Goal: Task Accomplishment & Management: Manage account settings

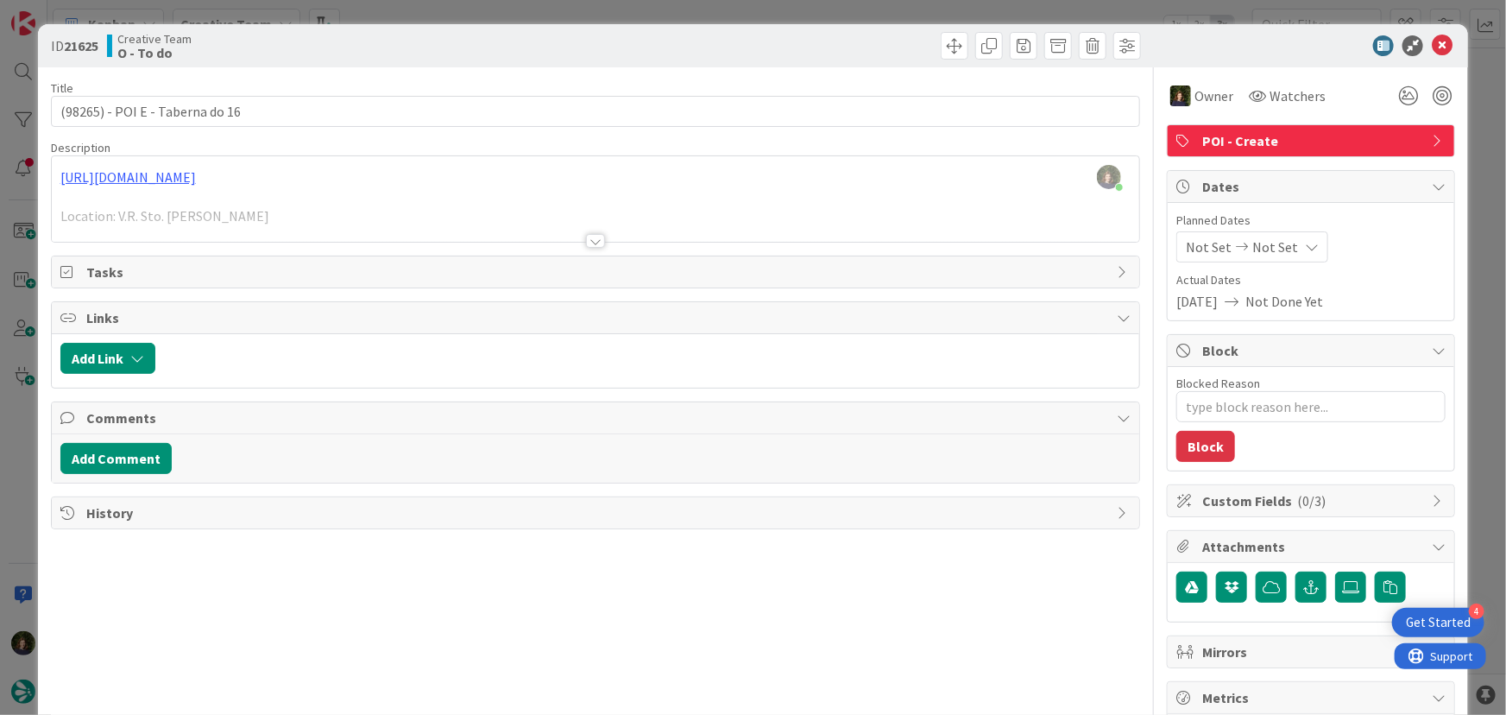
scroll to position [1412, 0]
click at [1433, 46] on icon at bounding box center [1442, 45] width 21 height 21
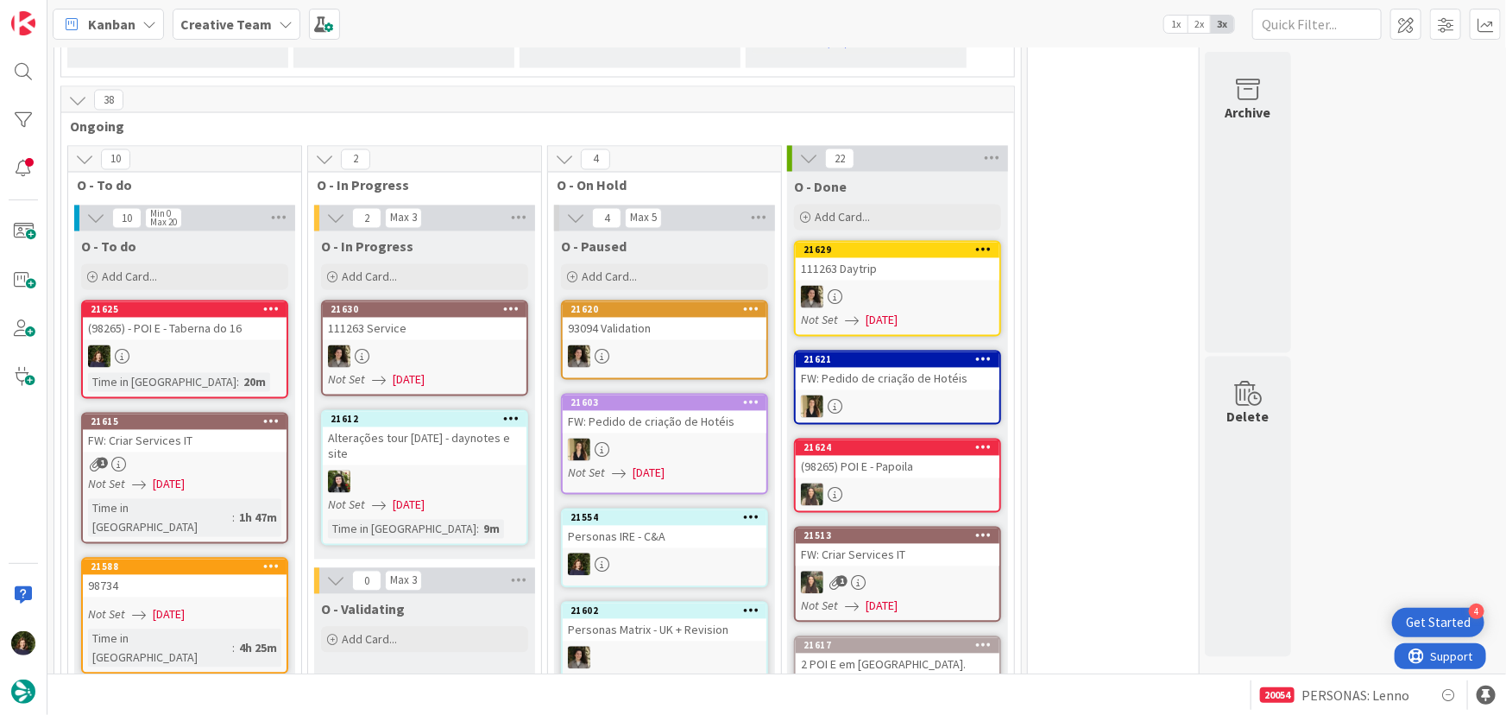
scroll to position [1569, 0]
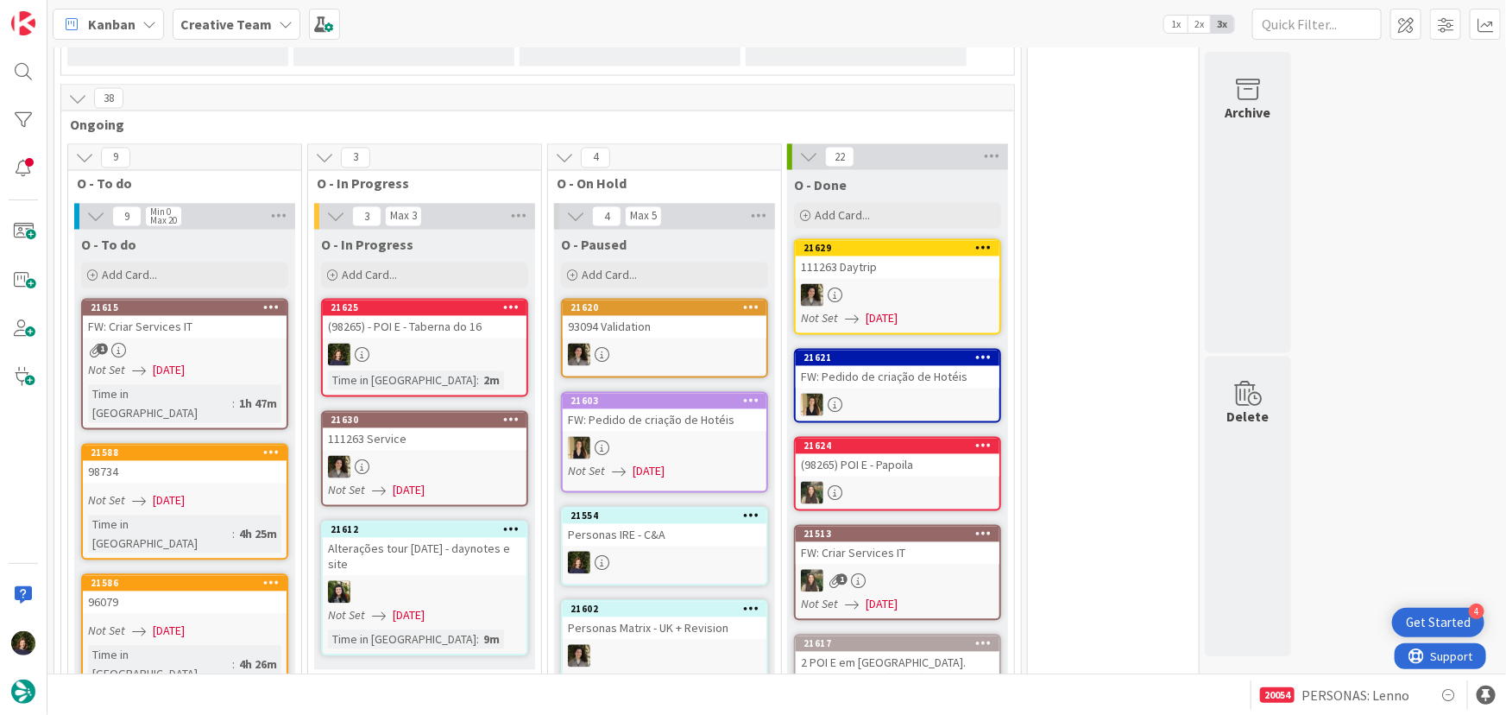
click at [406, 316] on div "(98265) - POI E - Taberna do 16" at bounding box center [425, 327] width 204 height 22
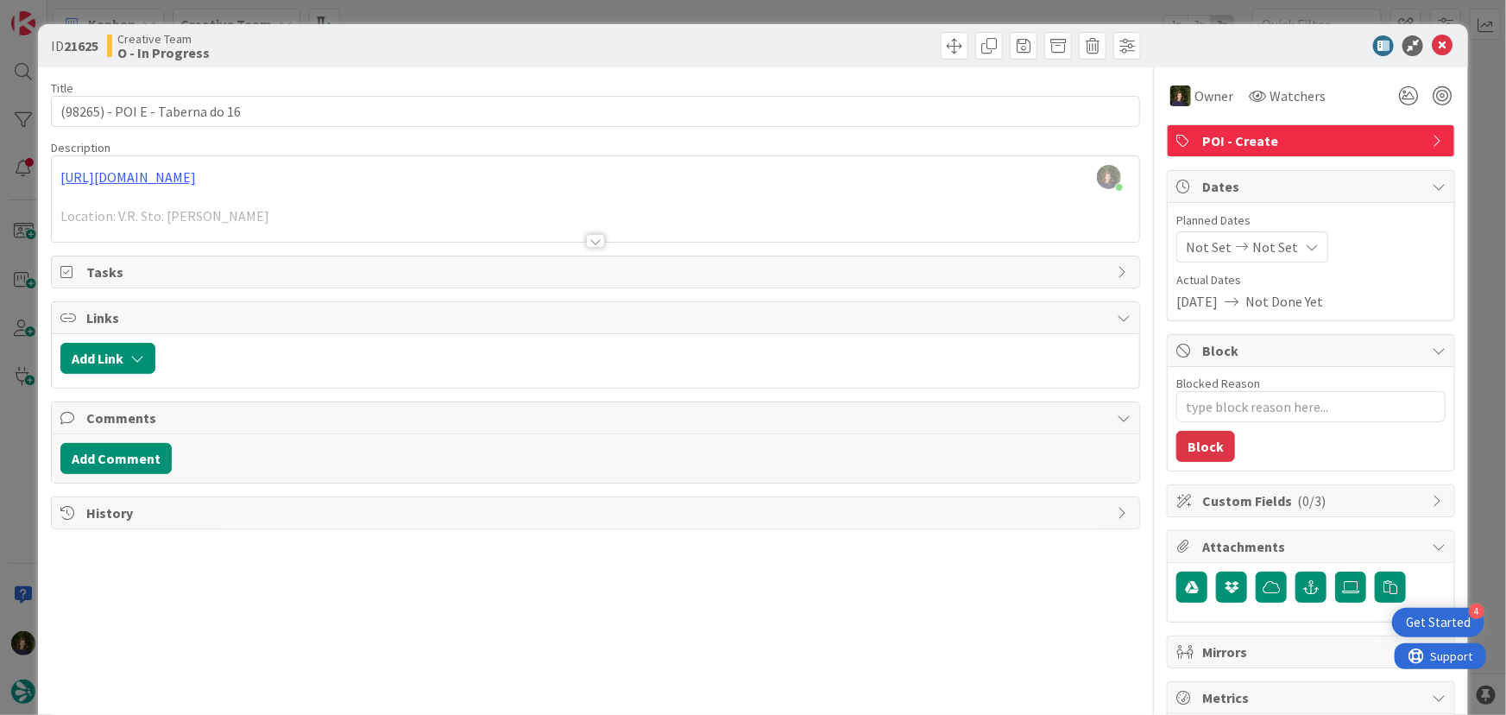
scroll to position [1589, 0]
click at [1435, 38] on icon at bounding box center [1442, 45] width 21 height 21
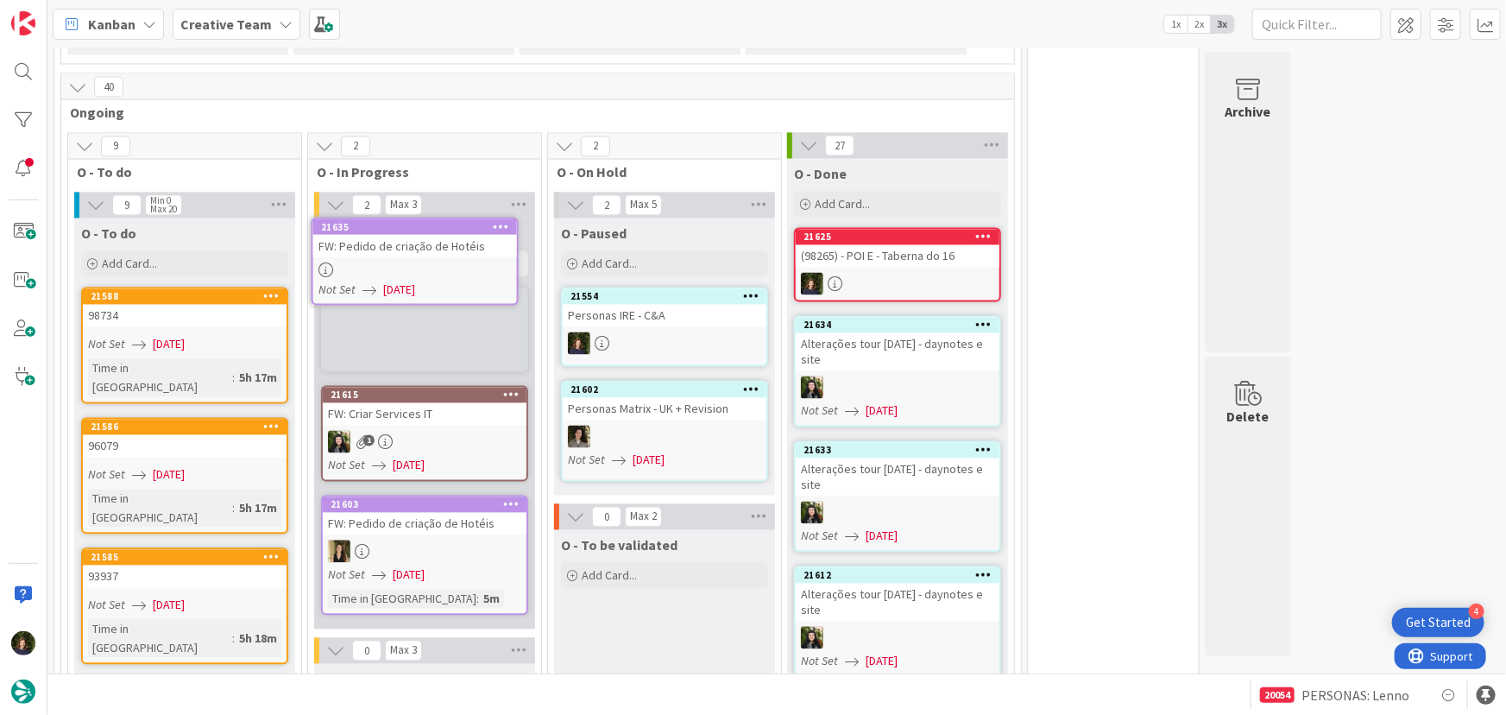
scroll to position [1578, 0]
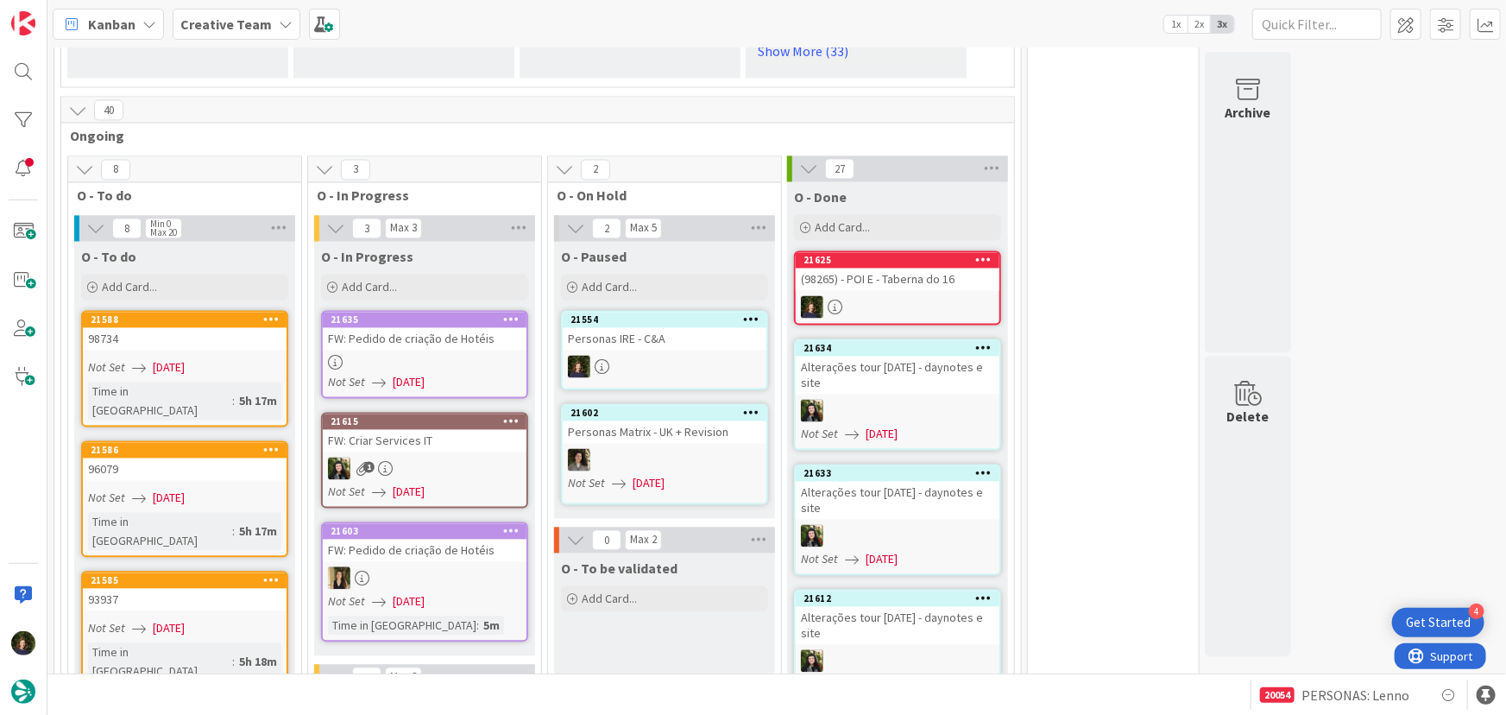
click at [429, 328] on div "FW: Pedido de criação de Hotéis" at bounding box center [425, 339] width 204 height 22
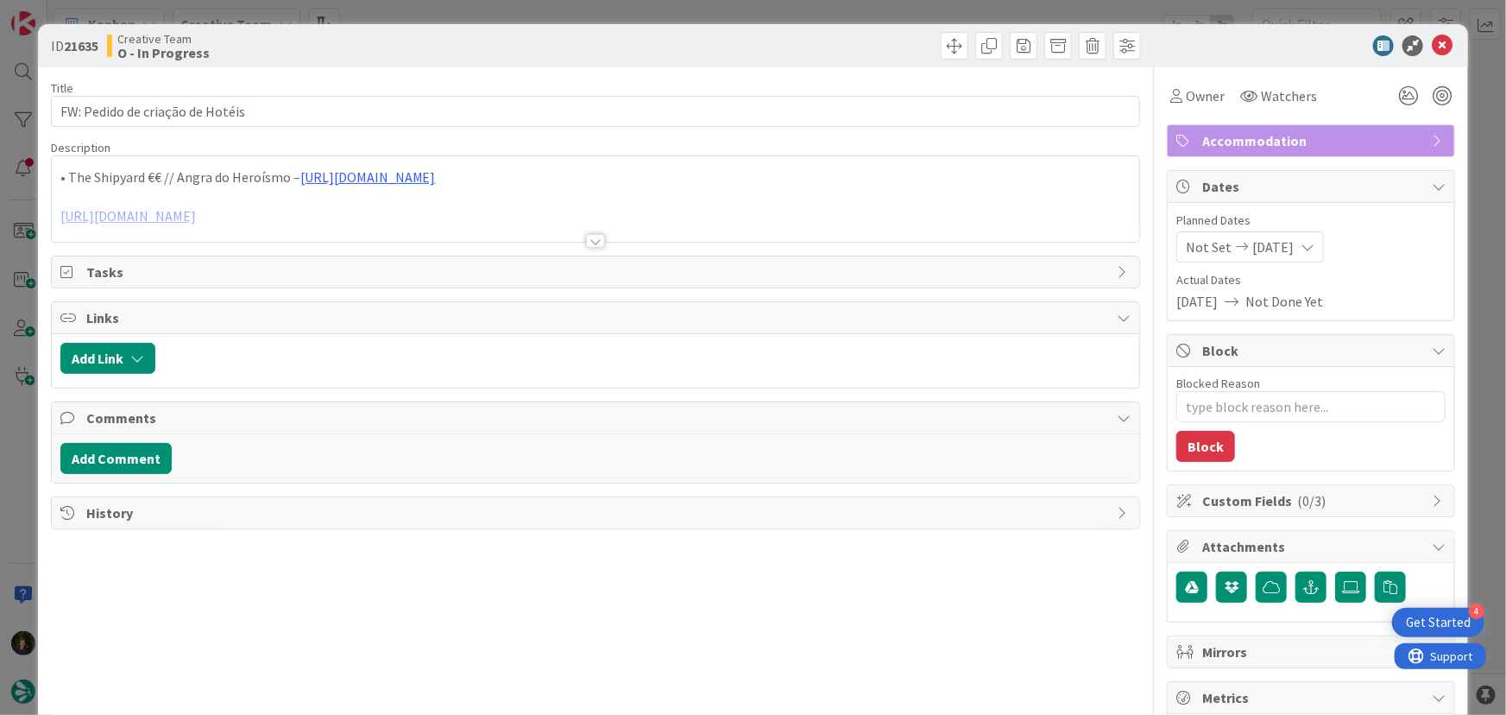
click at [589, 248] on div at bounding box center [595, 241] width 19 height 14
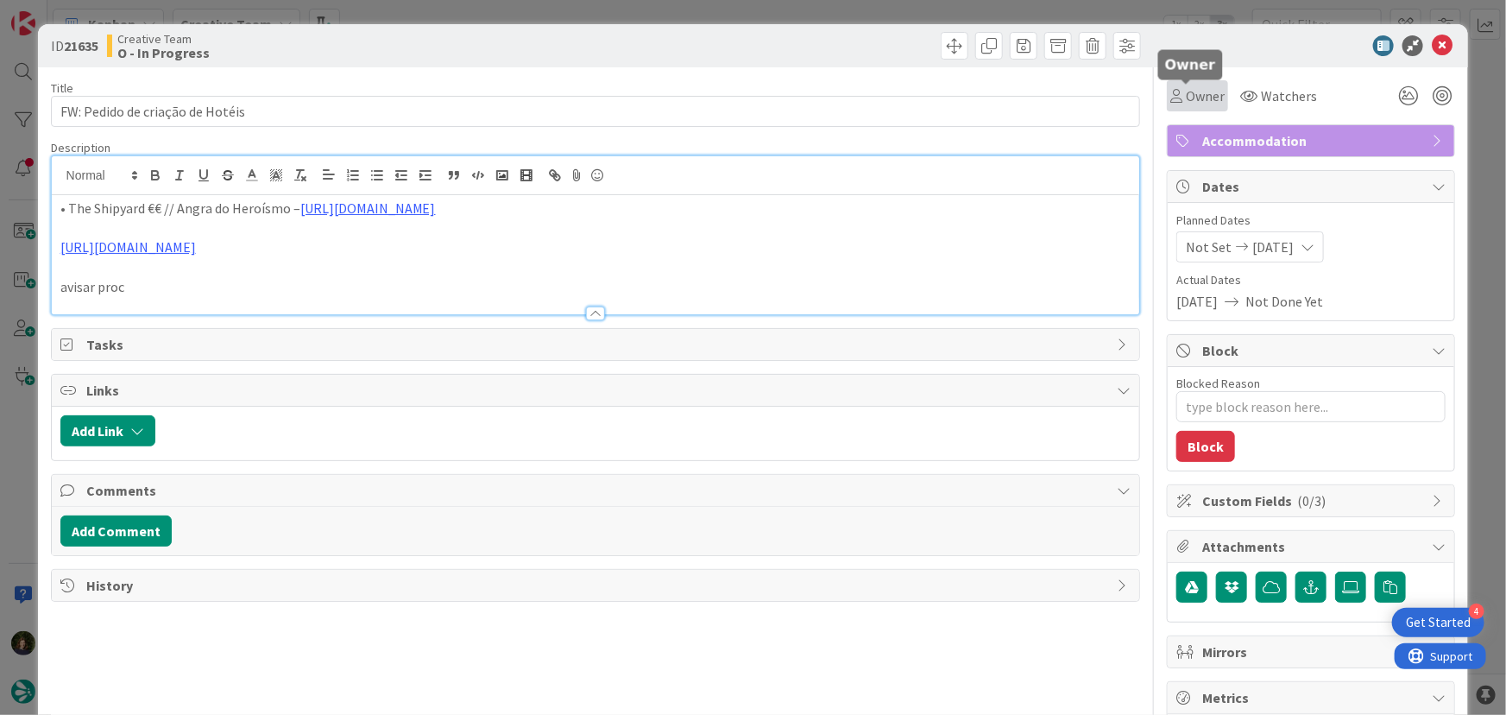
click at [1202, 98] on span "Owner" at bounding box center [1205, 95] width 39 height 21
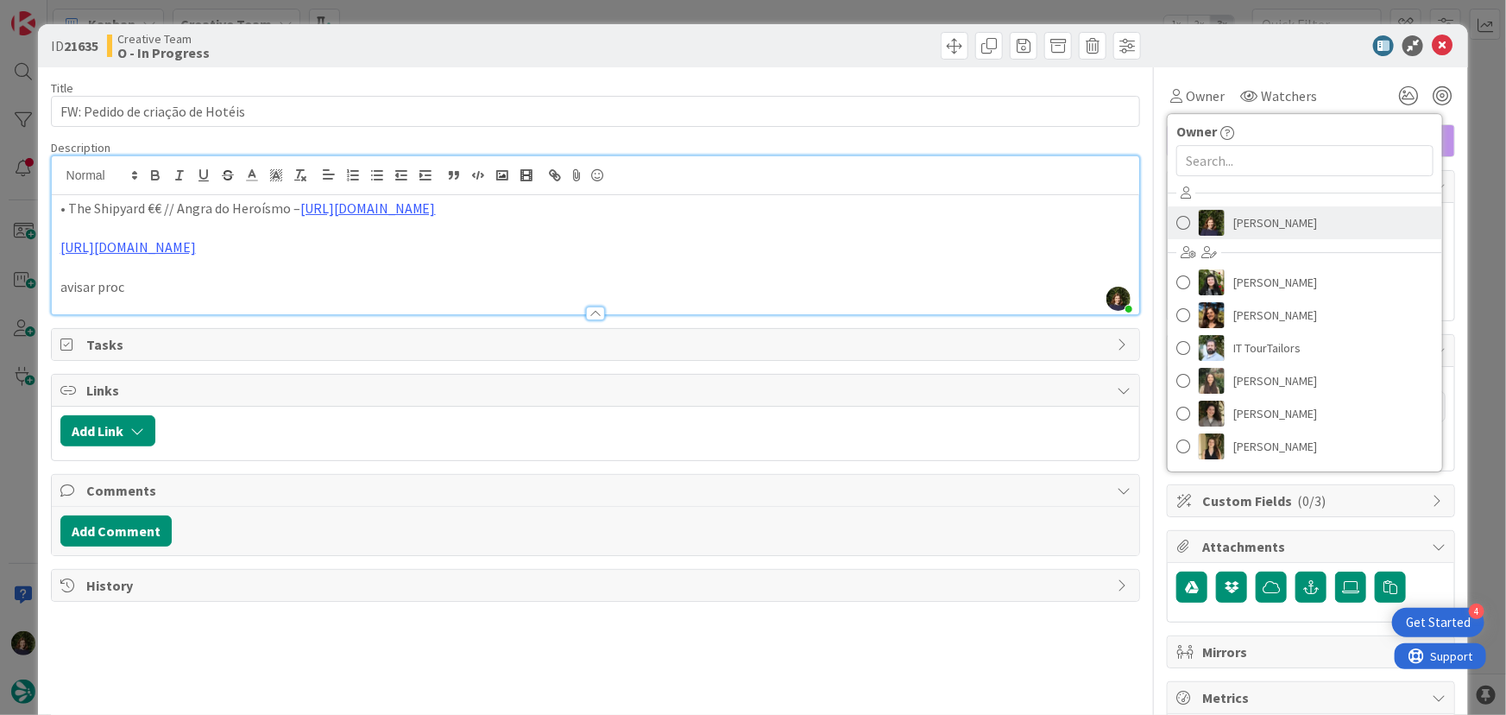
click at [1234, 212] on span "[PERSON_NAME]" at bounding box center [1275, 223] width 84 height 26
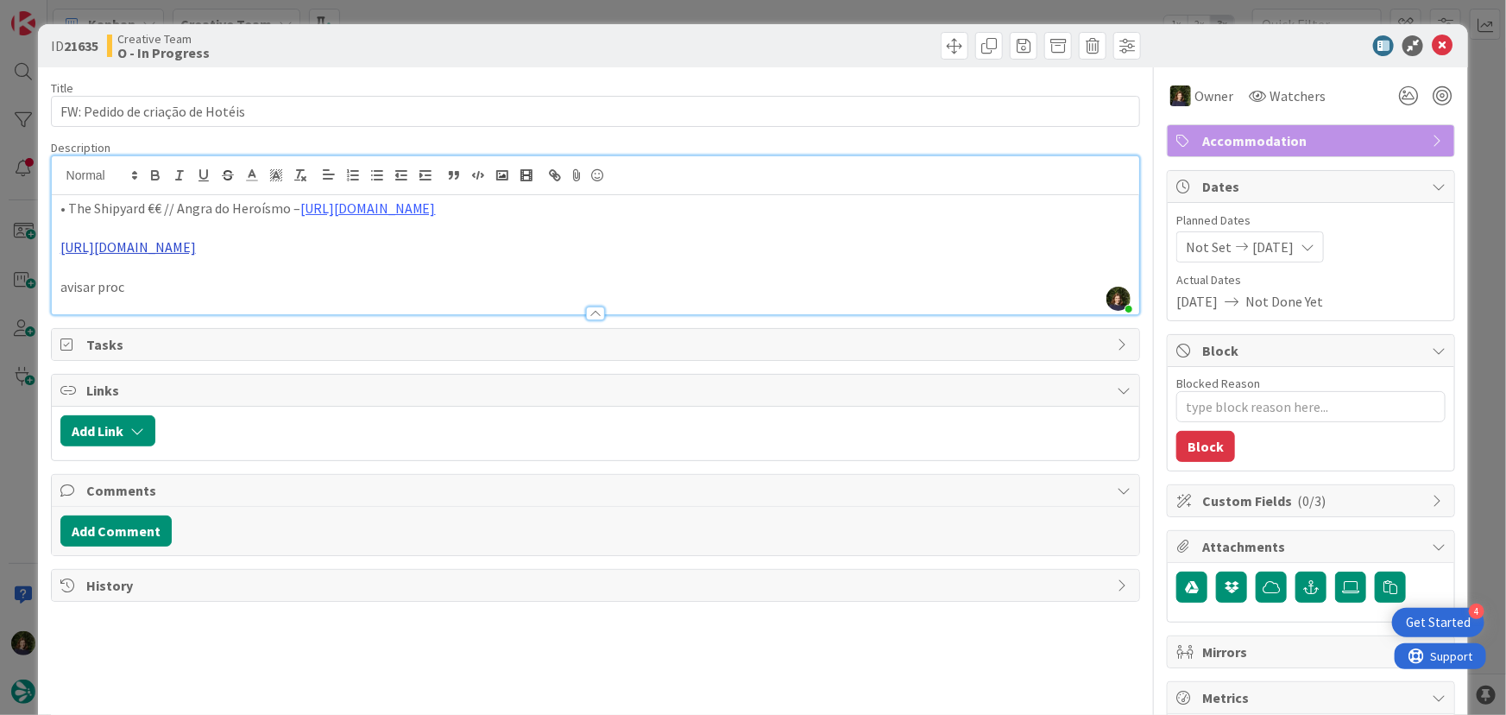
click at [196, 255] on link "[URL][DOMAIN_NAME]" at bounding box center [128, 246] width 136 height 17
click at [457, 293] on link "[URL][DOMAIN_NAME]" at bounding box center [403, 300] width 118 height 22
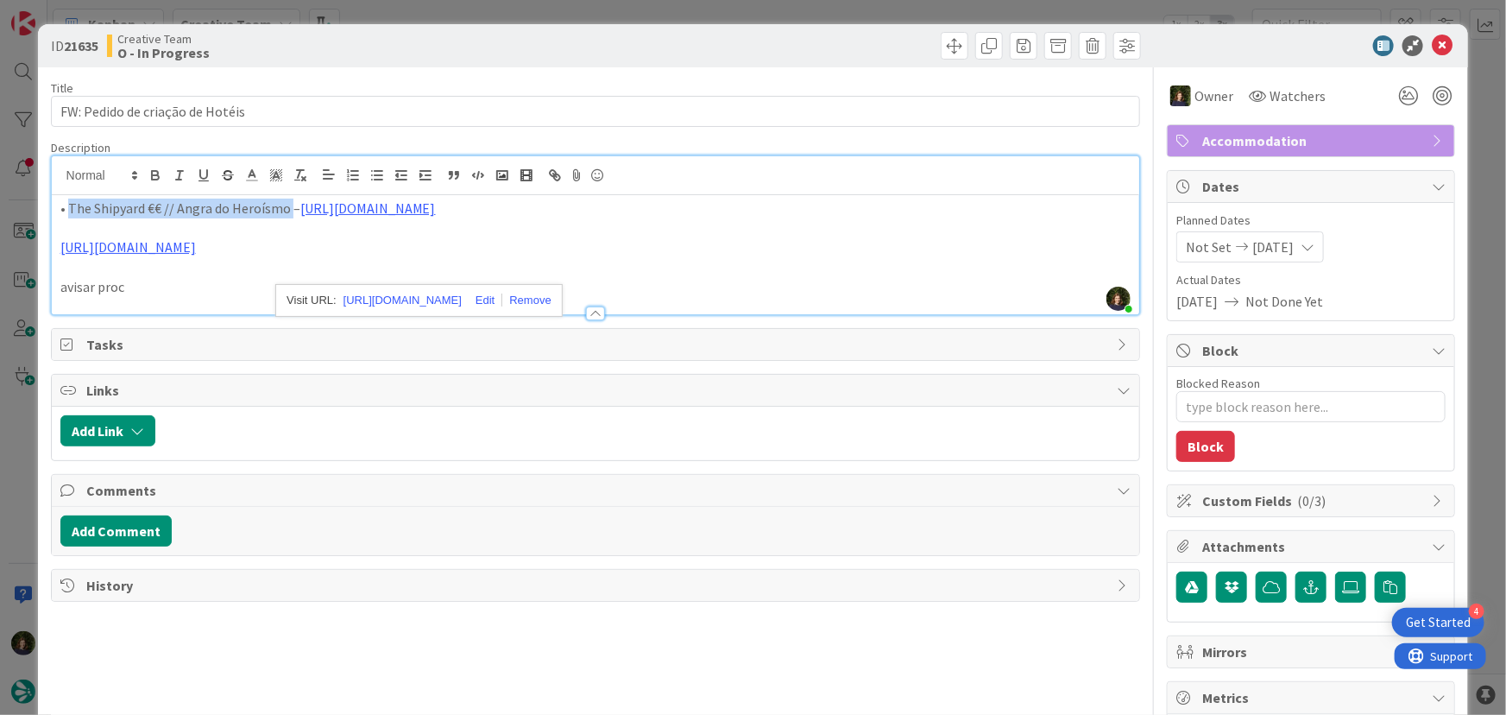
drag, startPoint x: 66, startPoint y: 206, endPoint x: 286, endPoint y: 205, distance: 219.2
click at [286, 205] on p "• The Shipyard €€ // Angra do Heroísmo – [URL][DOMAIN_NAME]" at bounding box center [595, 209] width 1071 height 20
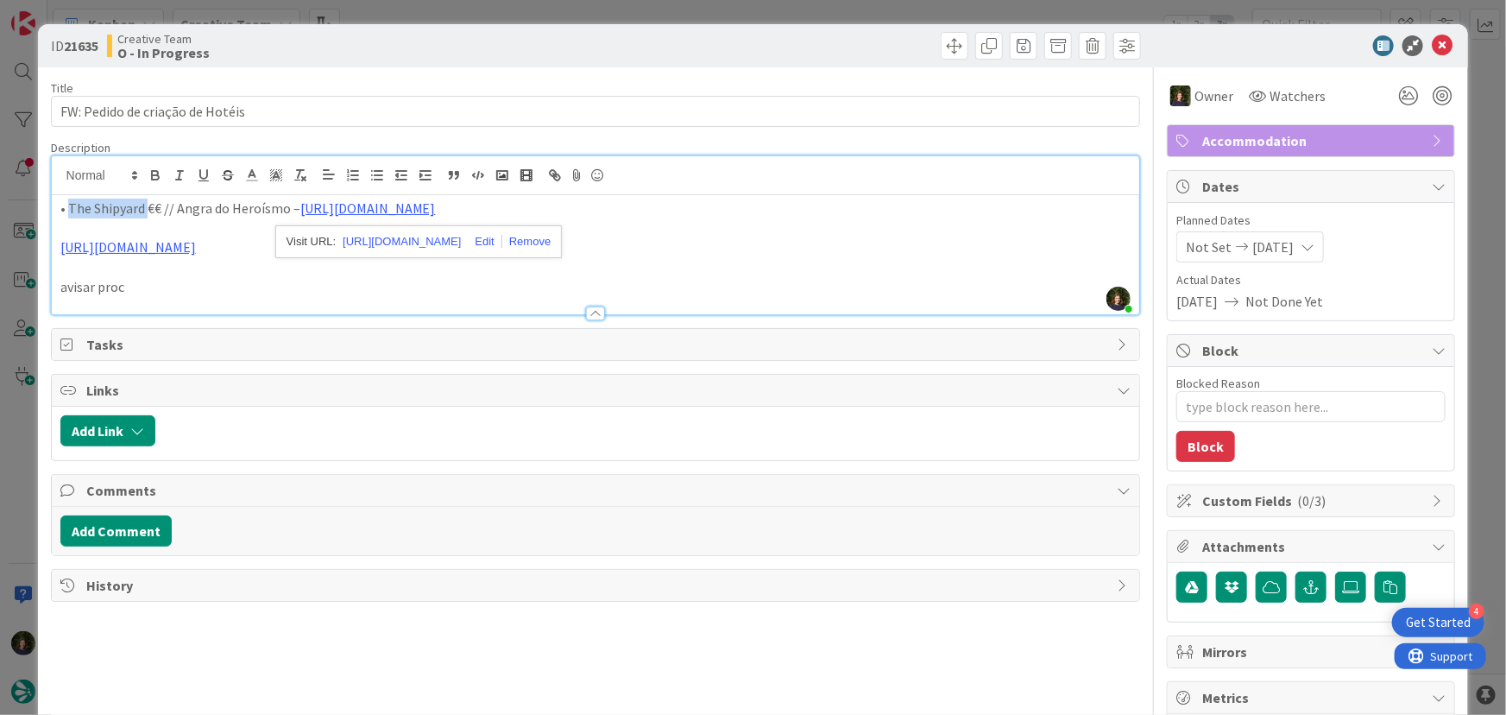
drag, startPoint x: 68, startPoint y: 210, endPoint x: 136, endPoint y: 209, distance: 67.3
click at [147, 207] on p "• The Shipyard €€ // Angra do Heroísmo – [URL][DOMAIN_NAME]" at bounding box center [595, 209] width 1071 height 20
copy p "The Shipyard"
click at [1434, 43] on icon at bounding box center [1442, 45] width 21 height 21
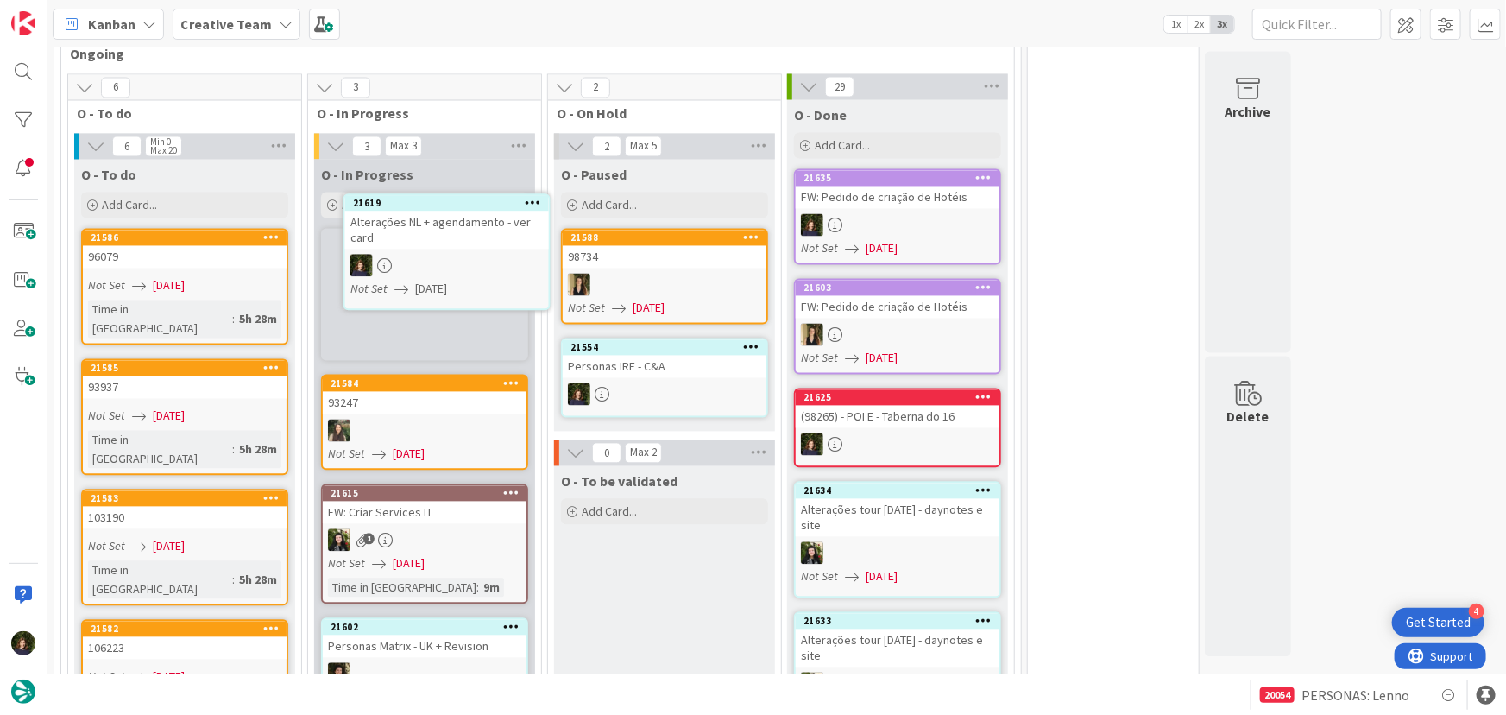
scroll to position [1655, 0]
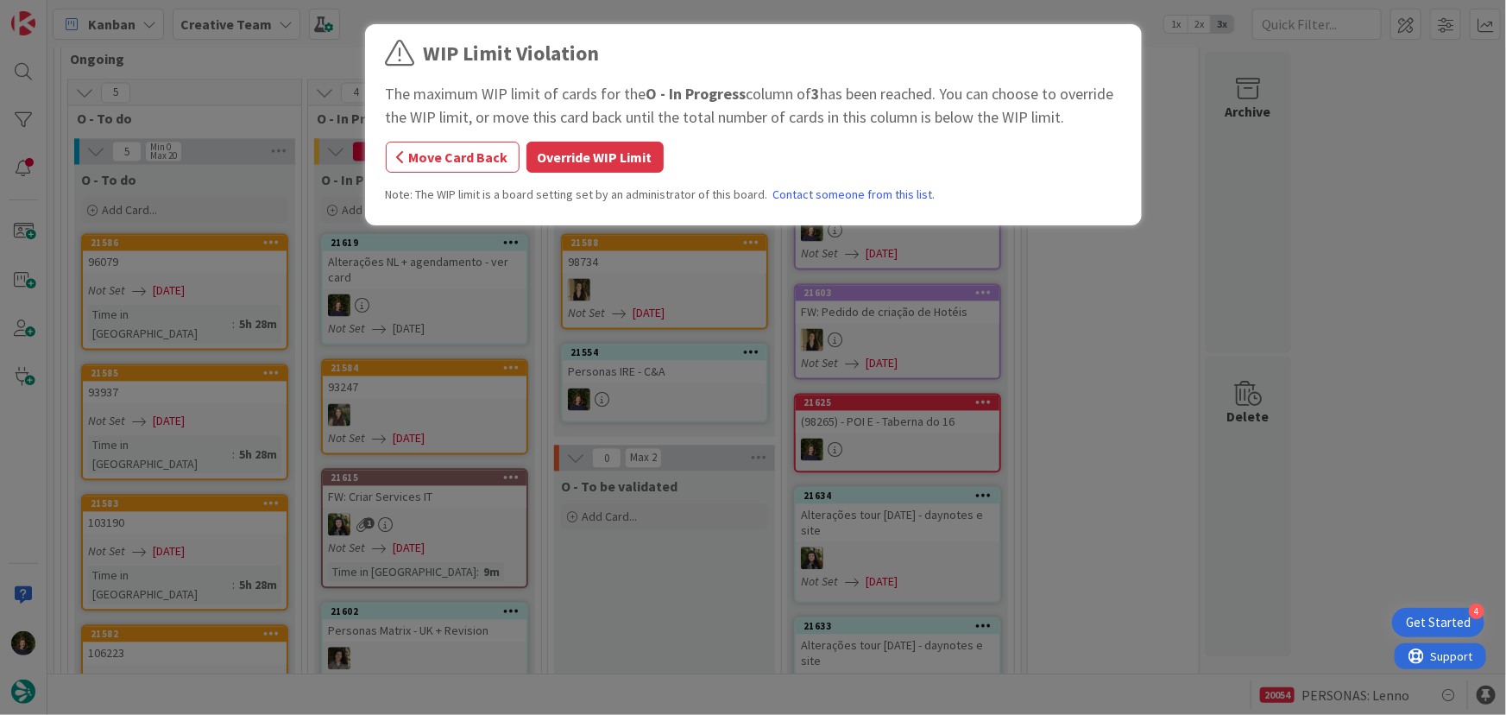
click at [569, 173] on div "WIP Limit Violation The maximum WIP limit of cards for the O - In Progress colu…" at bounding box center [753, 127] width 735 height 179
click at [566, 155] on button "Override WIP Limit" at bounding box center [594, 157] width 137 height 31
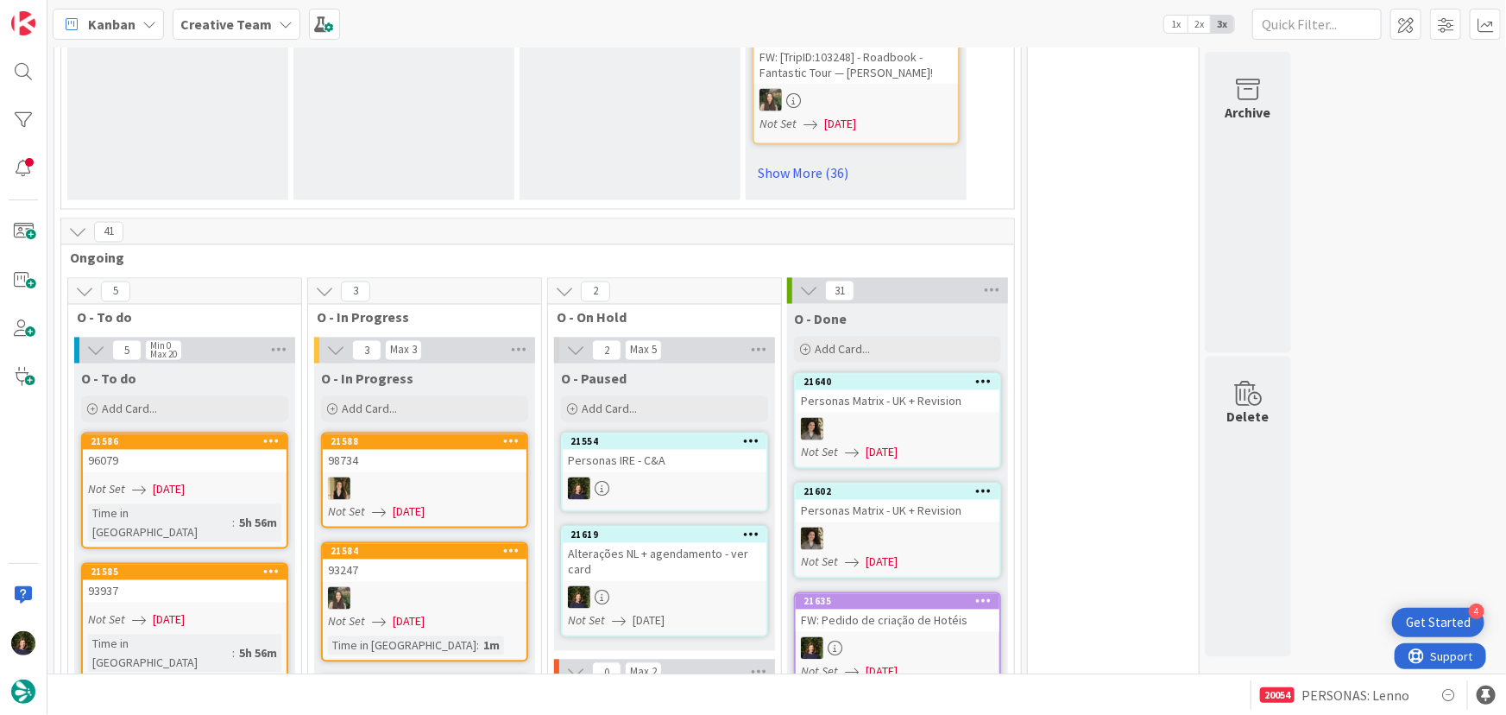
scroll to position [1585, 0]
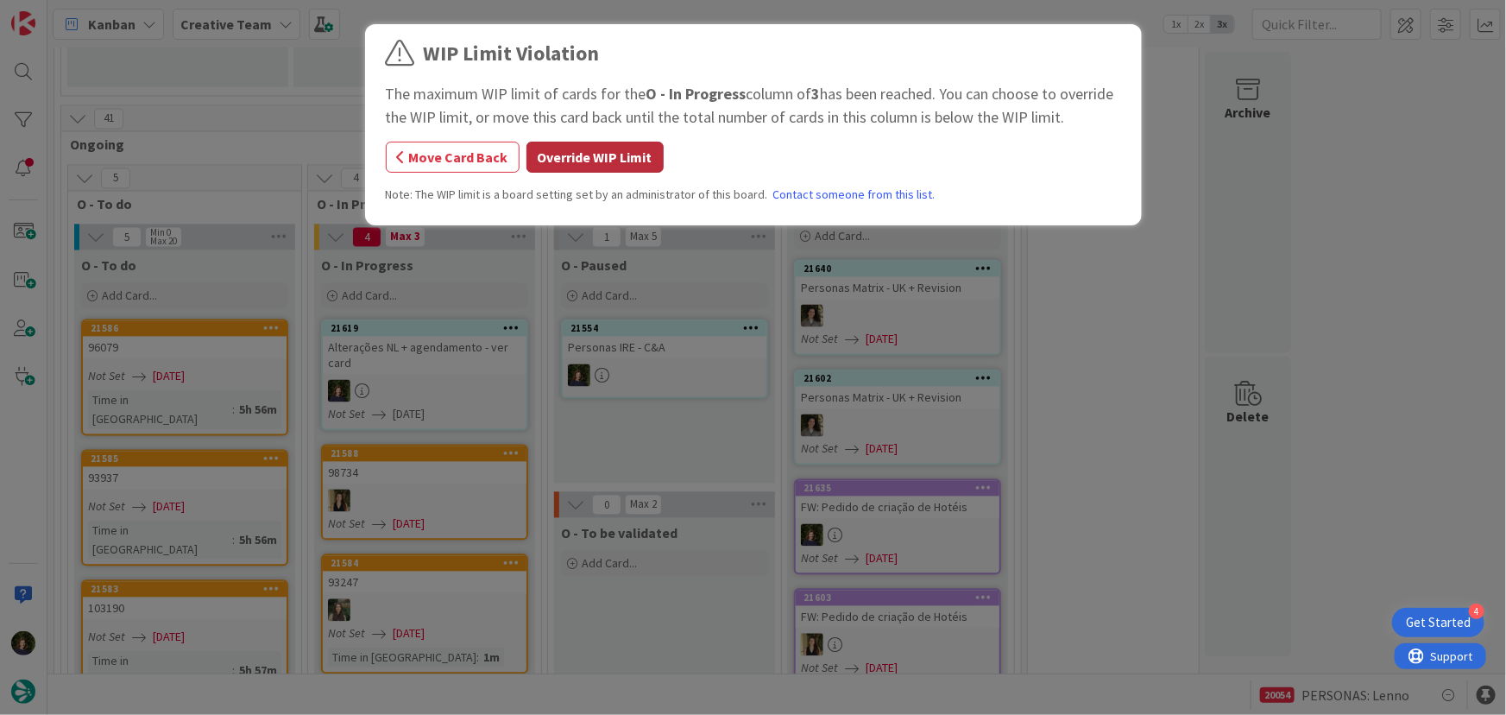
click at [601, 161] on button "Override WIP Limit" at bounding box center [594, 157] width 137 height 31
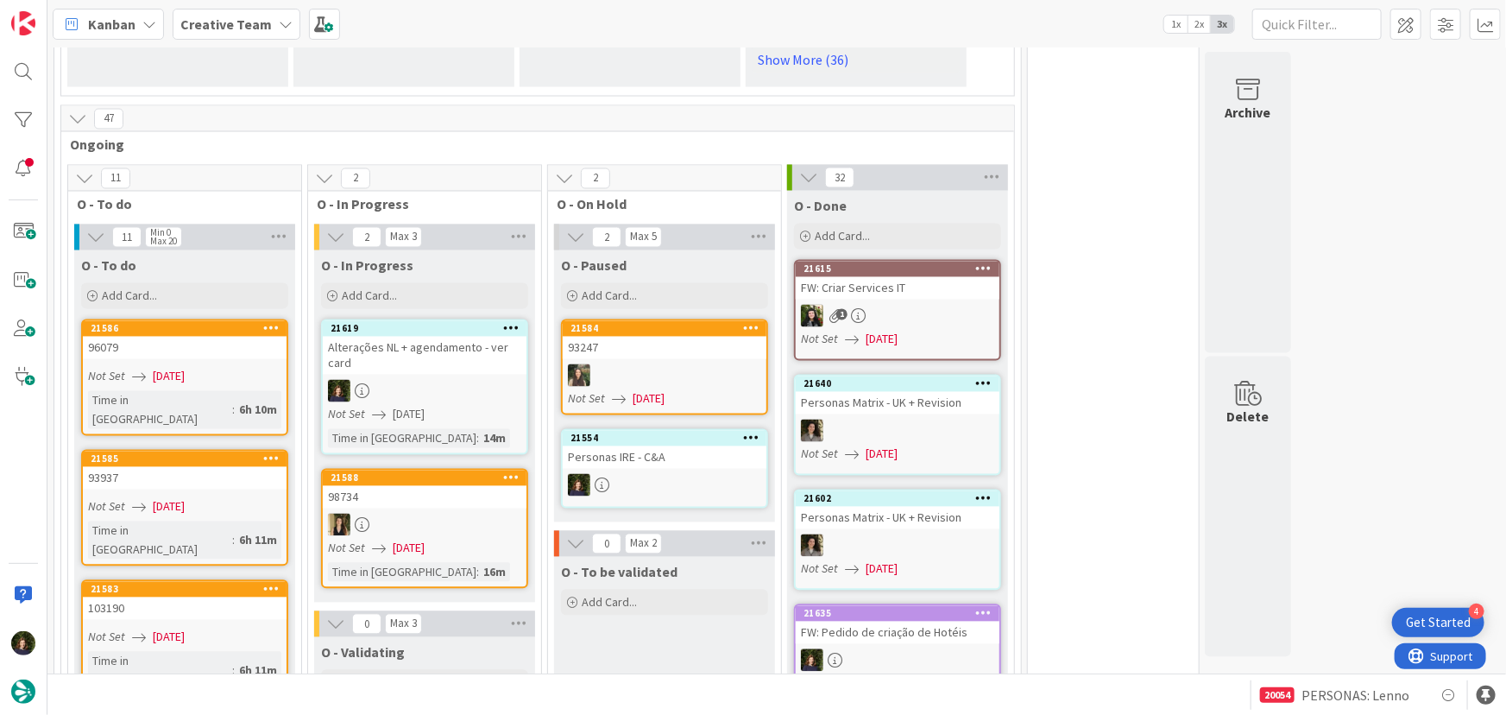
click at [251, 33] on span "Creative Team" at bounding box center [225, 24] width 91 height 21
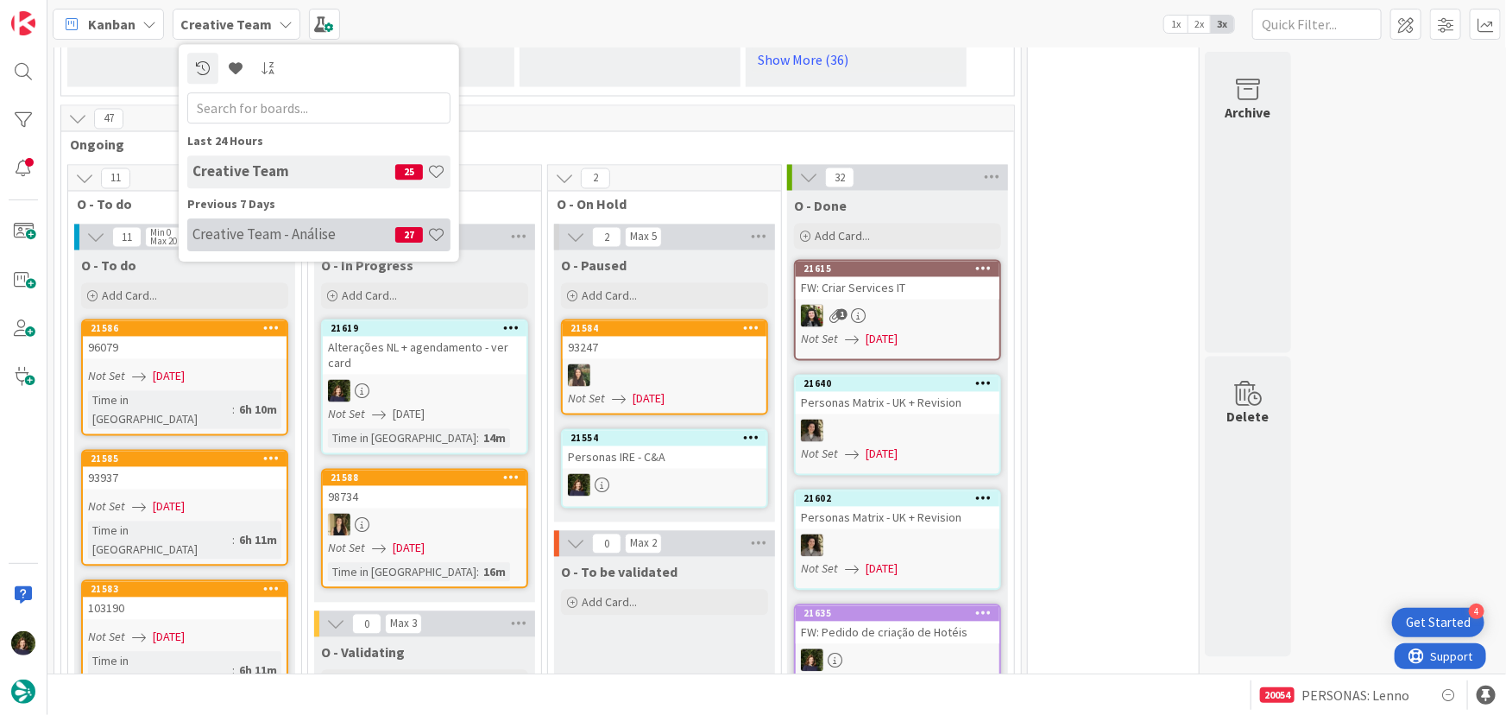
click at [239, 233] on h4 "Creative Team - Análise" at bounding box center [293, 233] width 203 height 17
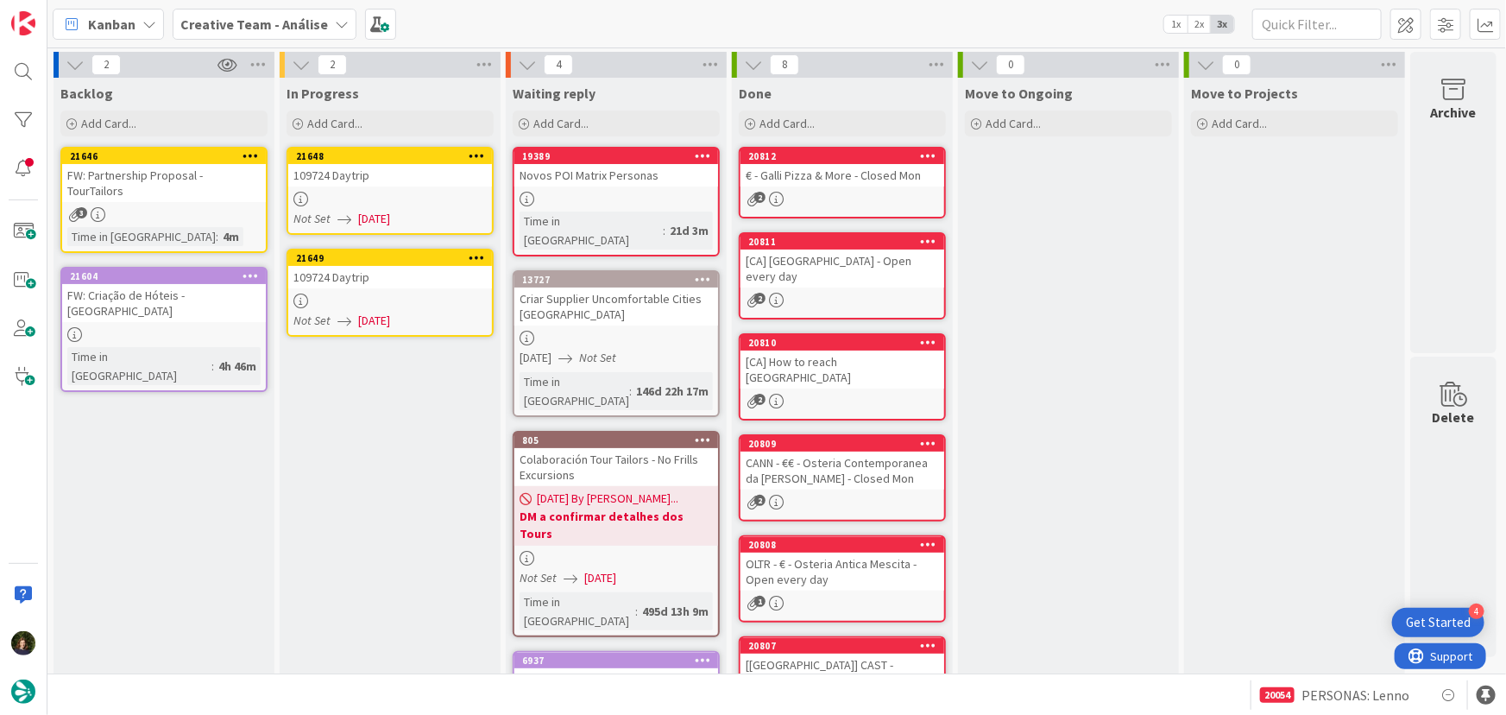
click at [386, 203] on div at bounding box center [390, 199] width 204 height 15
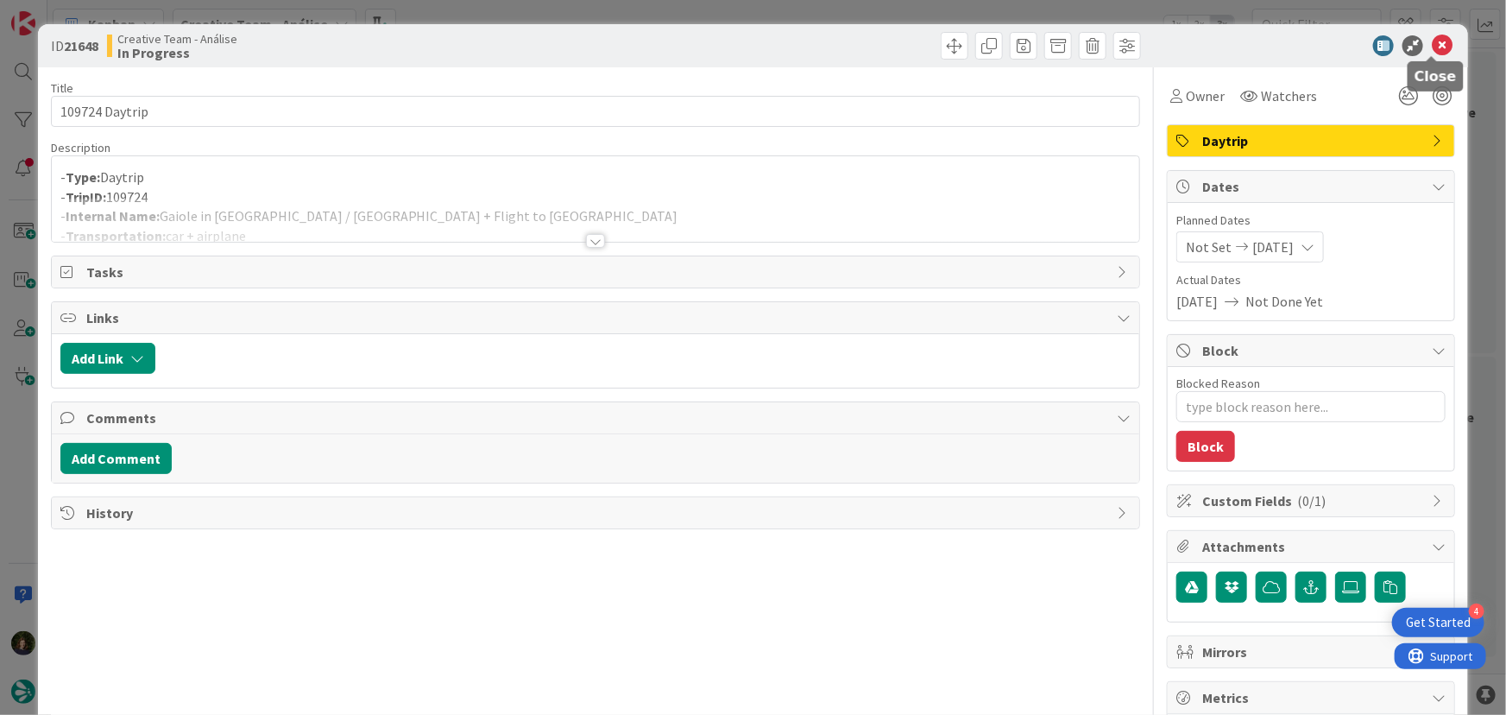
click at [1433, 46] on icon at bounding box center [1442, 45] width 21 height 21
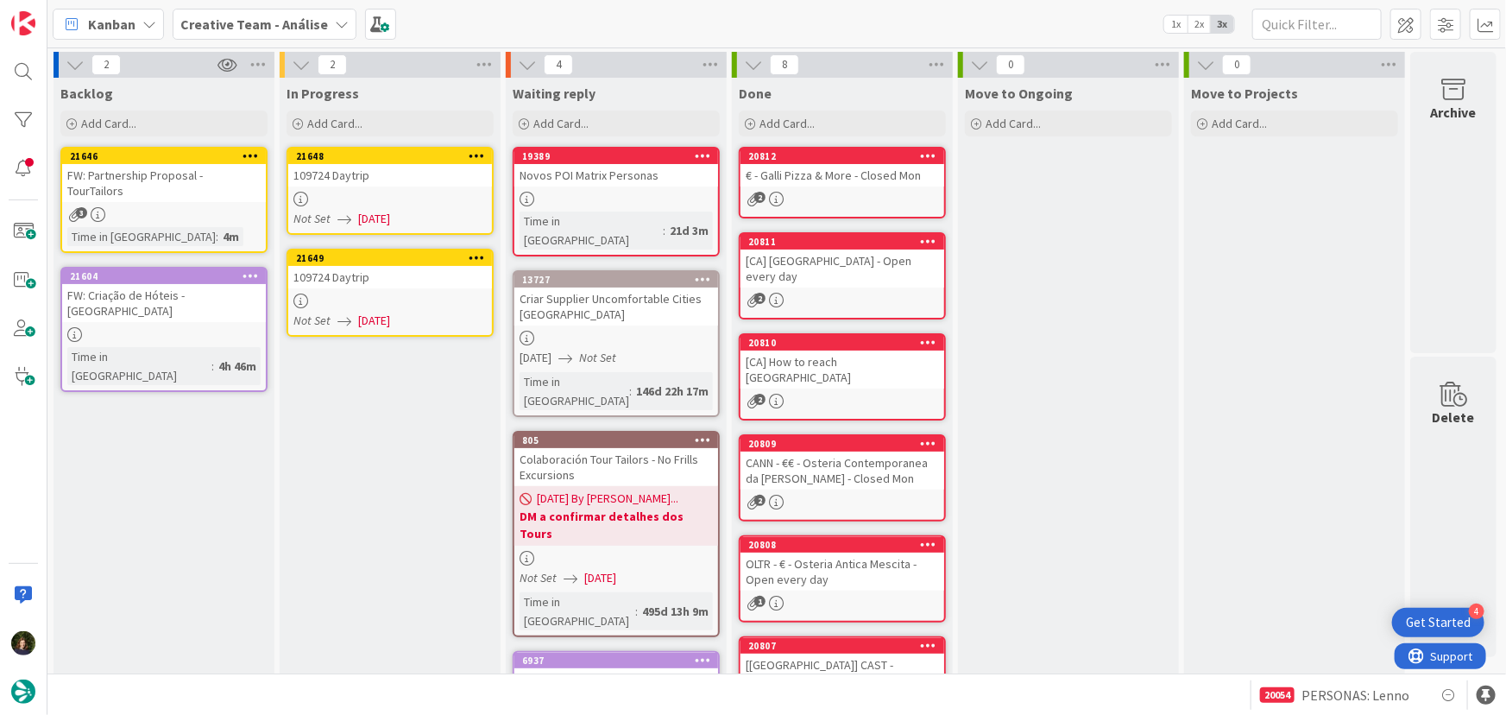
click at [368, 286] on div "109724 Daytrip" at bounding box center [390, 277] width 204 height 22
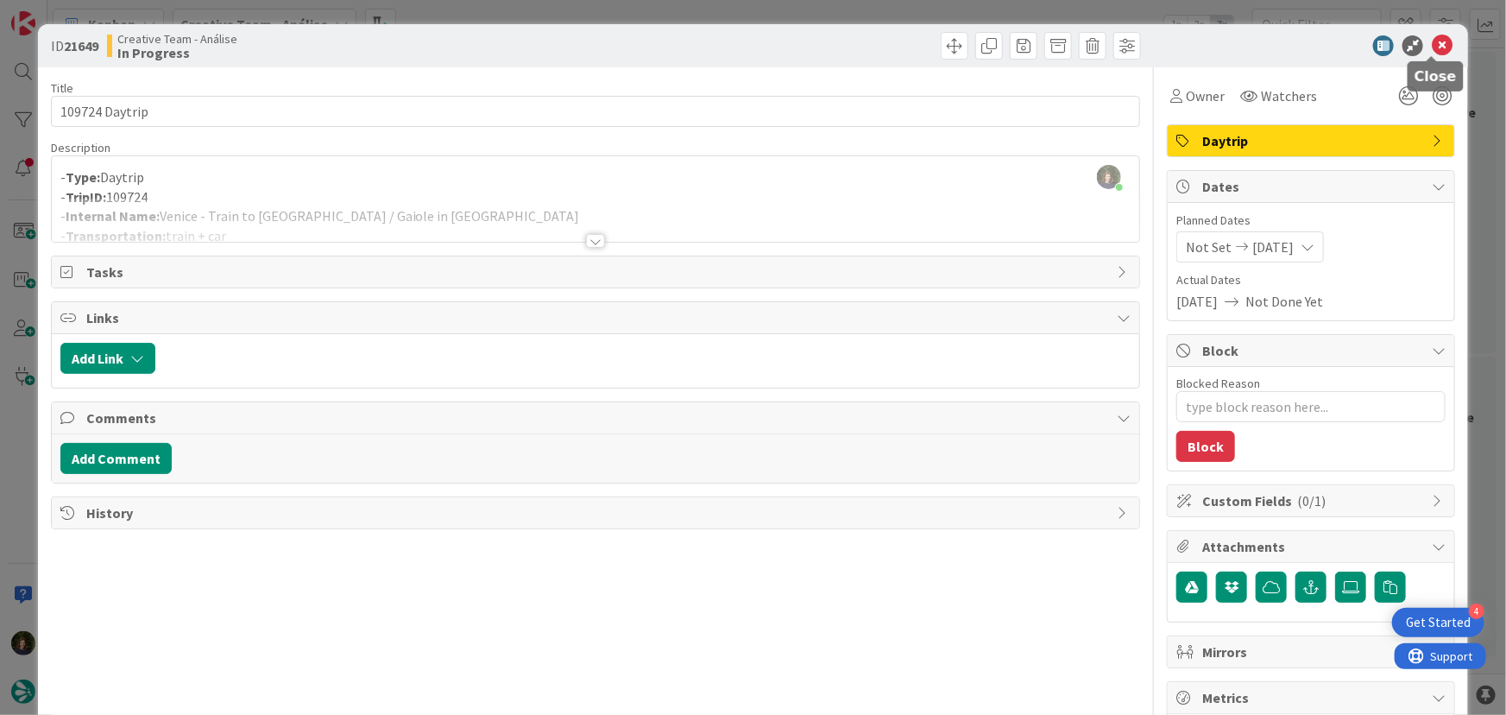
click at [1434, 43] on icon at bounding box center [1442, 45] width 21 height 21
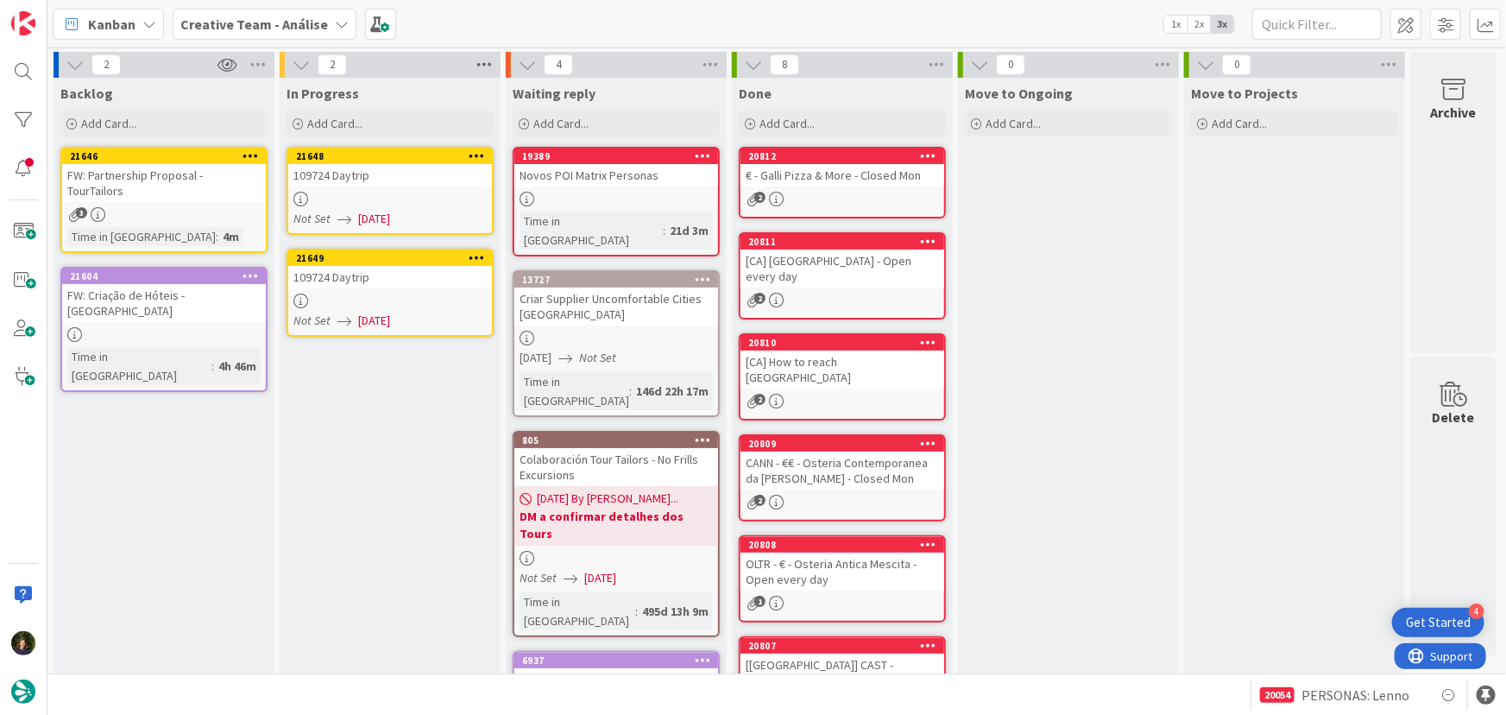
click at [489, 63] on icon at bounding box center [484, 65] width 22 height 26
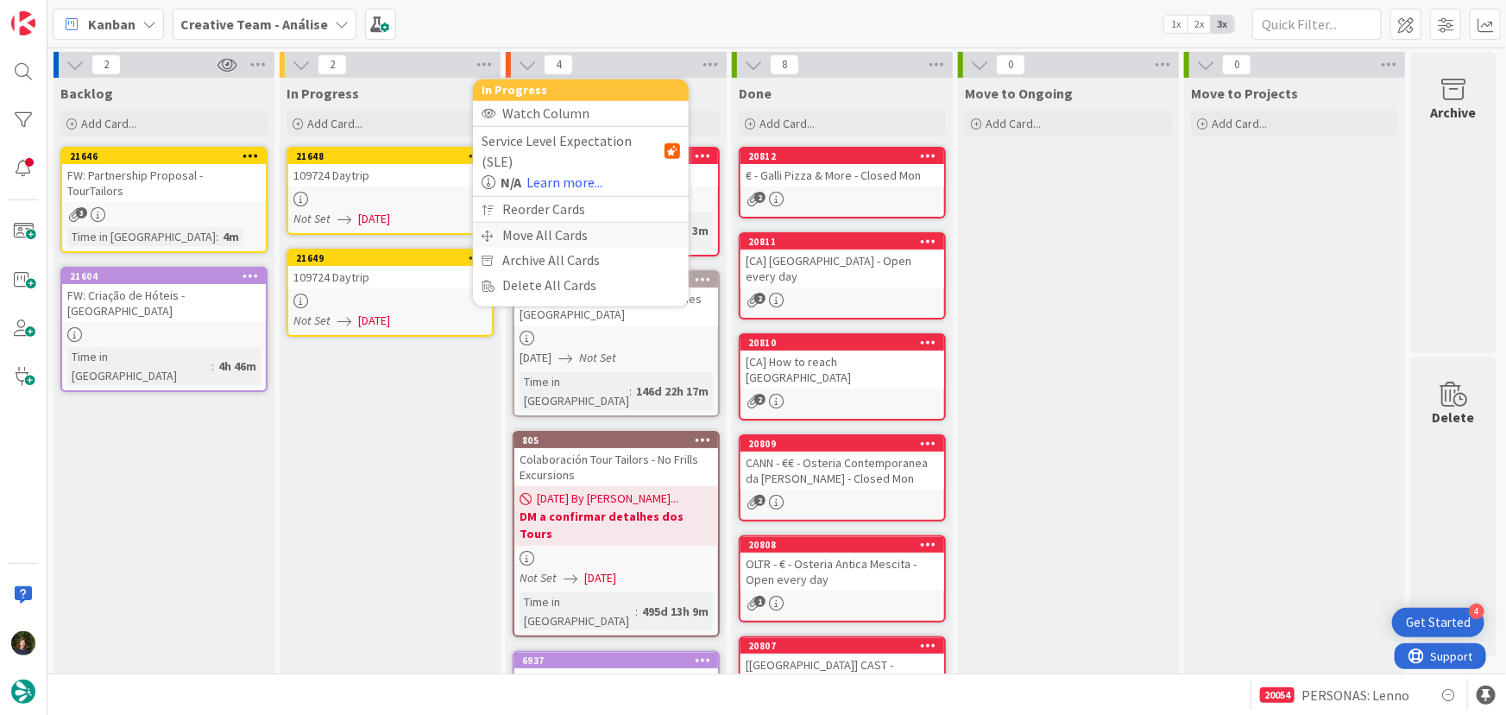
click at [548, 223] on div "Move All Cards" at bounding box center [581, 235] width 216 height 25
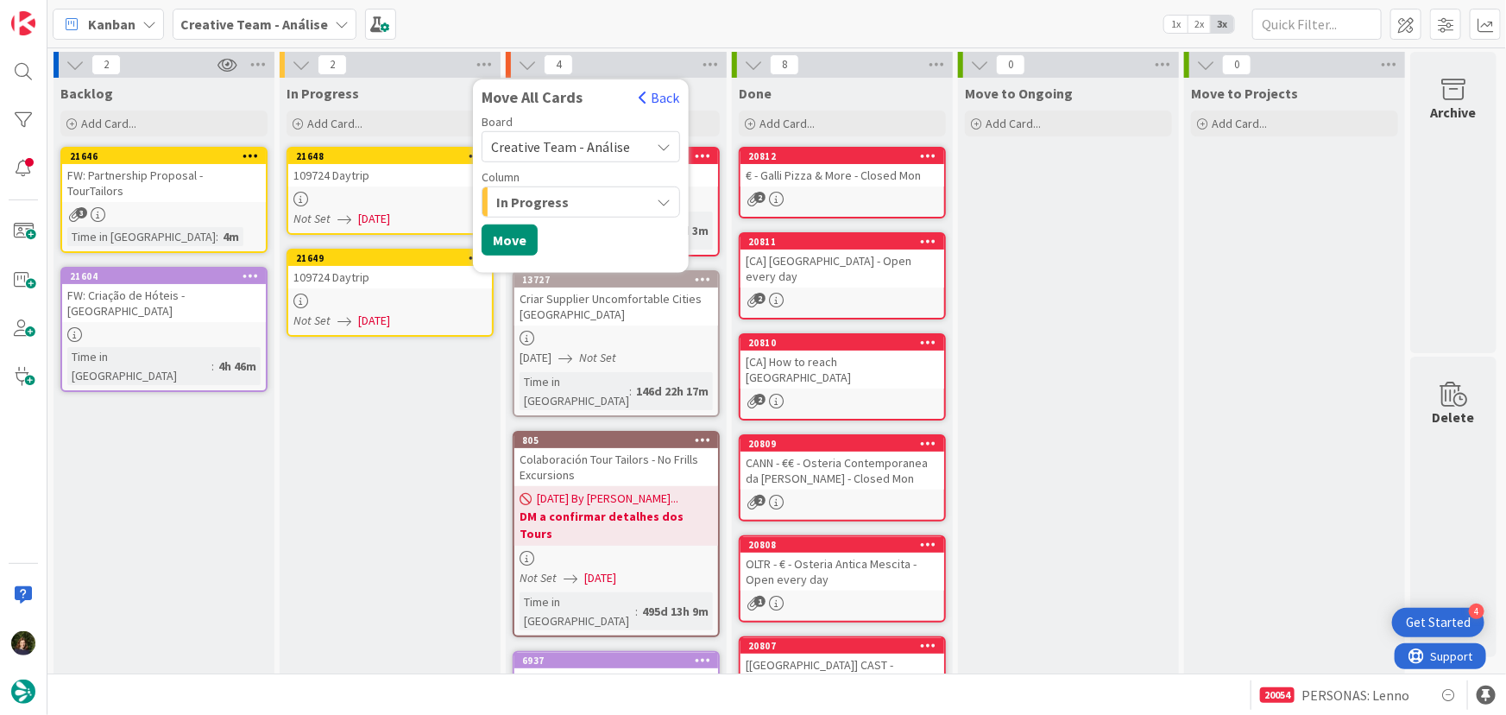
click at [624, 147] on span "Creative Team - Análise" at bounding box center [560, 146] width 139 height 17
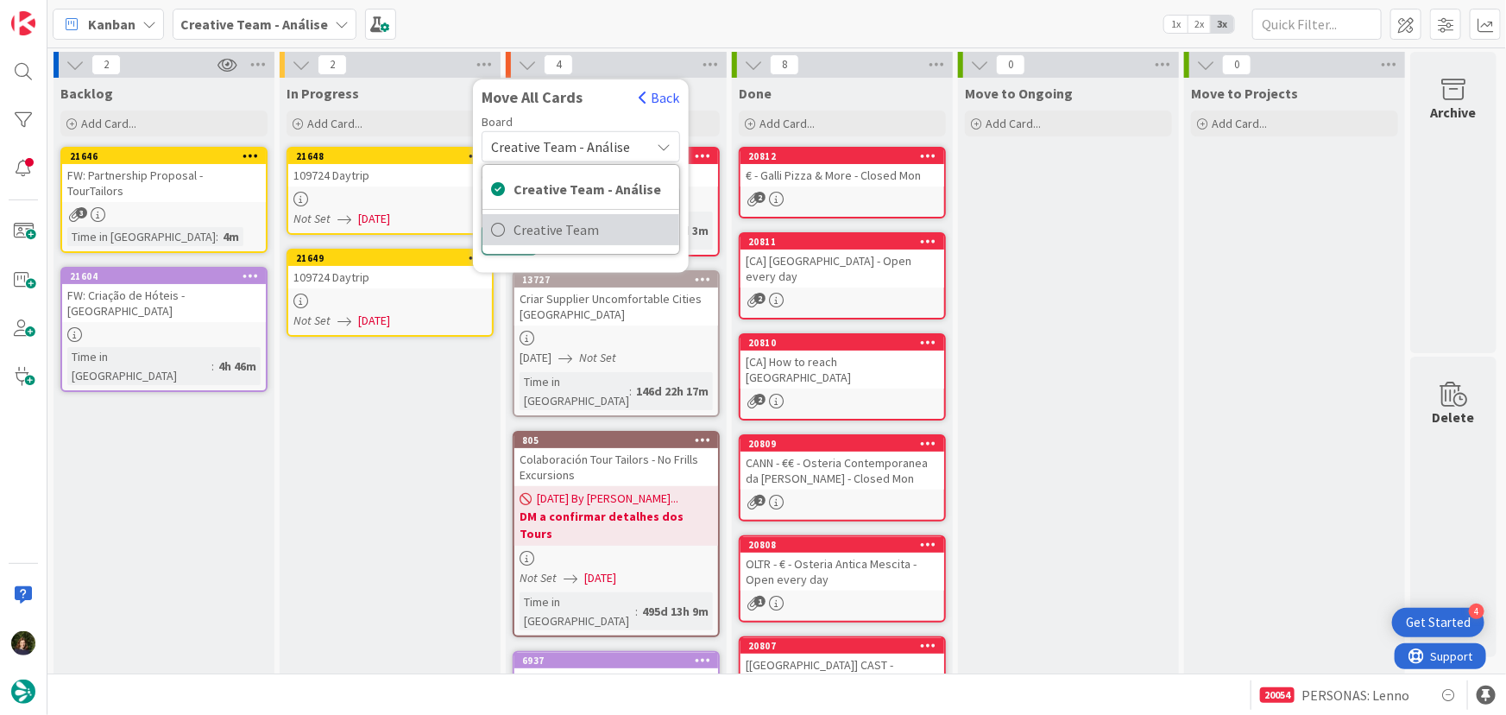
click at [610, 222] on span "Creative Team" at bounding box center [592, 230] width 157 height 26
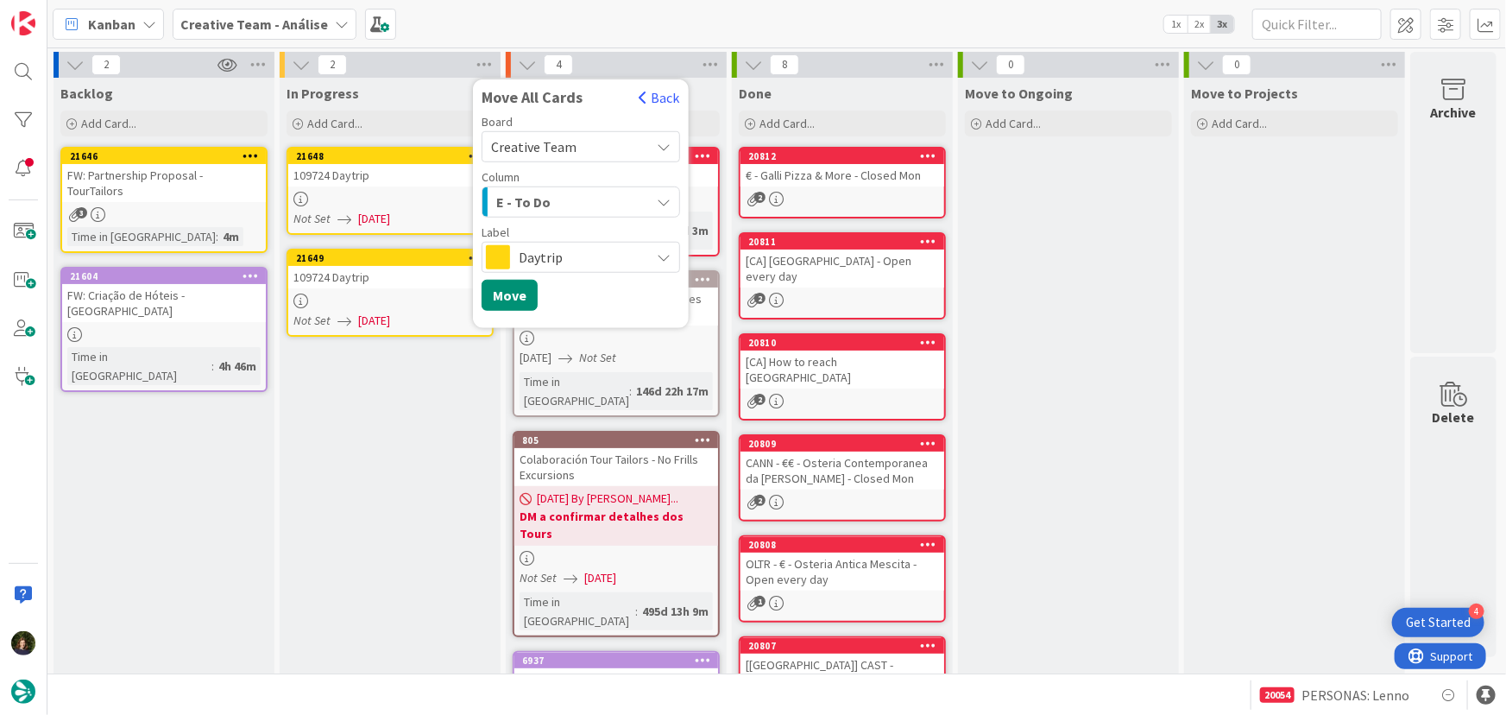
click at [583, 202] on div "E - To Do" at bounding box center [571, 202] width 158 height 28
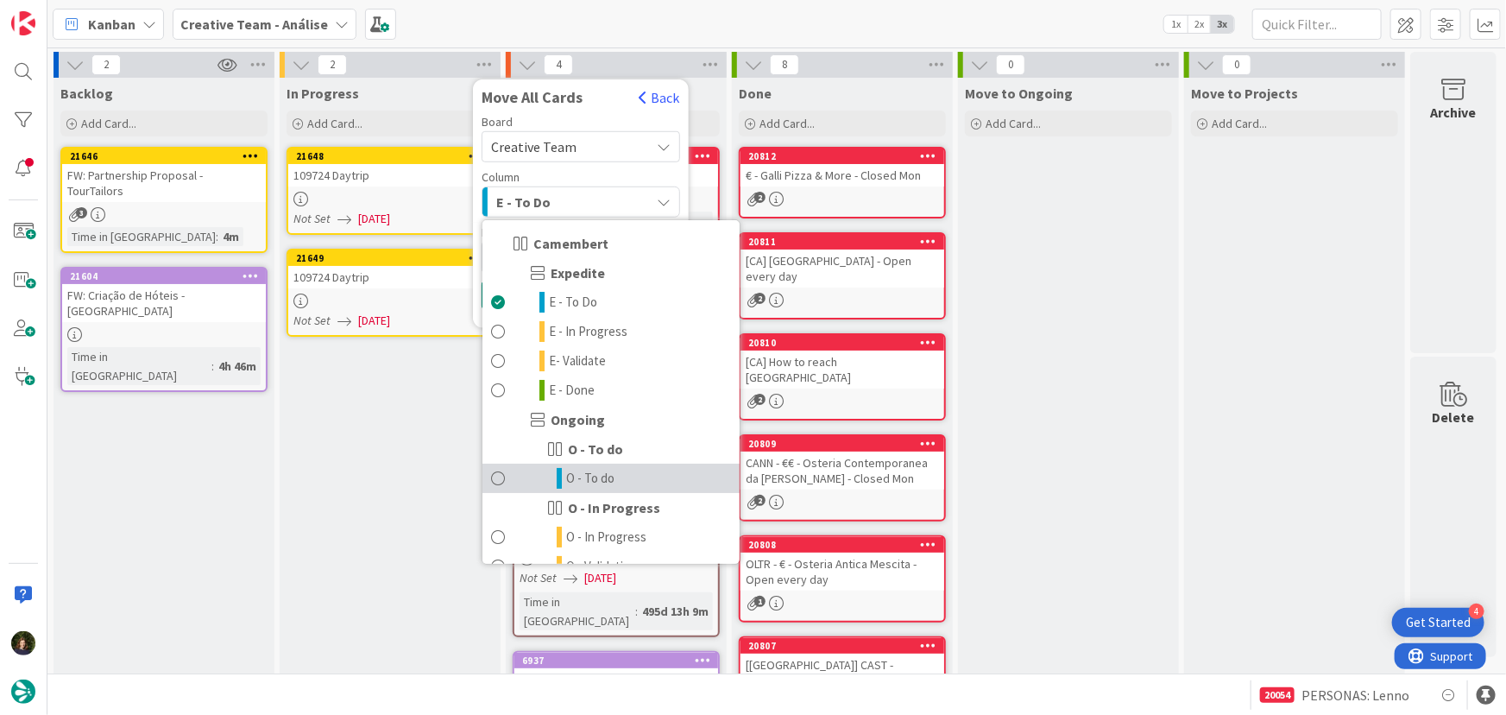
click at [608, 480] on span "O - To do" at bounding box center [590, 478] width 48 height 21
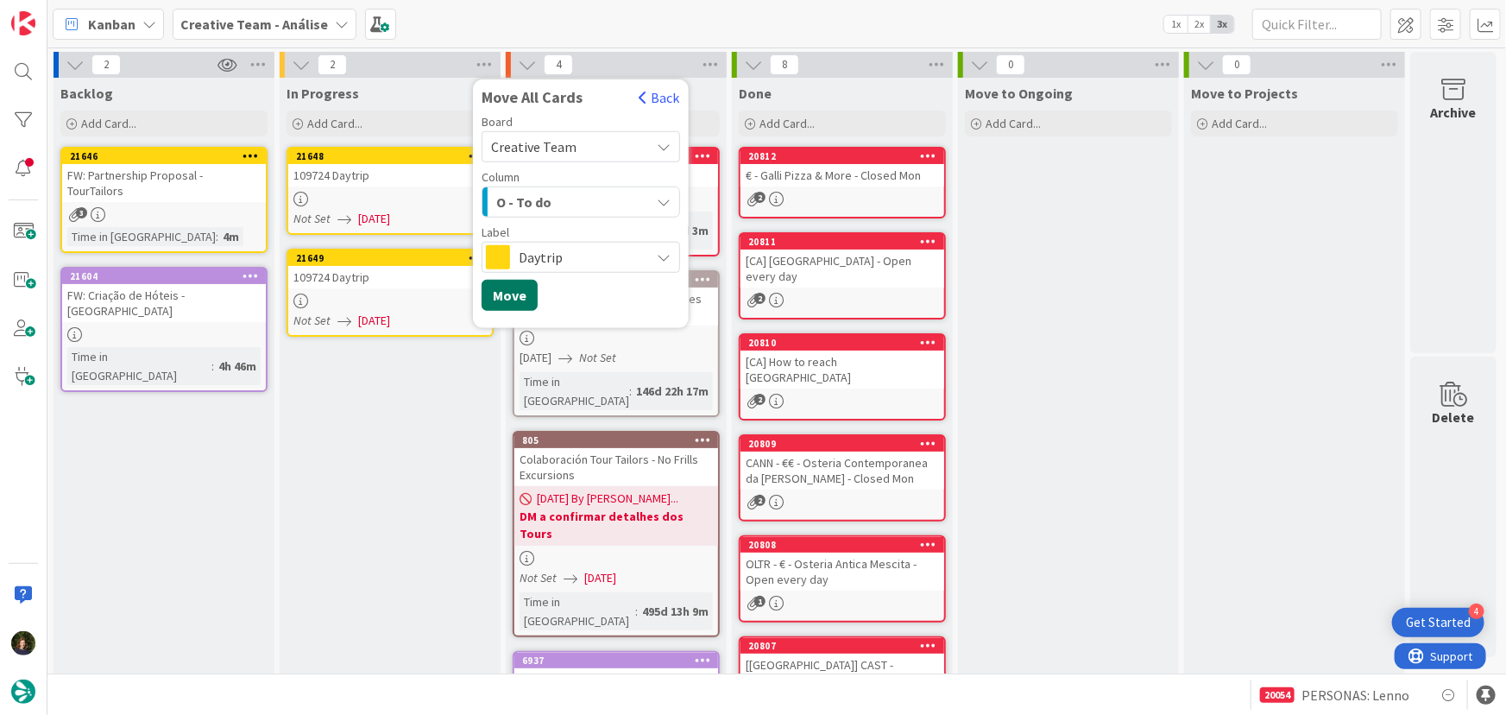
click at [513, 299] on button "Move" at bounding box center [510, 295] width 56 height 31
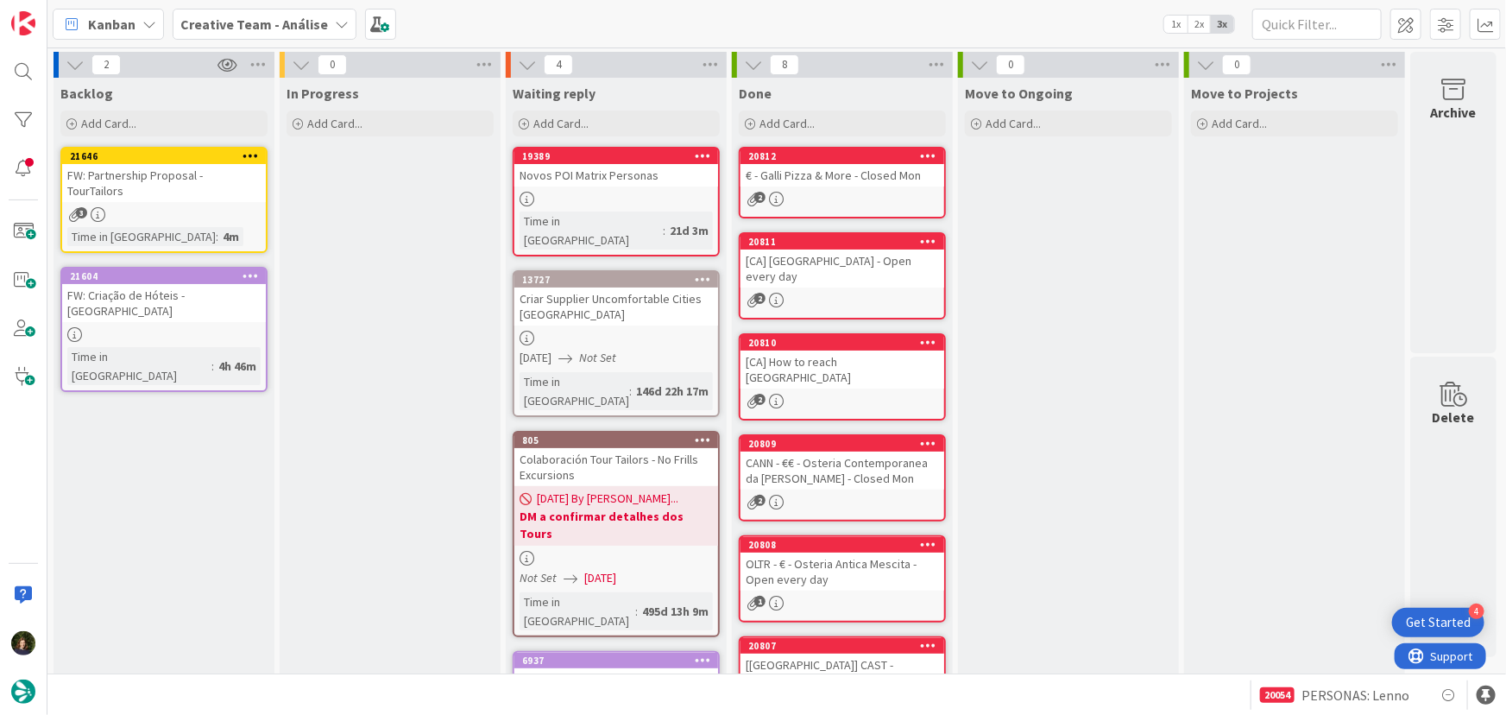
click at [335, 17] on icon at bounding box center [342, 24] width 14 height 14
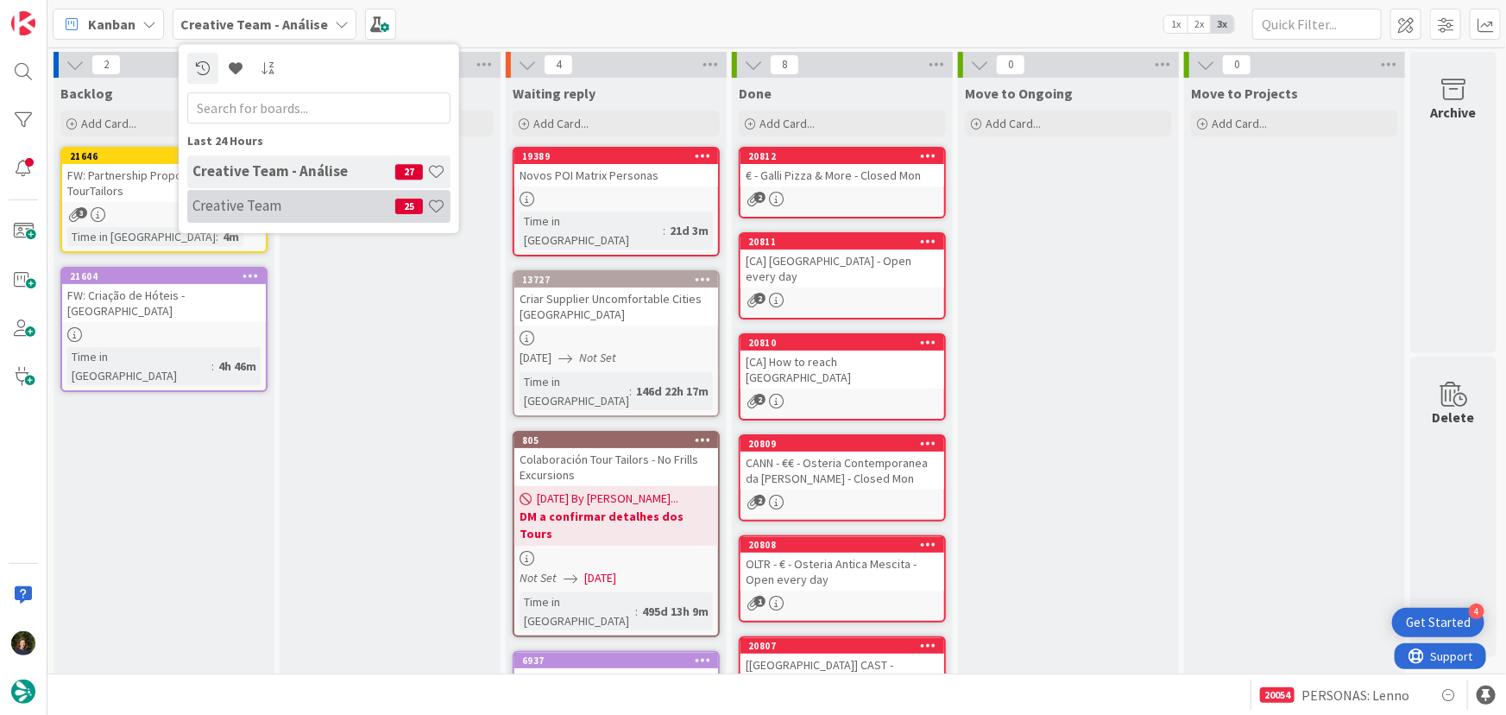
click at [309, 202] on h4 "Creative Team" at bounding box center [293, 205] width 203 height 17
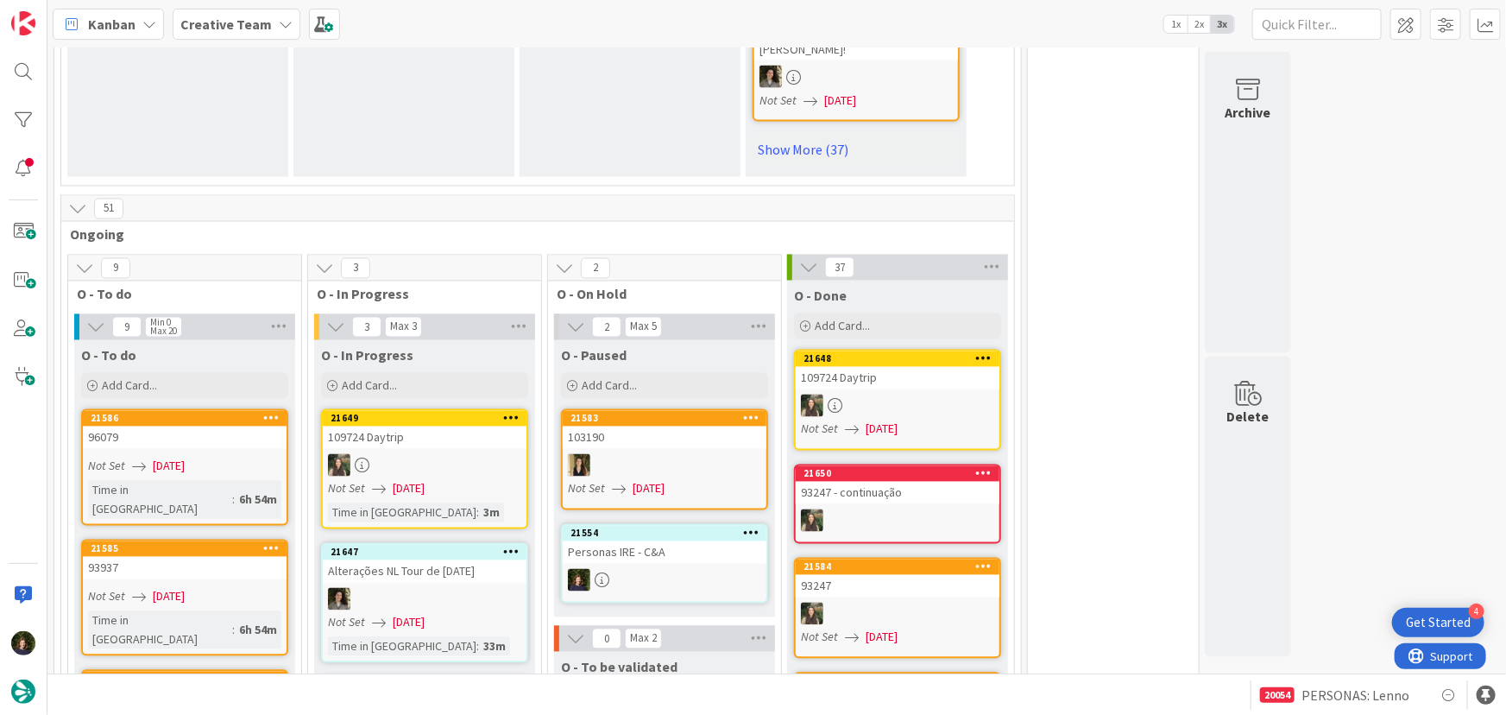
scroll to position [1648, 0]
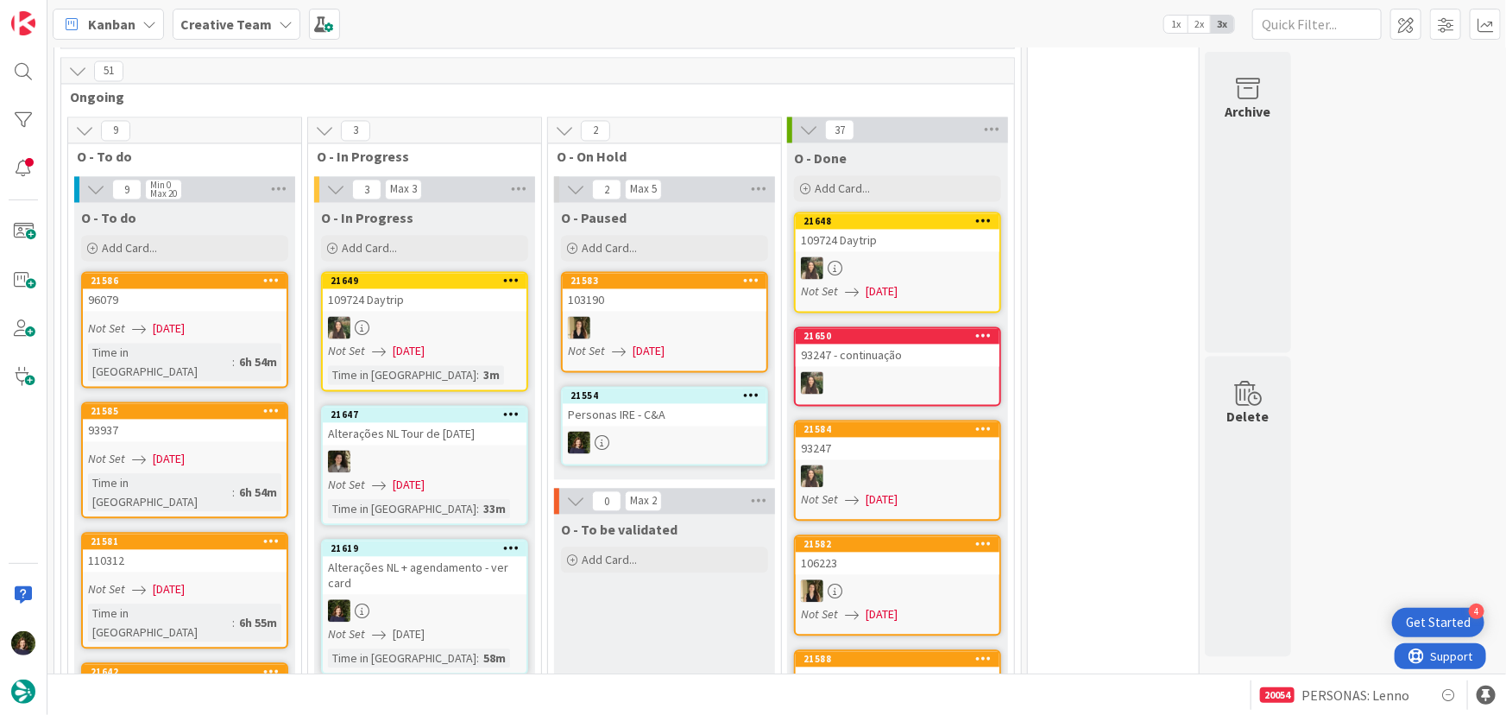
click at [436, 557] on div "Alterações NL + agendamento - ver card" at bounding box center [425, 576] width 204 height 38
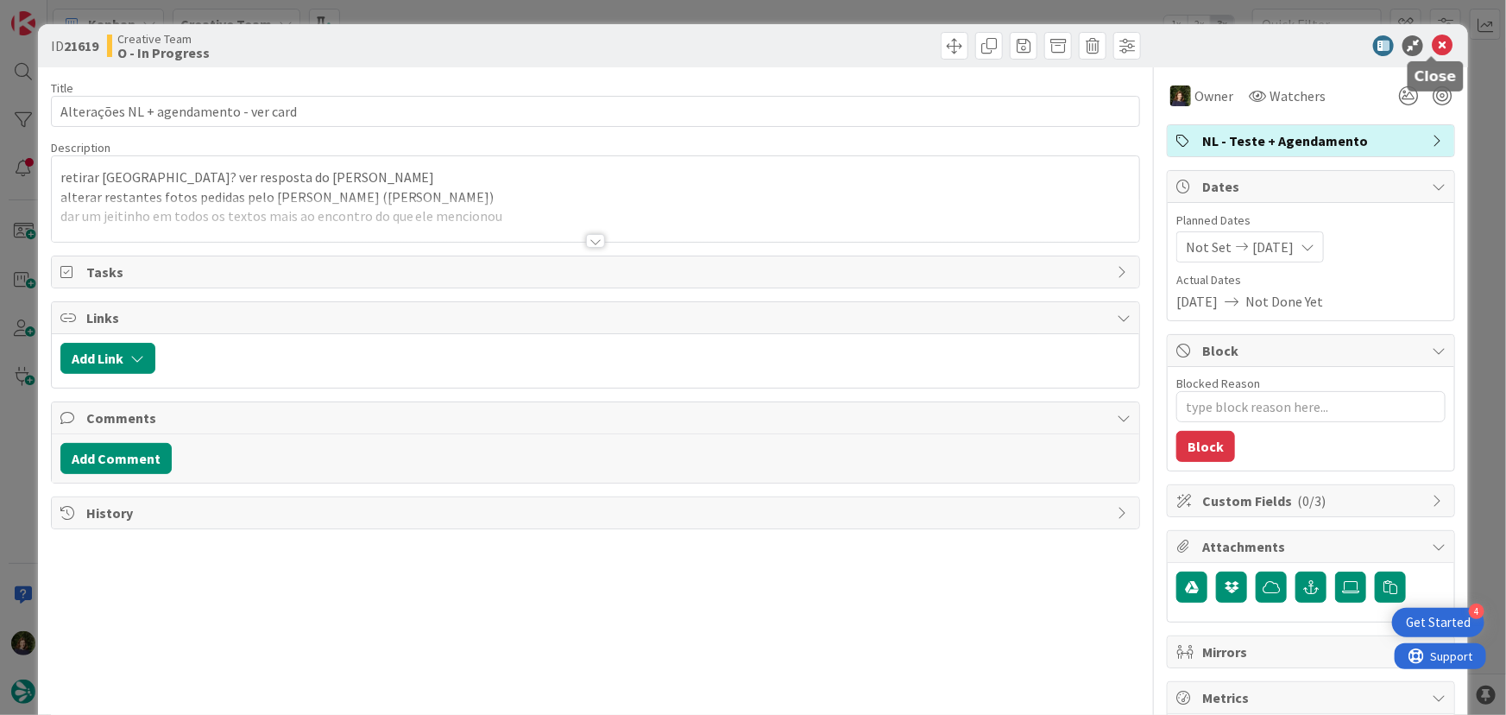
click at [1432, 47] on icon at bounding box center [1442, 45] width 21 height 21
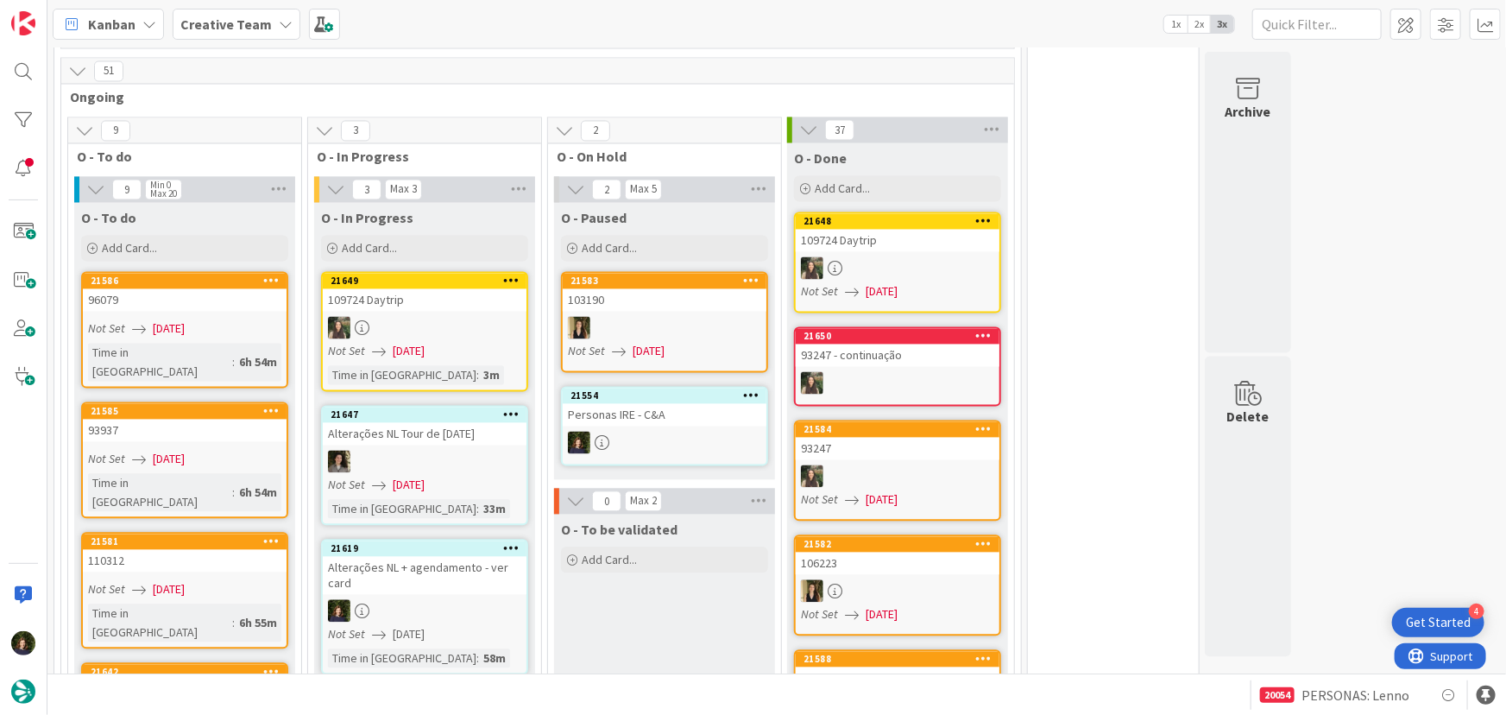
click at [508, 542] on icon at bounding box center [511, 548] width 16 height 12
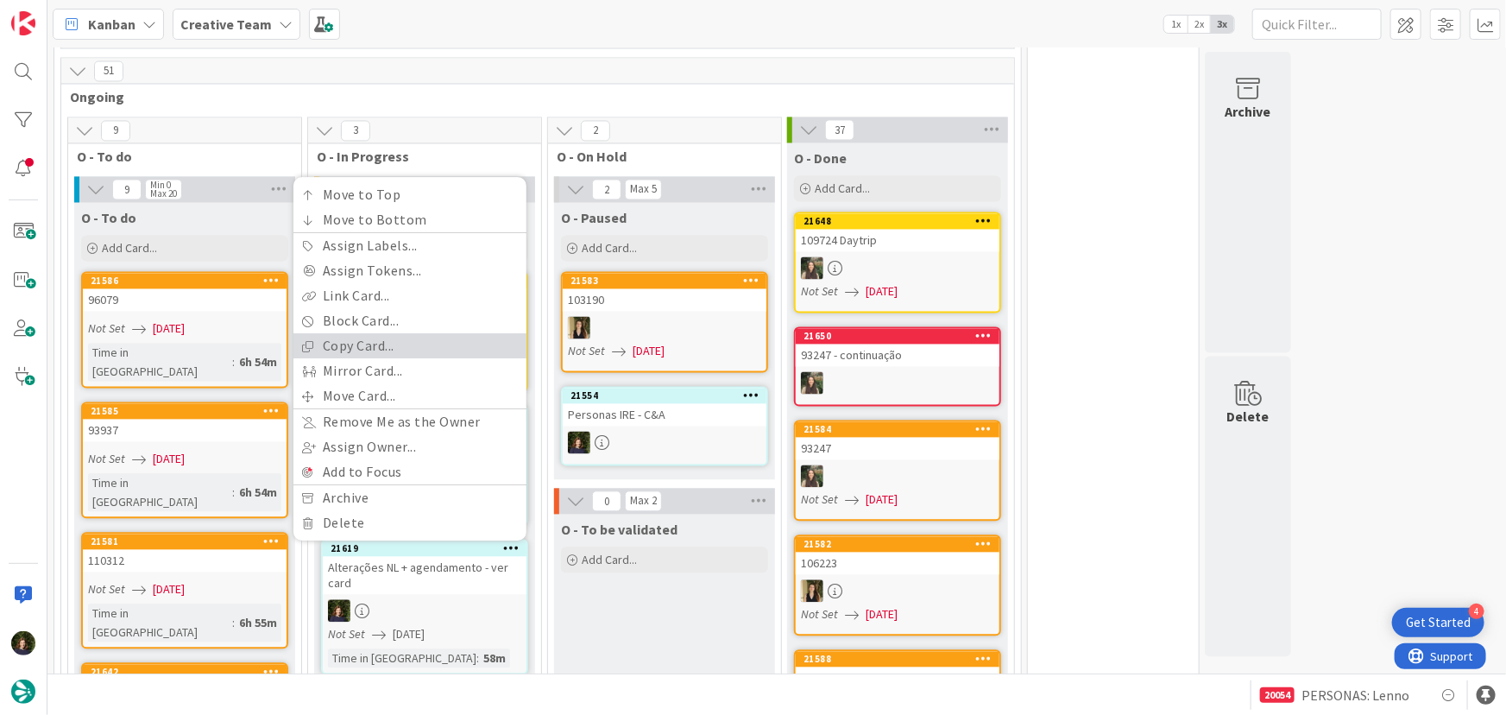
click at [410, 334] on link "Copy Card..." at bounding box center [409, 346] width 233 height 25
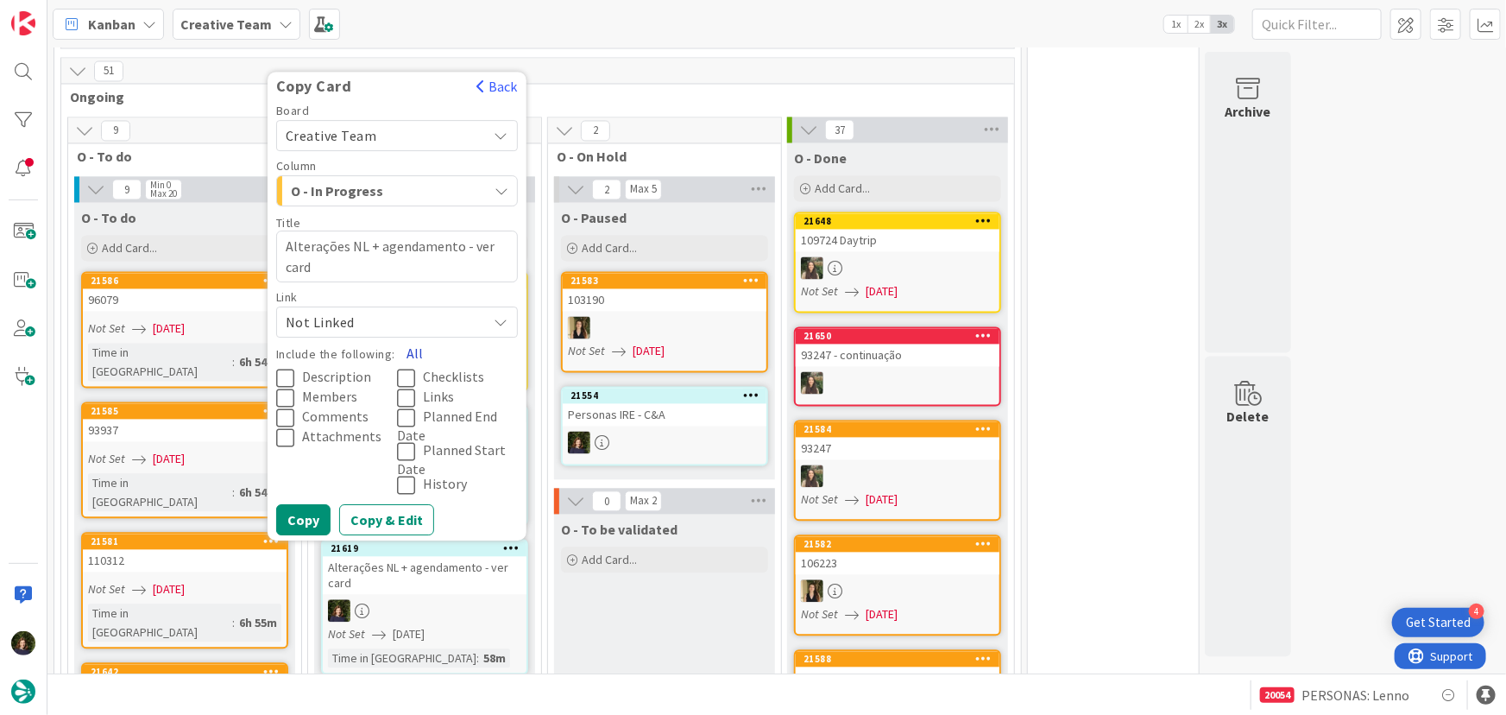
click at [418, 338] on button "All" at bounding box center [414, 353] width 39 height 31
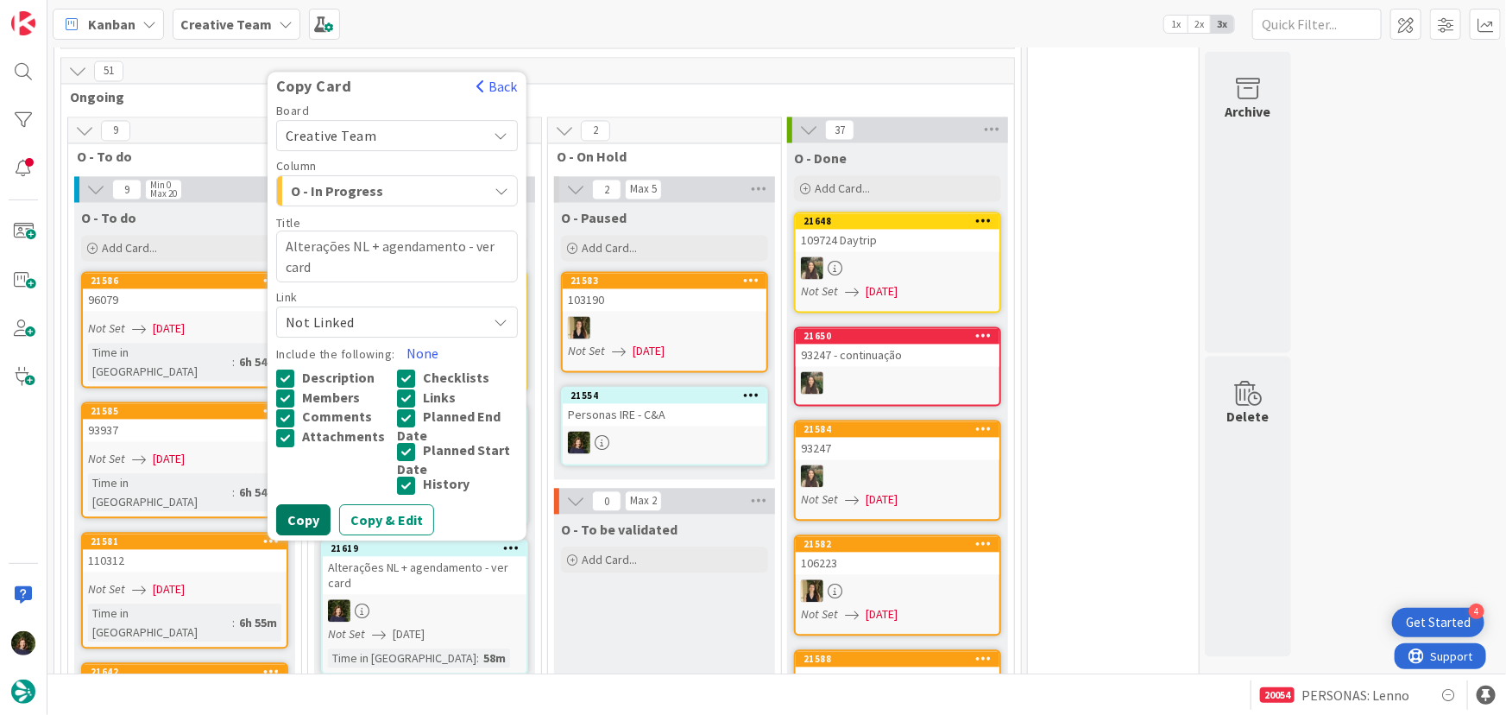
click at [297, 505] on button "Copy" at bounding box center [303, 520] width 54 height 31
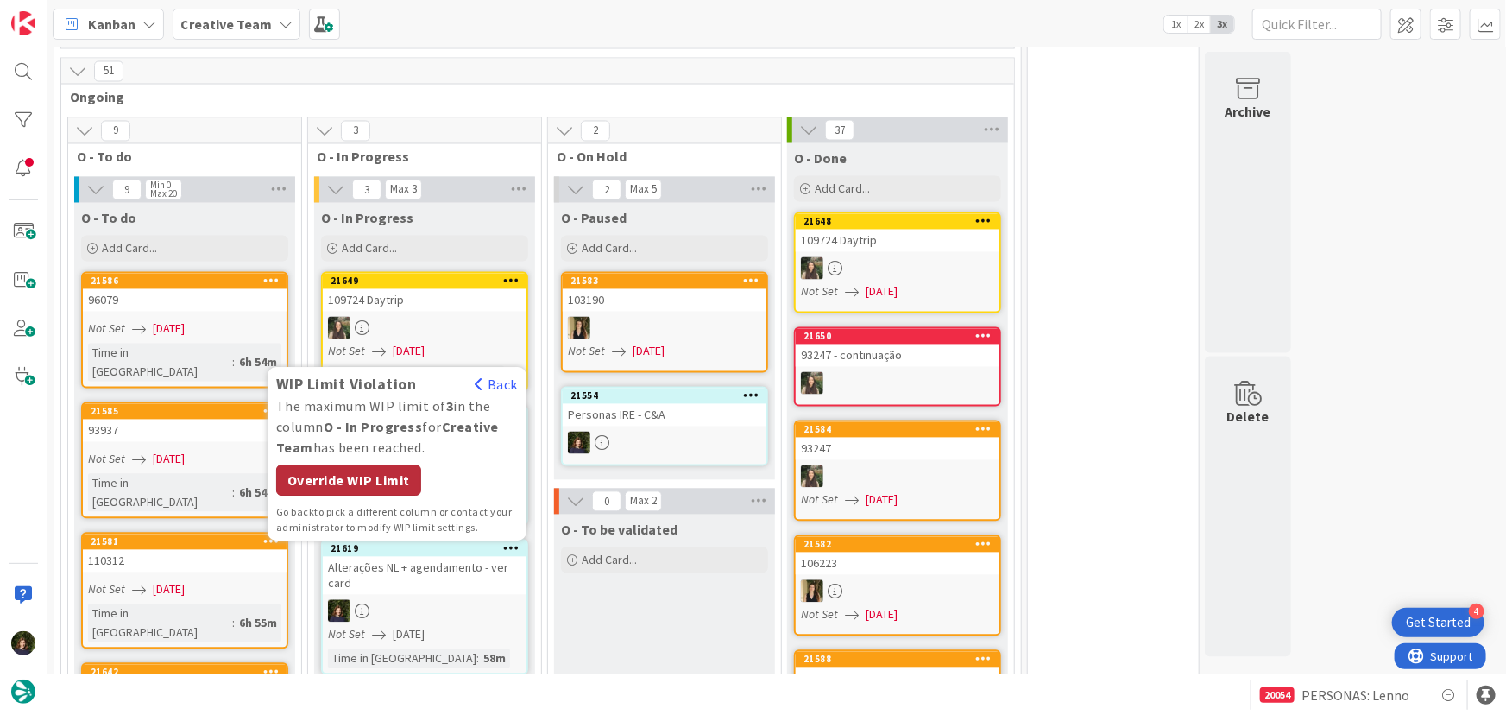
click at [371, 465] on div "Override WIP Limit" at bounding box center [348, 480] width 145 height 31
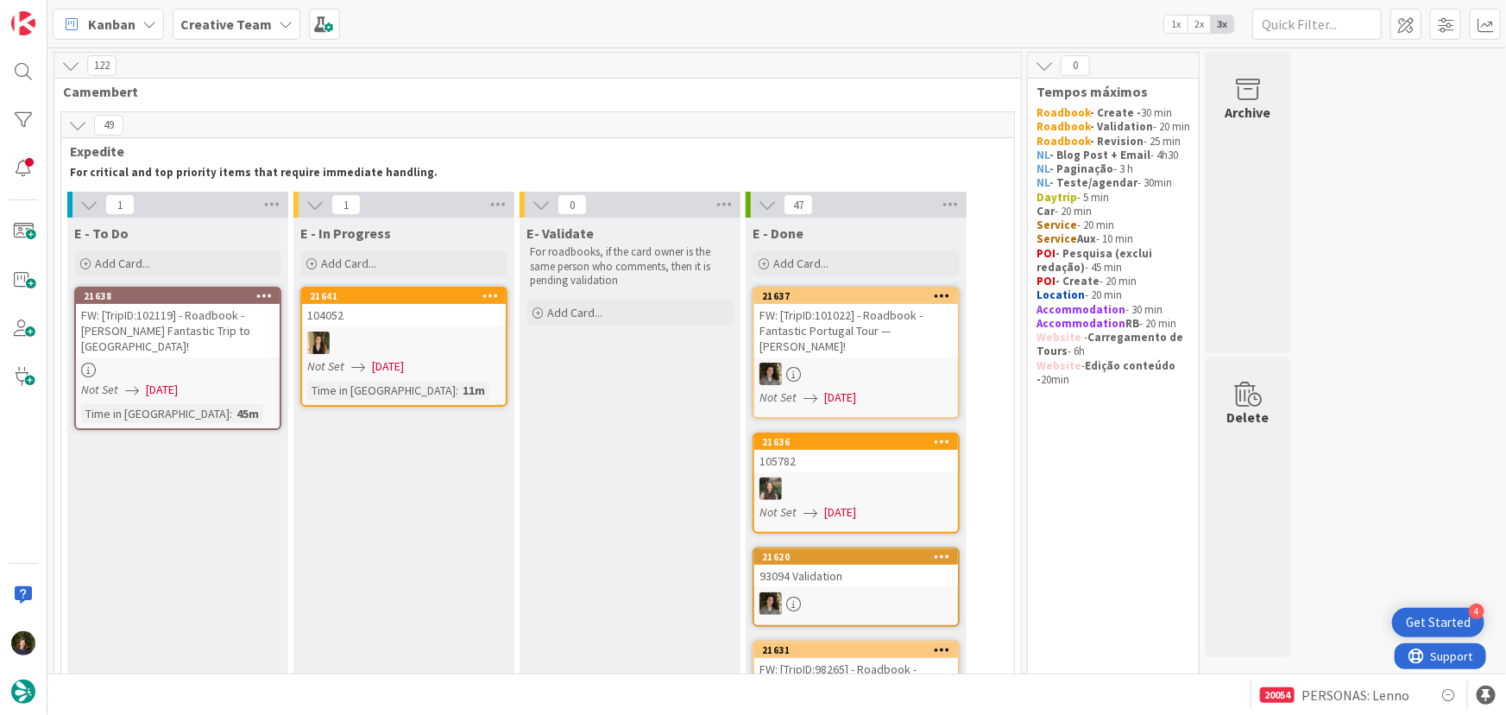
click at [148, 363] on div at bounding box center [178, 370] width 204 height 15
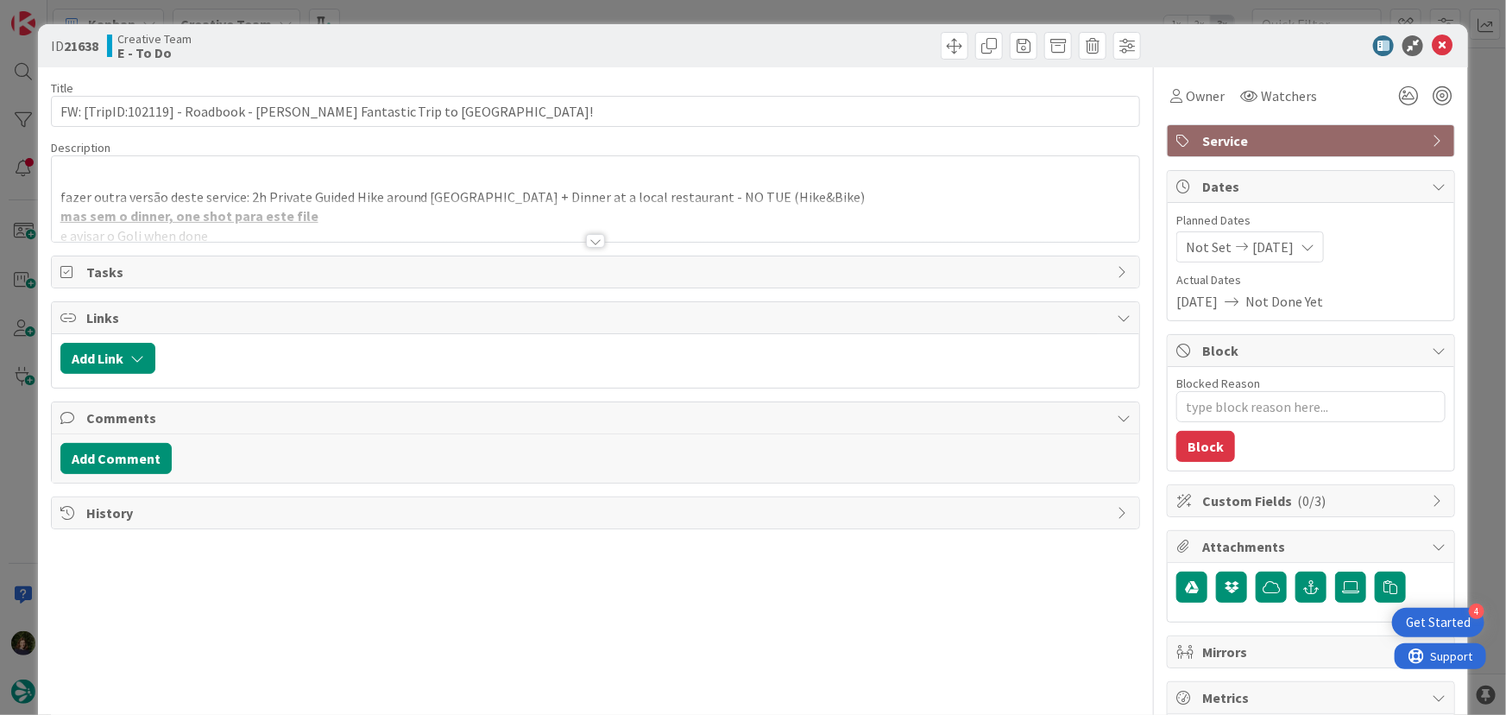
click at [587, 244] on div at bounding box center [595, 241] width 19 height 14
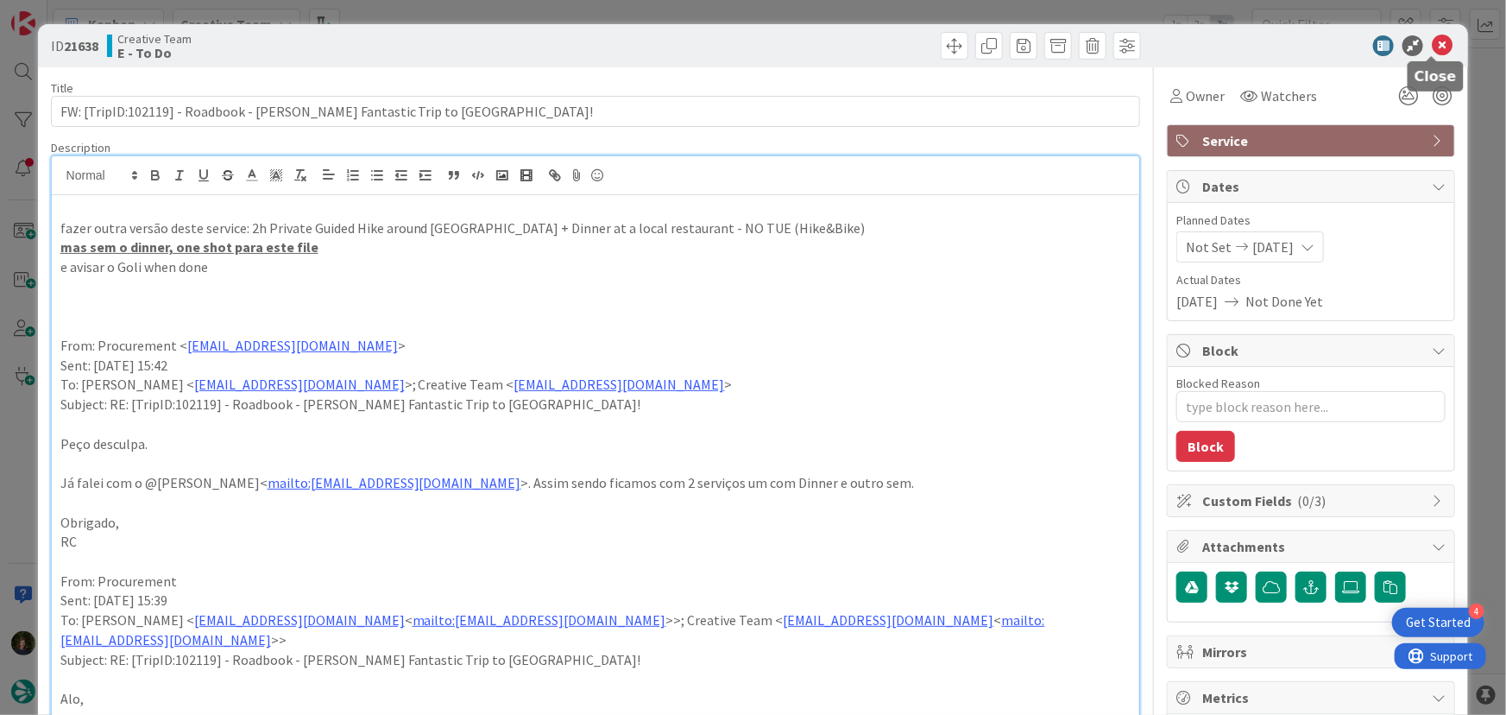
click at [1433, 43] on icon at bounding box center [1442, 45] width 21 height 21
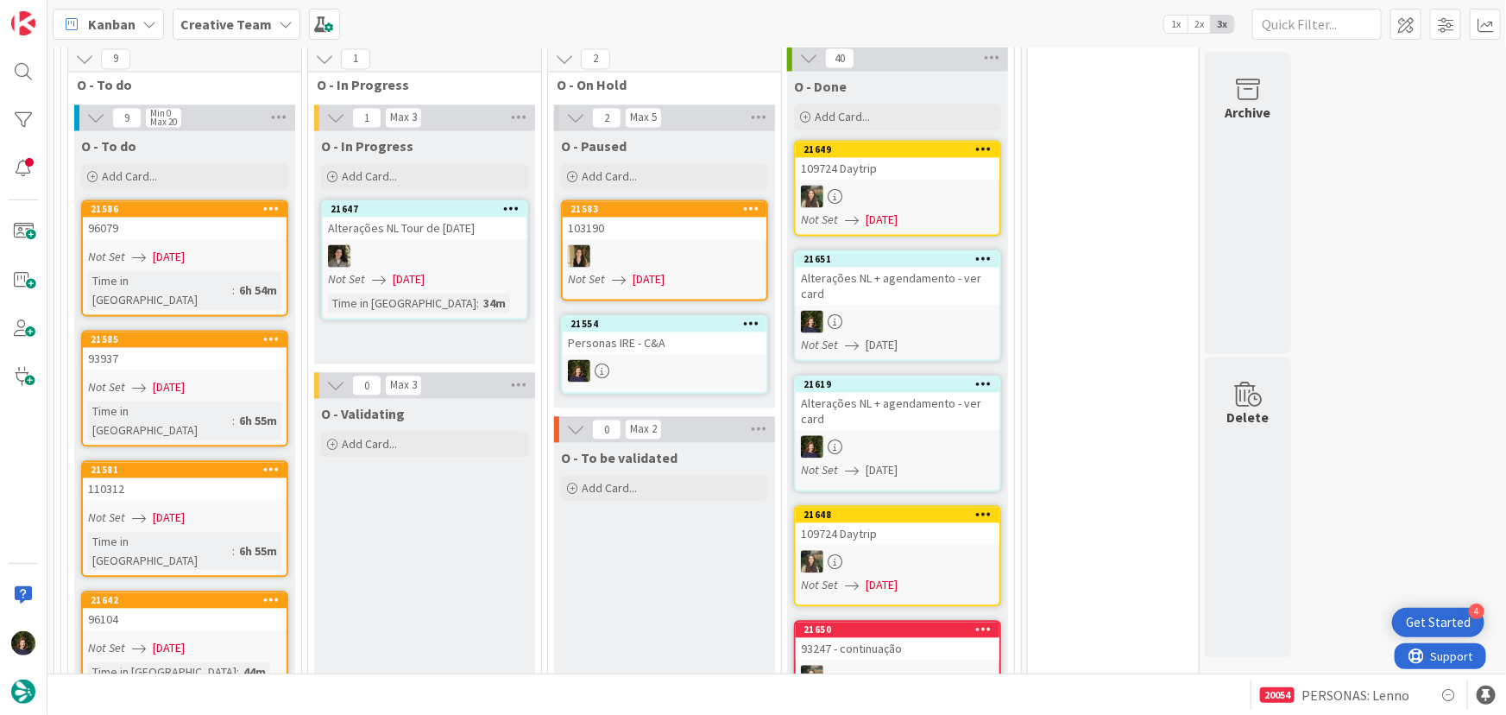
scroll to position [1726, 0]
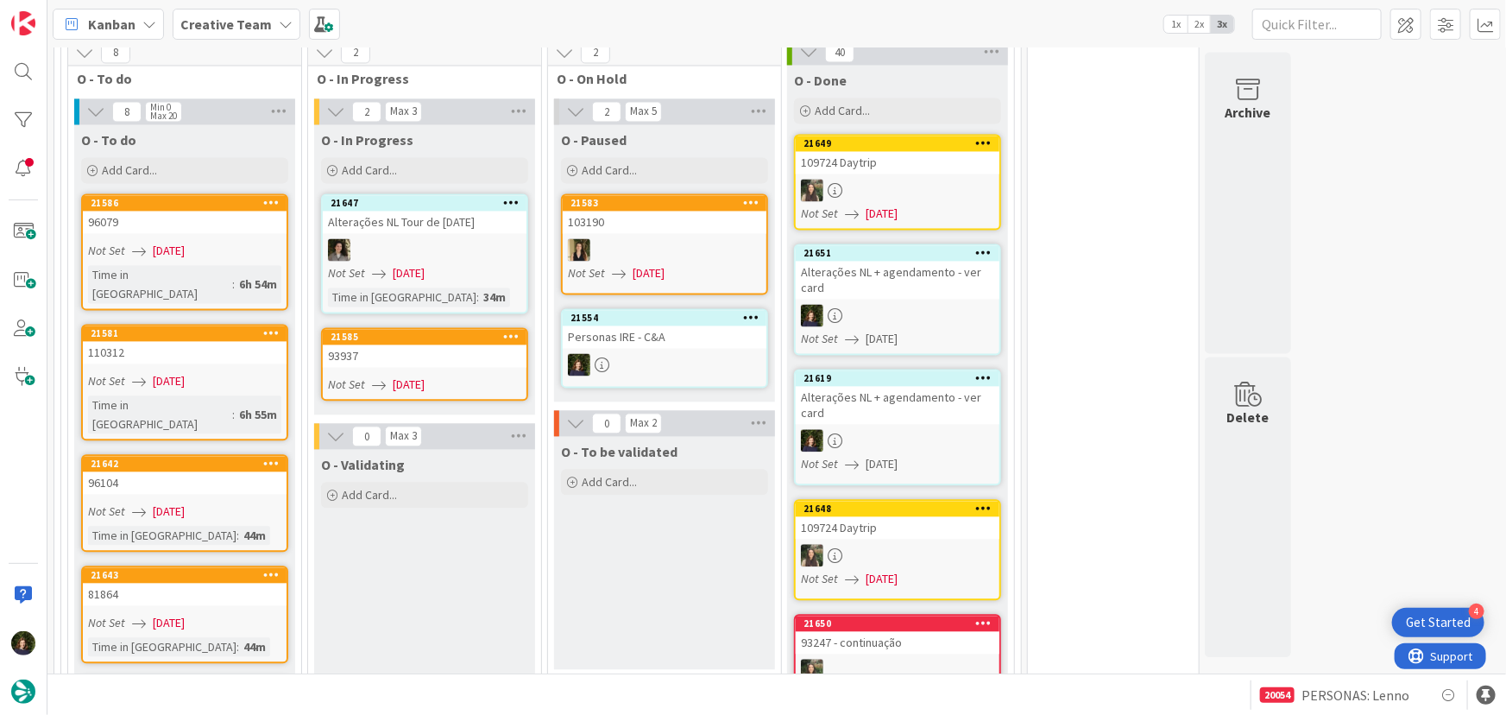
click at [405, 344] on div "93937" at bounding box center [425, 355] width 204 height 22
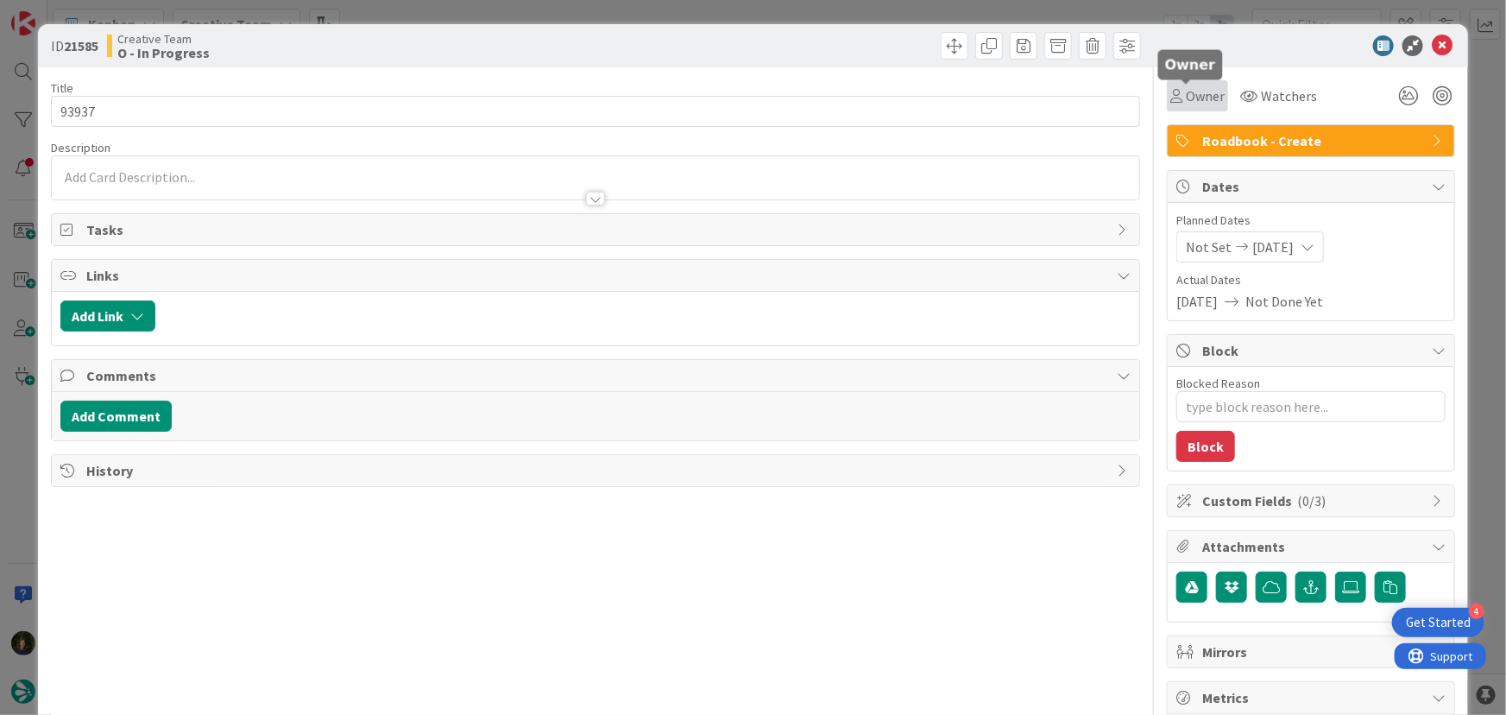
click at [1201, 94] on span "Owner" at bounding box center [1205, 95] width 39 height 21
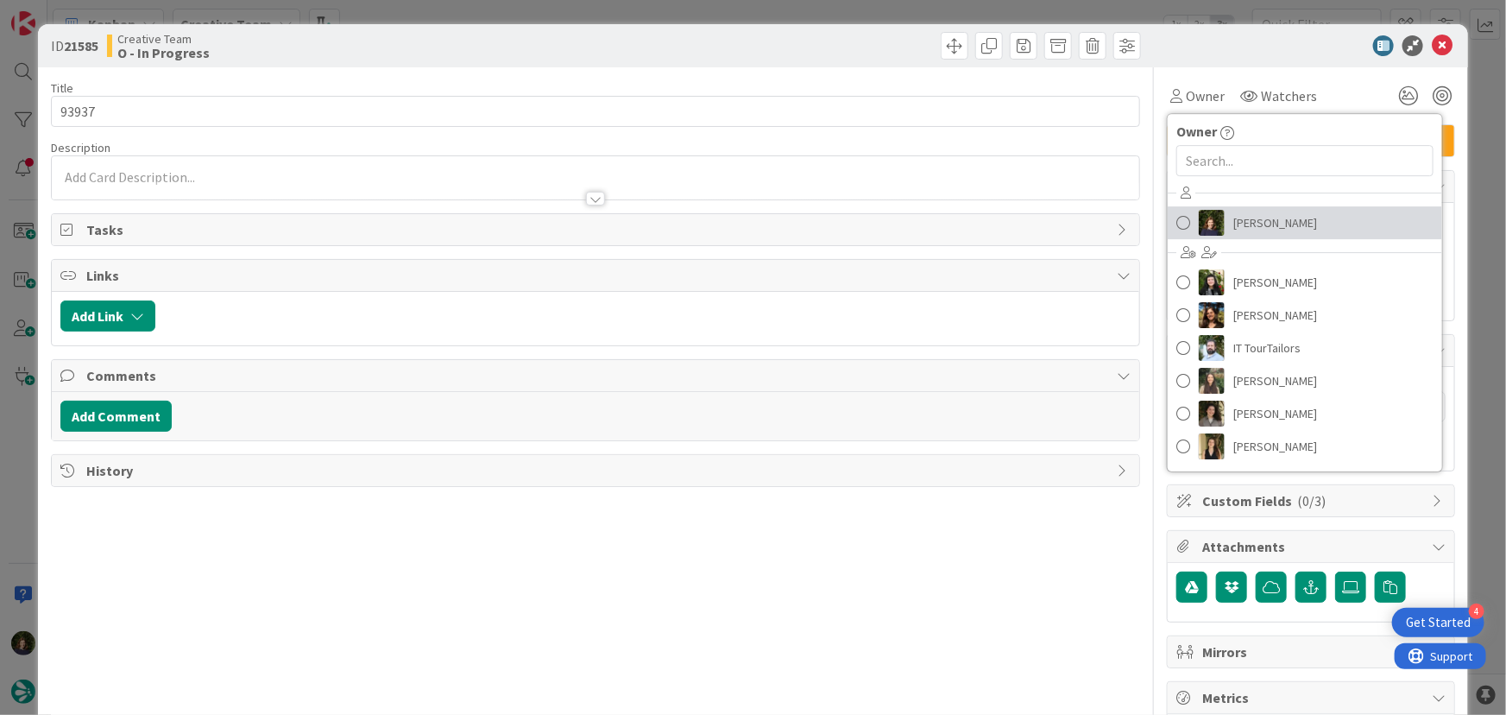
drag, startPoint x: 1246, startPoint y: 220, endPoint x: 1256, endPoint y: 217, distance: 10.1
click at [1248, 221] on span "[PERSON_NAME]" at bounding box center [1275, 223] width 84 height 26
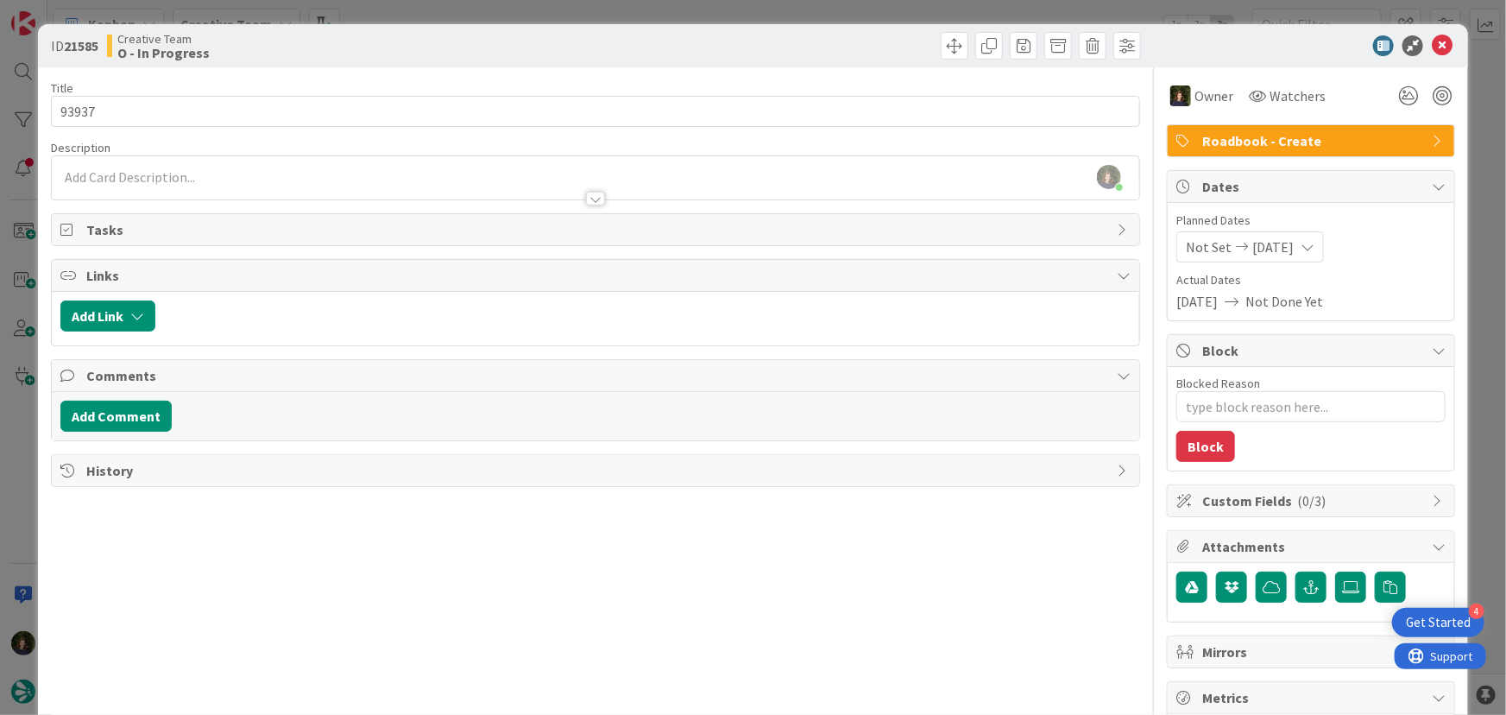
type textarea "x"
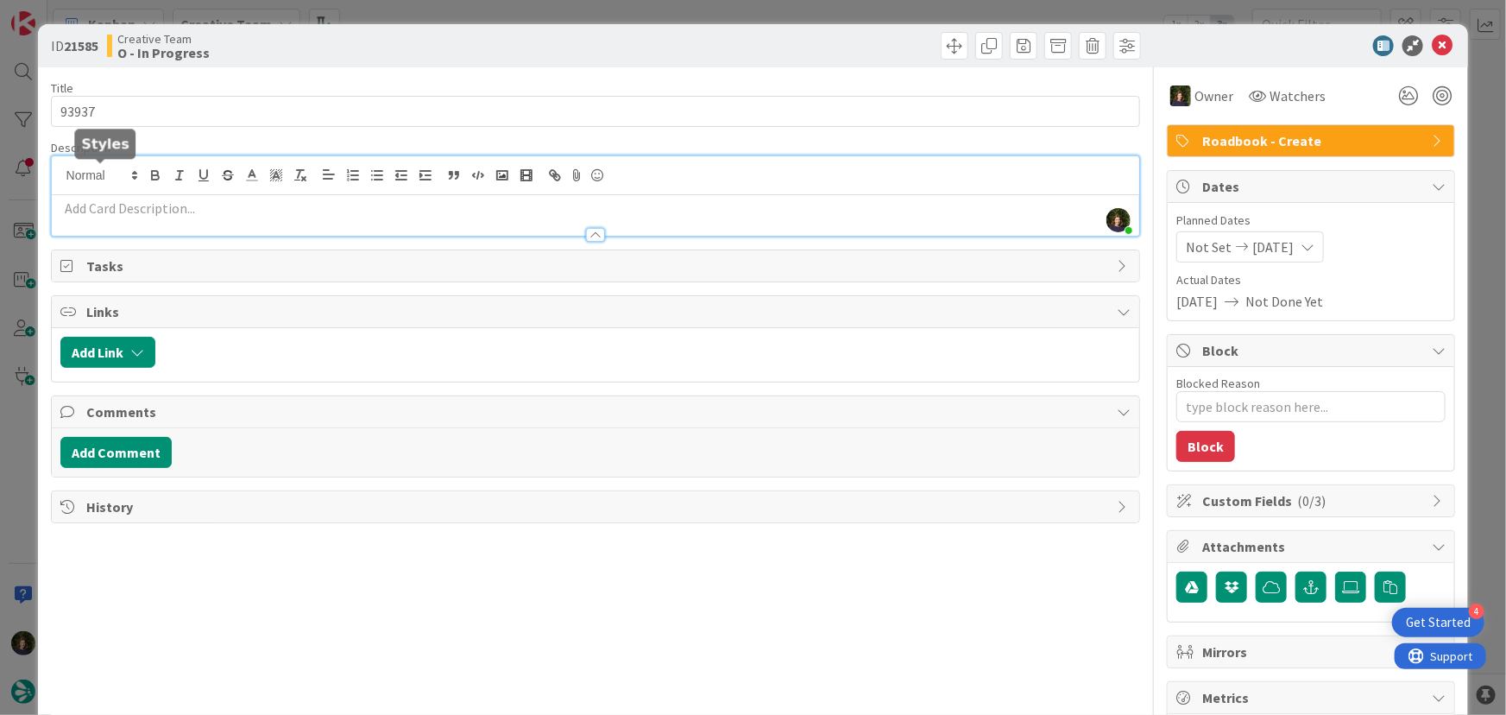
click at [122, 178] on div "[PERSON_NAME] joined 6 m ago" at bounding box center [596, 195] width 1088 height 79
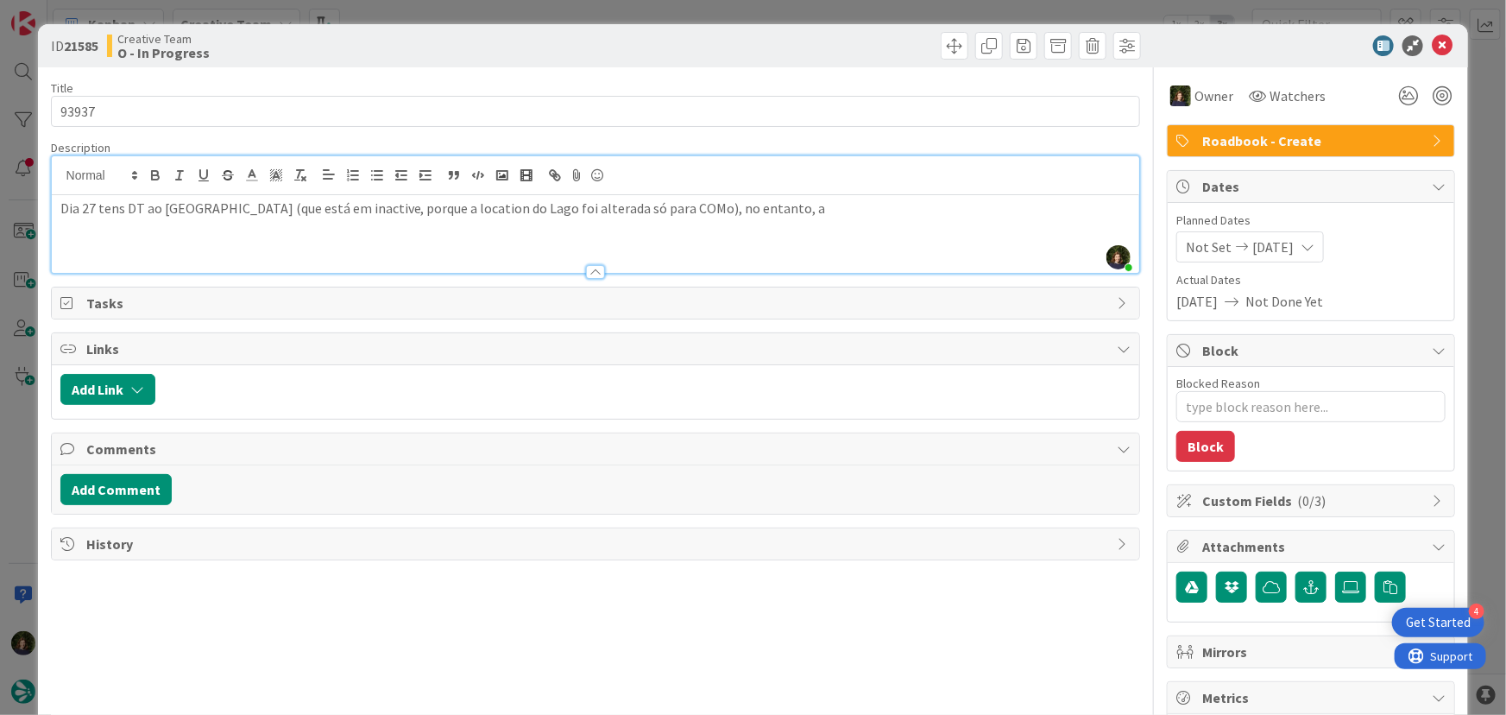
scroll to position [1705, 0]
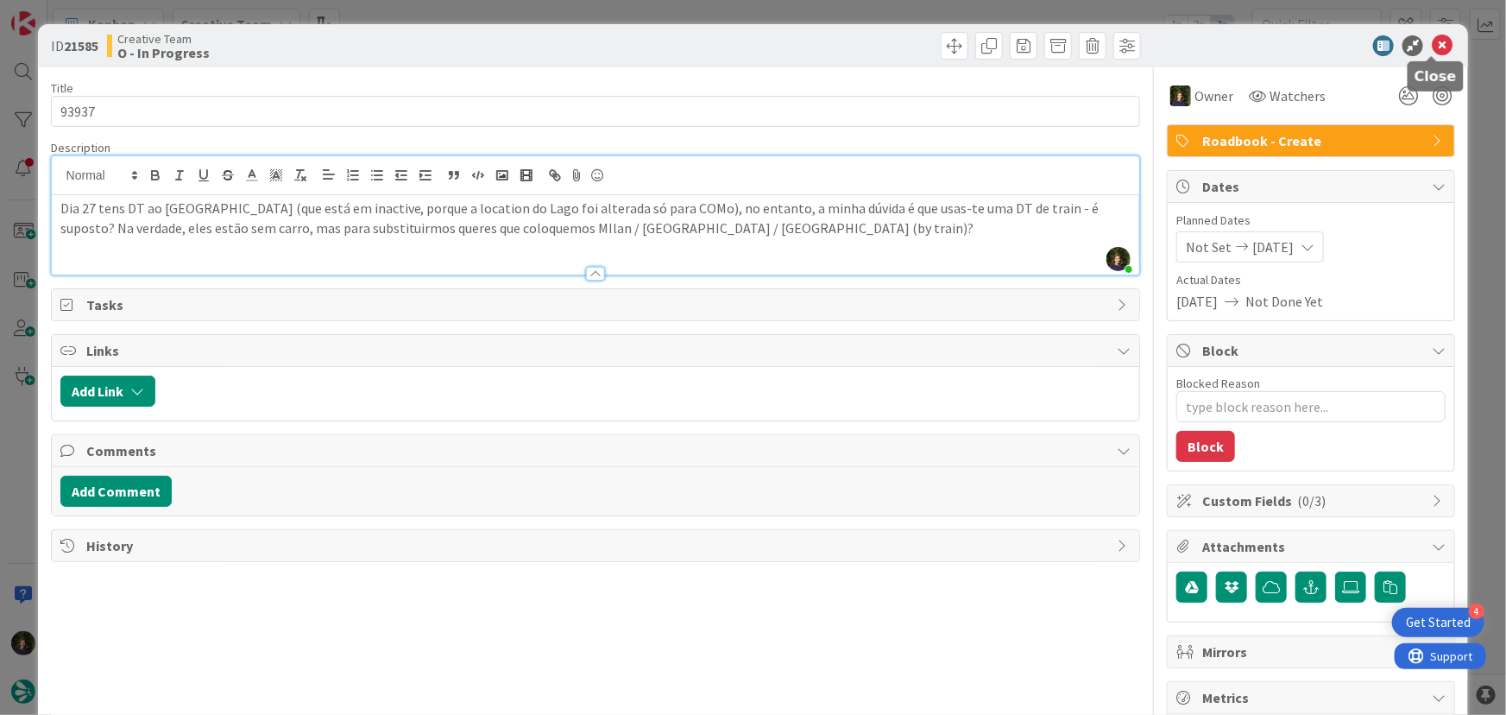
drag, startPoint x: 1427, startPoint y: 51, endPoint x: 773, endPoint y: 413, distance: 747.2
click at [1432, 51] on icon at bounding box center [1442, 45] width 21 height 21
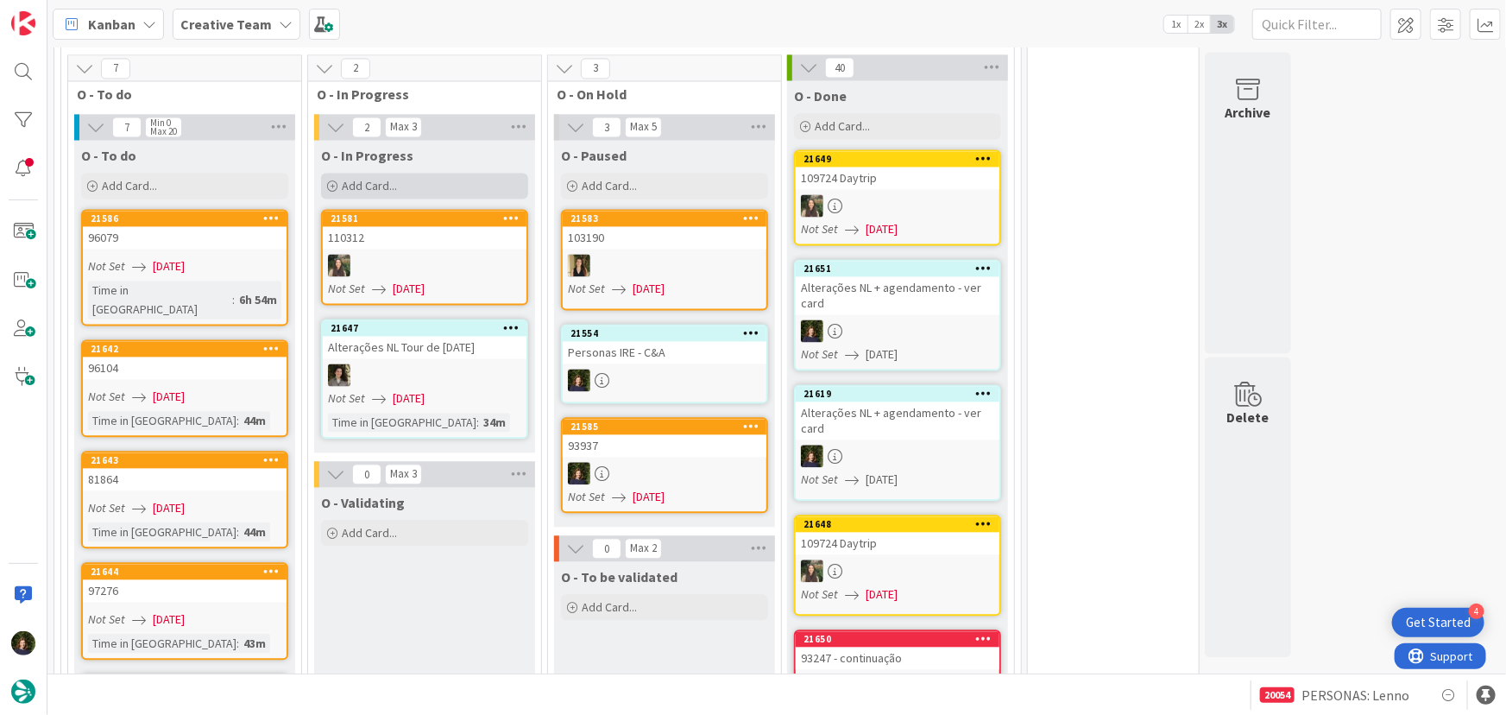
click at [388, 179] on span "Add Card..." at bounding box center [369, 187] width 55 height 16
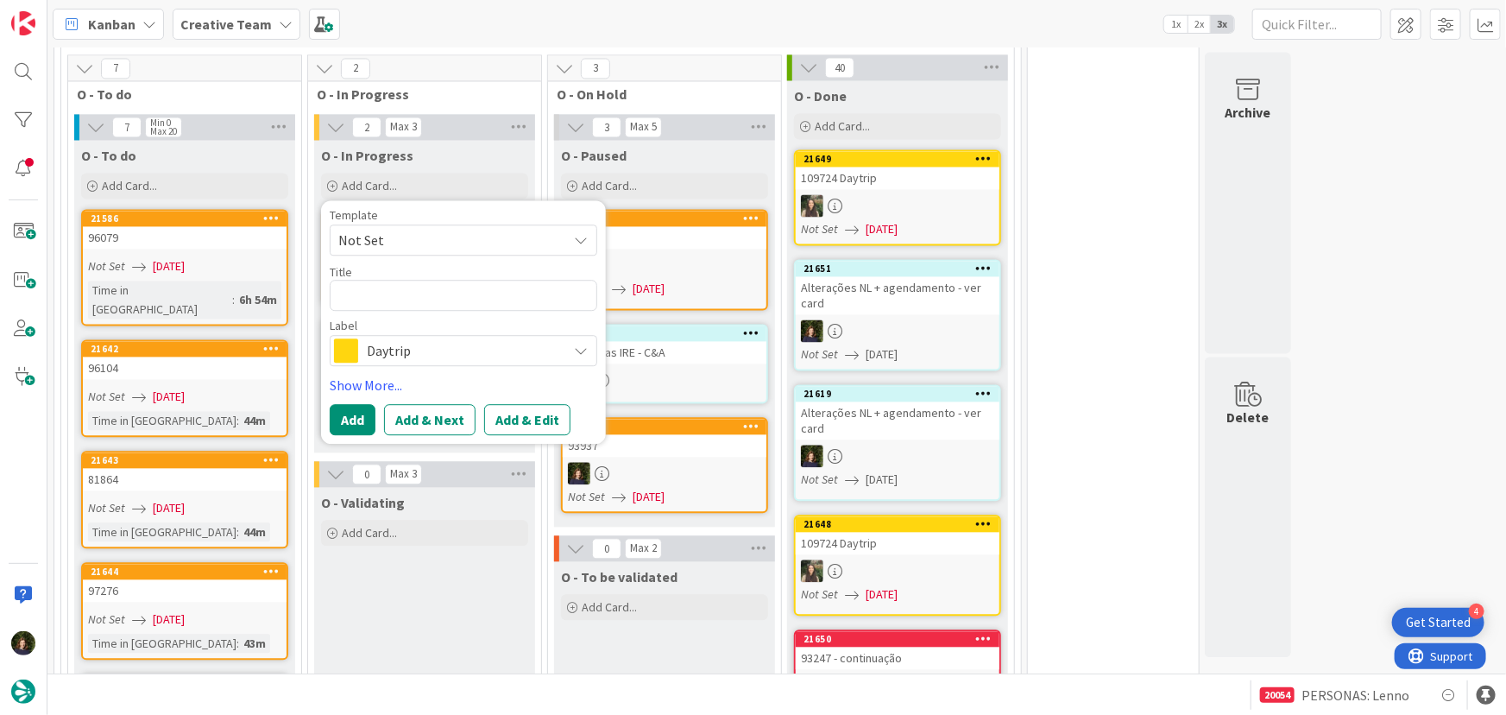
type textarea "x"
type textarea "9"
type textarea "x"
type textarea "93"
type textarea "x"
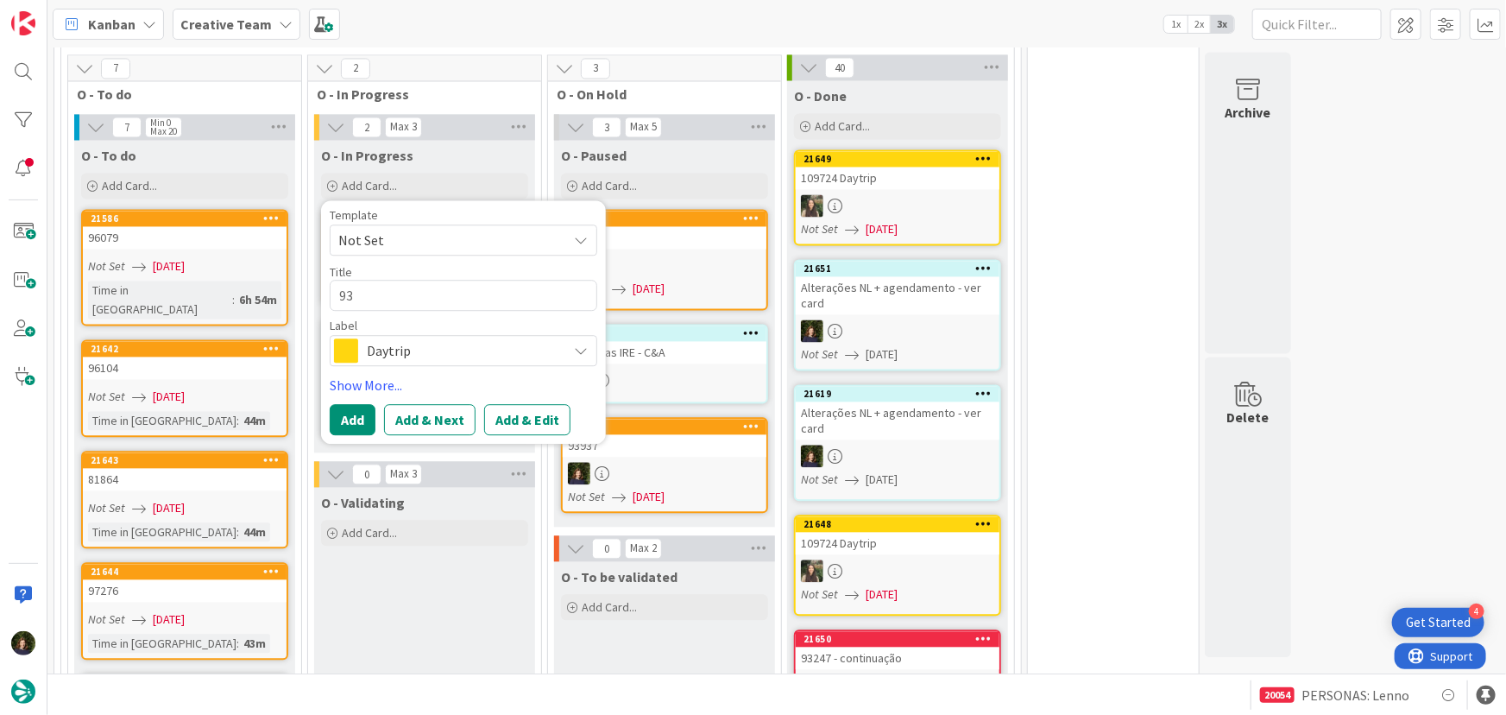
type textarea "939"
type textarea "x"
type textarea "9393"
type textarea "x"
type textarea "93937"
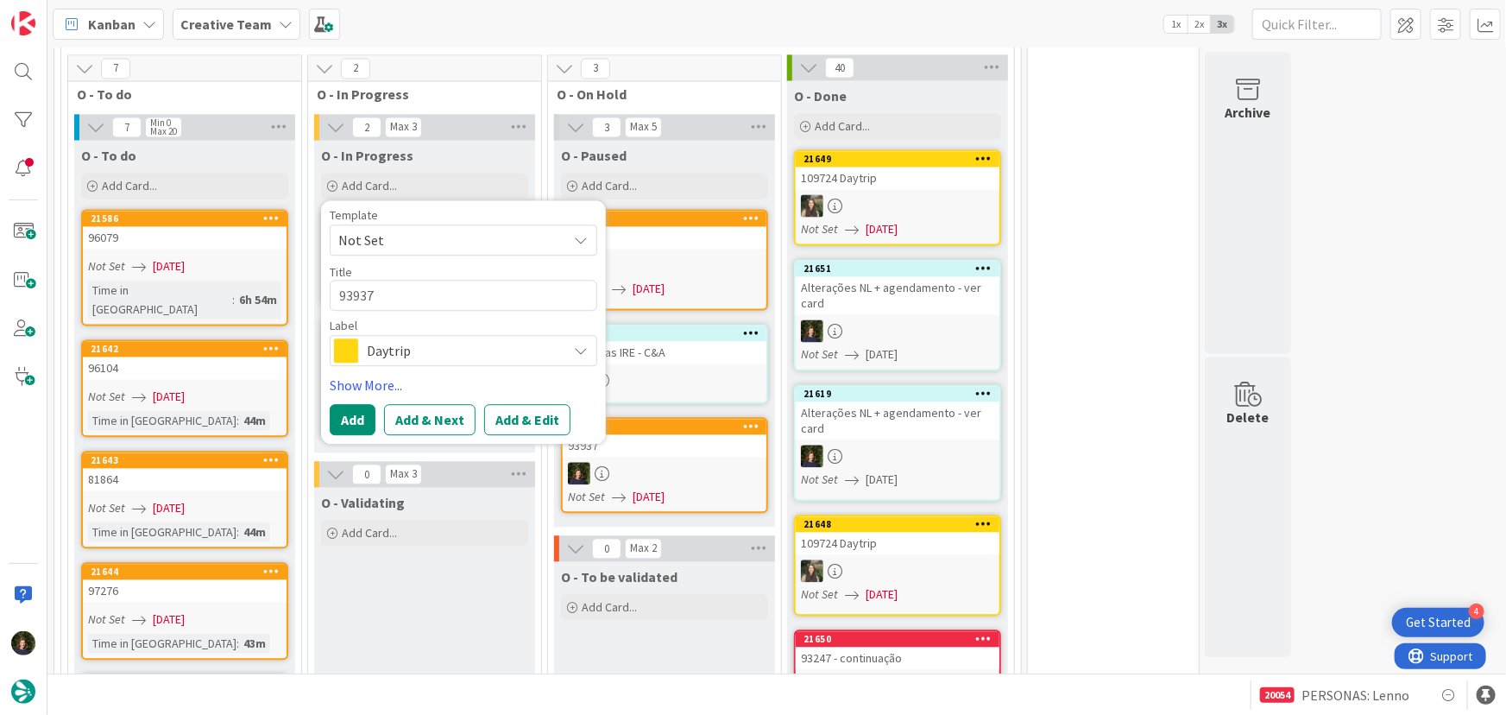
type textarea "x"
type textarea "93937"
type textarea "x"
type textarea "93937 -"
type textarea "x"
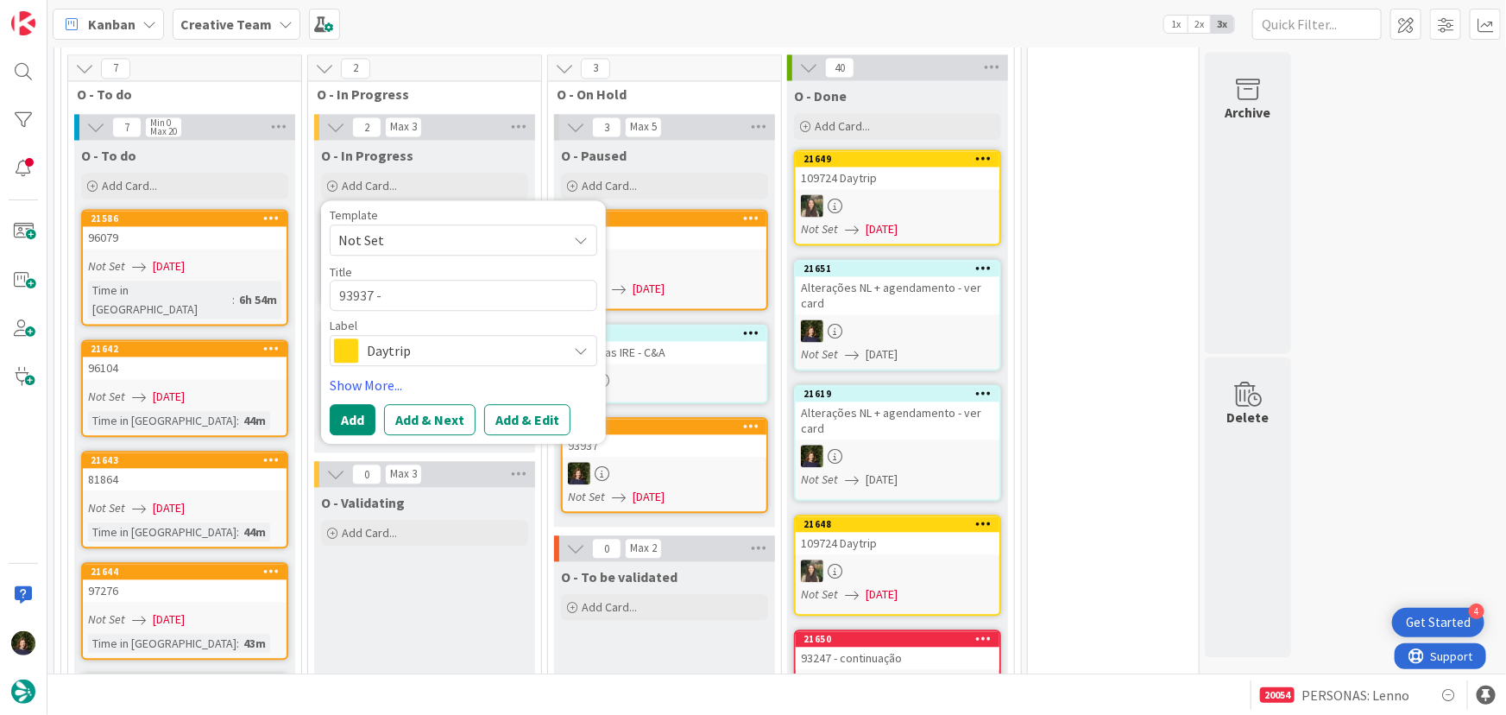
type textarea "93937 -"
type textarea "x"
type textarea "93937 - G"
type textarea "x"
type textarea "93937 - GP"
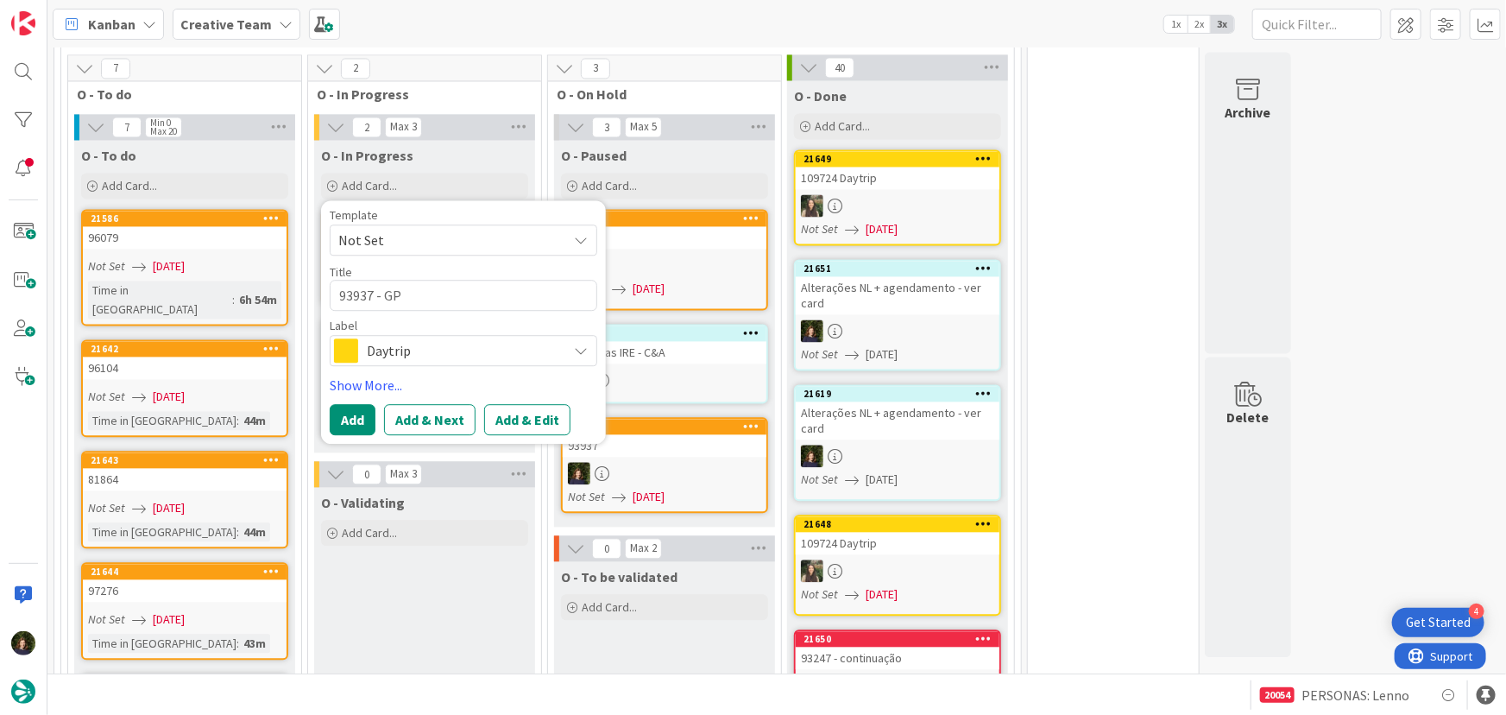
type textarea "x"
type textarea "93937 - GPS"
type textarea "x"
type textarea "93937 - GPS"
type textarea "x"
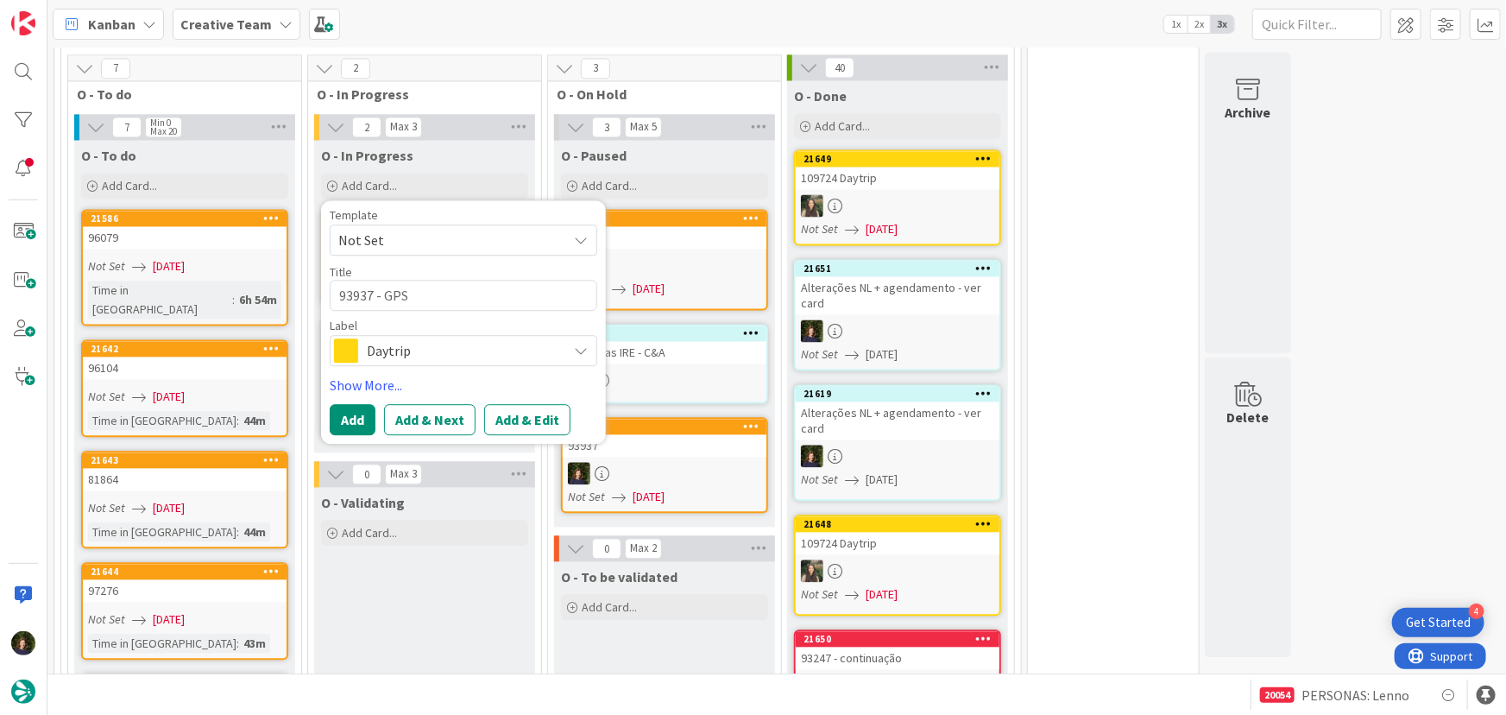
type textarea "93937 - GPS P"
type textarea "x"
type textarea "93937 - GPS Po"
type textarea "x"
type textarea "93937 - GPS P"
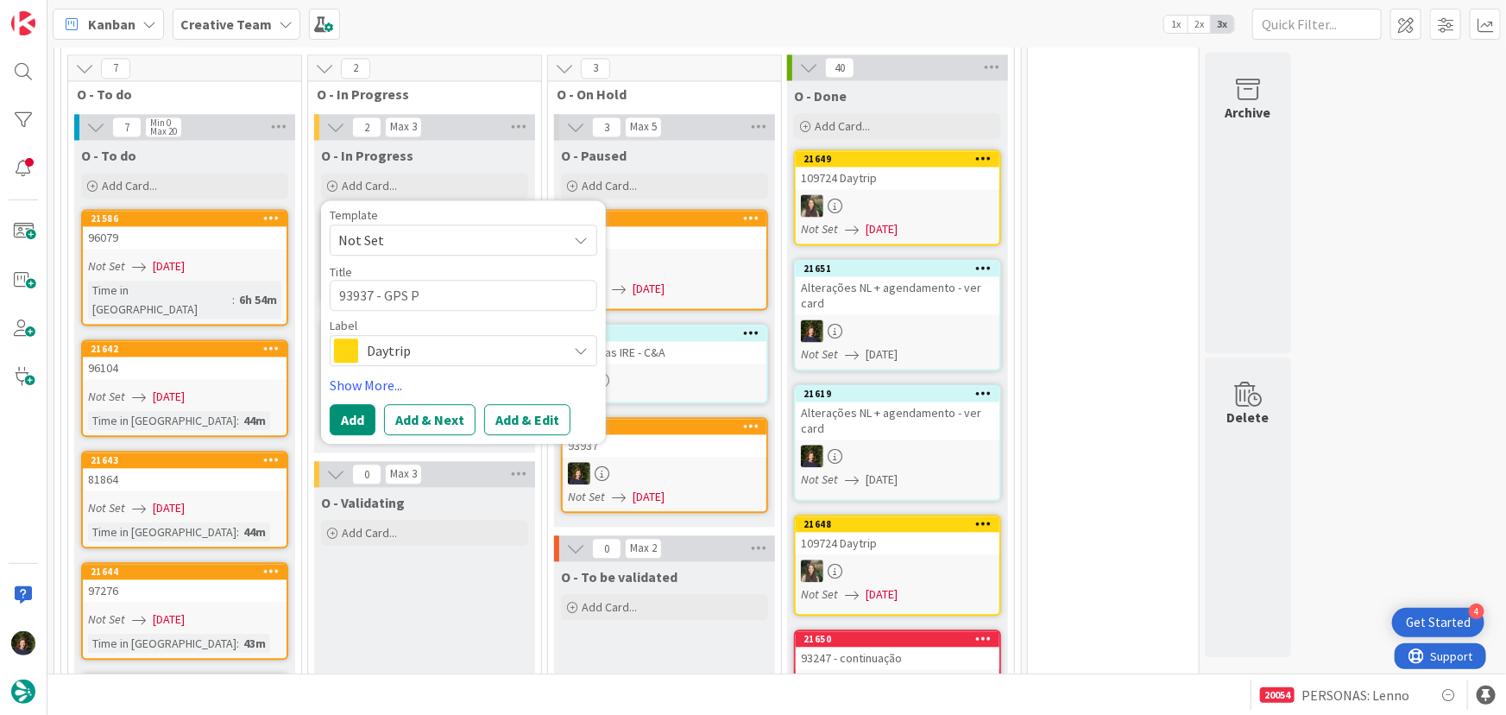
type textarea "x"
type textarea "93937 - GPS"
type textarea "x"
type textarea "93937 - GPS T"
type textarea "x"
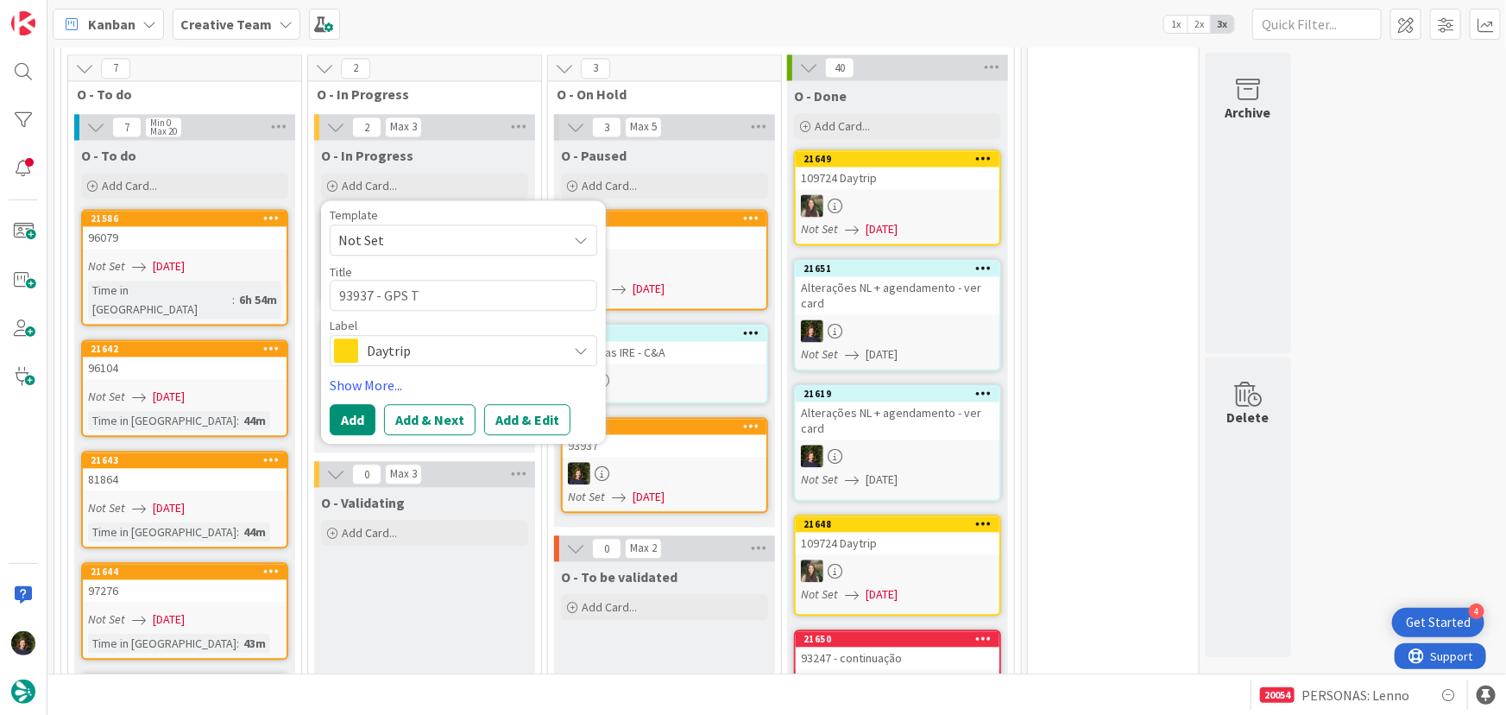
type textarea "93937 - GPS To"
type textarea "x"
type textarea "93937 - GPS Tor"
type textarea "x"
type textarea "93937 - GPS Tori"
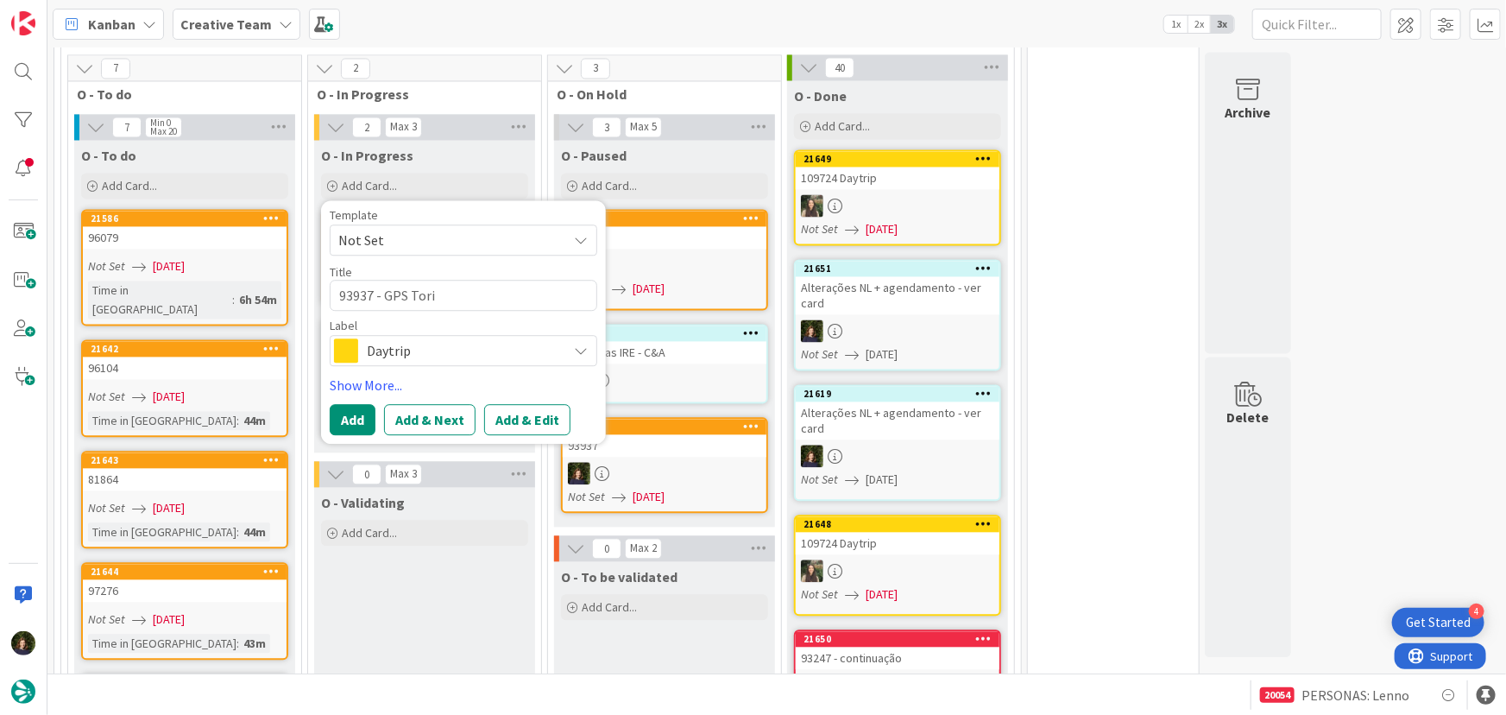
type textarea "x"
type textarea "93937 - GPS Torin"
type textarea "x"
type textarea "93937 - GPS [GEOGRAPHIC_DATA]"
type textarea "x"
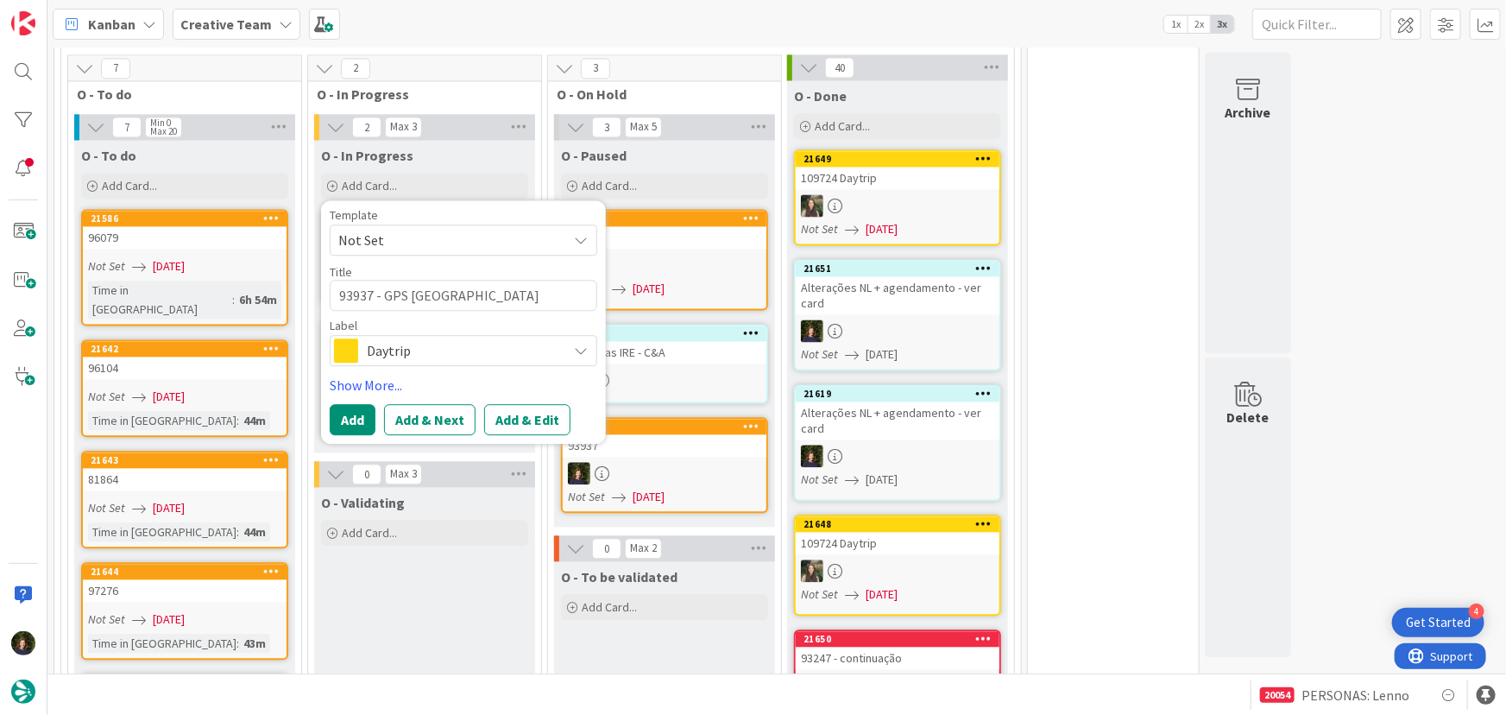
type textarea "93937 - GPS [GEOGRAPHIC_DATA]"
type textarea "x"
type textarea "93937 - GPS [GEOGRAPHIC_DATA] s"
type textarea "x"
type textarea "93937 - GPS [GEOGRAPHIC_DATA]"
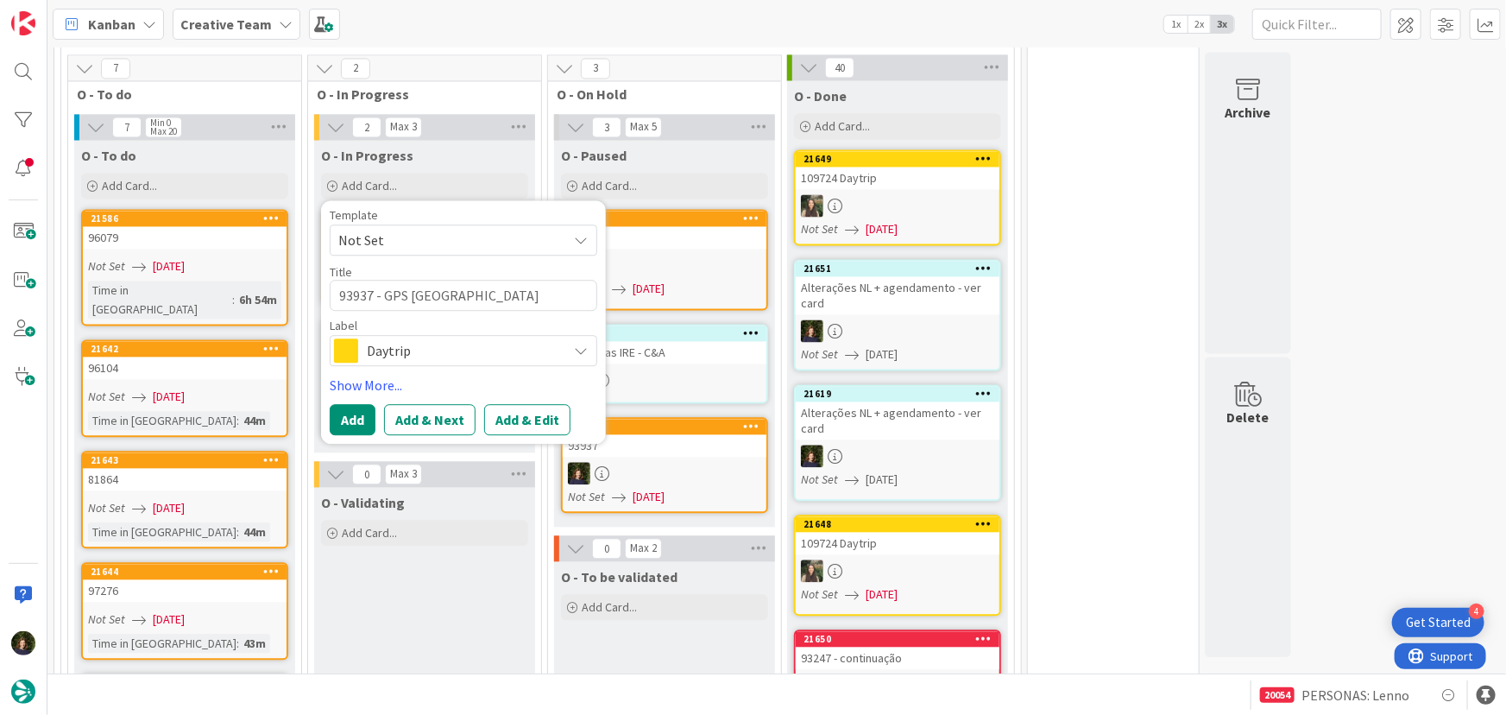
type textarea "x"
type textarea "93937 - GPS [GEOGRAPHIC_DATA] sta"
type textarea "x"
type textarea "93937 - GPS Torino stat"
type textarea "x"
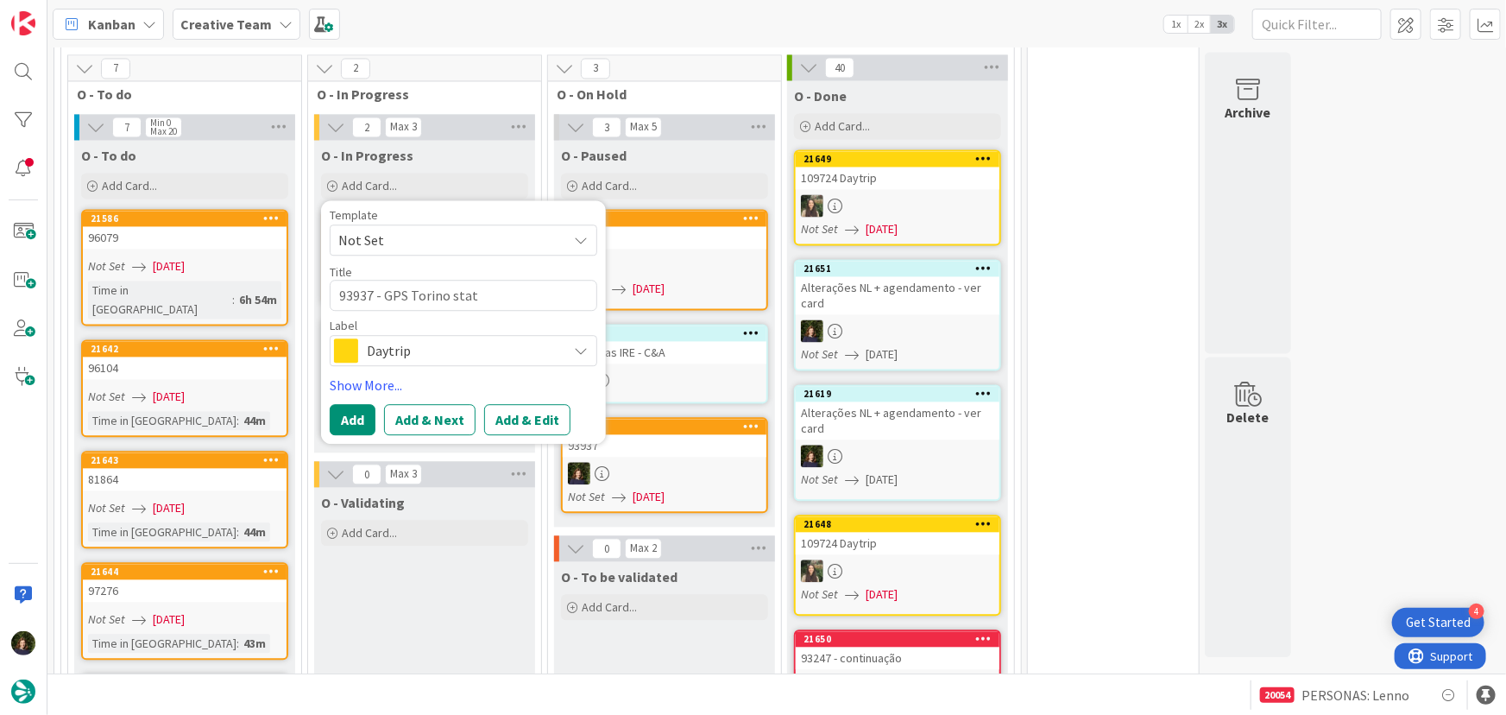
type textarea "93937 - GPS [GEOGRAPHIC_DATA] stati"
type textarea "x"
type textarea "93937 - GPS [GEOGRAPHIC_DATA] statio"
type textarea "x"
type textarea "93937 - GPS [GEOGRAPHIC_DATA]"
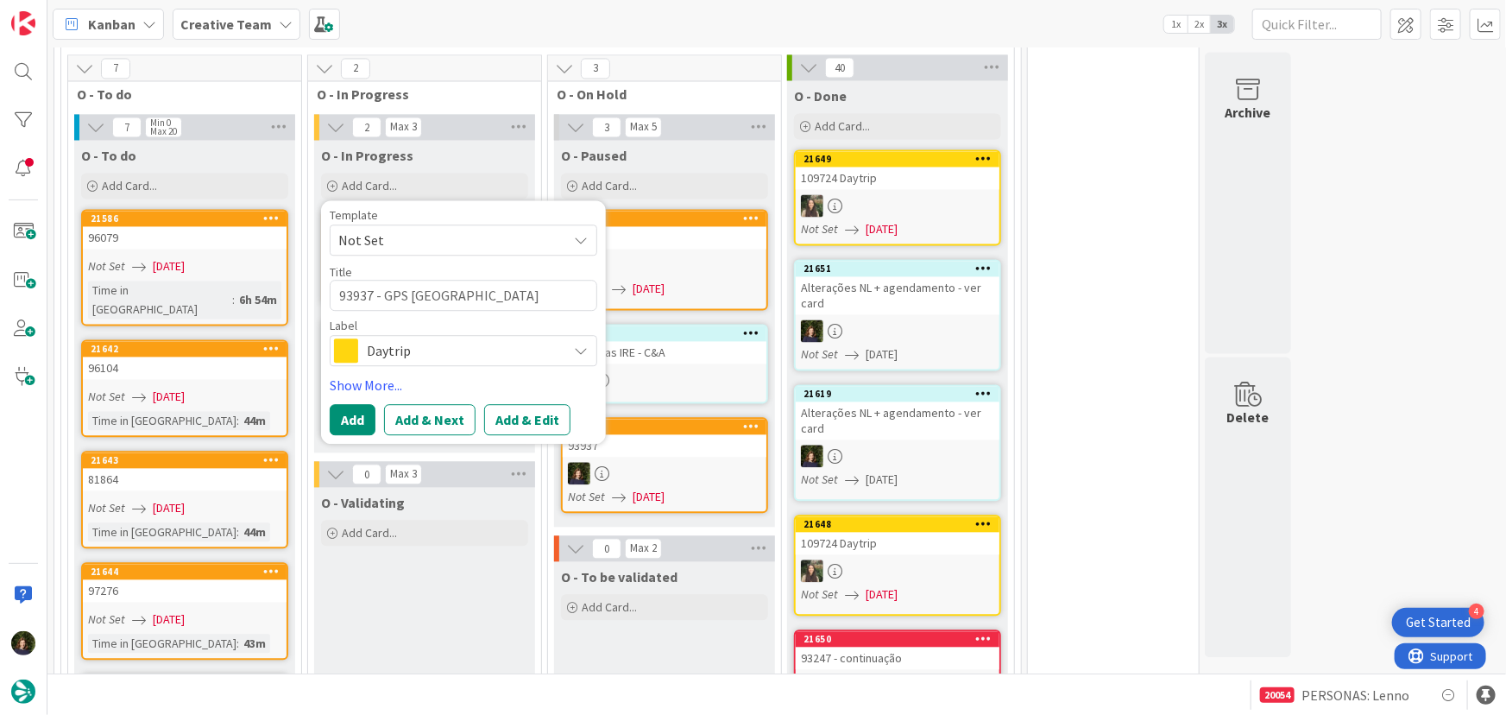
click at [412, 339] on span "Daytrip" at bounding box center [463, 351] width 192 height 24
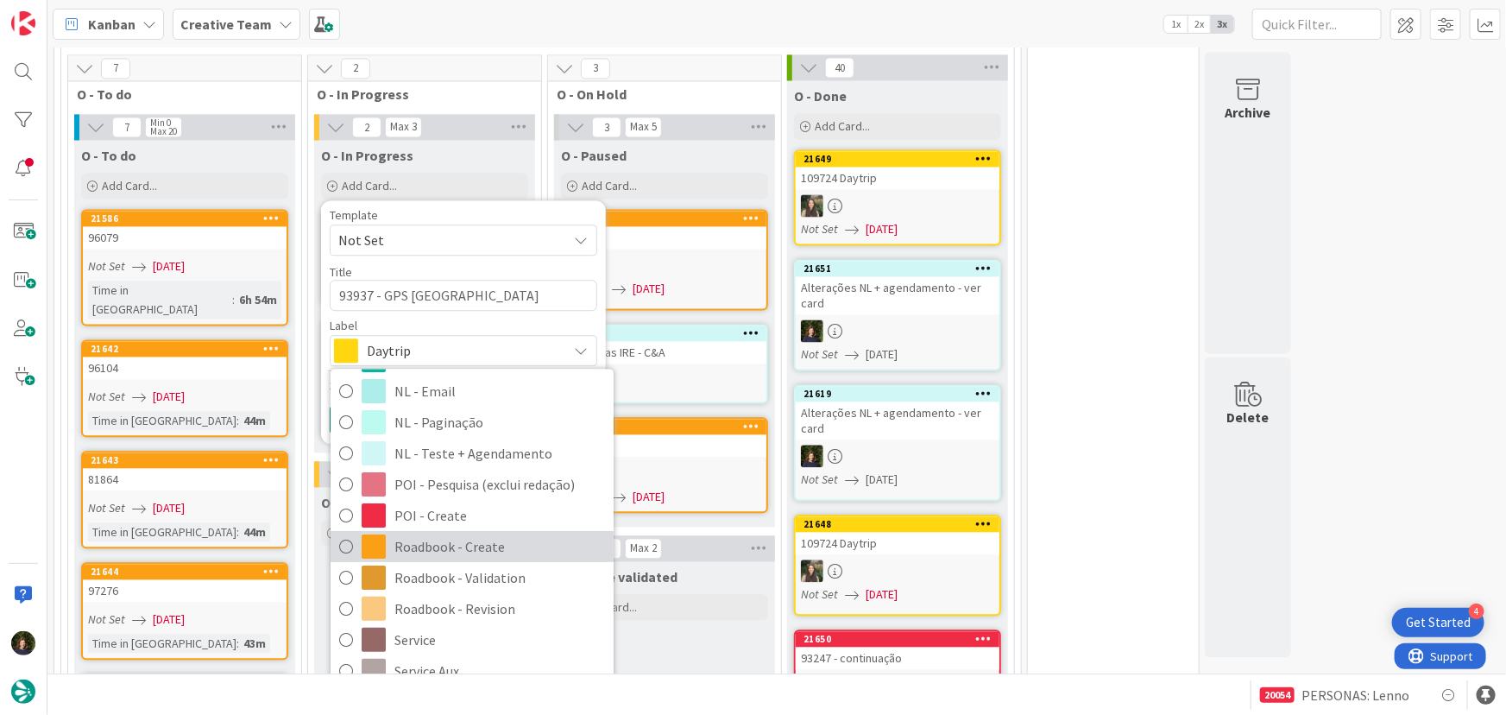
scroll to position [235, 0]
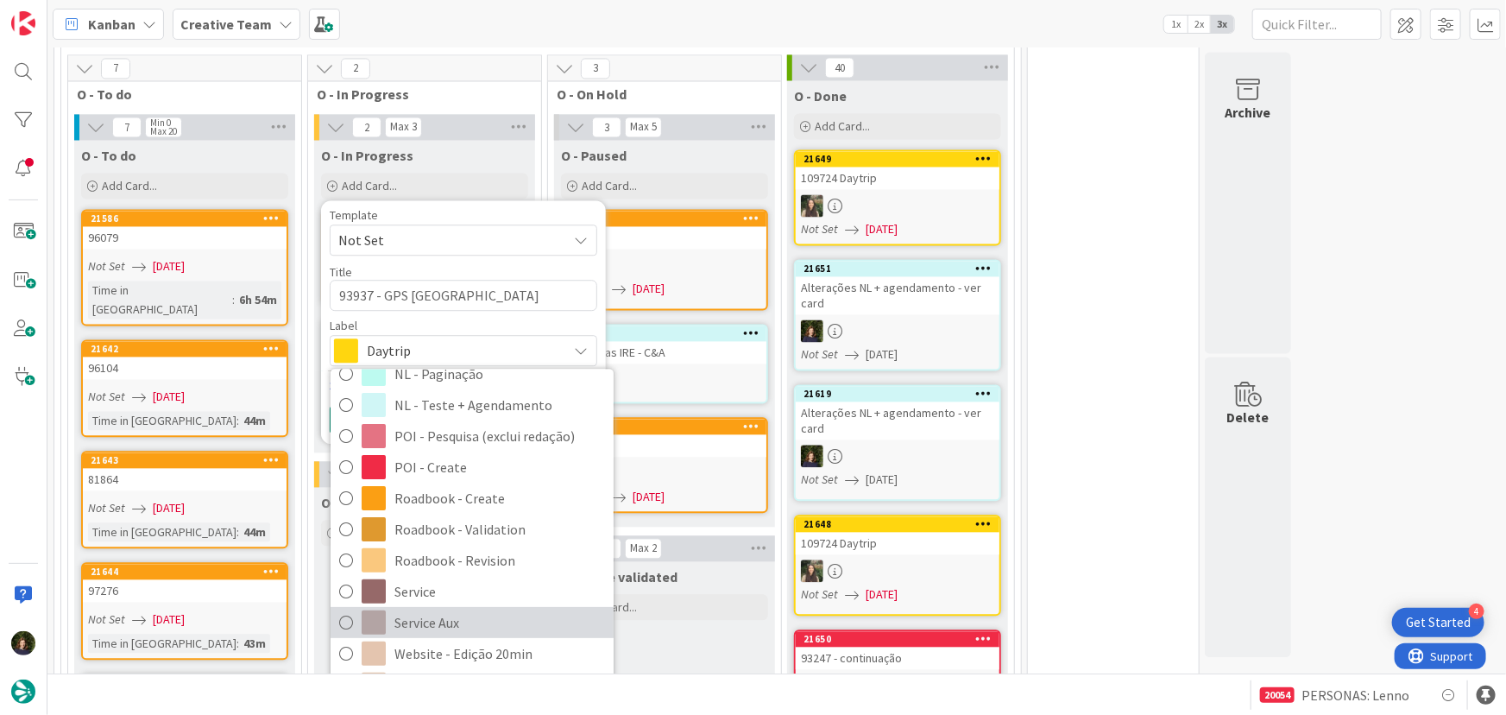
click at [436, 610] on span "Service Aux" at bounding box center [499, 623] width 211 height 26
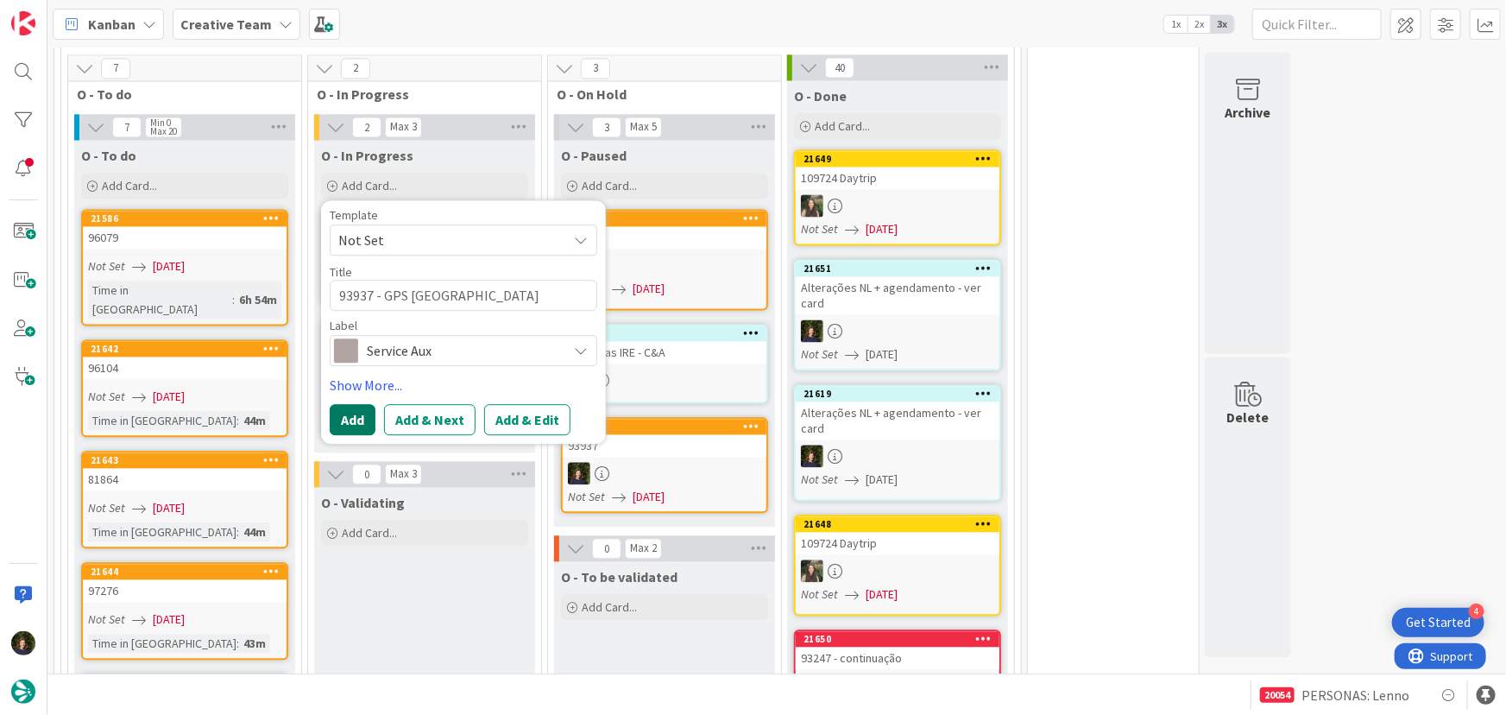
click at [358, 405] on button "Add" at bounding box center [353, 420] width 46 height 31
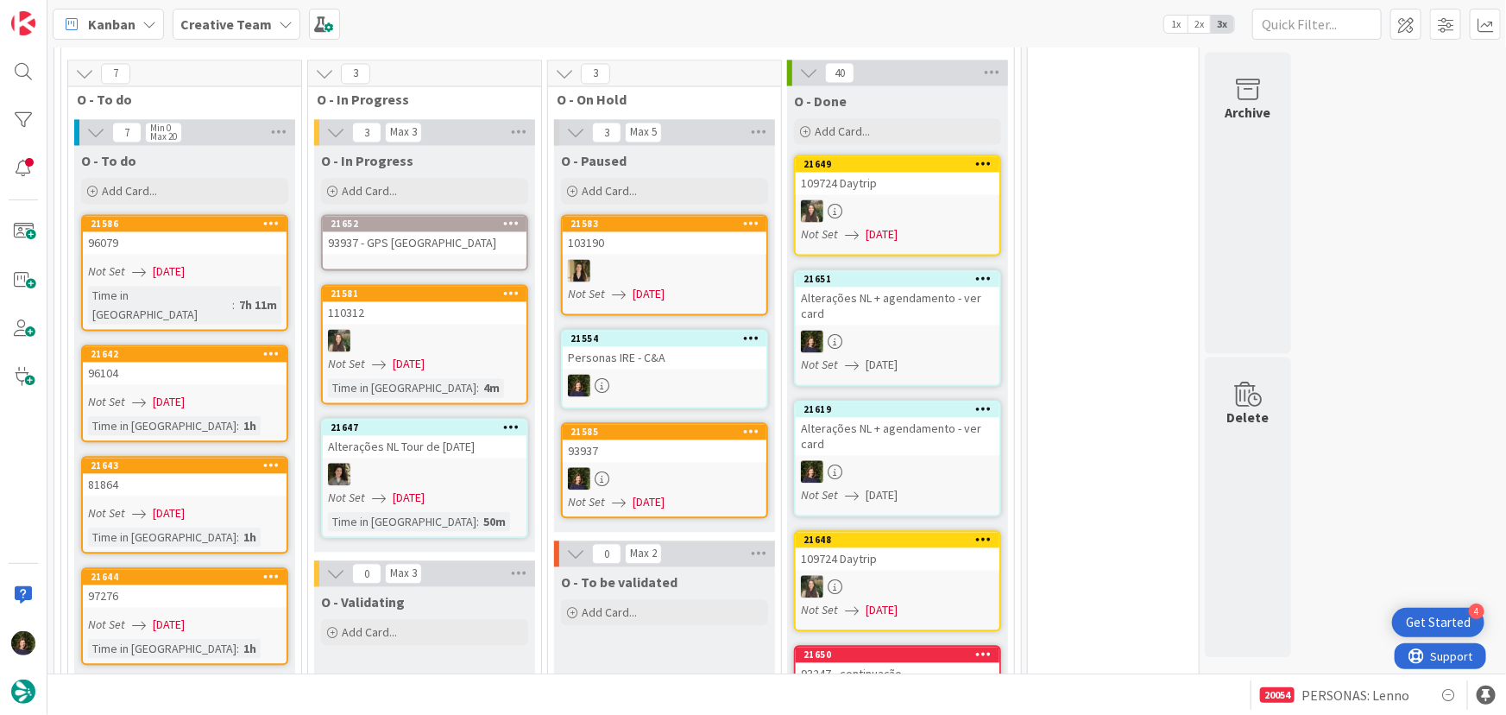
scroll to position [1710, 0]
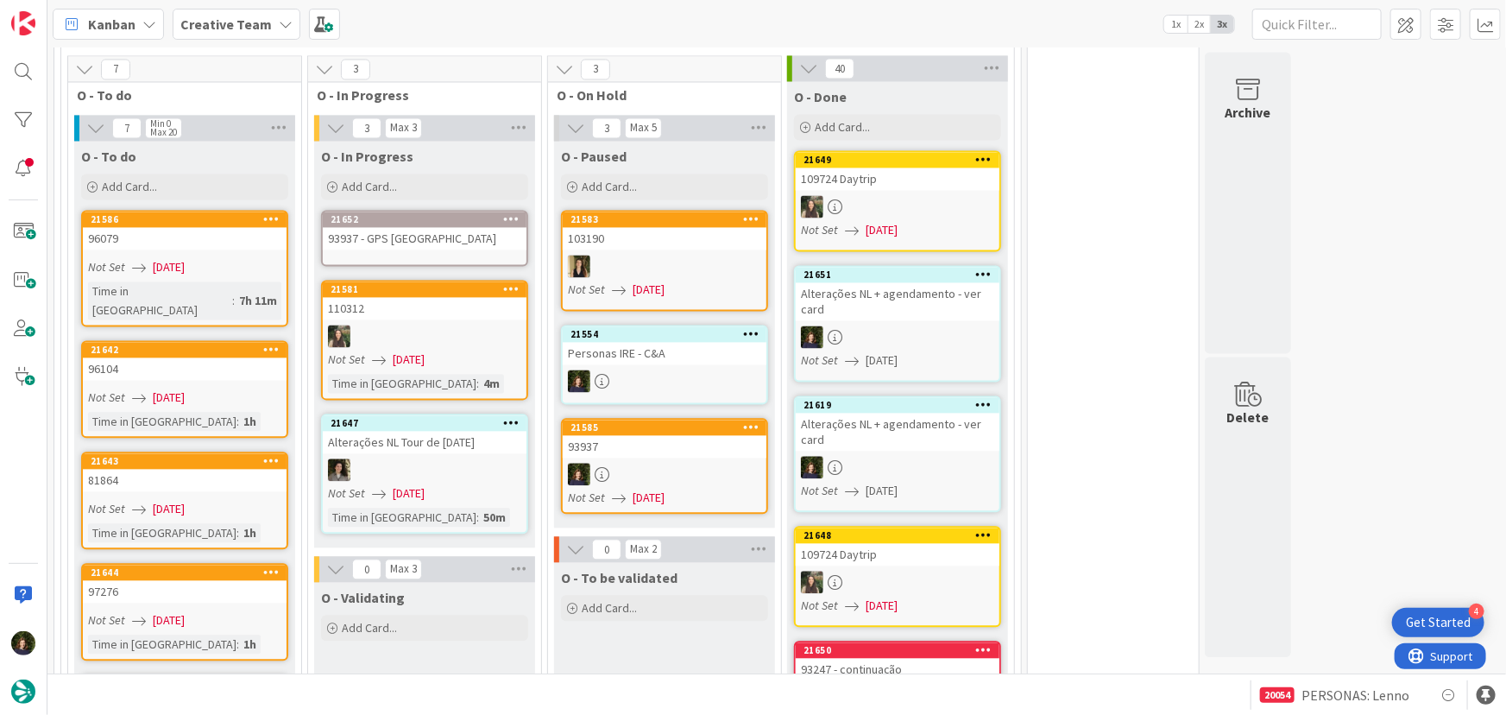
click at [433, 227] on div "93937 - GPS [GEOGRAPHIC_DATA]" at bounding box center [425, 238] width 204 height 22
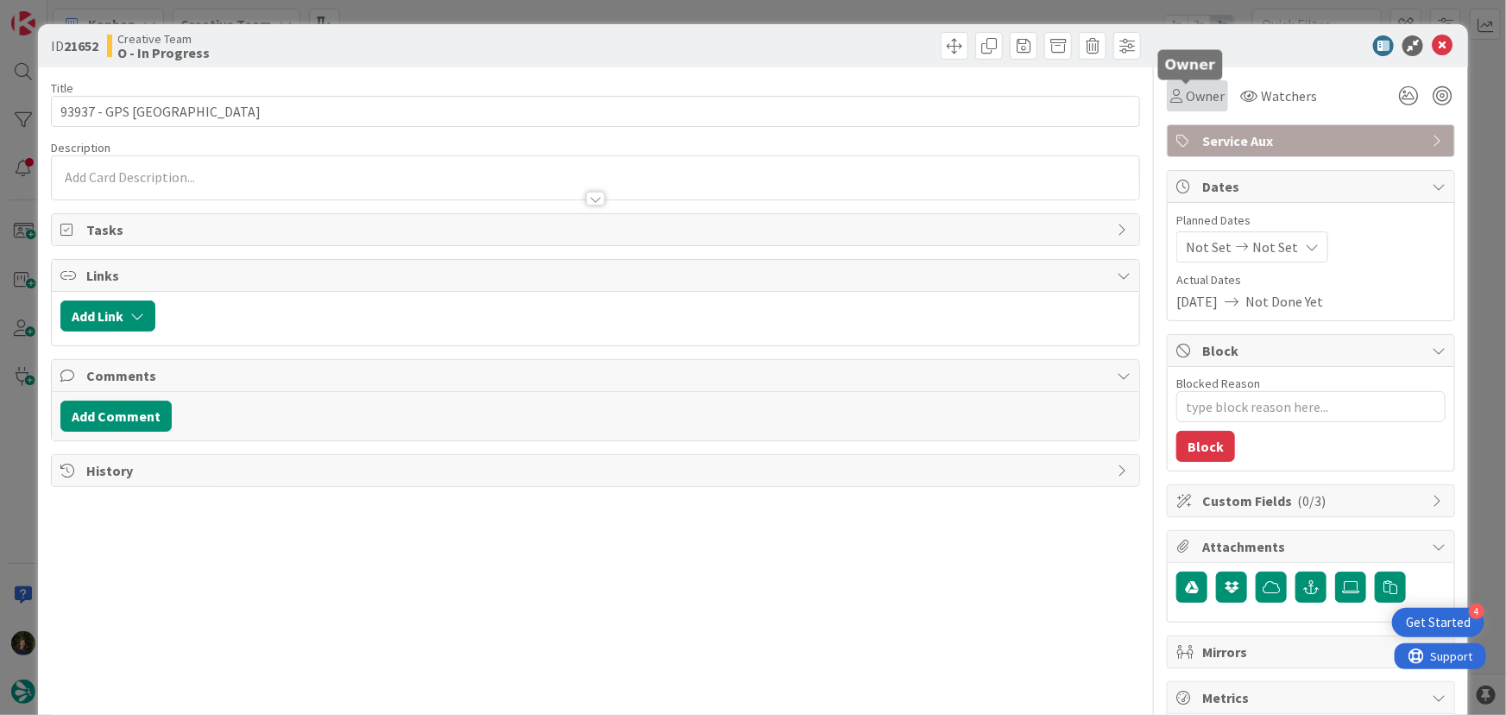
click at [1197, 99] on span "Owner" at bounding box center [1205, 95] width 39 height 21
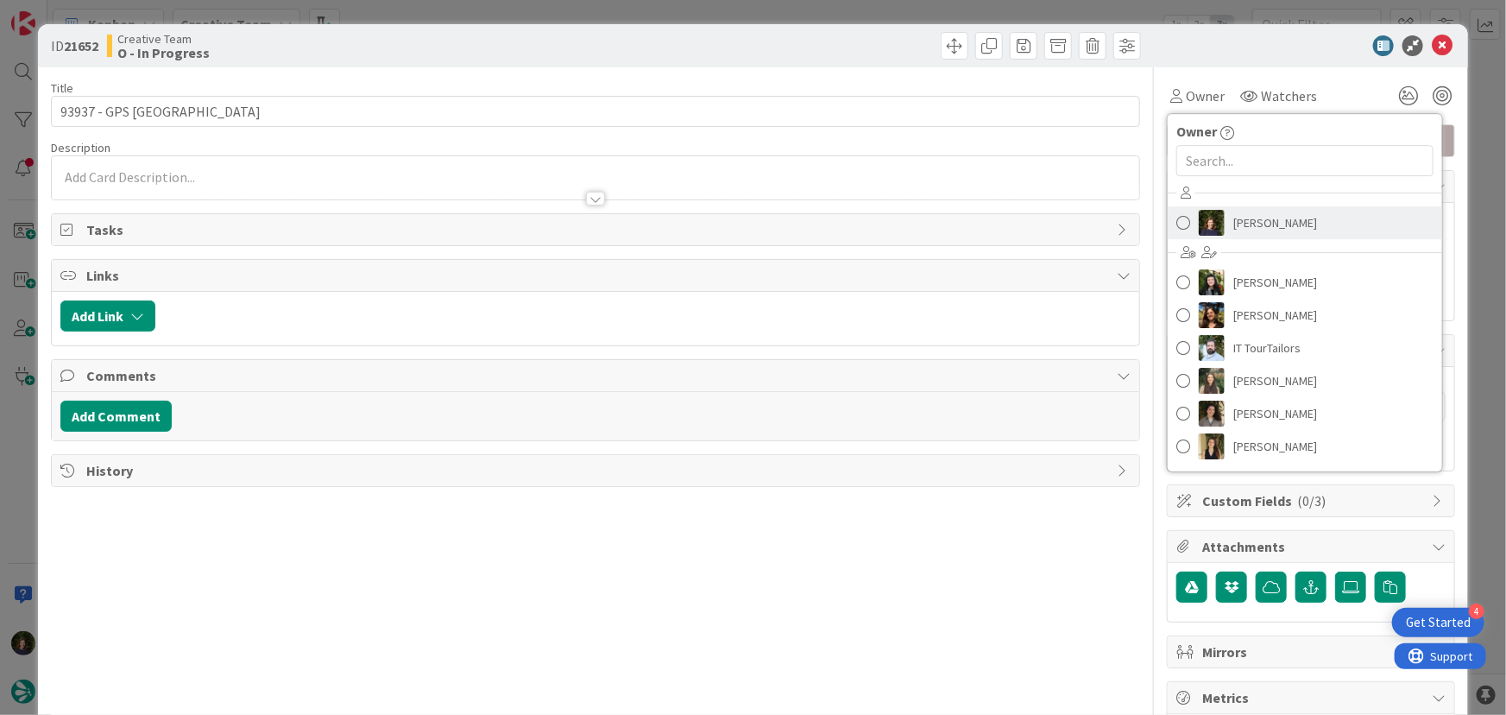
click at [1237, 215] on span "[PERSON_NAME]" at bounding box center [1275, 223] width 84 height 26
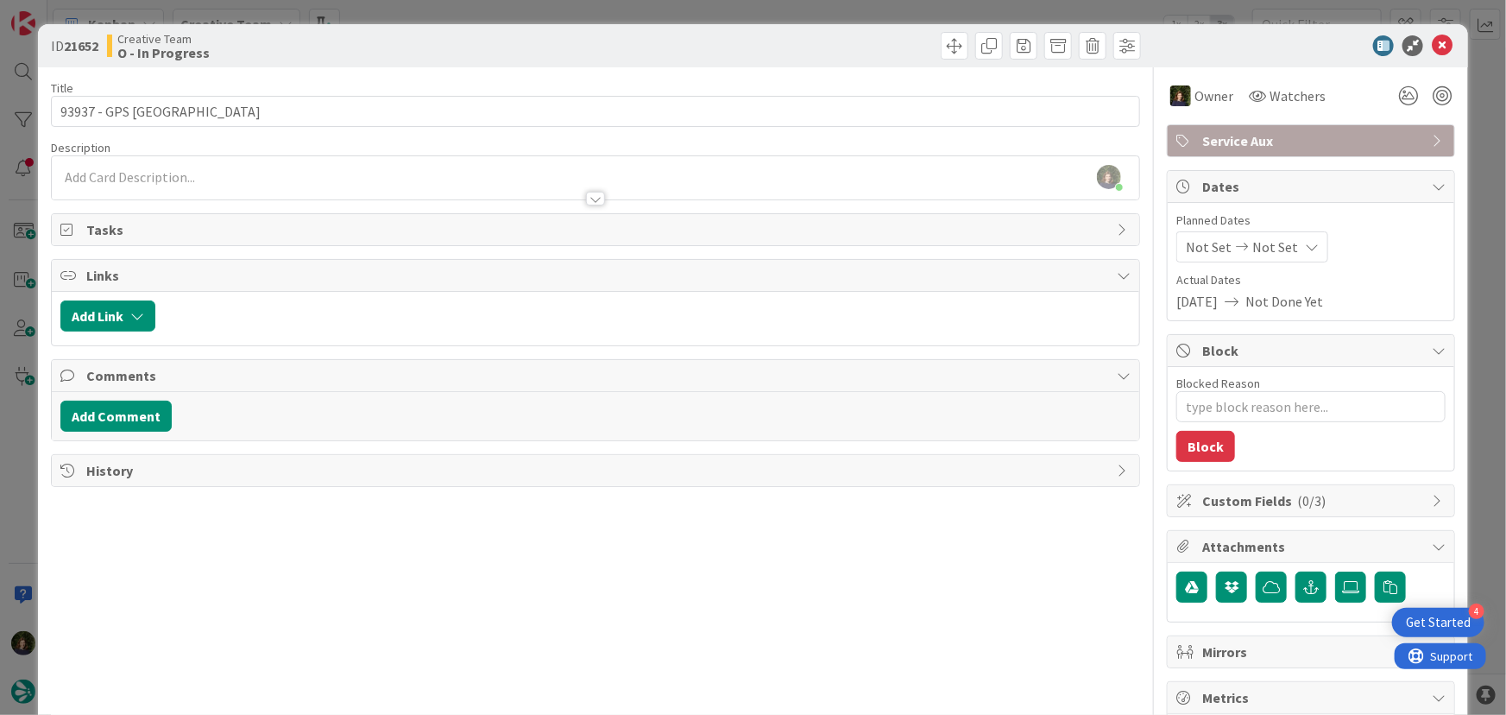
scroll to position [1705, 0]
click at [1438, 43] on icon at bounding box center [1442, 45] width 21 height 21
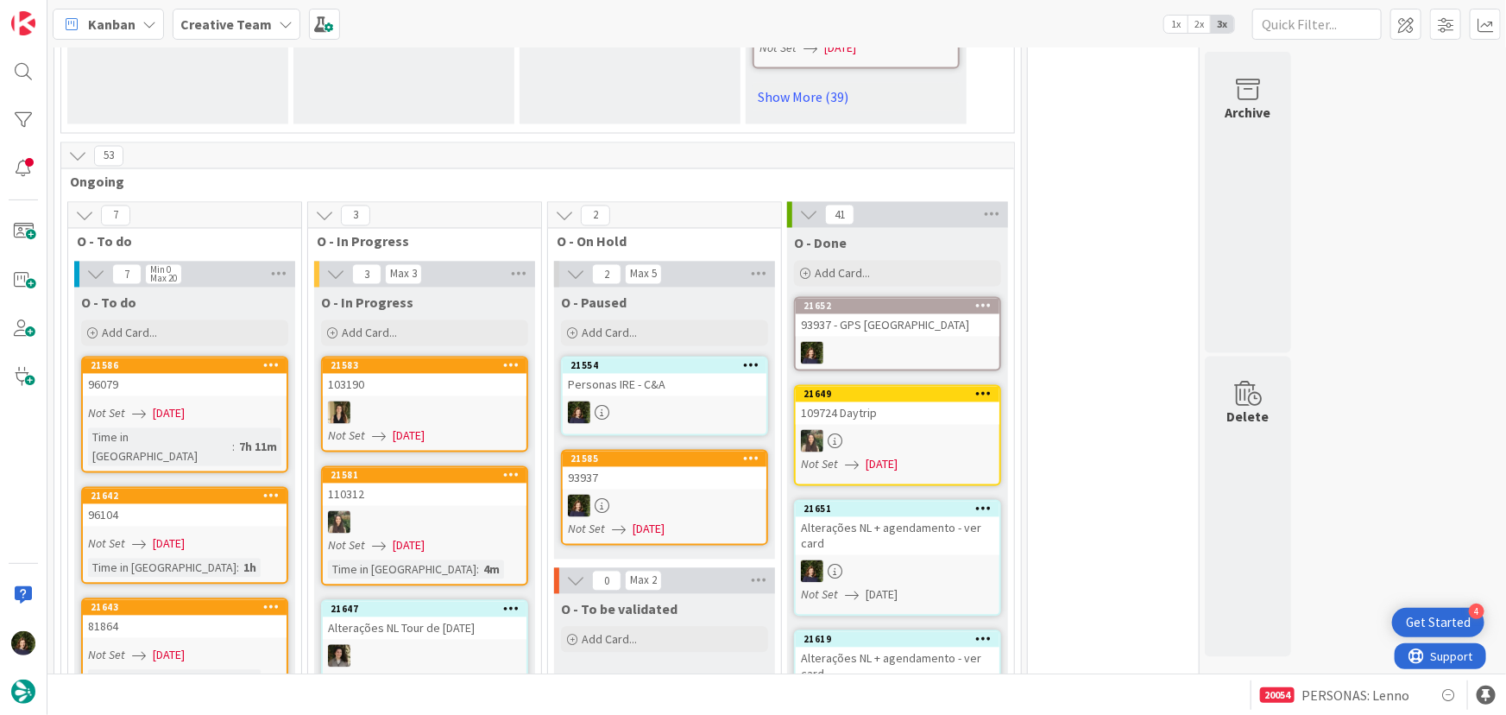
scroll to position [1572, 0]
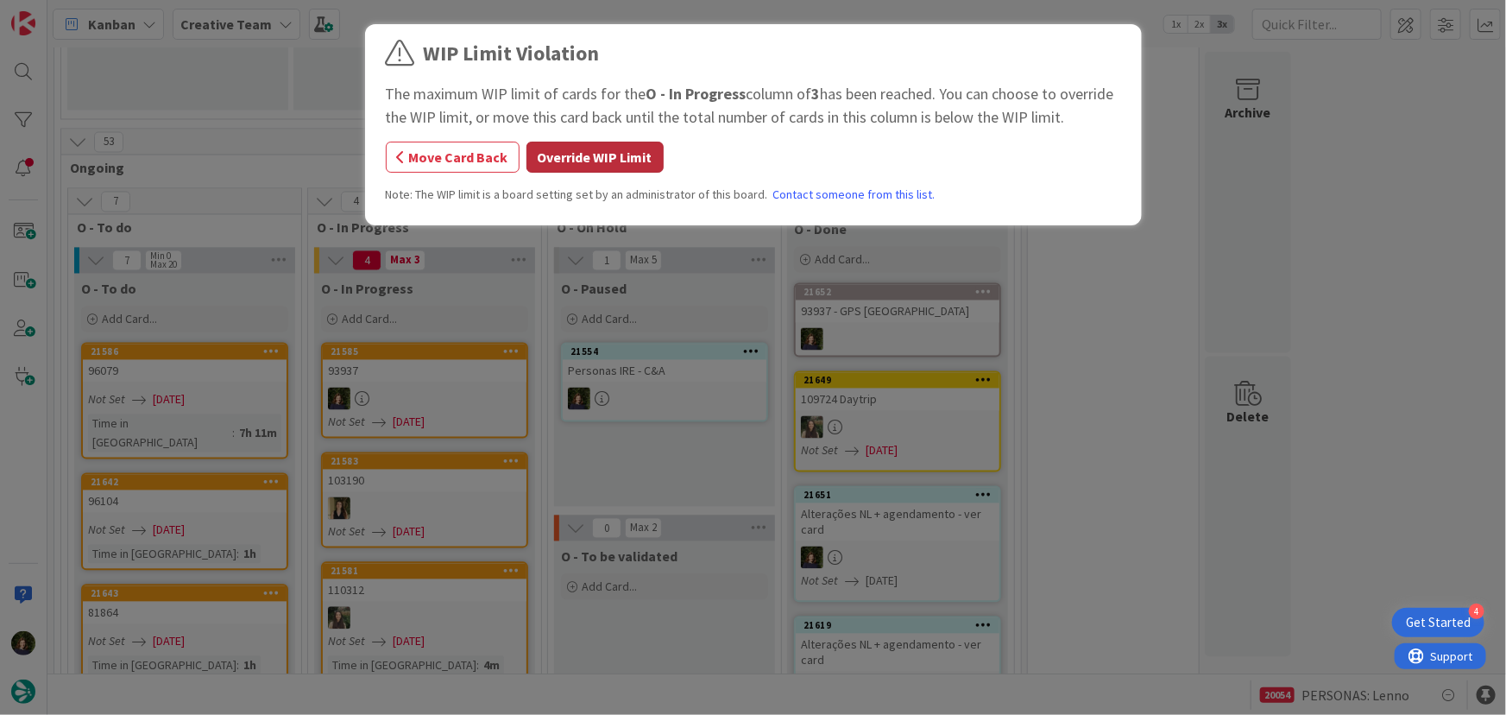
click at [617, 161] on button "Override WIP Limit" at bounding box center [594, 157] width 137 height 31
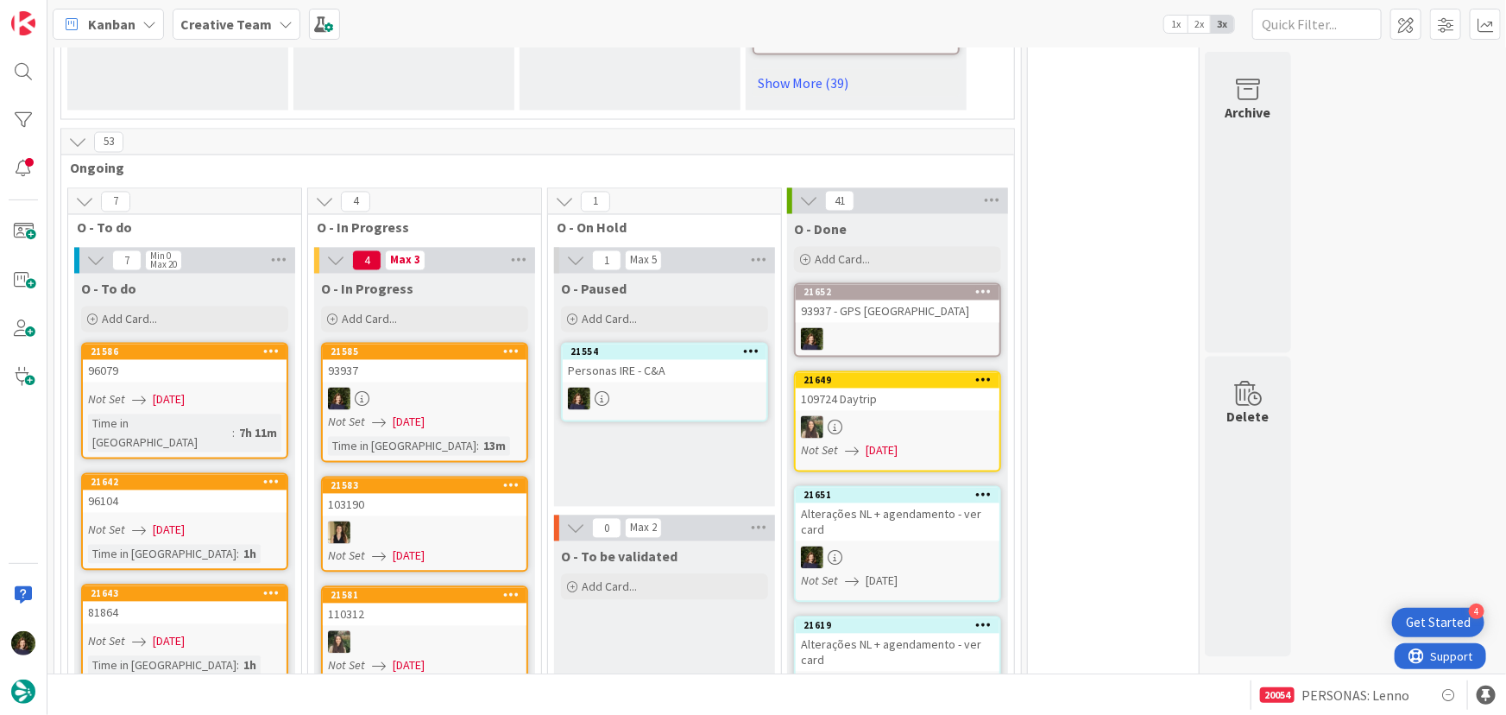
click at [418, 343] on link "21585 93937 Not Set [DATE] Time in [GEOGRAPHIC_DATA] : 13m" at bounding box center [424, 403] width 207 height 120
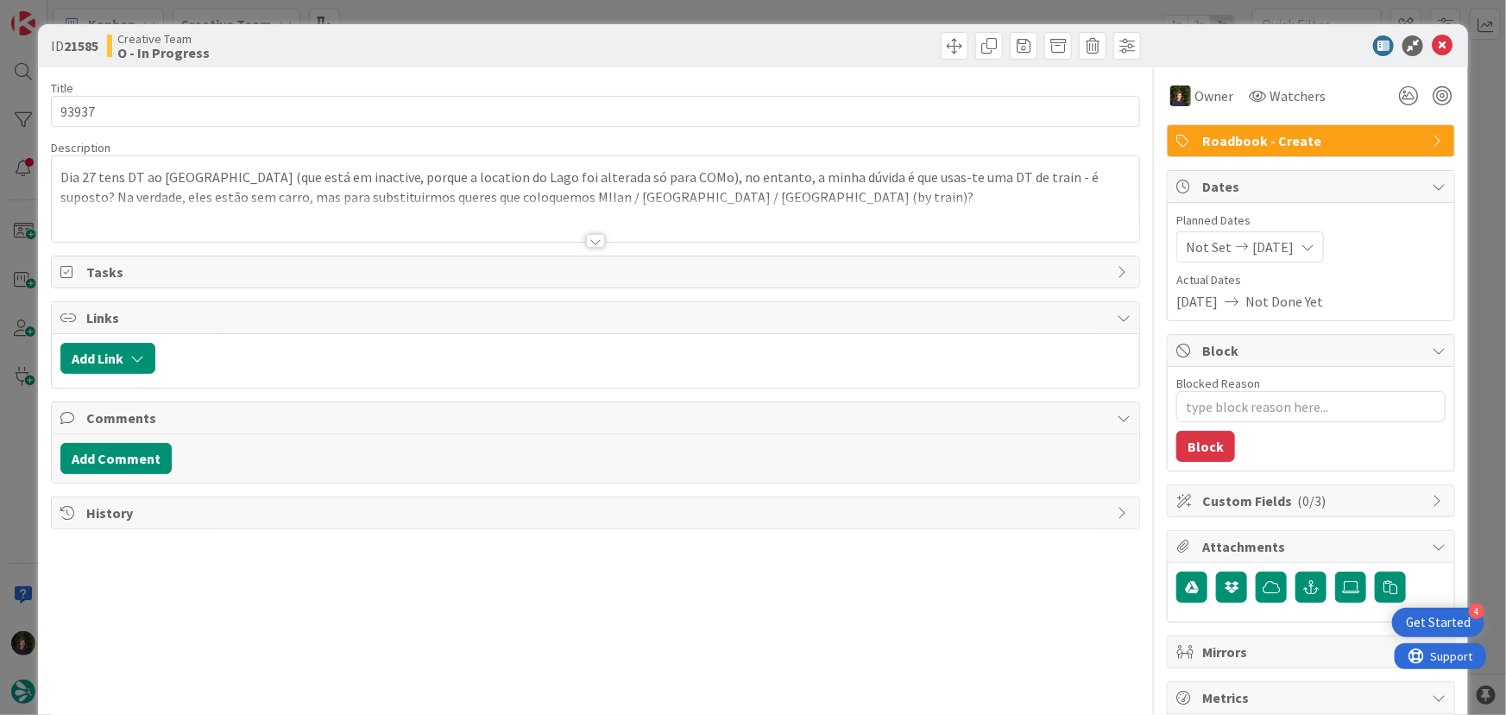
type textarea "x"
click at [121, 211] on div at bounding box center [596, 220] width 1088 height 44
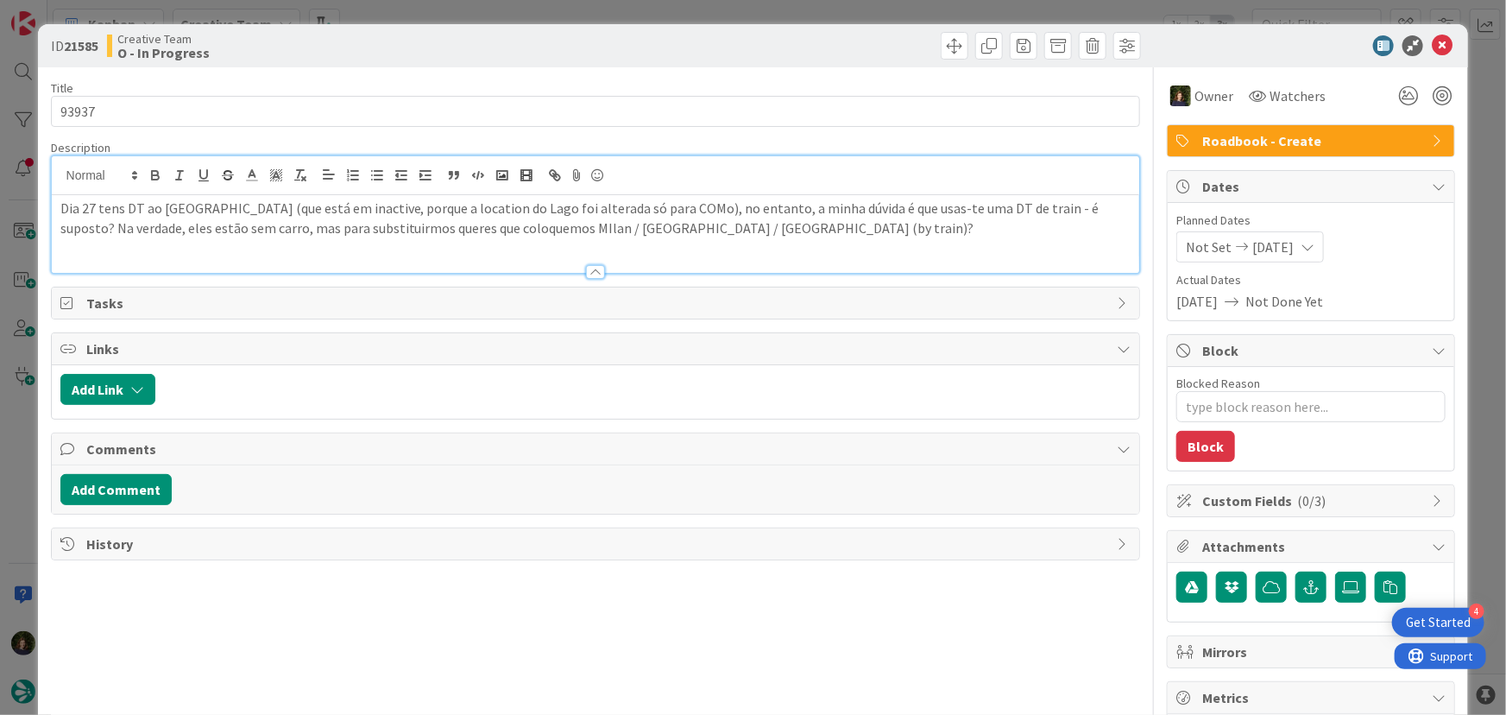
click at [121, 245] on div "Dia 27 tens DT ao [GEOGRAPHIC_DATA] (que está em inactive, porque a location do…" at bounding box center [596, 234] width 1088 height 78
click at [110, 249] on div "Dia 27 tens DT ao [GEOGRAPHIC_DATA] (que está em inactive, porque a location do…" at bounding box center [596, 234] width 1088 height 78
click at [773, 238] on div "Dia 27 tens DT ao [GEOGRAPHIC_DATA] (que está em inactive, porque a location do…" at bounding box center [596, 234] width 1088 height 78
paste div
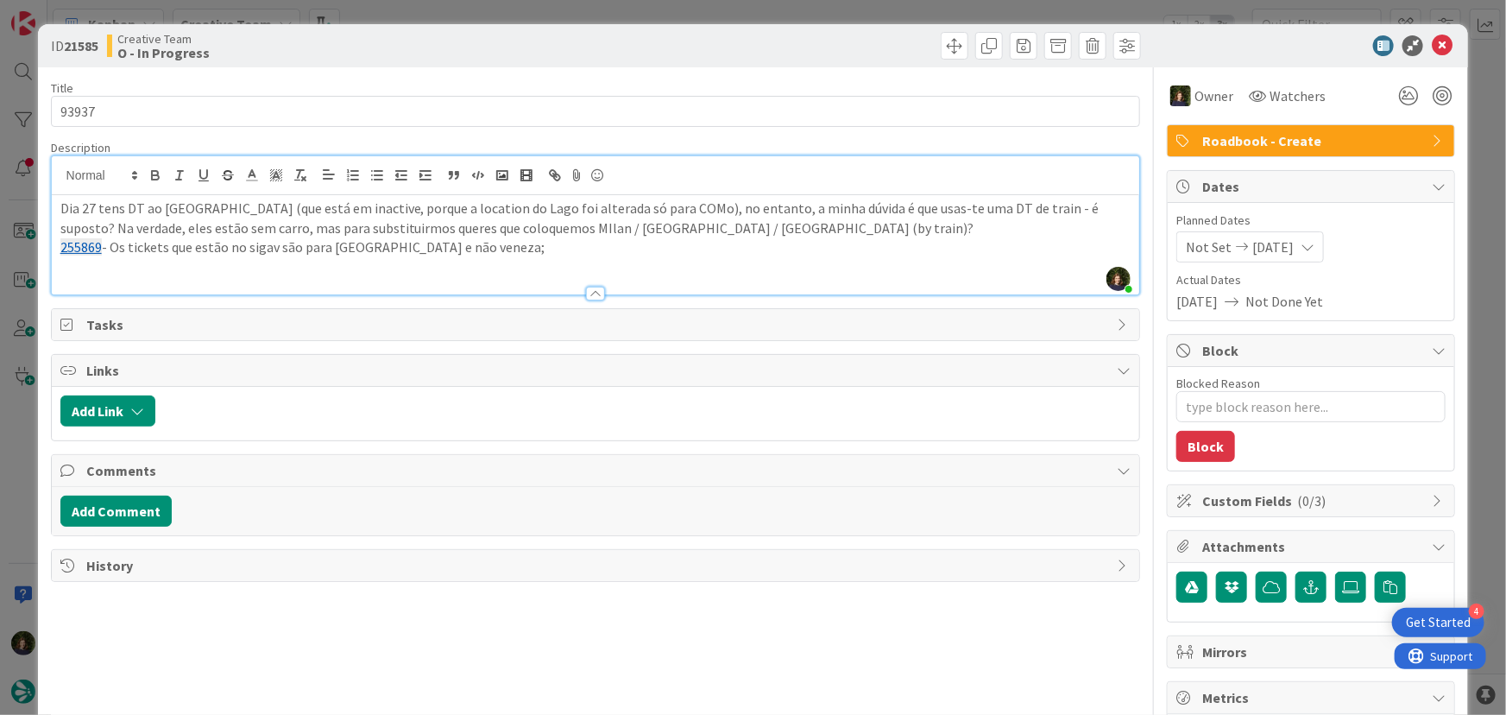
scroll to position [1578, 0]
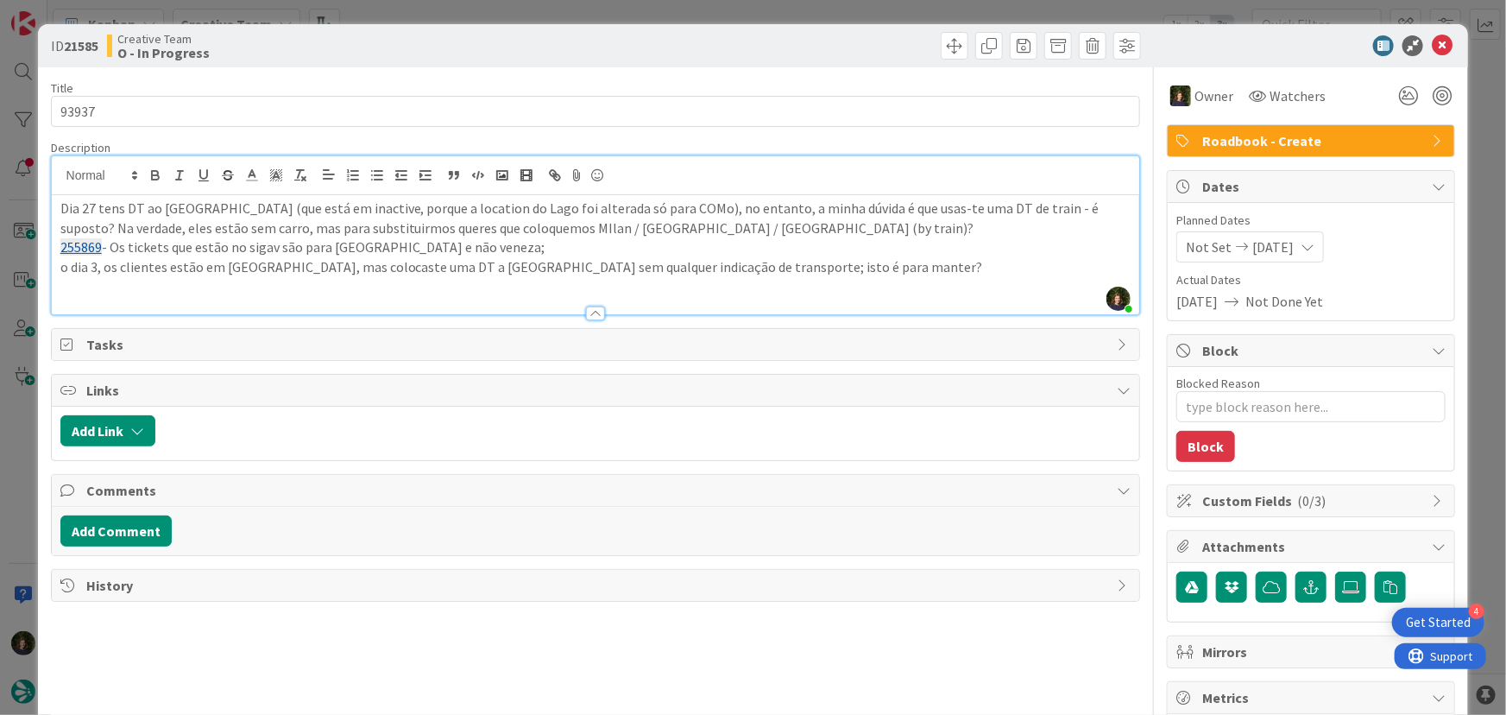
click at [55, 273] on div "Dia 27 tens DT ao [GEOGRAPHIC_DATA] (que está em inactive, porque a location do…" at bounding box center [596, 254] width 1088 height 119
click at [1434, 51] on icon at bounding box center [1442, 45] width 21 height 21
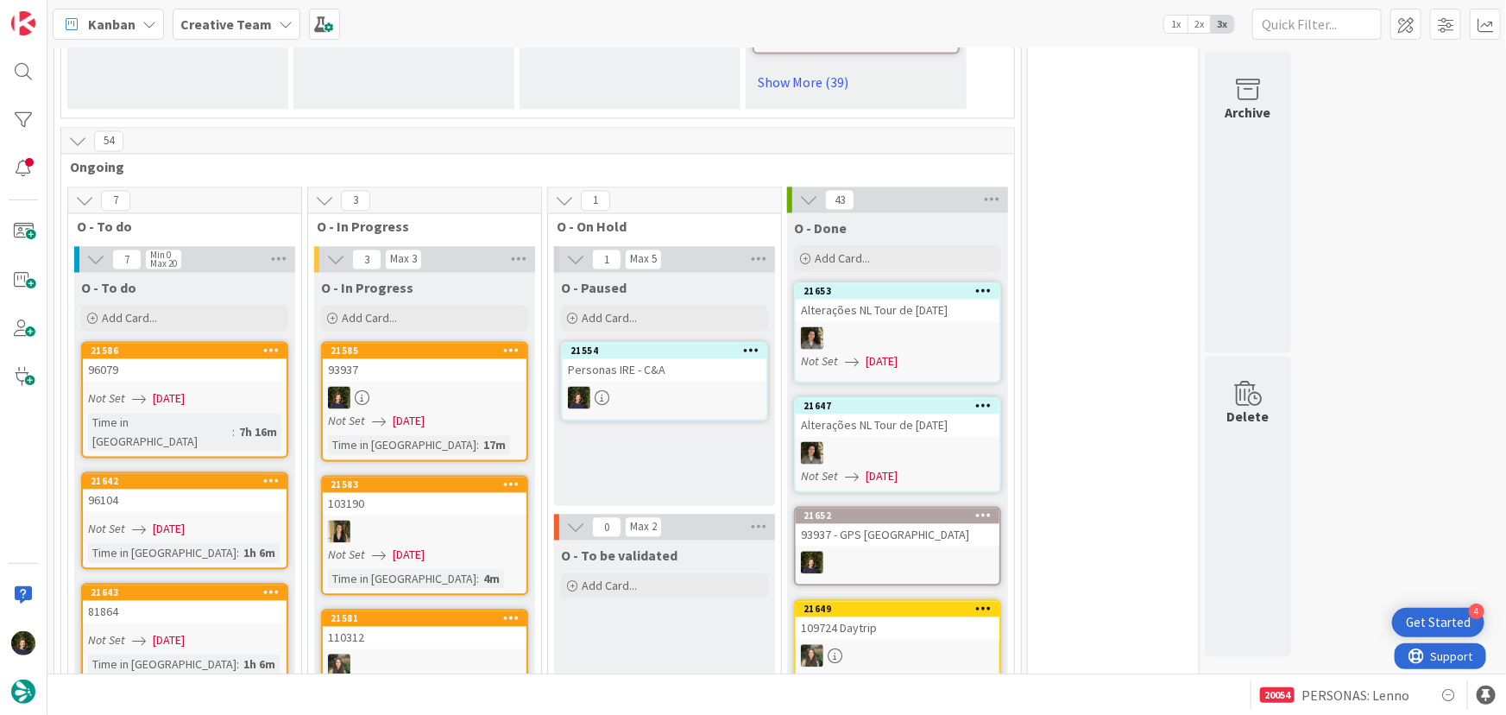
click at [205, 26] on b "Creative Team" at bounding box center [225, 24] width 91 height 17
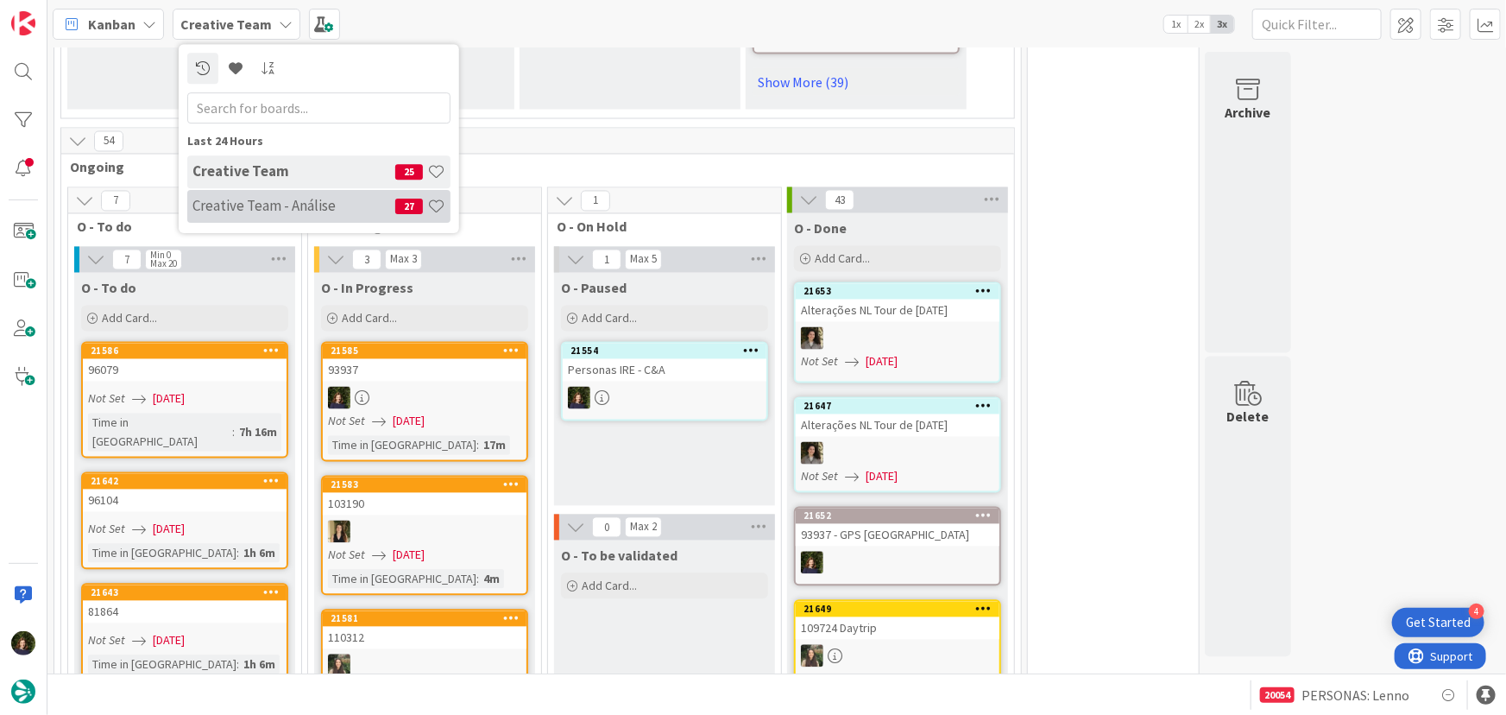
click at [213, 201] on h4 "Creative Team - Análise" at bounding box center [293, 205] width 203 height 17
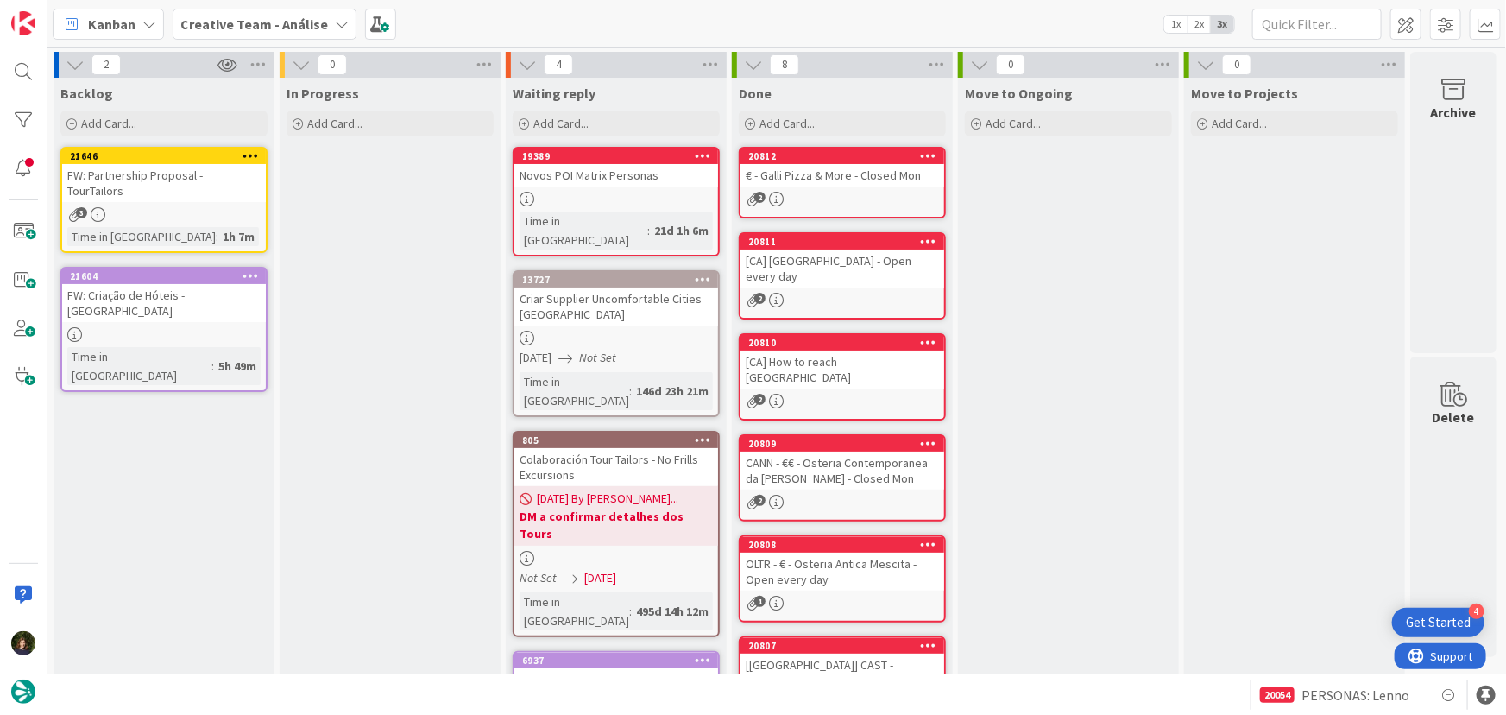
click at [242, 22] on b "Creative Team - Análise" at bounding box center [254, 24] width 148 height 17
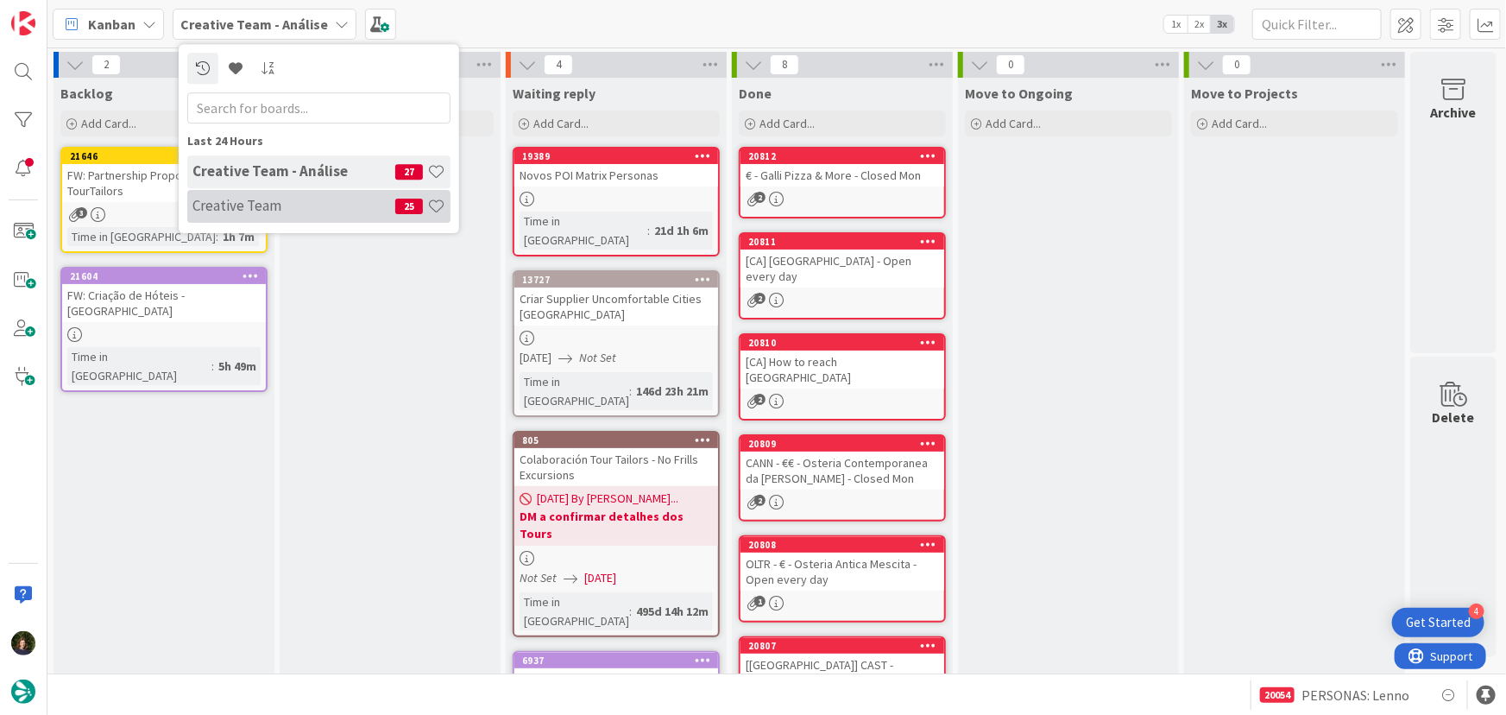
click at [256, 205] on h4 "Creative Team" at bounding box center [293, 205] width 203 height 17
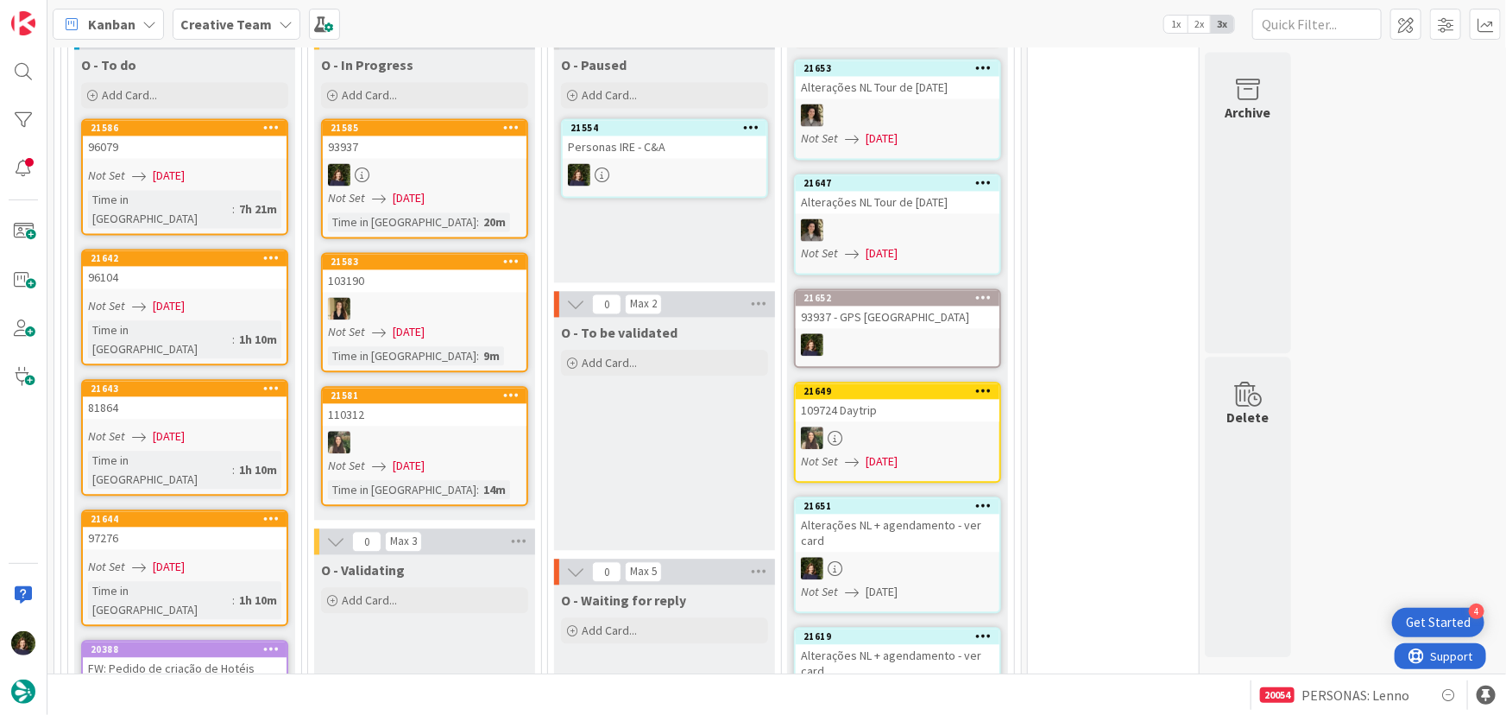
scroll to position [1804, 0]
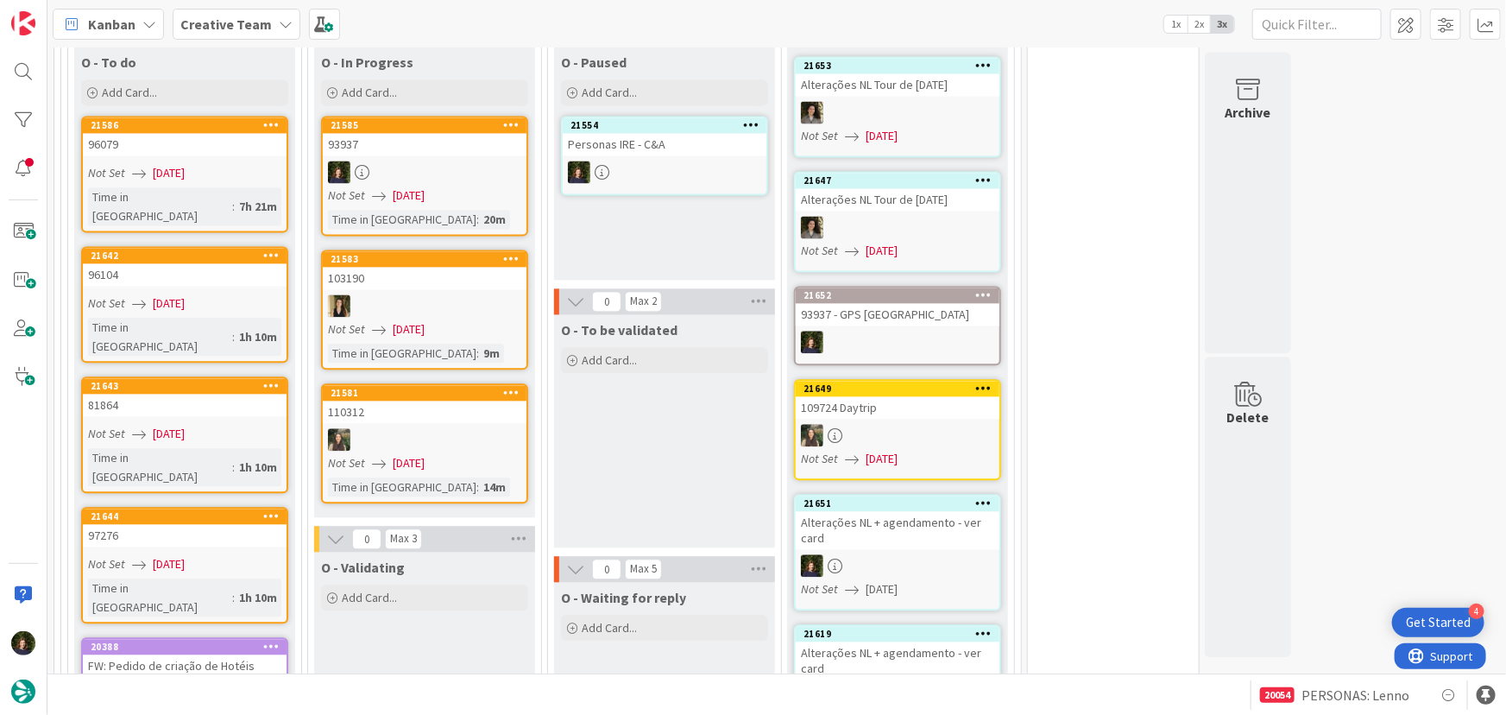
click at [429, 133] on div "93937" at bounding box center [425, 144] width 204 height 22
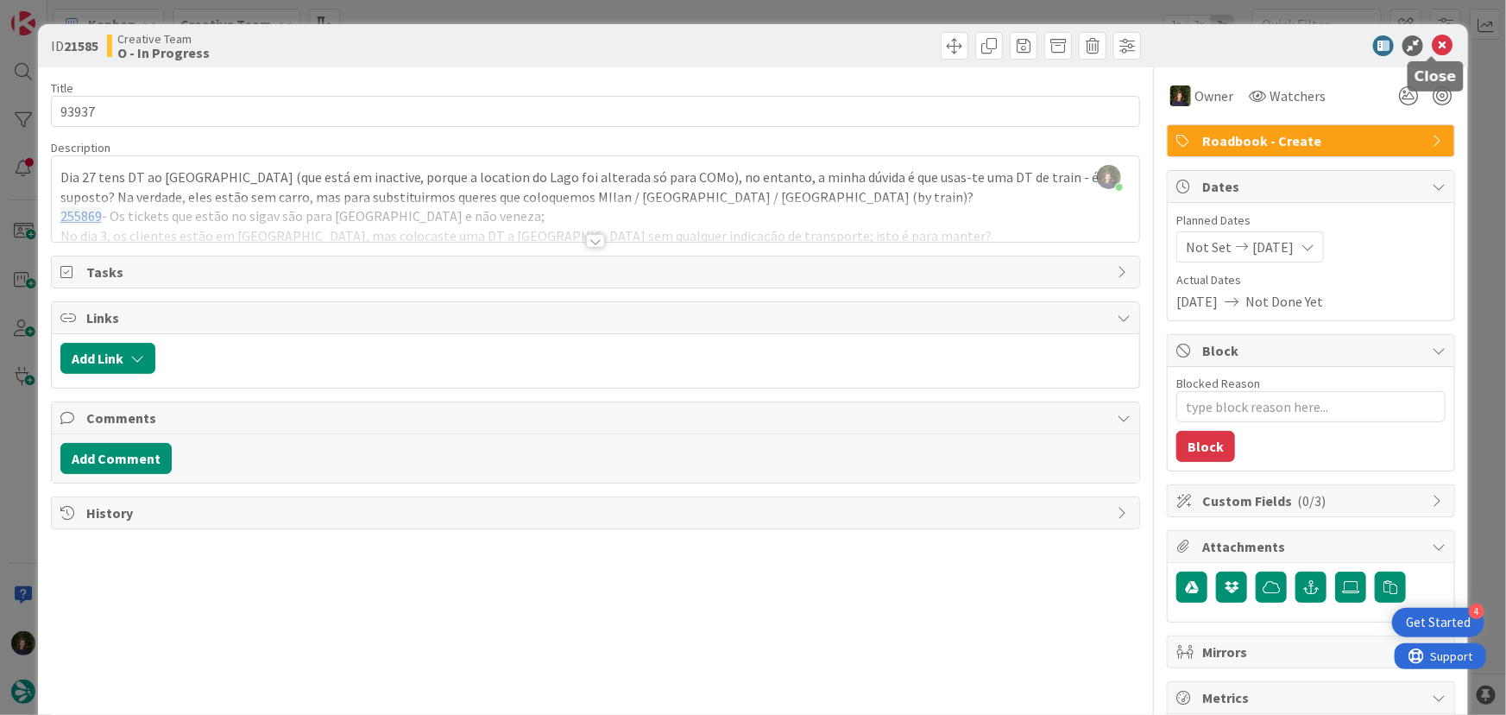
click at [1432, 43] on icon at bounding box center [1442, 45] width 21 height 21
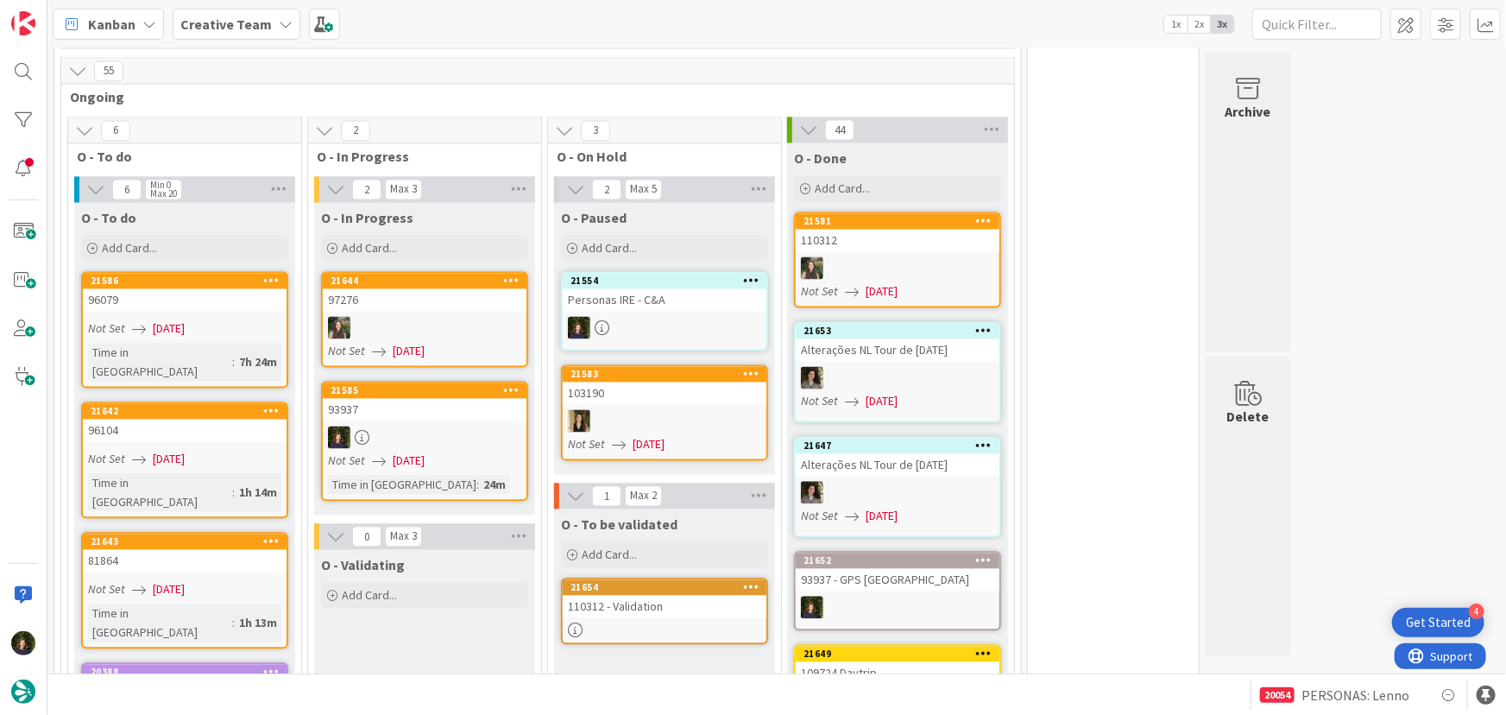
drag, startPoint x: 251, startPoint y: 22, endPoint x: 244, endPoint y: 31, distance: 11.1
click at [250, 22] on b "Creative Team" at bounding box center [225, 24] width 91 height 17
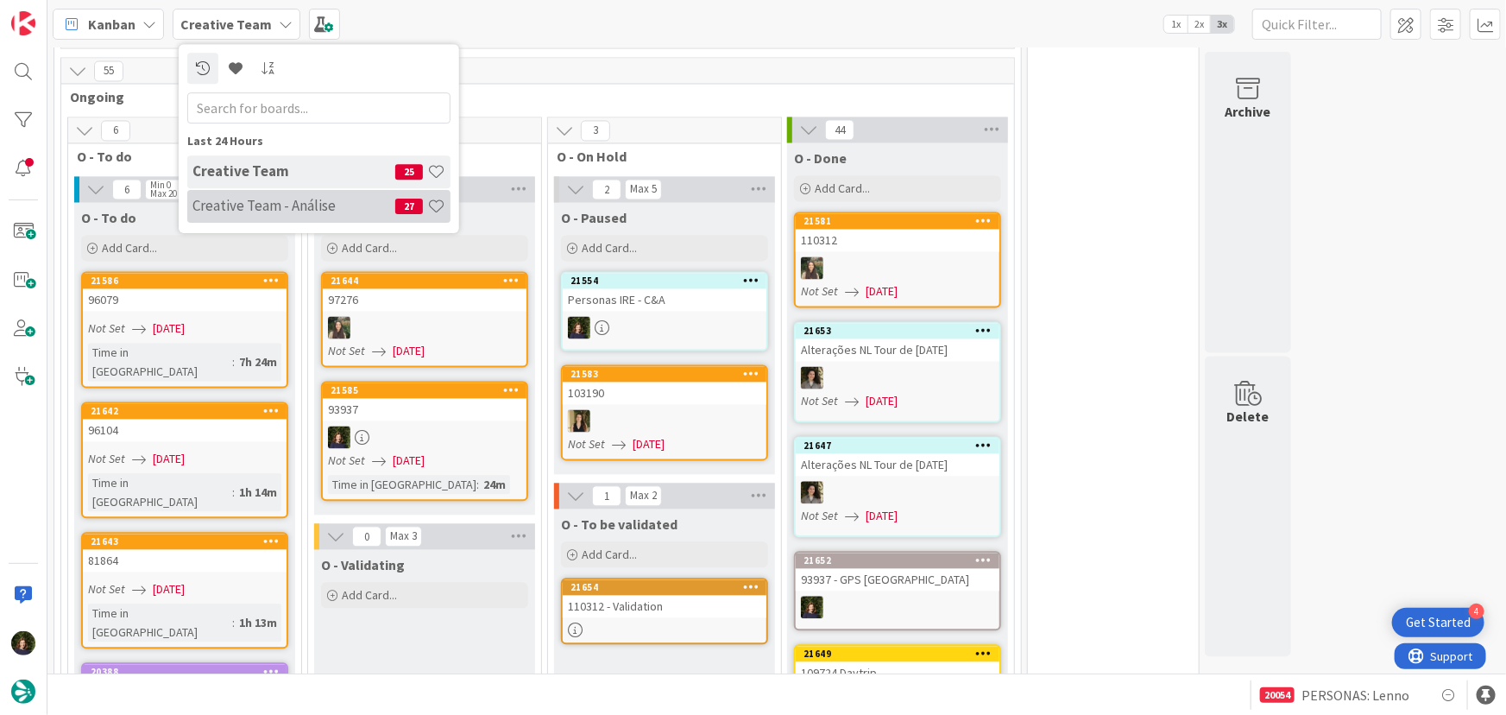
click at [224, 195] on div "Creative Team - Análise 27" at bounding box center [318, 206] width 263 height 33
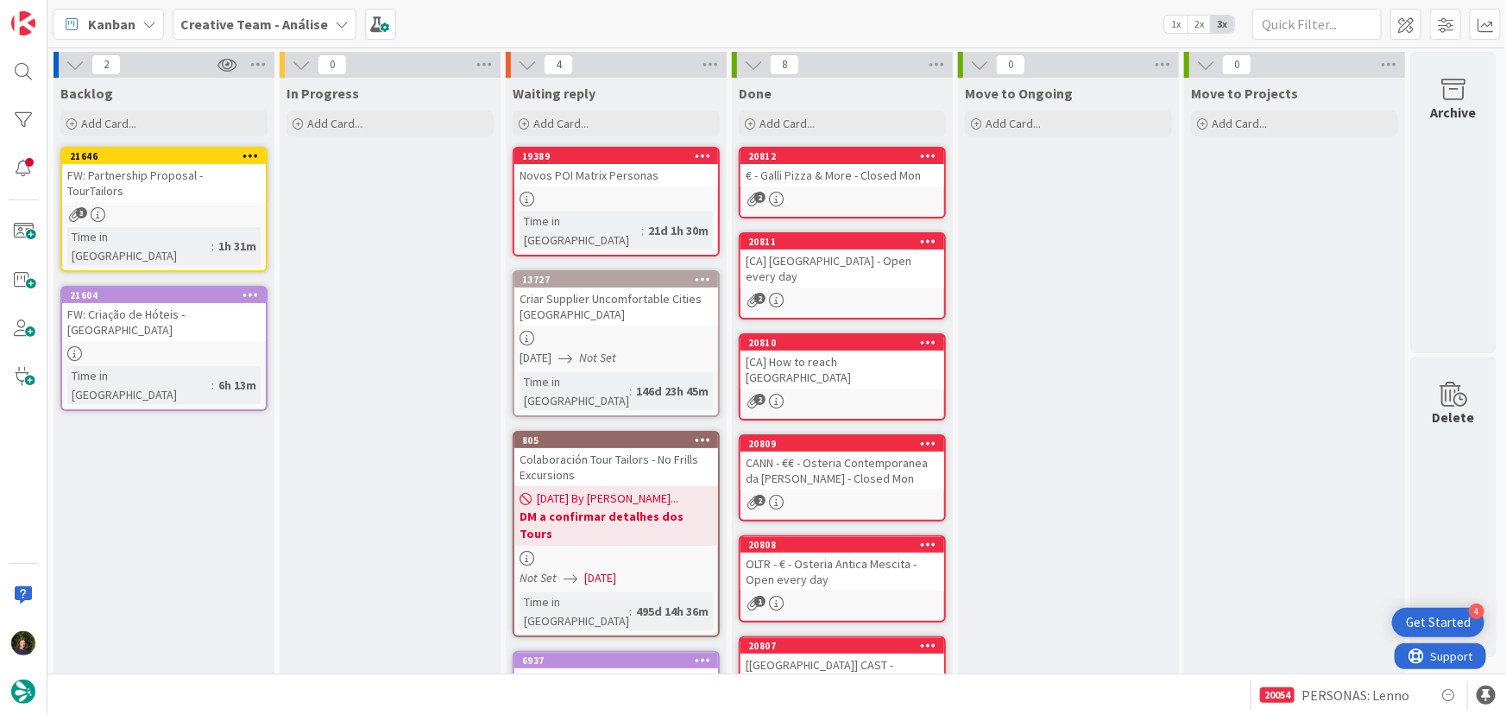
click at [249, 22] on b "Creative Team - Análise" at bounding box center [254, 24] width 148 height 17
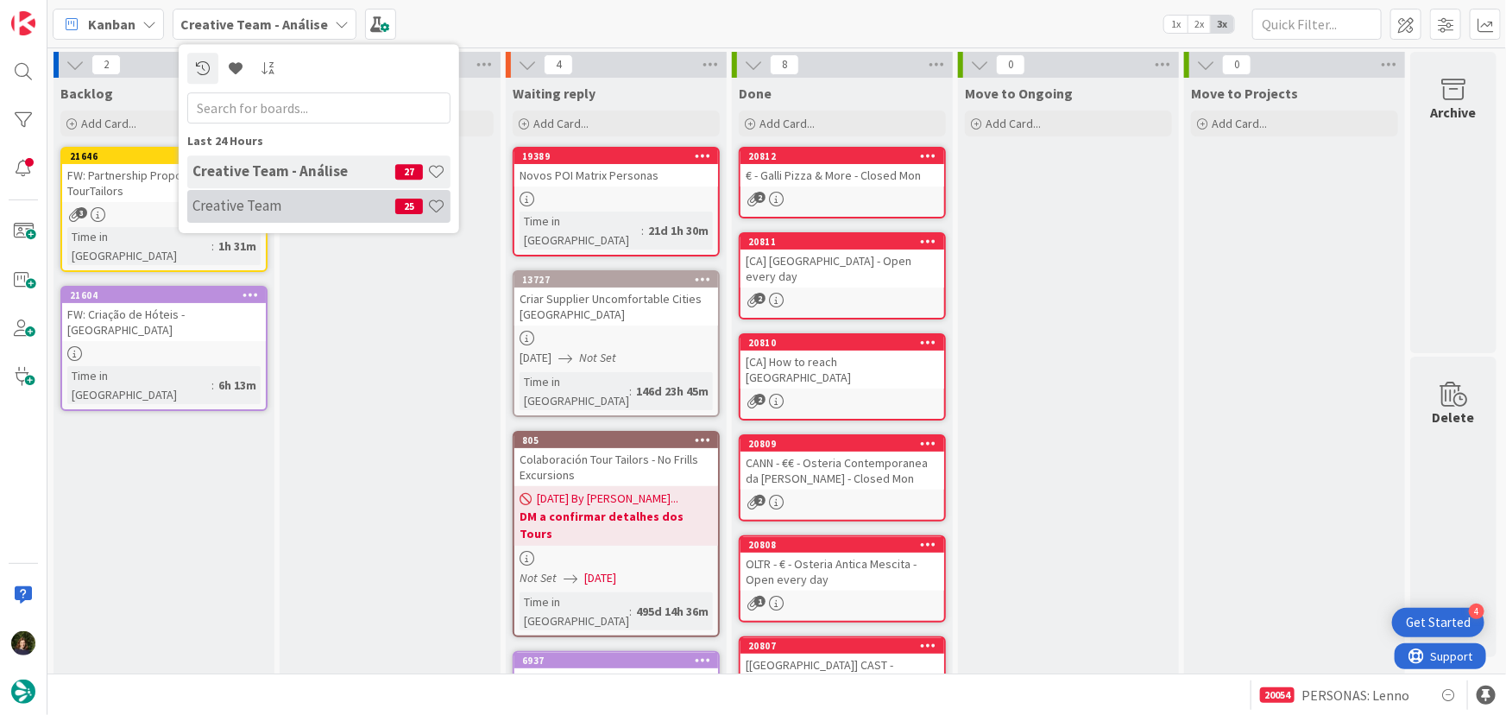
click at [283, 197] on h4 "Creative Team" at bounding box center [293, 205] width 203 height 17
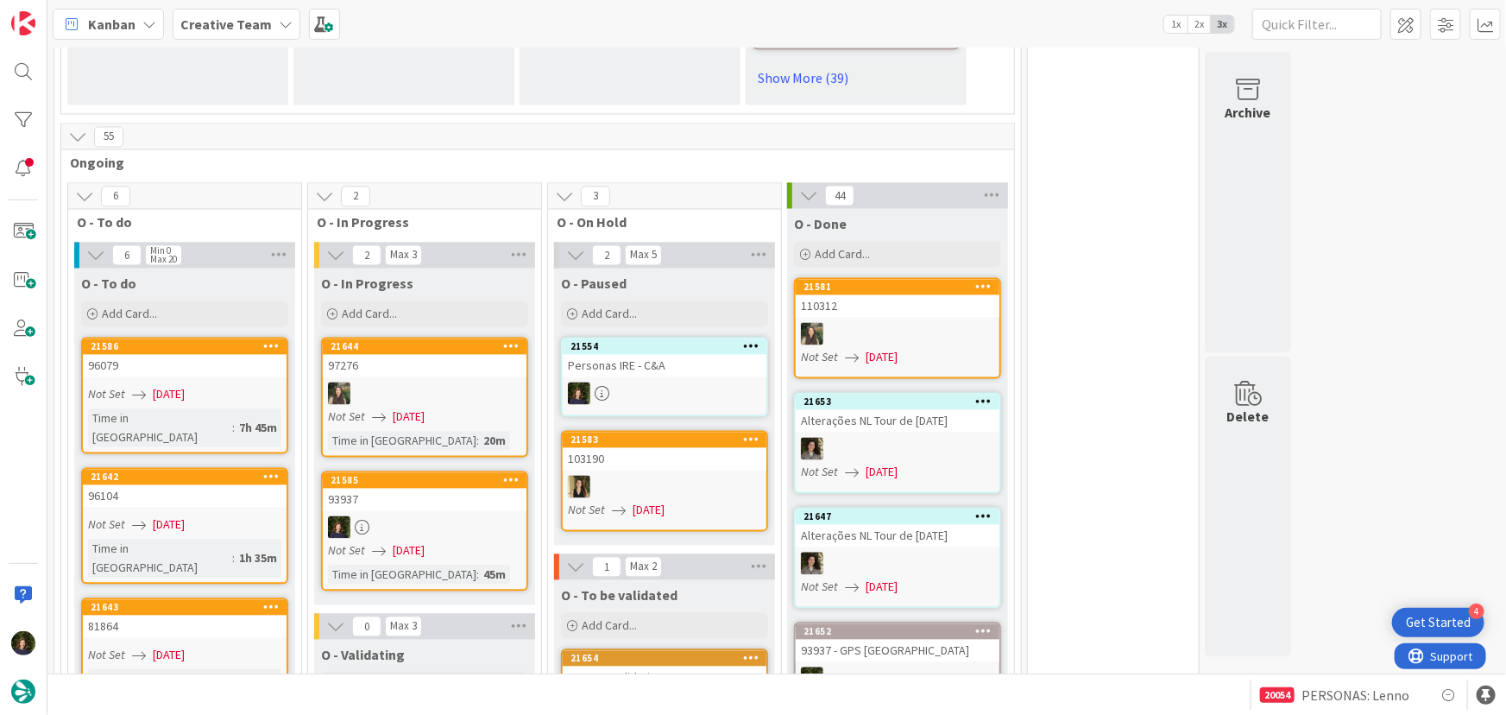
scroll to position [1569, 0]
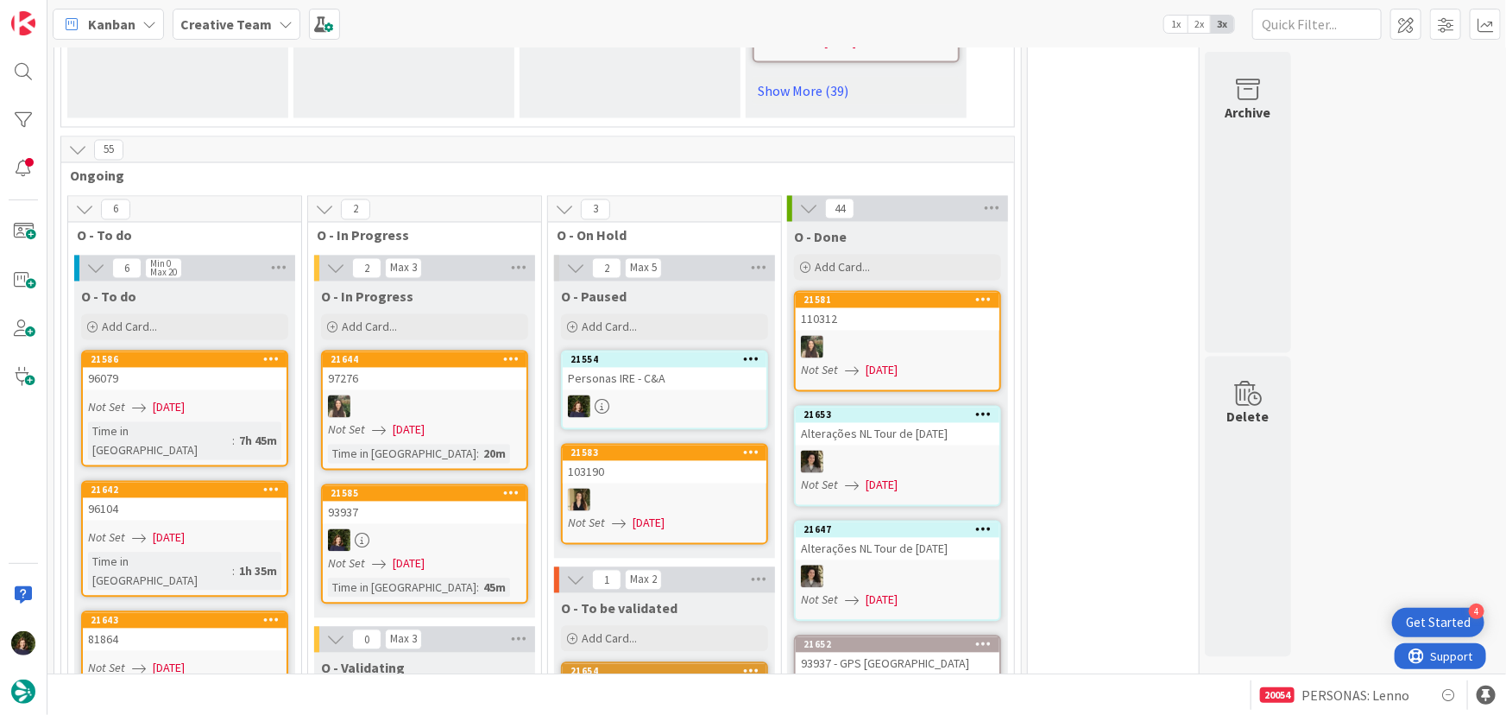
click at [279, 20] on icon at bounding box center [286, 24] width 14 height 14
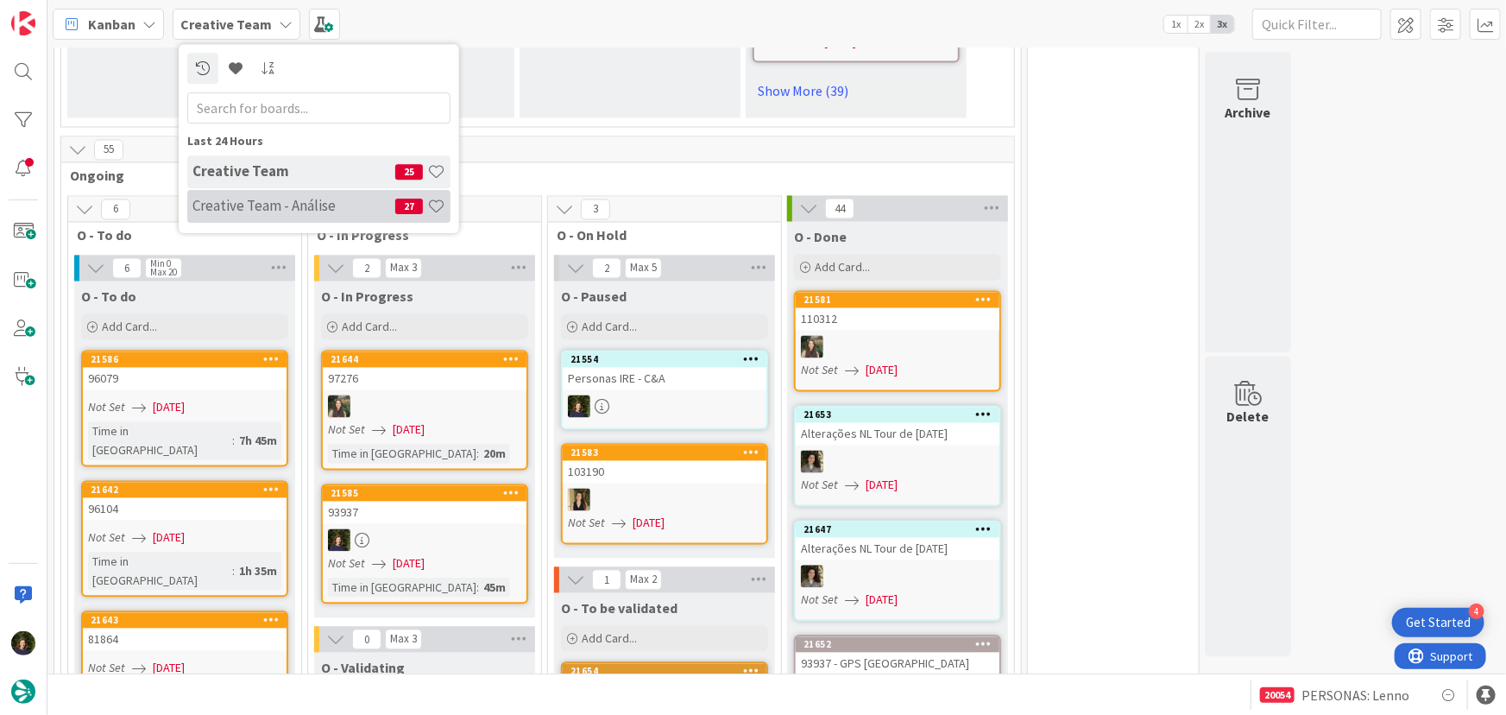
click at [249, 190] on div "Creative Team - Análise 27" at bounding box center [318, 206] width 263 height 33
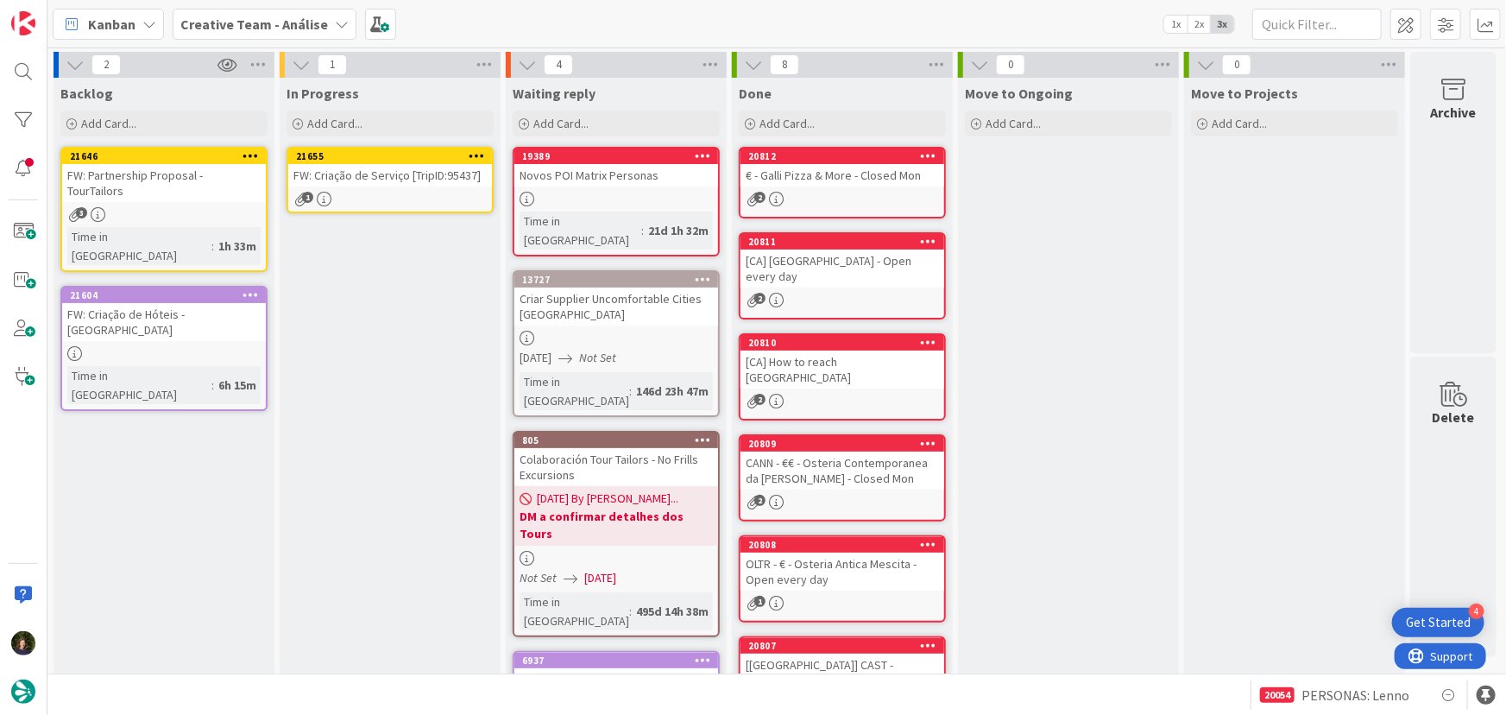
click at [469, 155] on icon at bounding box center [477, 155] width 16 height 12
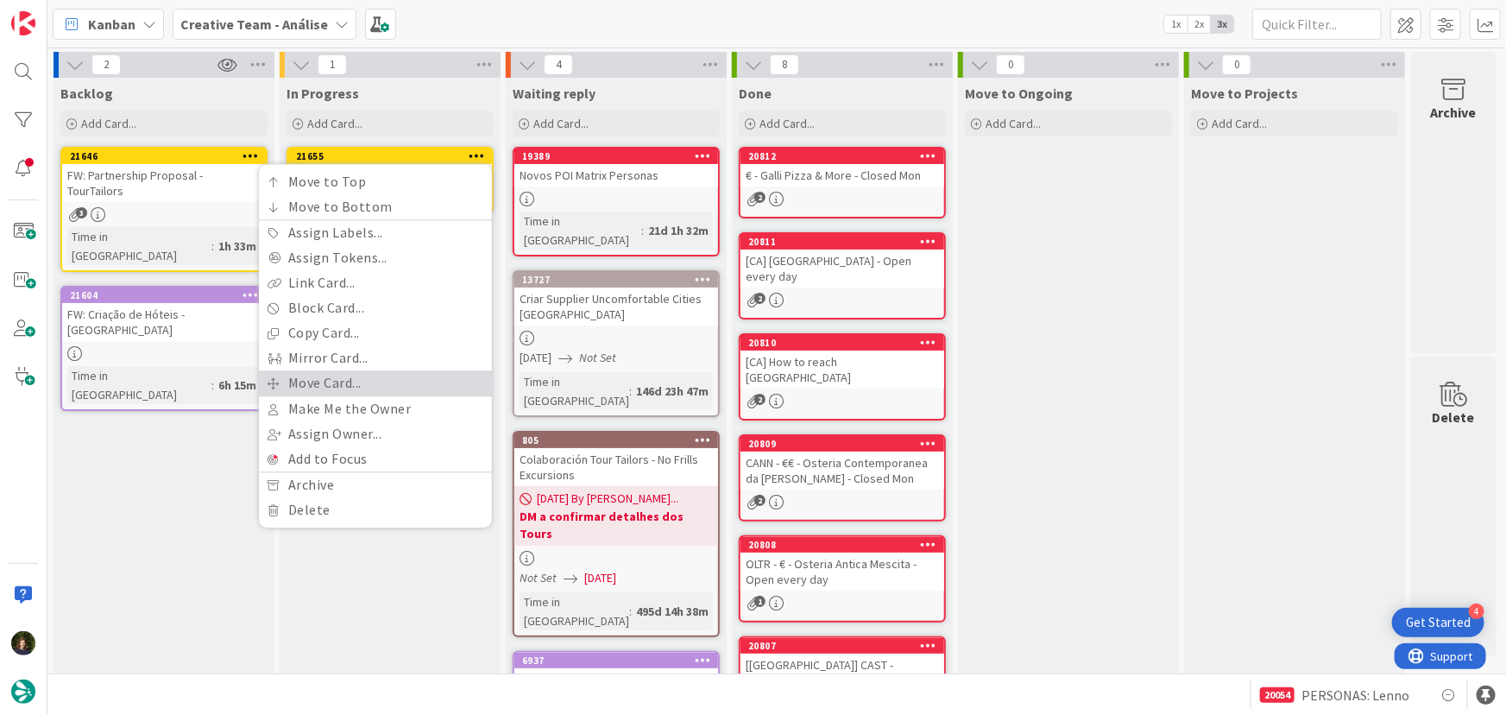
click at [410, 378] on link "Move Card..." at bounding box center [375, 382] width 233 height 25
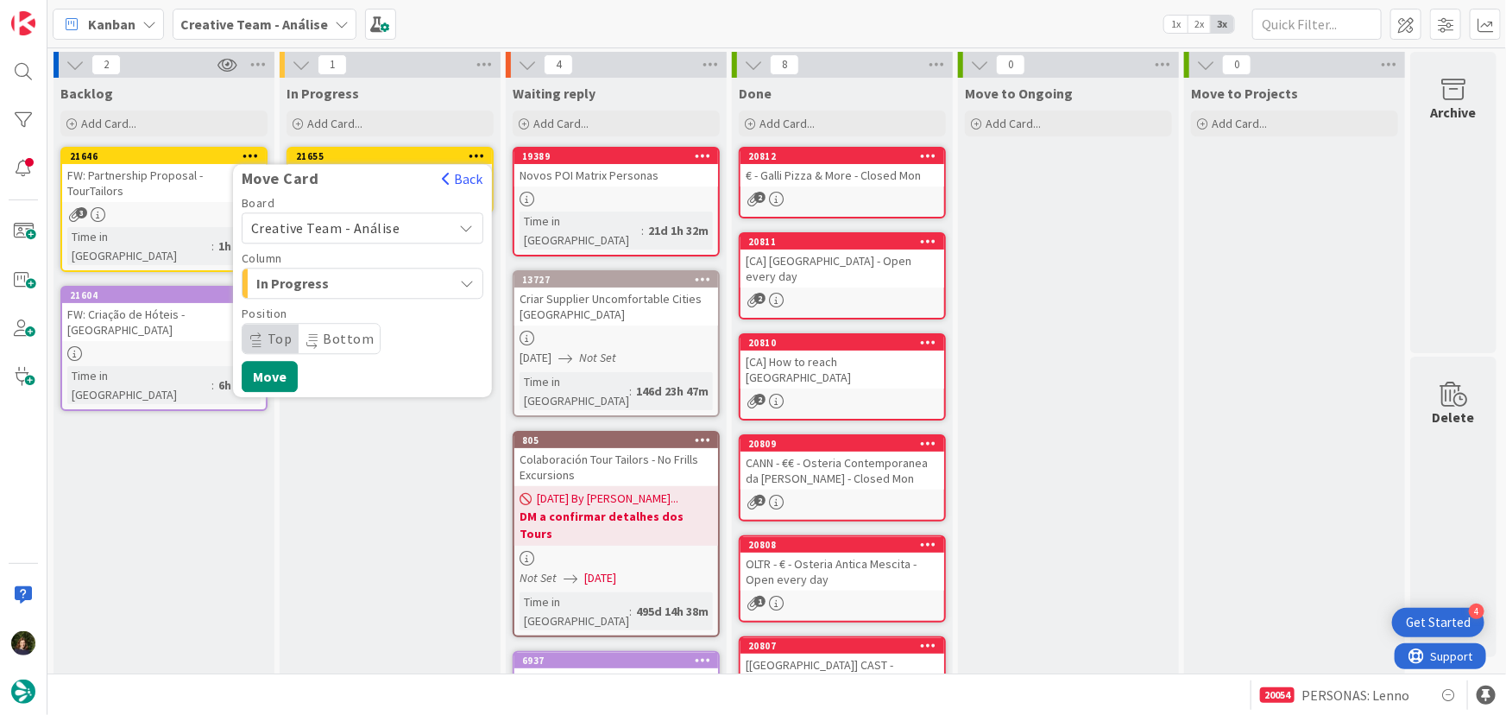
click at [397, 230] on span "Creative Team - Análise" at bounding box center [347, 228] width 193 height 24
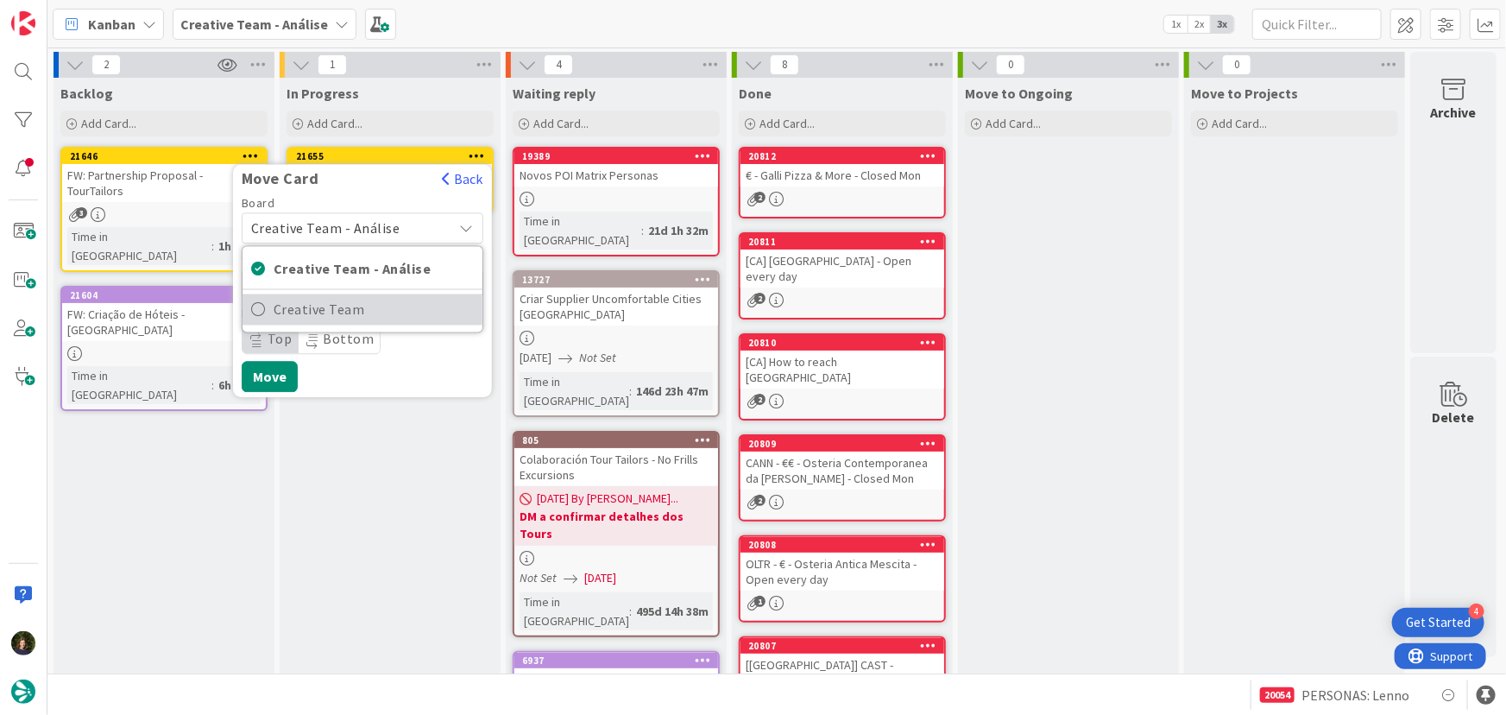
click at [413, 319] on span "Creative Team" at bounding box center [374, 310] width 200 height 26
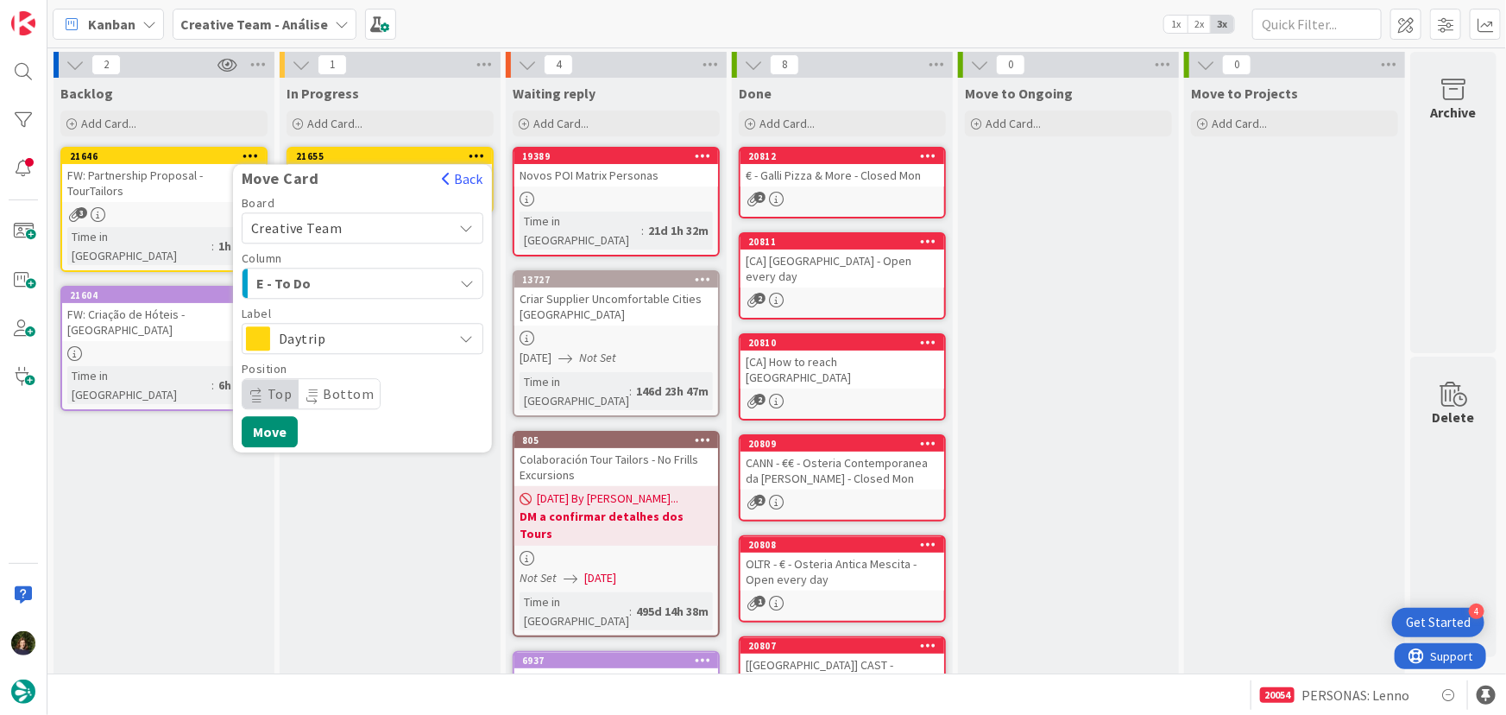
click at [339, 282] on span "E - To Do" at bounding box center [320, 283] width 129 height 22
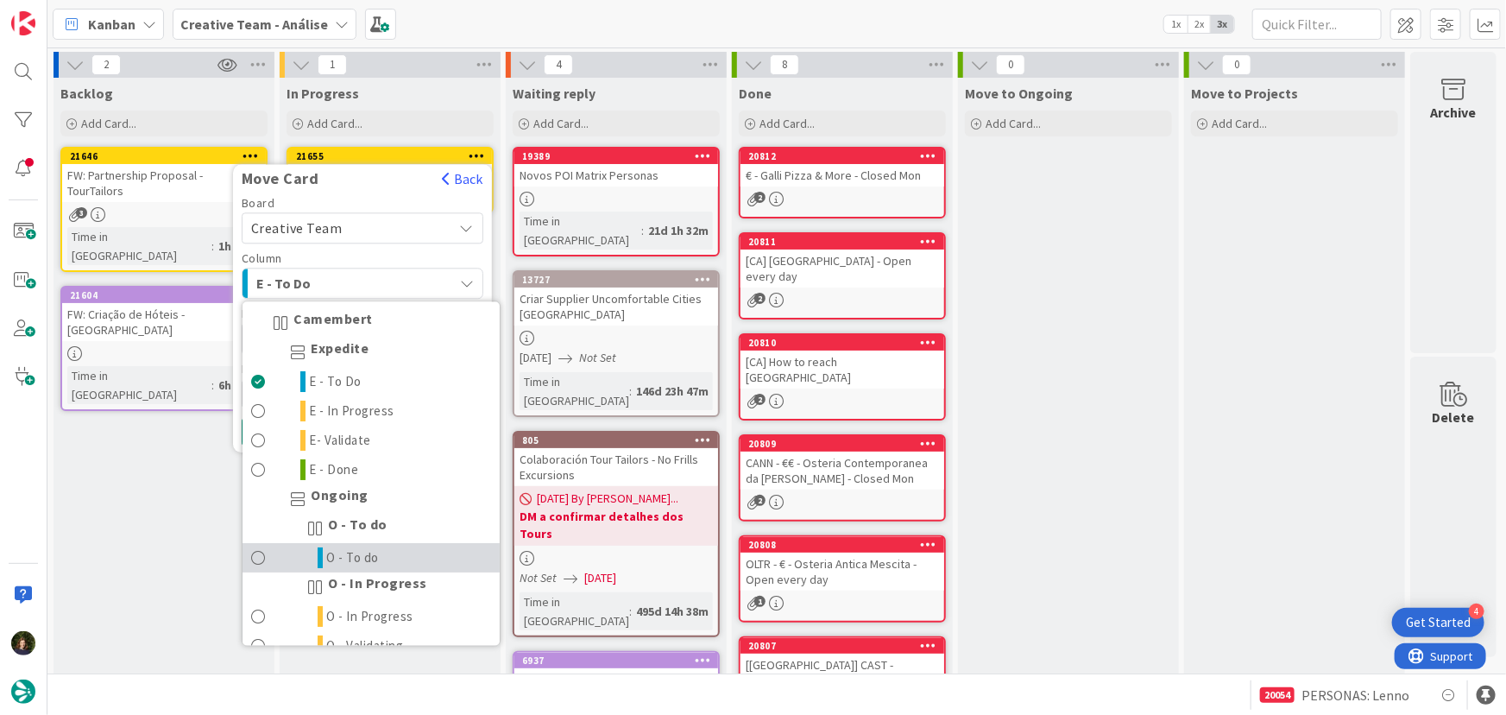
click at [353, 554] on span "O - To do" at bounding box center [353, 558] width 53 height 21
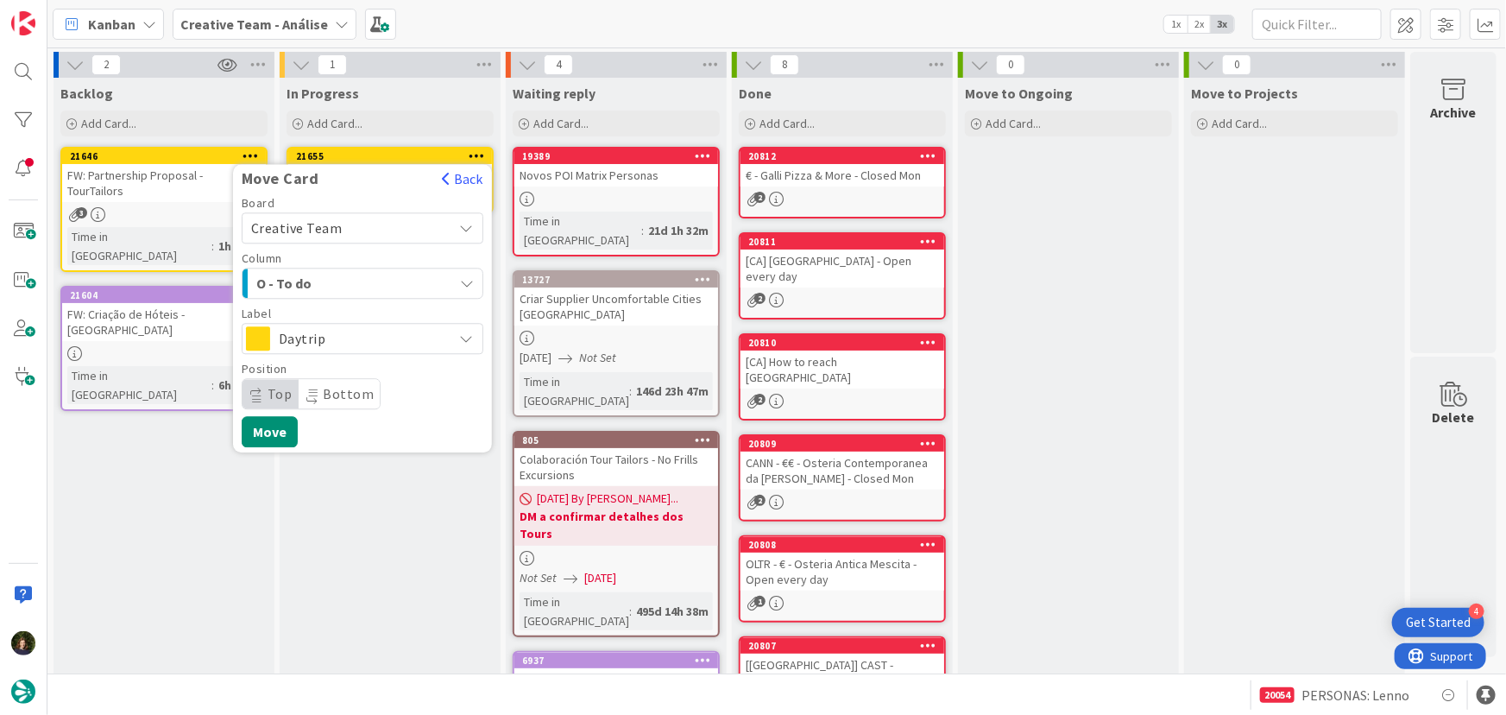
click at [363, 343] on span "Daytrip" at bounding box center [362, 338] width 166 height 24
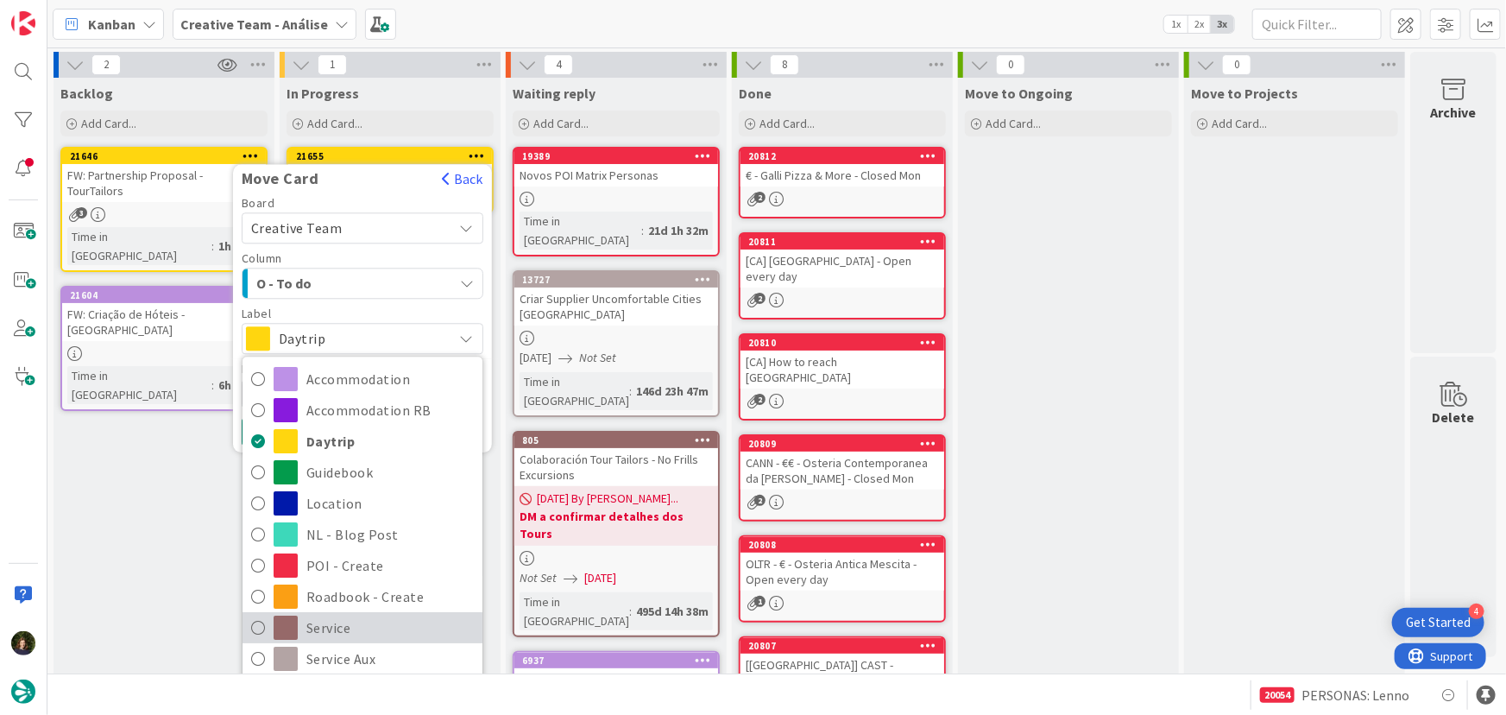
click at [375, 630] on span "Service" at bounding box center [389, 628] width 167 height 26
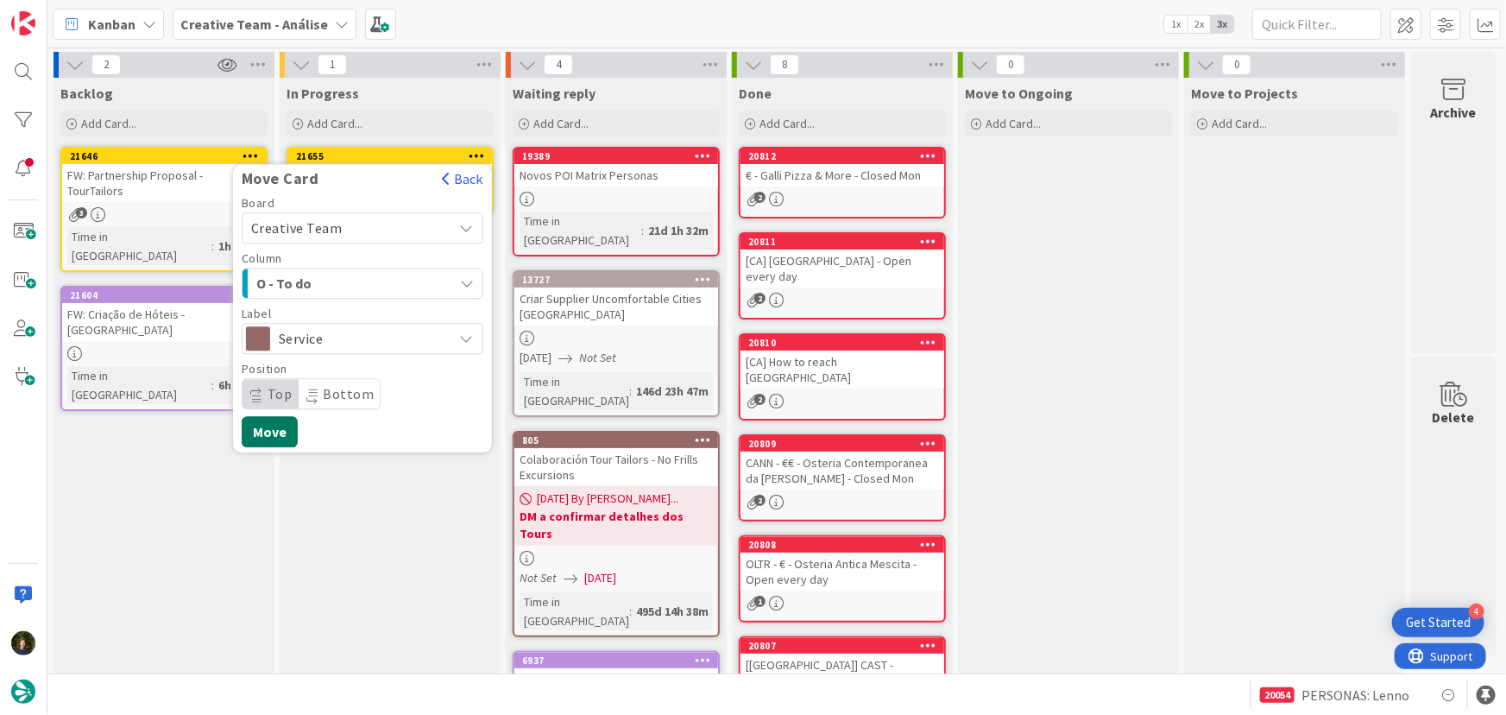
click at [269, 426] on button "Move" at bounding box center [270, 431] width 56 height 31
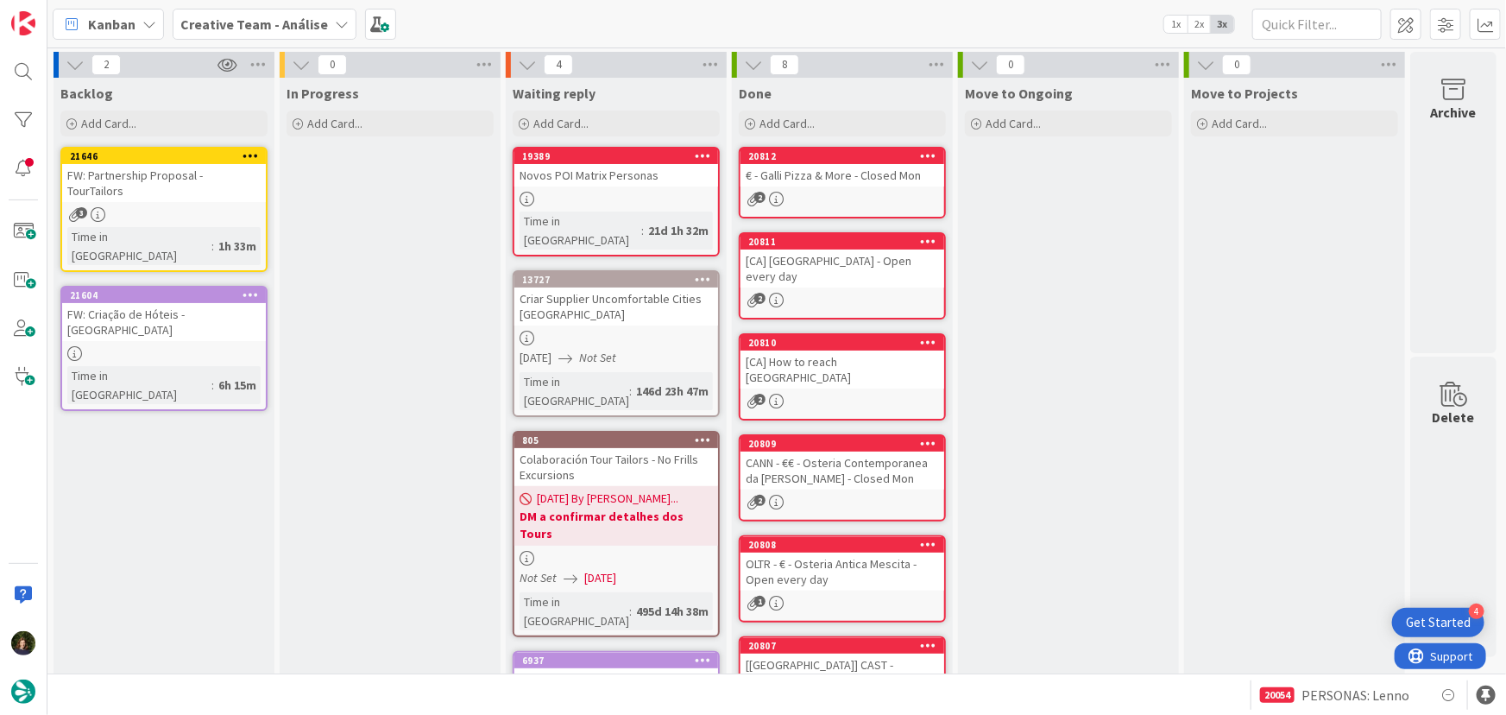
click at [259, 20] on b "Creative Team - Análise" at bounding box center [254, 24] width 148 height 17
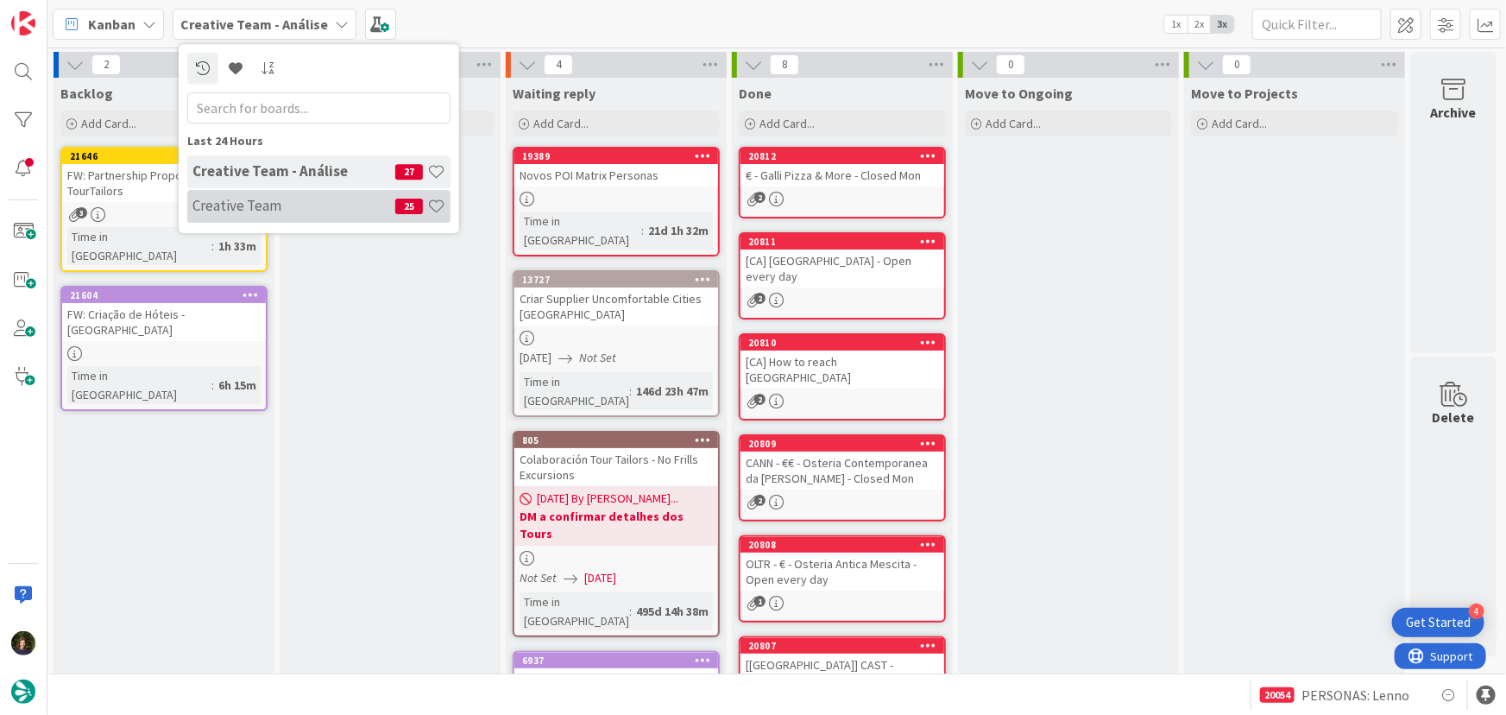
click at [284, 197] on h4 "Creative Team" at bounding box center [293, 205] width 203 height 17
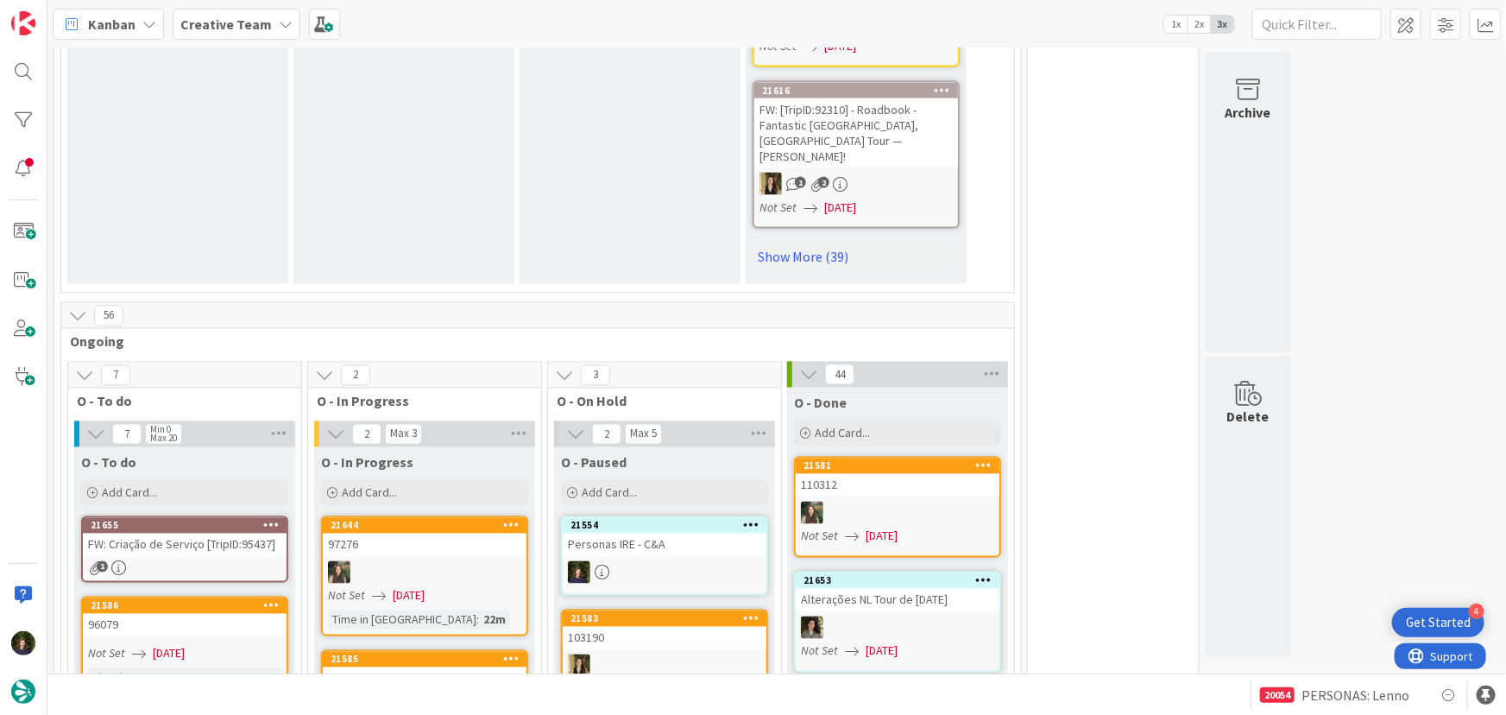
scroll to position [1569, 0]
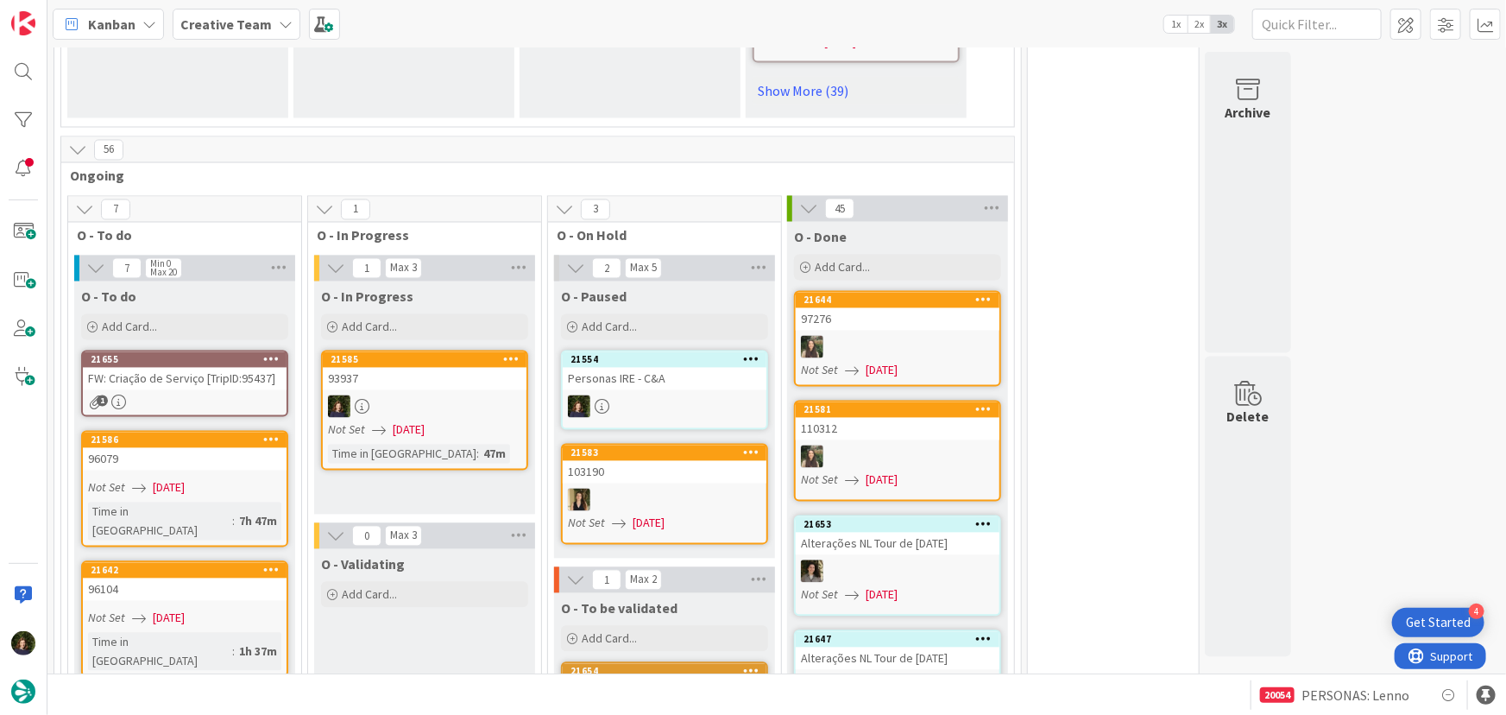
click at [457, 395] on div at bounding box center [425, 406] width 204 height 22
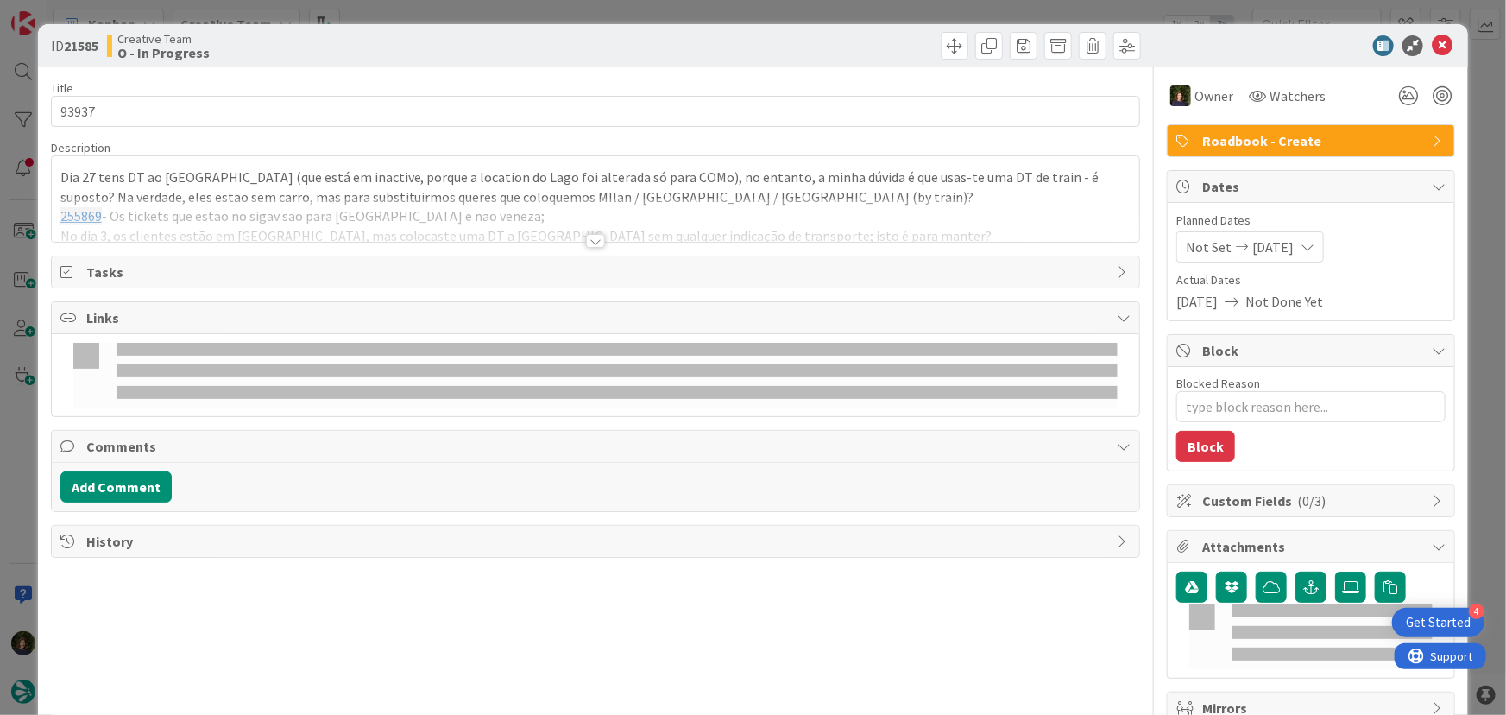
type textarea "x"
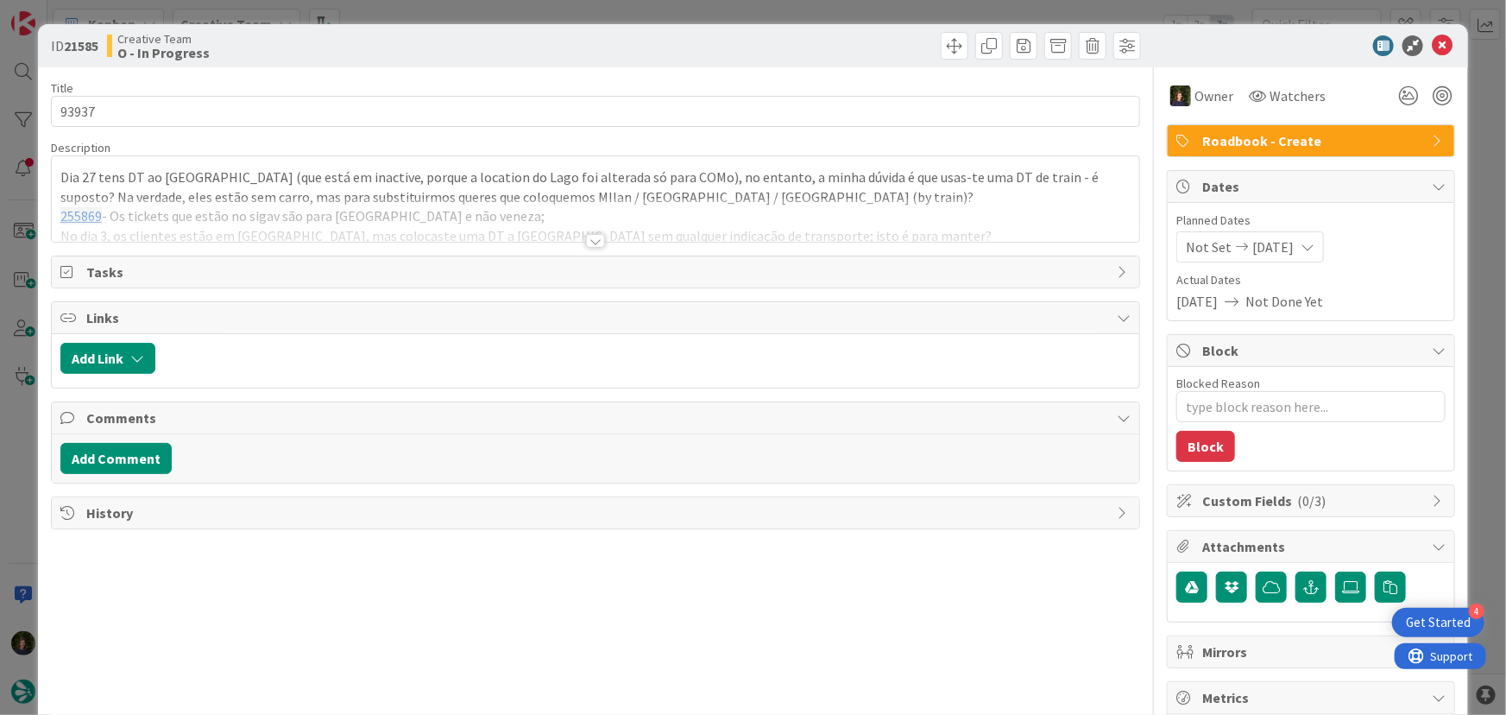
click at [847, 212] on div at bounding box center [596, 220] width 1088 height 44
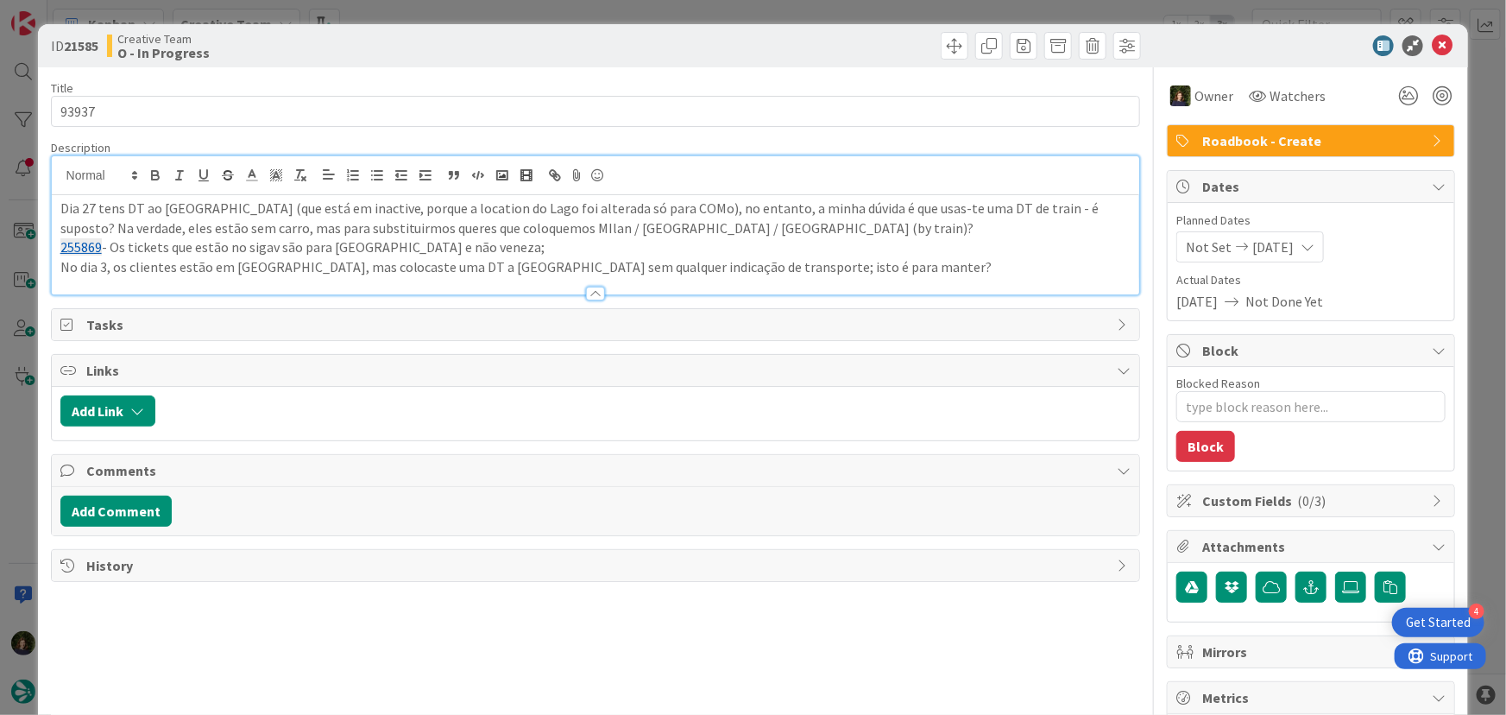
click at [841, 271] on p "No dia 3, os clientes estão em [GEOGRAPHIC_DATA], mas colocaste uma DT a [GEOGR…" at bounding box center [595, 267] width 1071 height 20
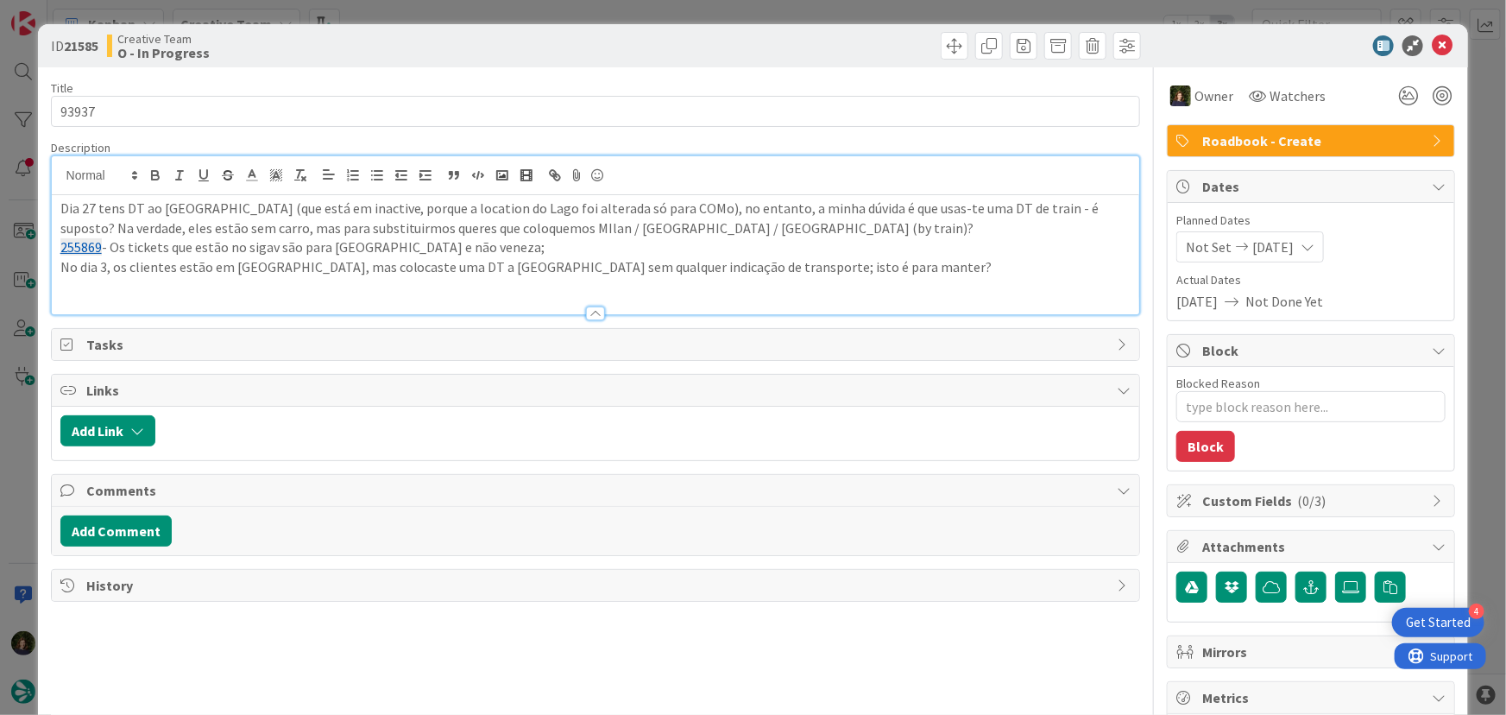
paste div
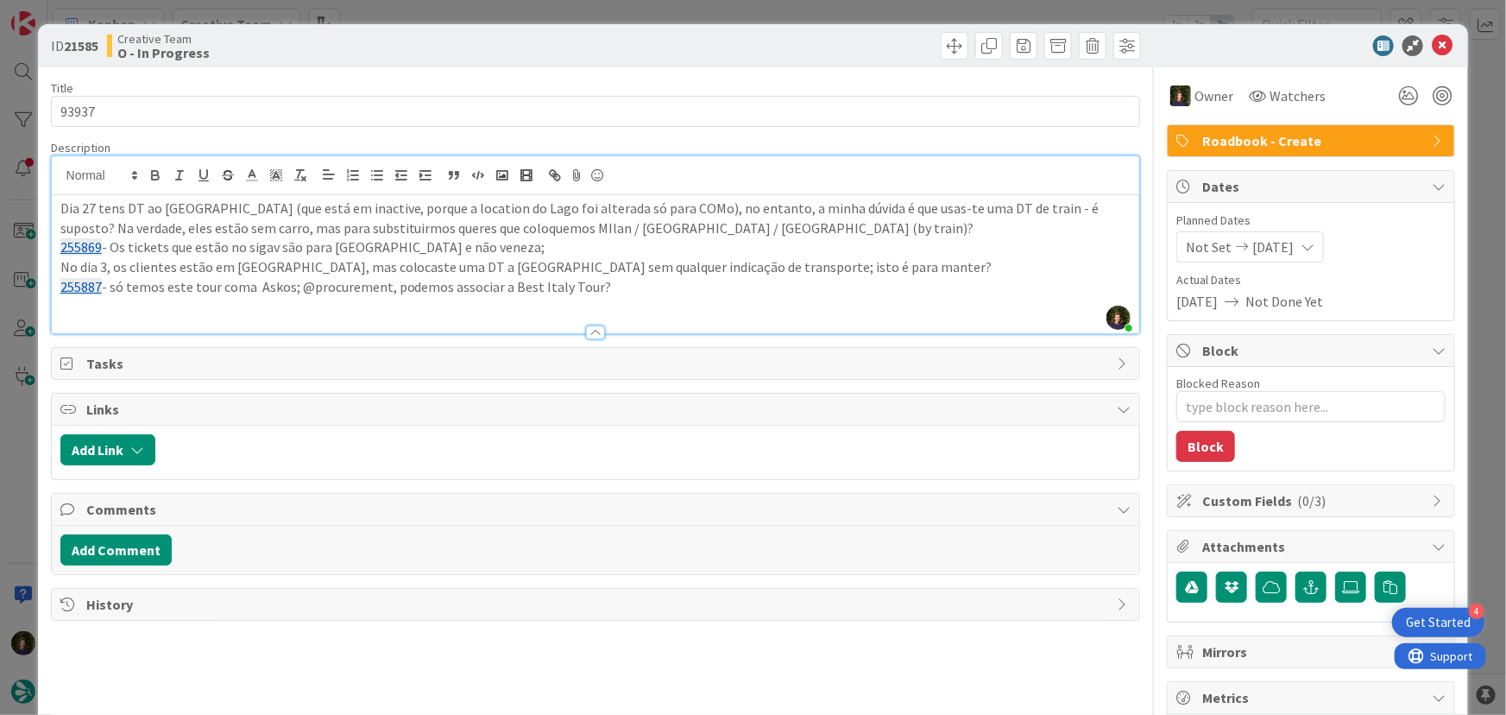
click at [241, 280] on p "255887 - só temos este tour coma Askos; @procurement, podemos associar a Best I…" at bounding box center [595, 287] width 1071 height 20
click at [153, 316] on div at bounding box center [596, 324] width 1088 height 18
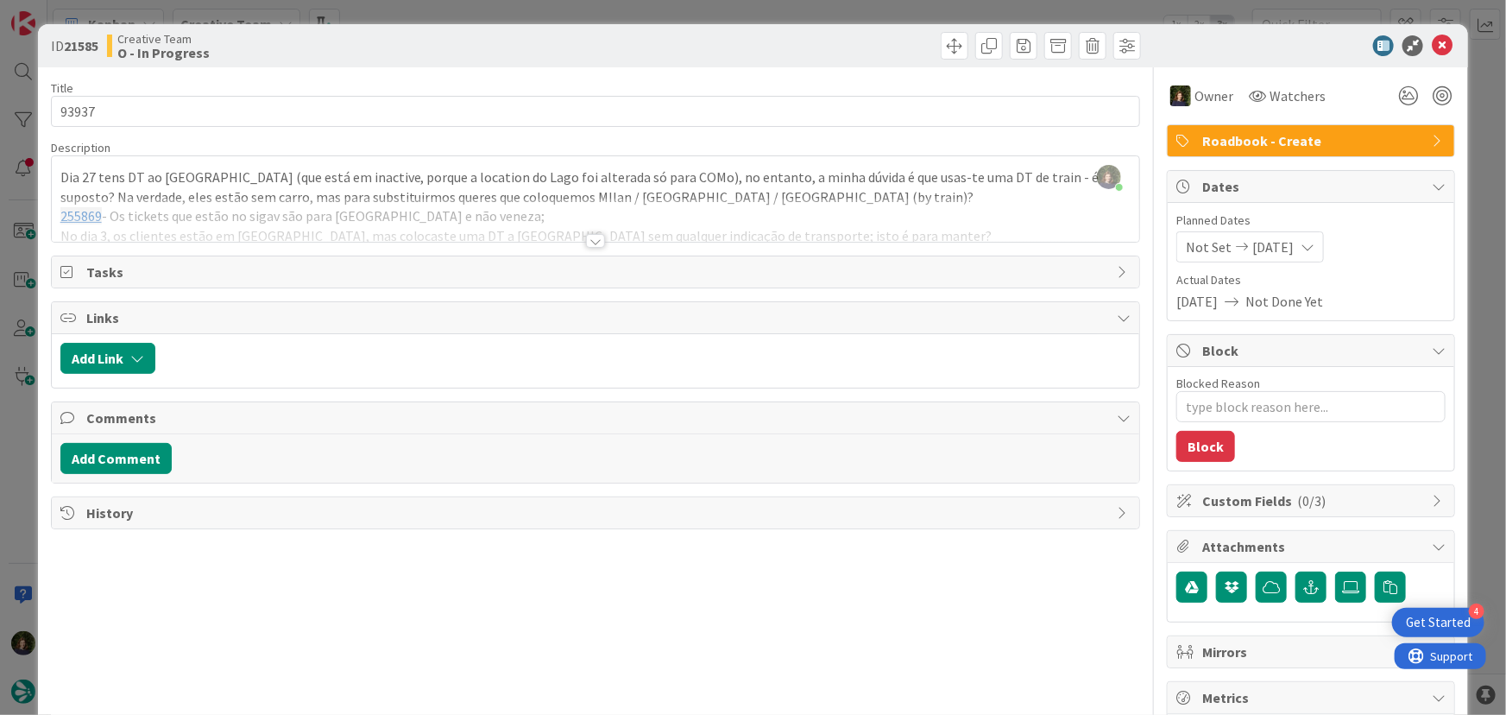
click at [586, 238] on div at bounding box center [595, 241] width 19 height 14
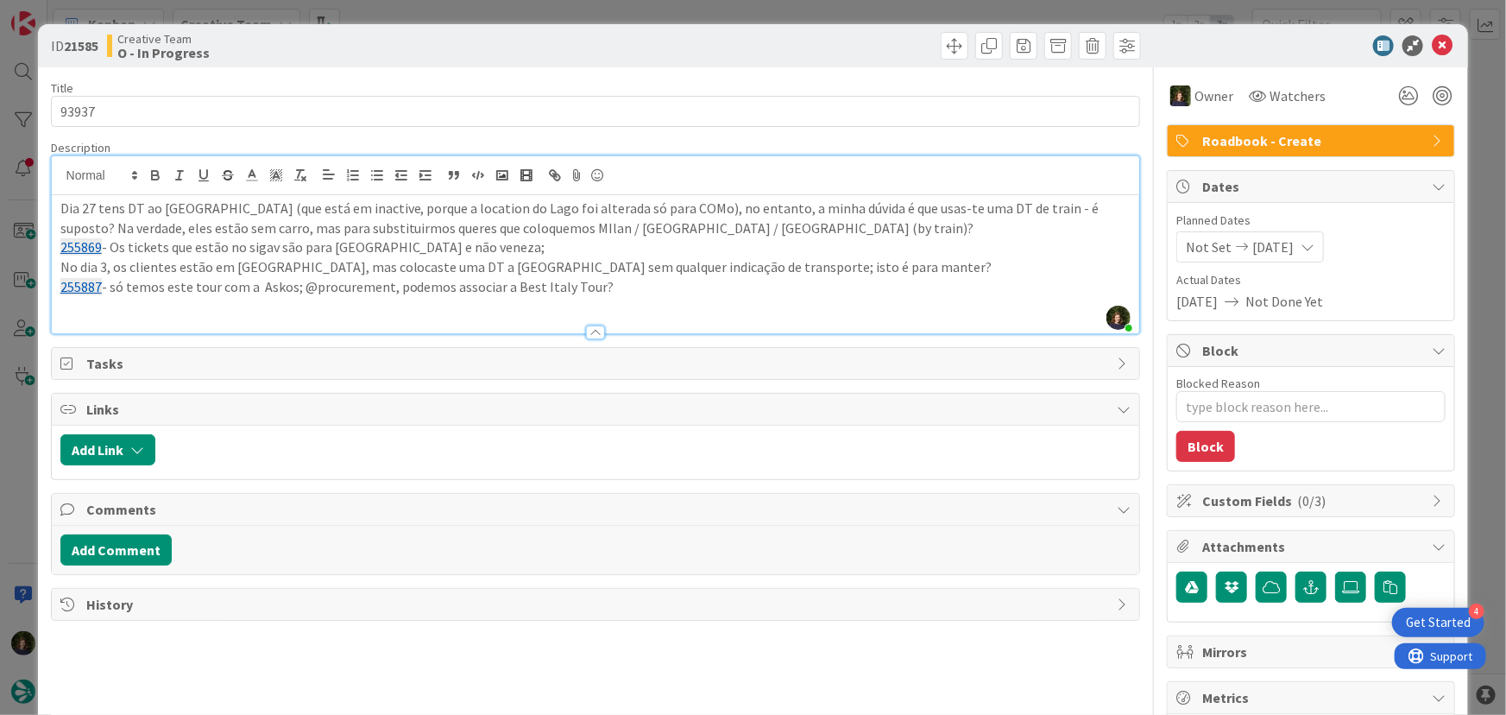
click at [624, 304] on p at bounding box center [595, 307] width 1071 height 20
click at [644, 287] on p "255887 - só temos este tour com a Askos; @procurement, podemos associar a Best …" at bounding box center [595, 287] width 1071 height 20
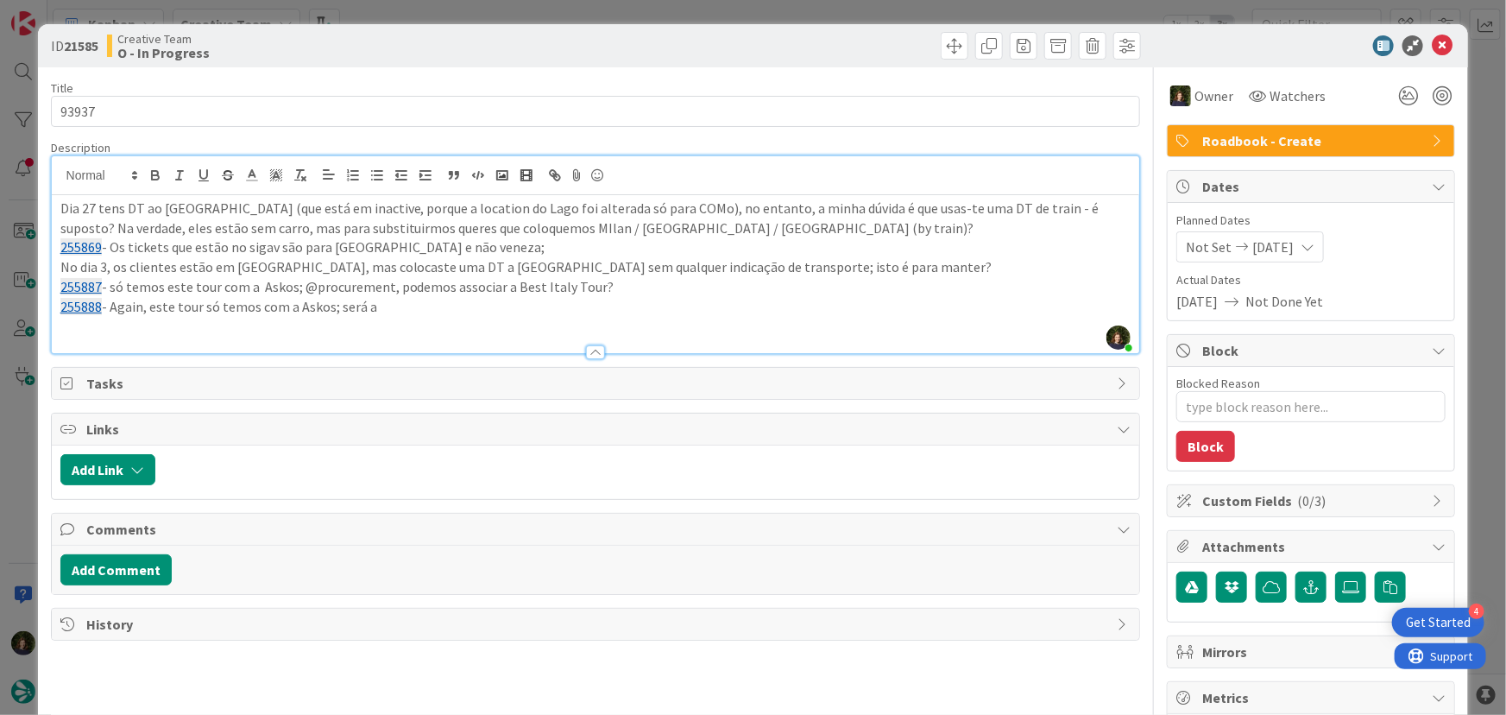
click at [430, 309] on p "255888 - Again, este tour só temos com a Askos; será a" at bounding box center [595, 307] width 1071 height 20
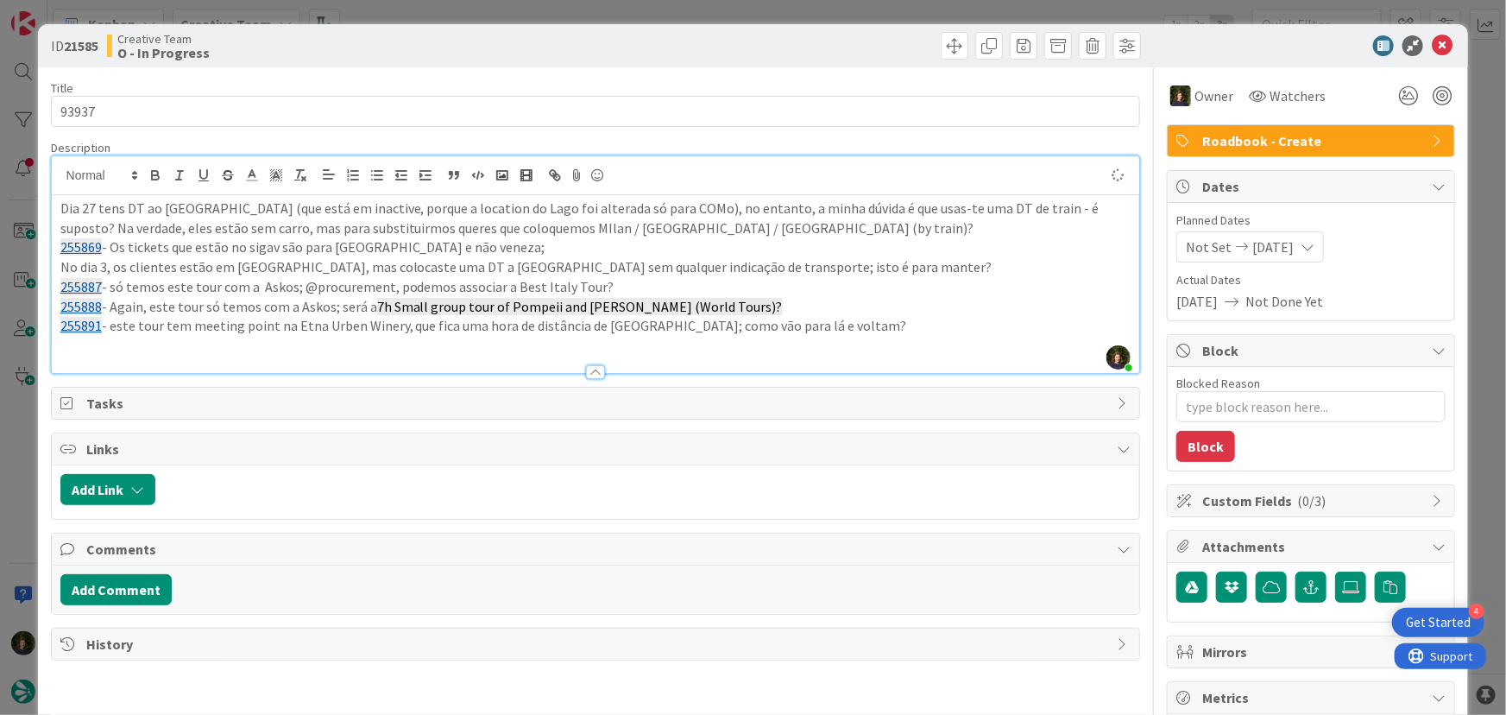
click at [910, 293] on p "255887 - só temos este tour com a Askos; @procurement, podemos associar a Best …" at bounding box center [595, 287] width 1071 height 20
click at [862, 336] on p at bounding box center [595, 346] width 1071 height 20
click at [880, 326] on p "255891 - este tour tem meeting point na Etna Urben Winery, que fica uma hora de…" at bounding box center [595, 326] width 1071 height 20
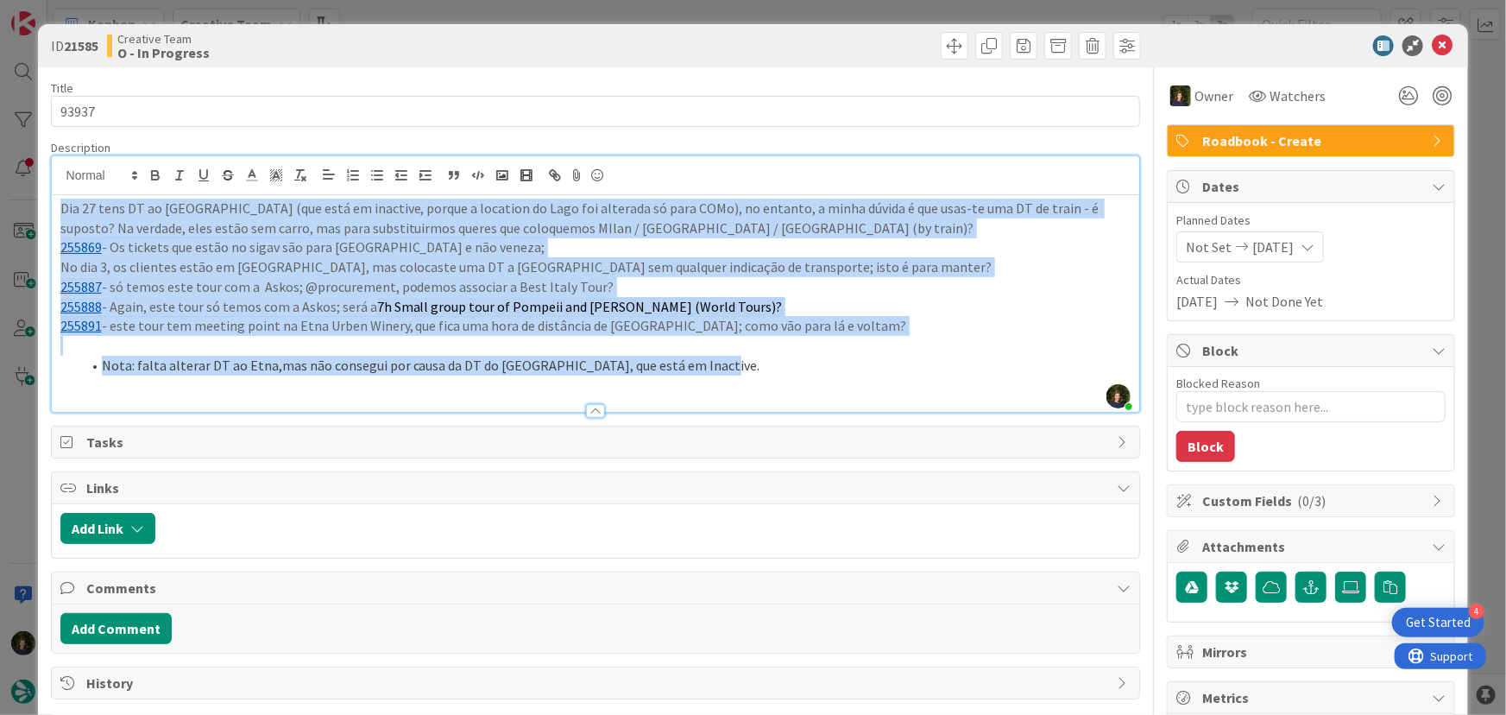
drag, startPoint x: 697, startPoint y: 374, endPoint x: 145, endPoint y: 237, distance: 568.1
click at [45, 215] on div "ID 21585 Creative Team O - In Progress Title 5 / 128 93937 Description [PERSON_…" at bounding box center [753, 522] width 1431 height 997
copy div "Dia 27 tens DT ao [GEOGRAPHIC_DATA] (que está em inactive, porque a location do…"
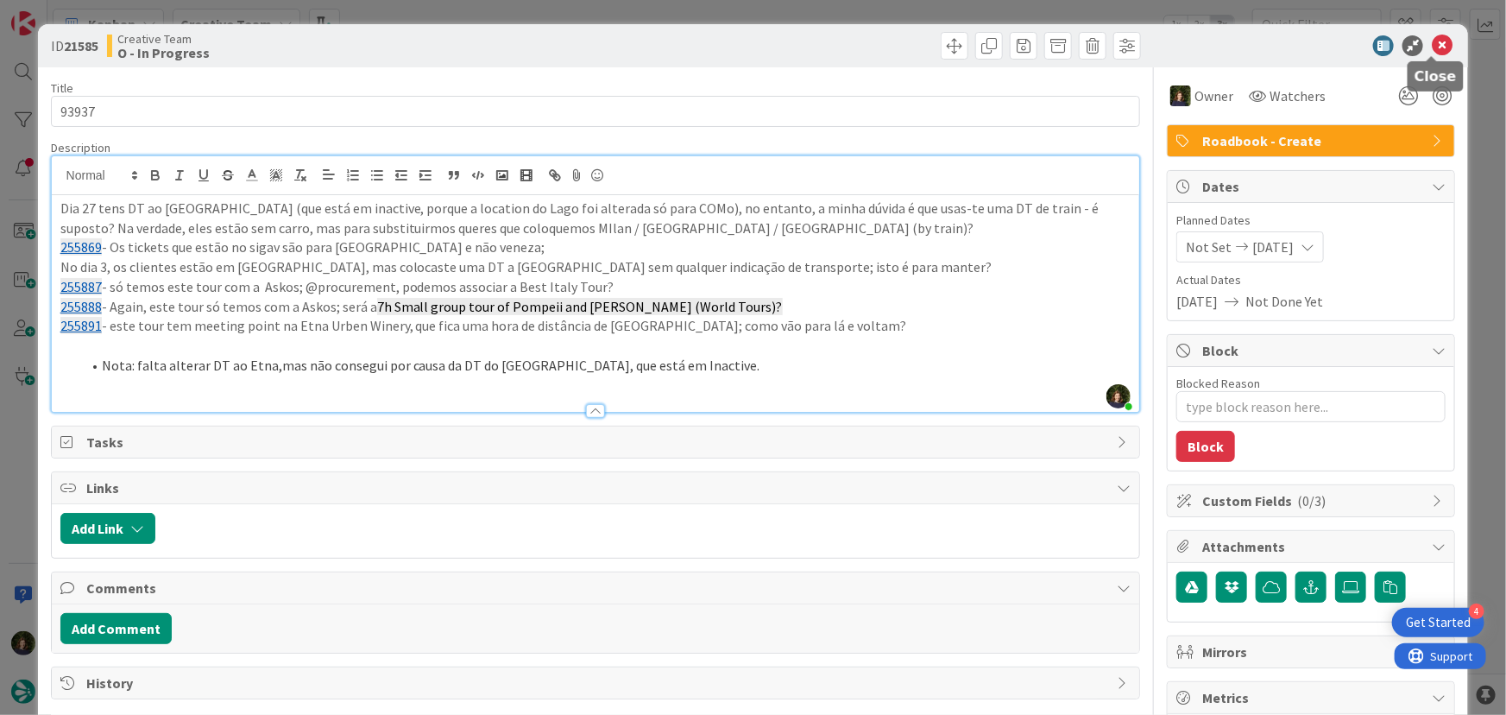
drag, startPoint x: 1435, startPoint y: 51, endPoint x: 1352, endPoint y: 85, distance: 89.4
click at [1435, 51] on icon at bounding box center [1442, 45] width 21 height 21
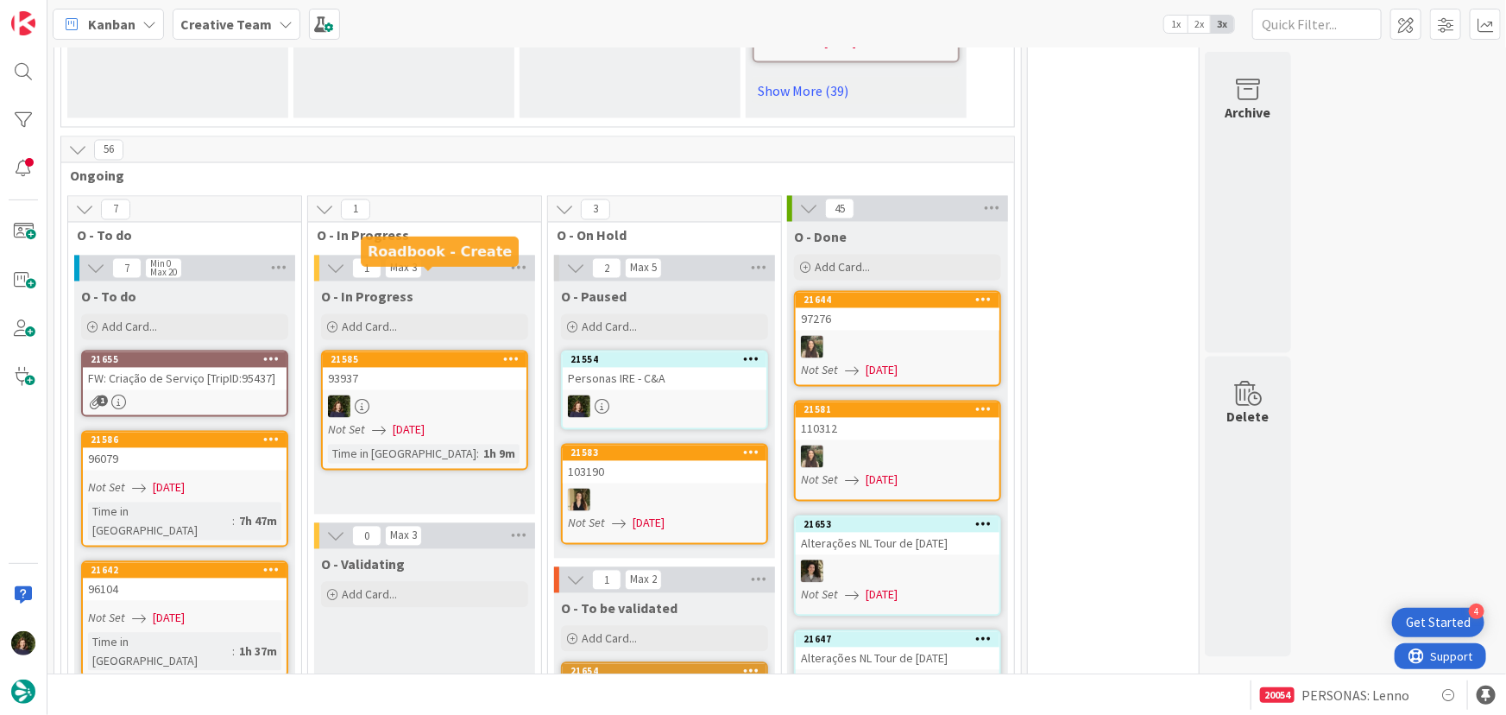
click at [431, 350] on link "21585 93937 Not Set [DATE] Time in [GEOGRAPHIC_DATA] : 1h 9m" at bounding box center [424, 410] width 207 height 120
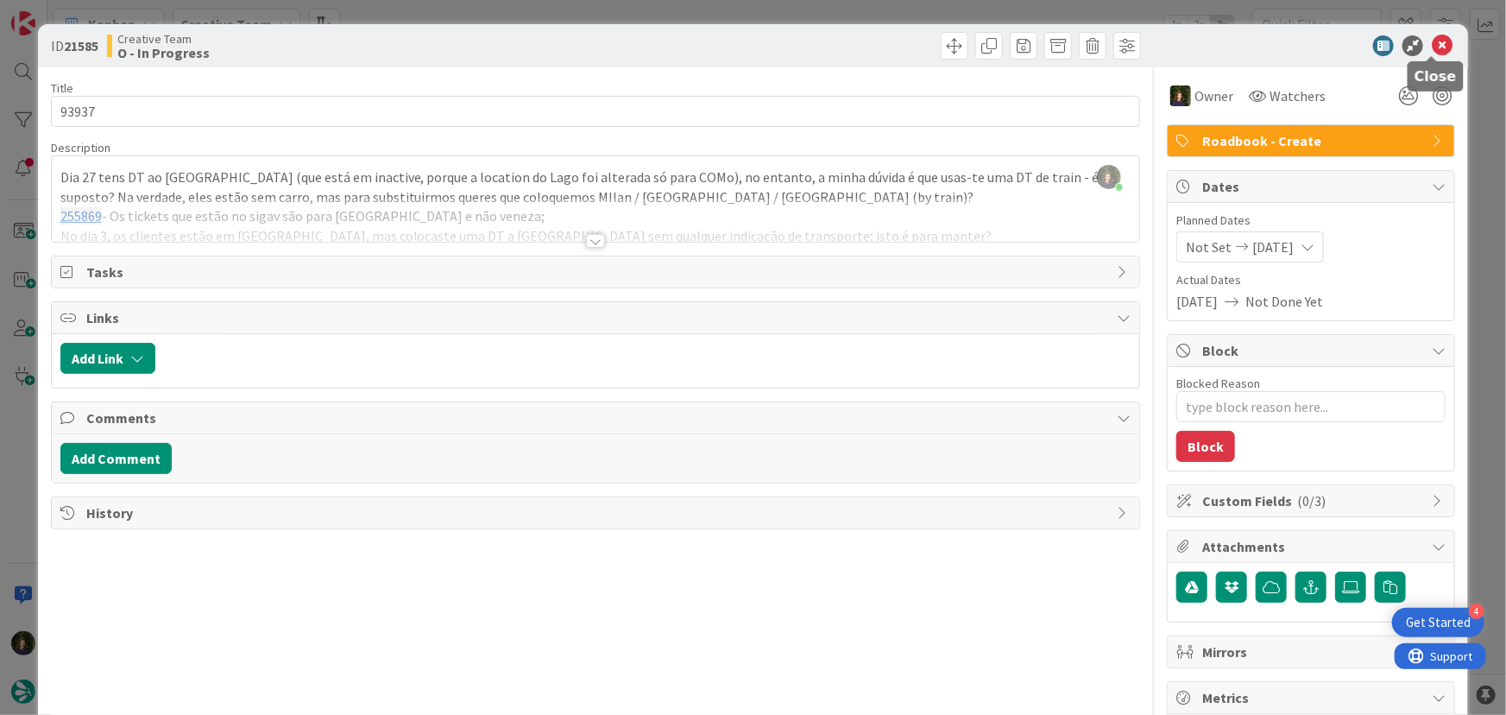
click at [1432, 50] on icon at bounding box center [1442, 45] width 21 height 21
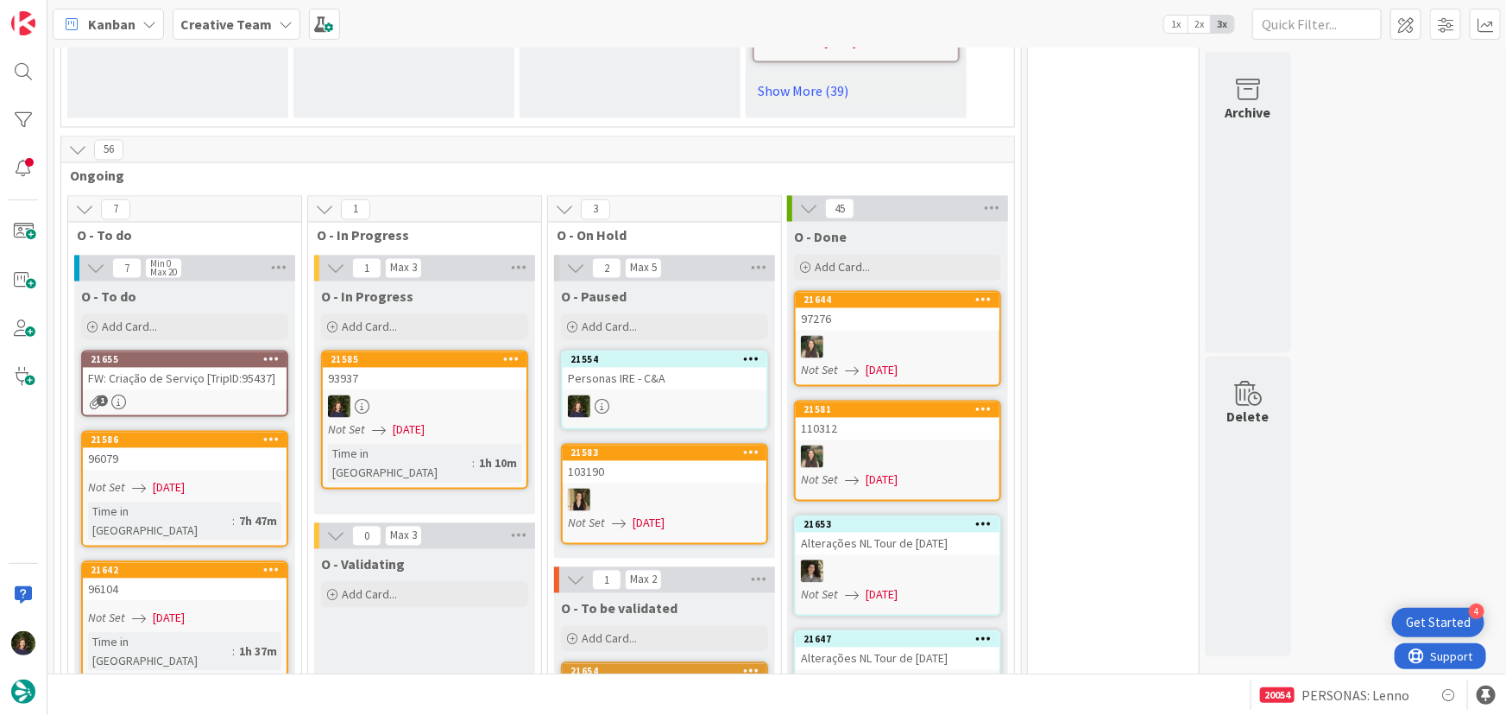
click at [513, 353] on icon at bounding box center [511, 359] width 16 height 12
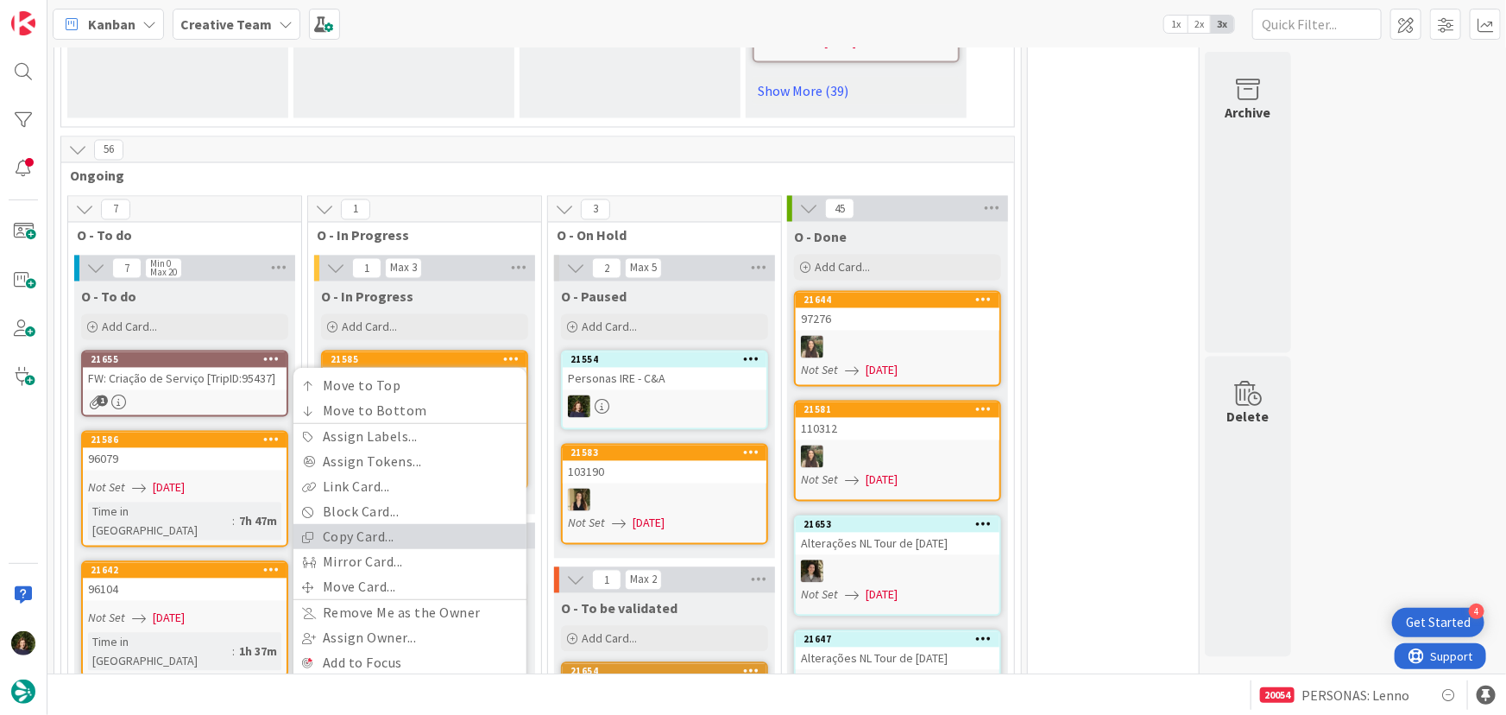
click at [391, 525] on link "Copy Card..." at bounding box center [409, 537] width 233 height 25
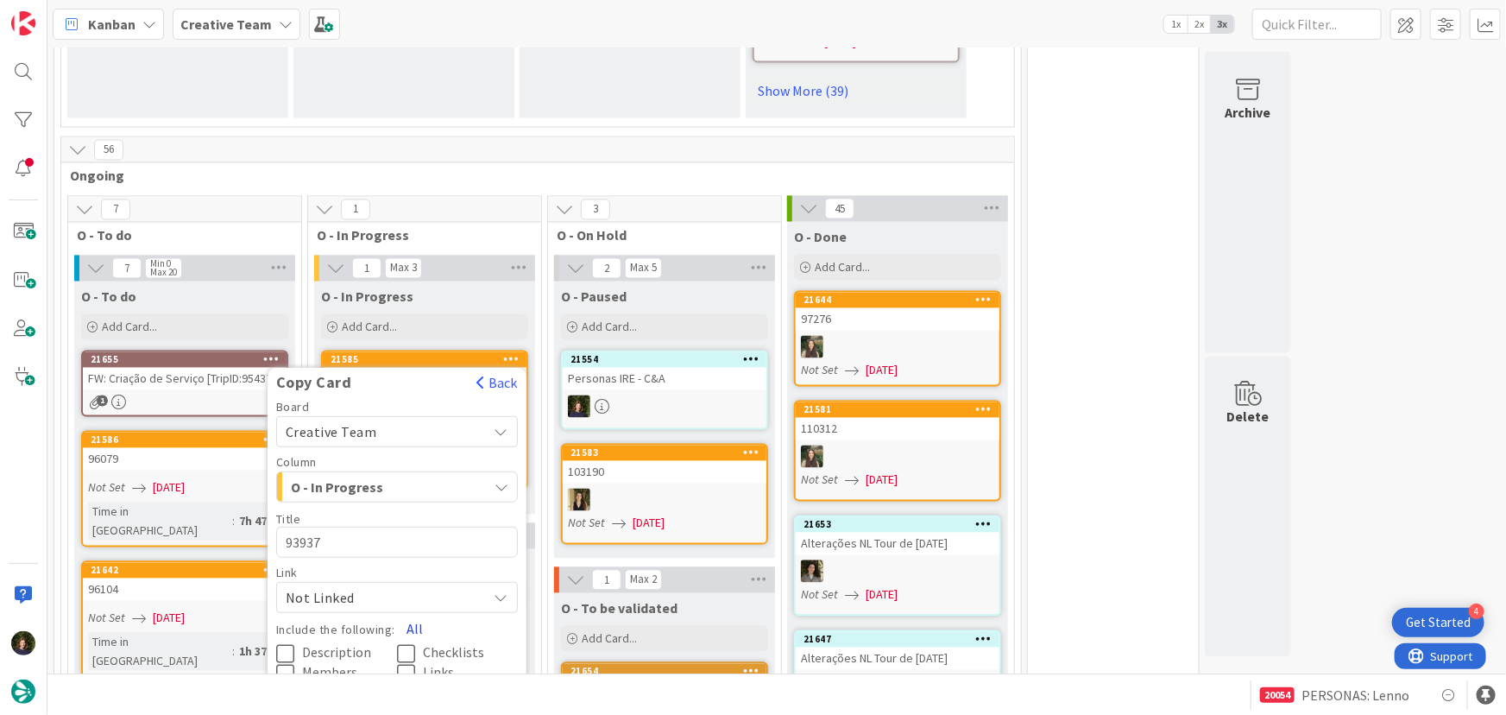
click at [415, 614] on button "All" at bounding box center [414, 629] width 39 height 31
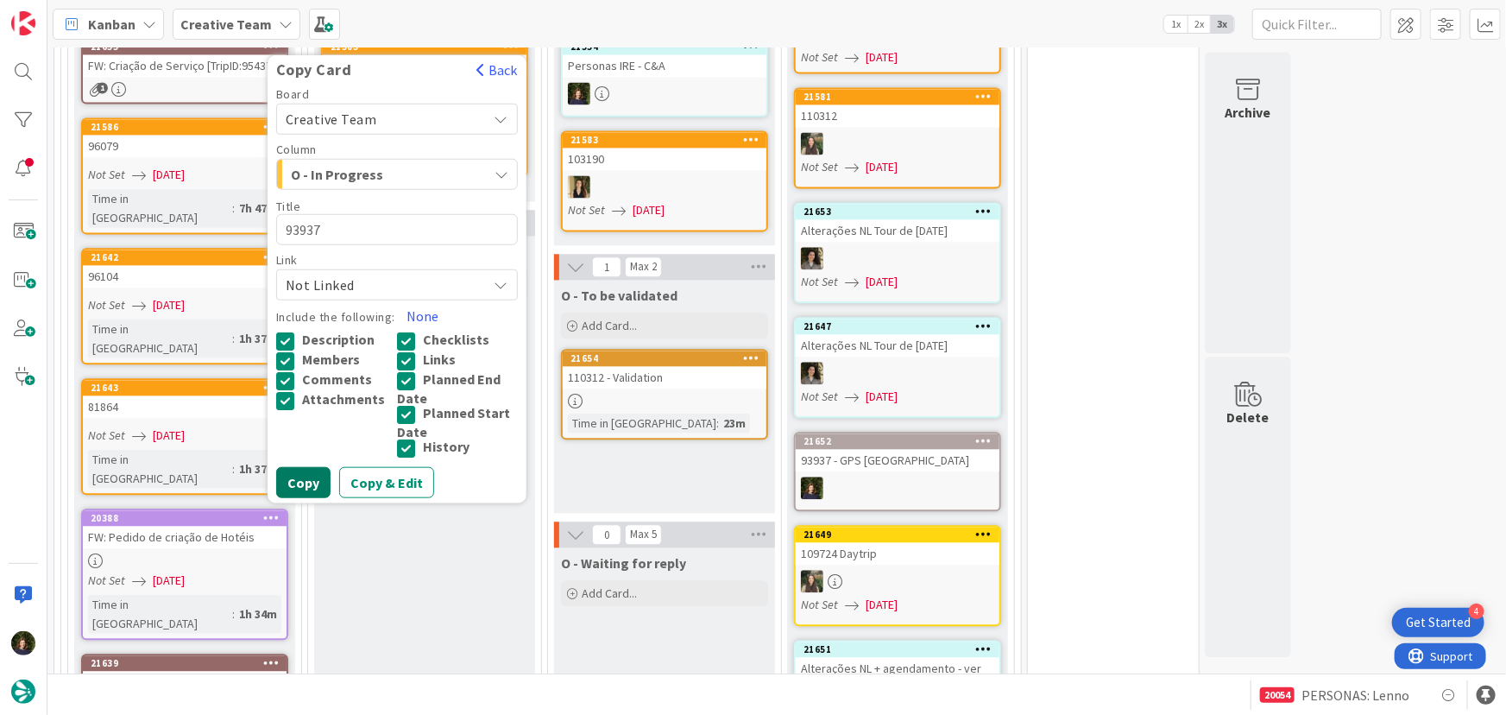
click at [299, 467] on button "Copy" at bounding box center [303, 482] width 54 height 31
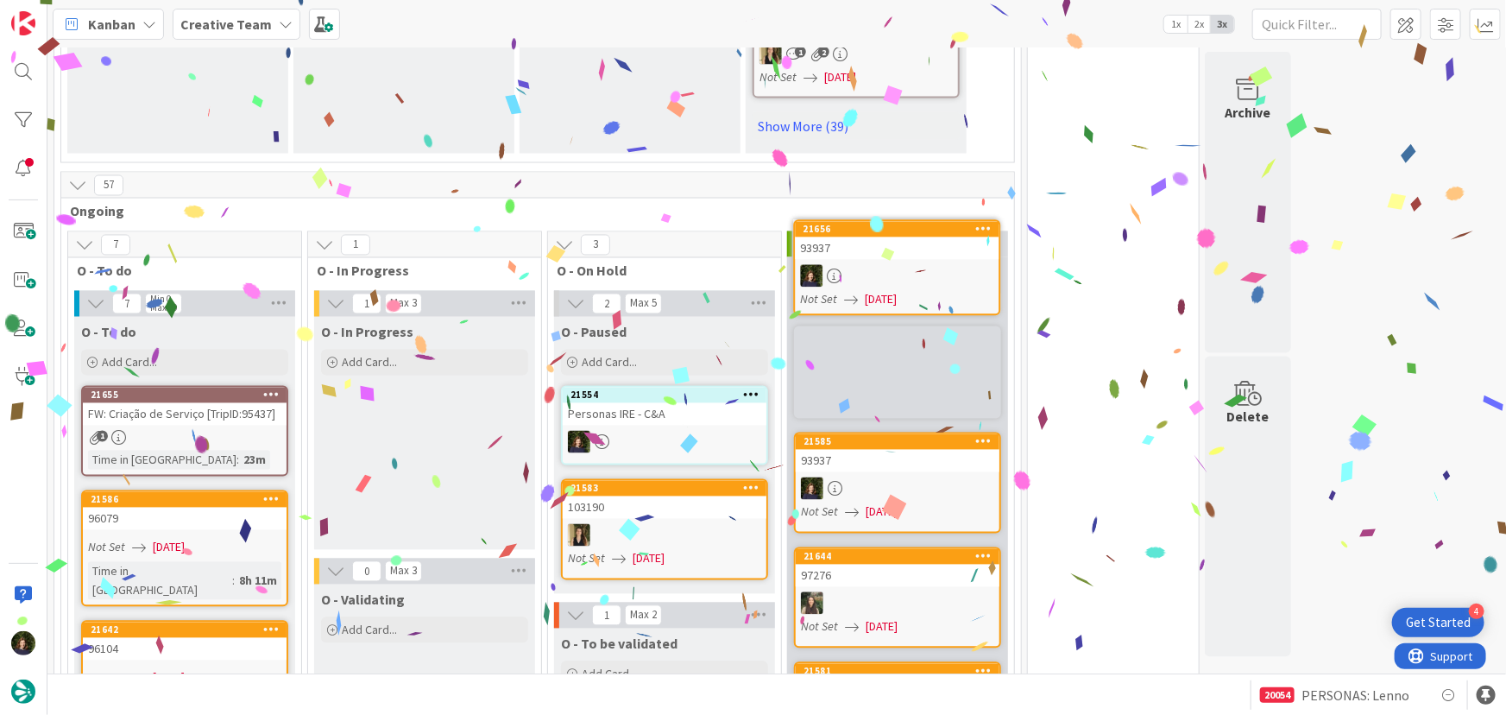
scroll to position [1534, 0]
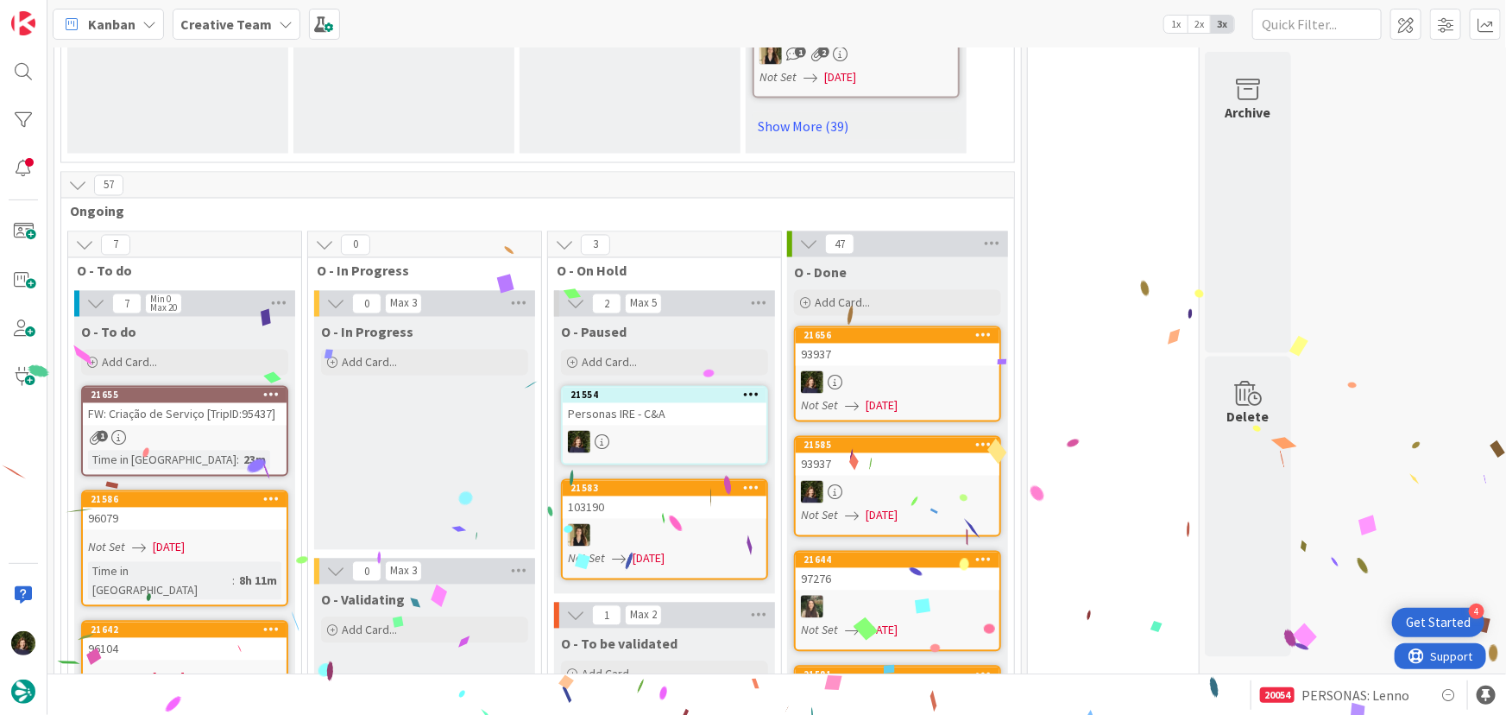
click at [981, 329] on icon at bounding box center [984, 335] width 16 height 12
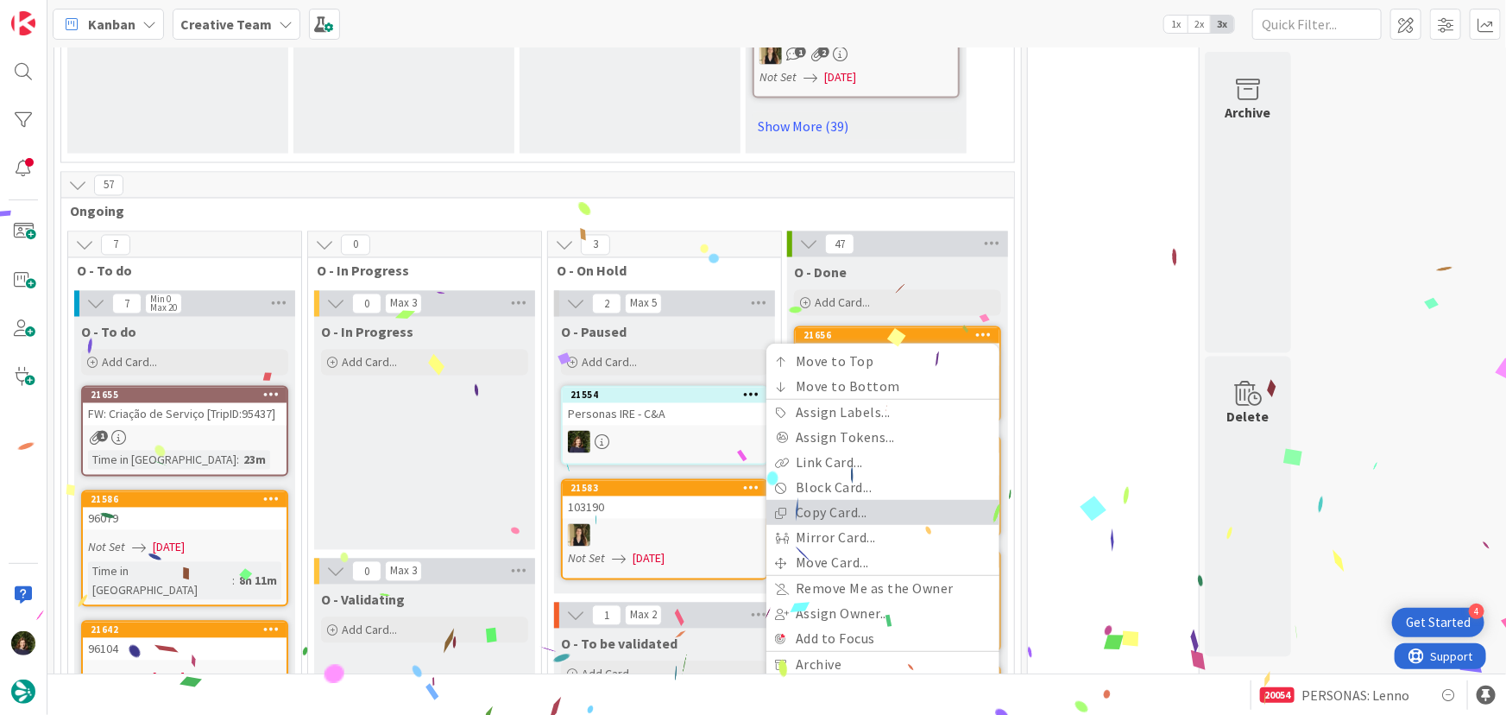
click at [914, 501] on link "Copy Card..." at bounding box center [882, 513] width 233 height 25
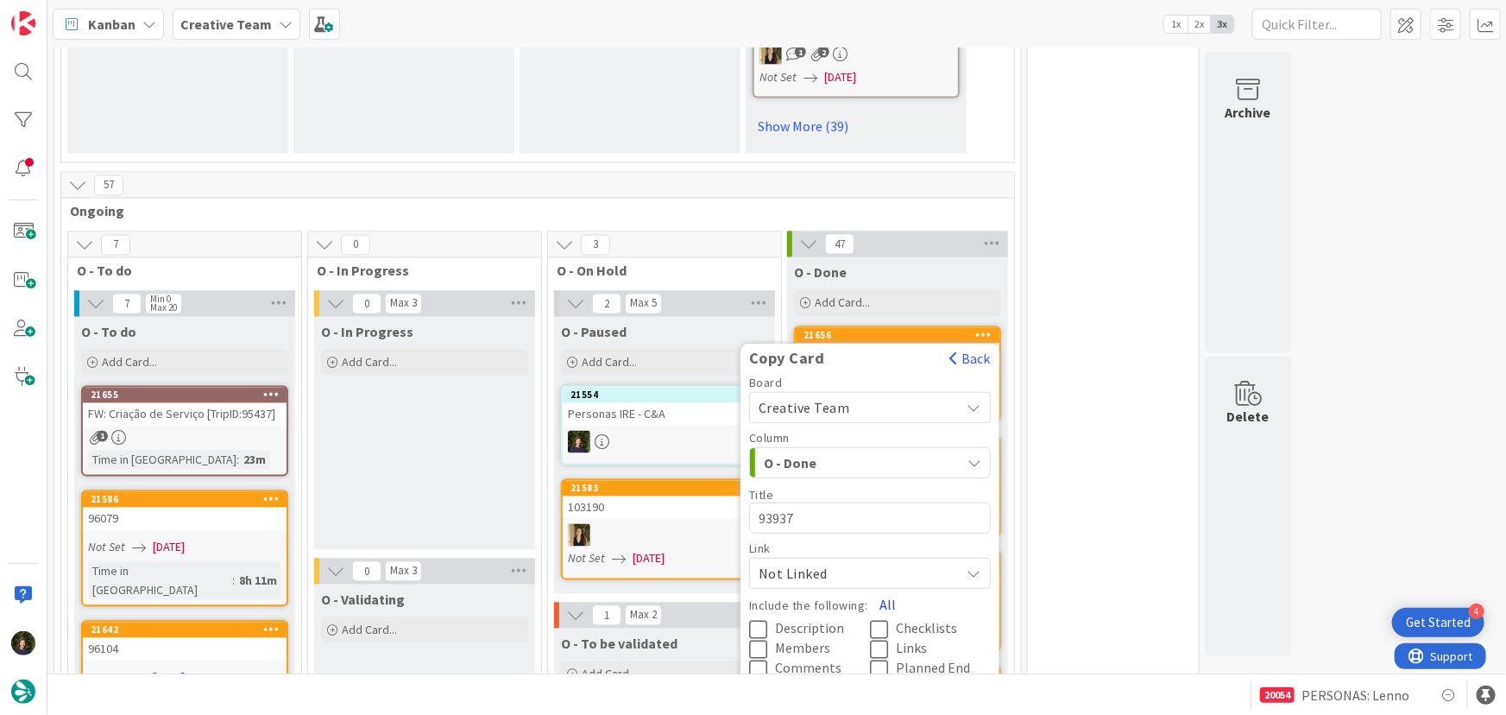
click at [881, 589] on button "All" at bounding box center [887, 604] width 39 height 31
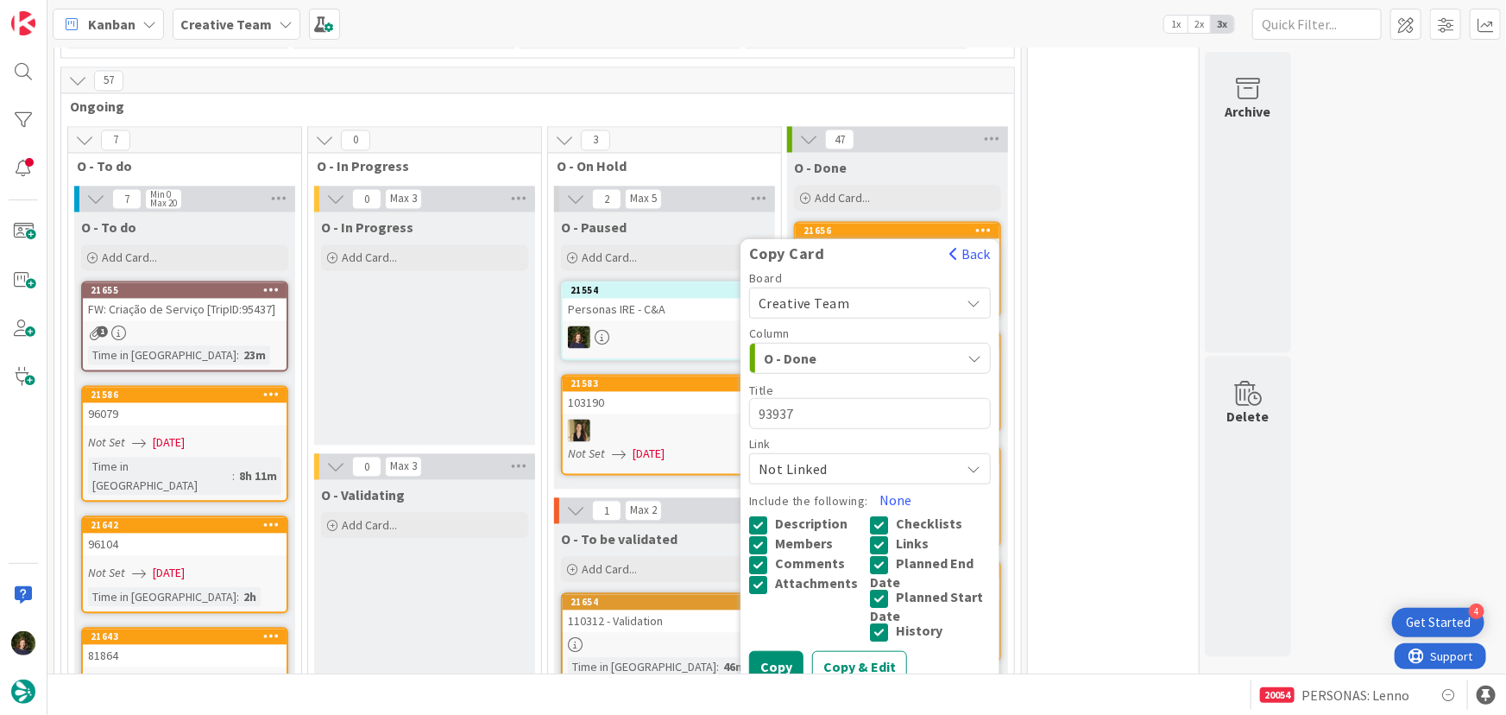
scroll to position [1691, 0]
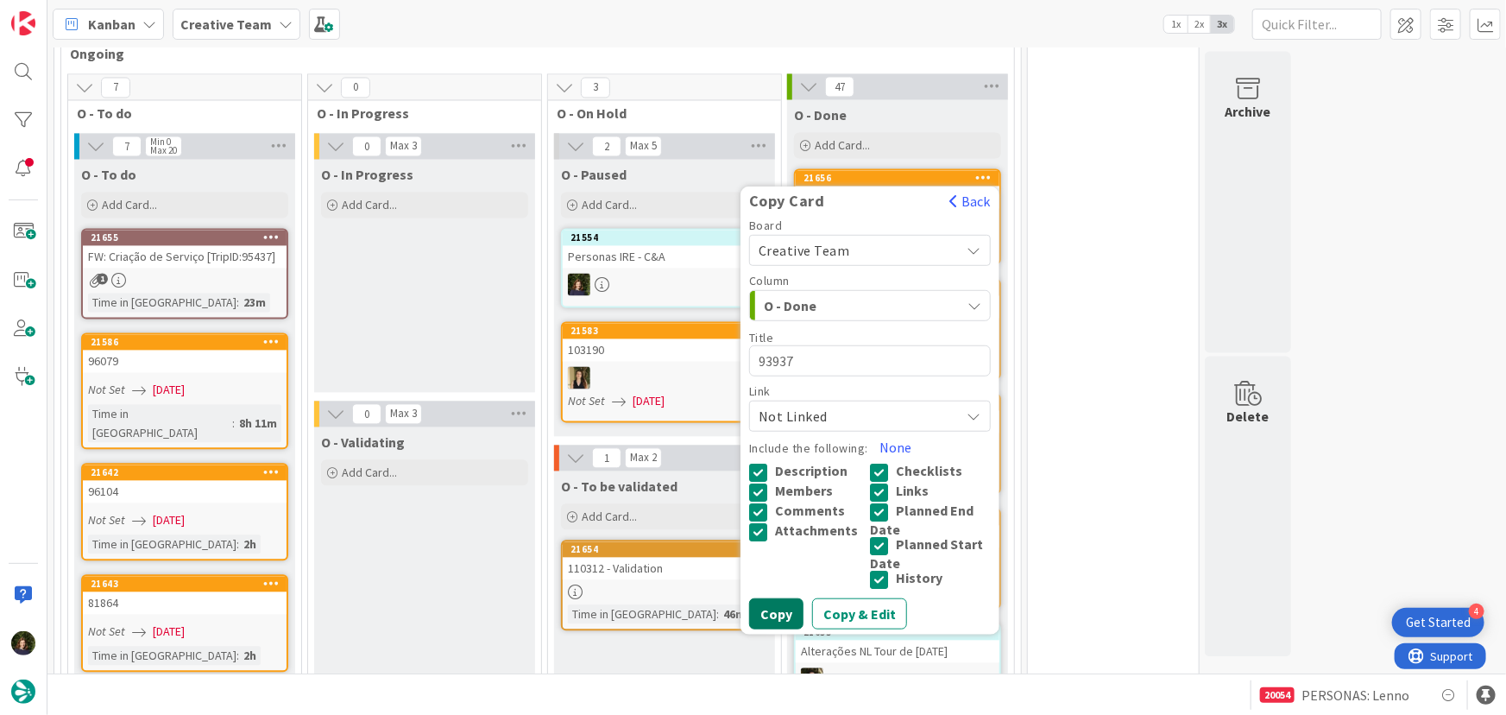
click at [783, 599] on button "Copy" at bounding box center [776, 614] width 54 height 31
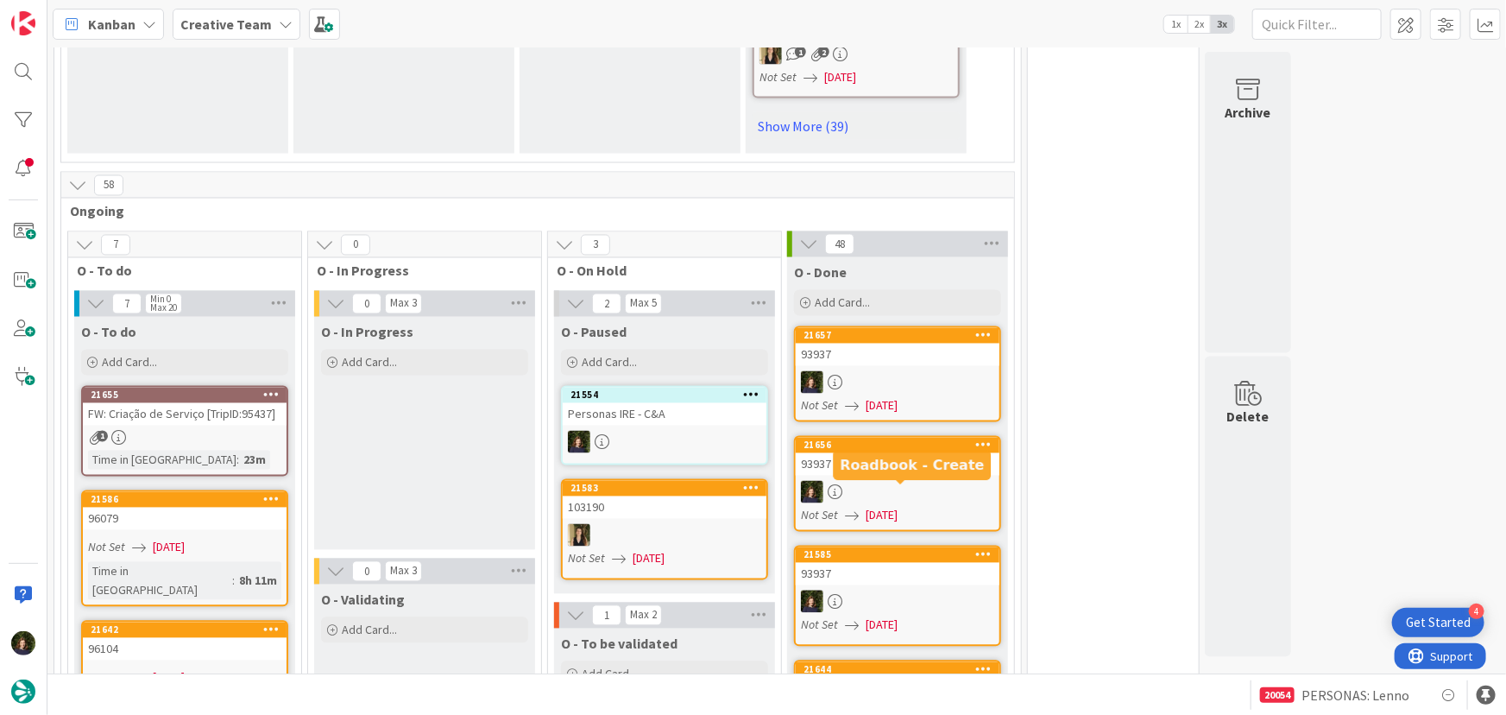
scroll to position [1455, 0]
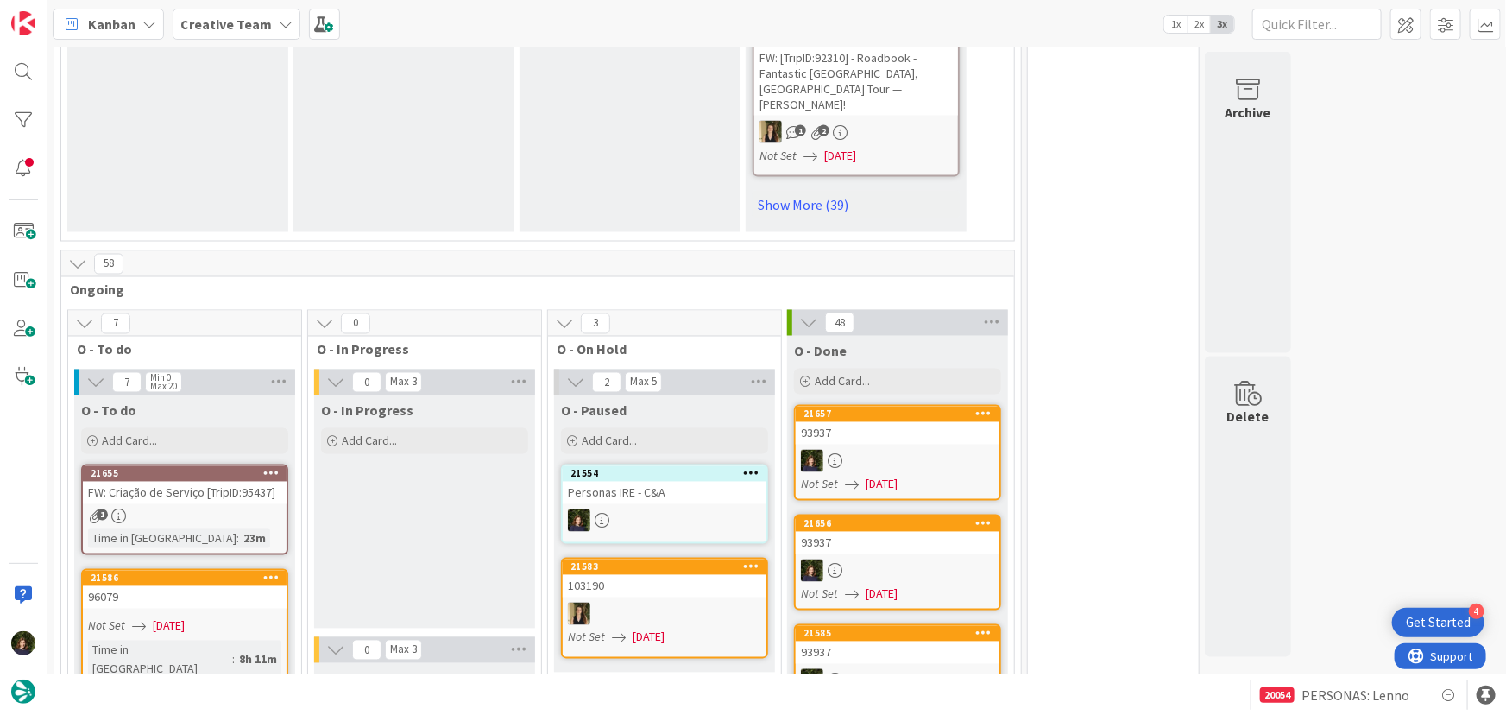
click at [886, 422] on div "93937" at bounding box center [898, 433] width 204 height 22
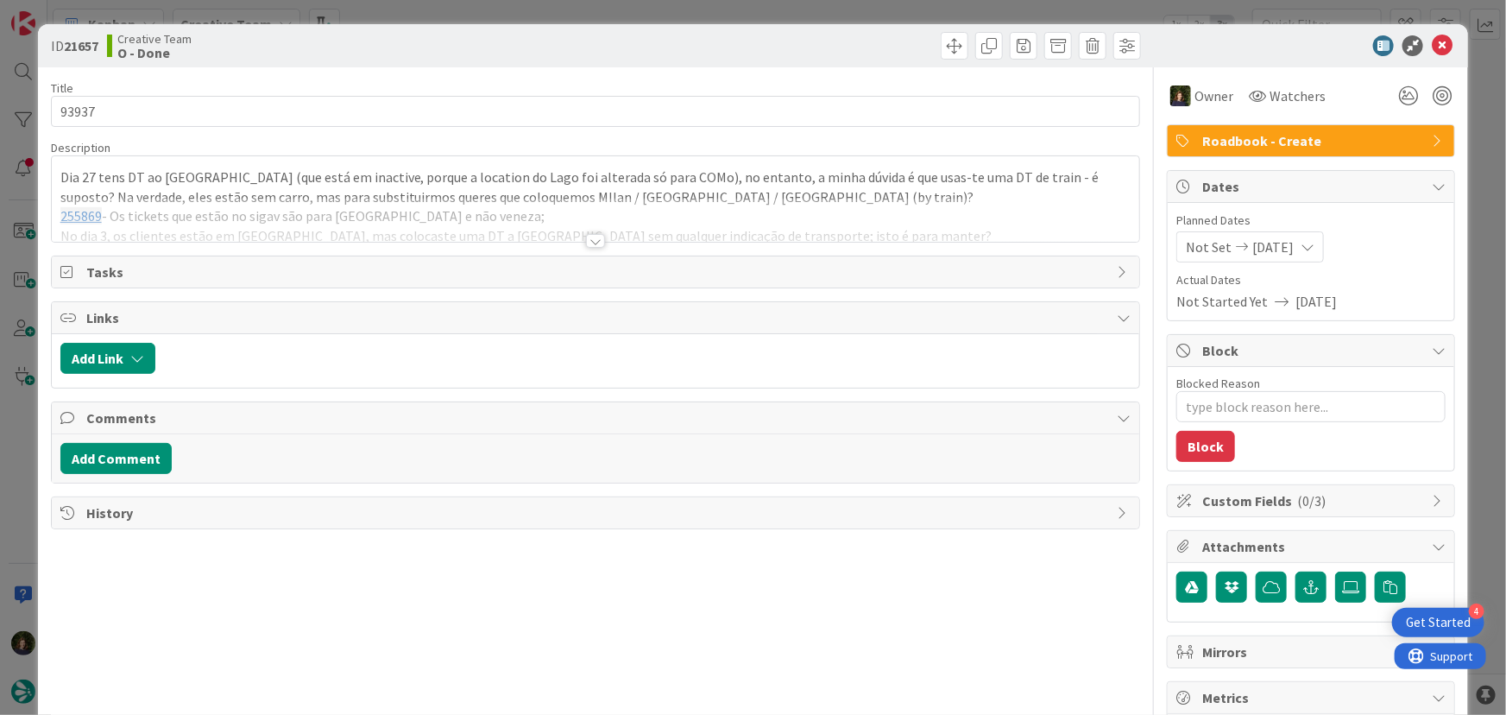
click at [1219, 147] on span "Roadbook - Create" at bounding box center [1312, 140] width 221 height 21
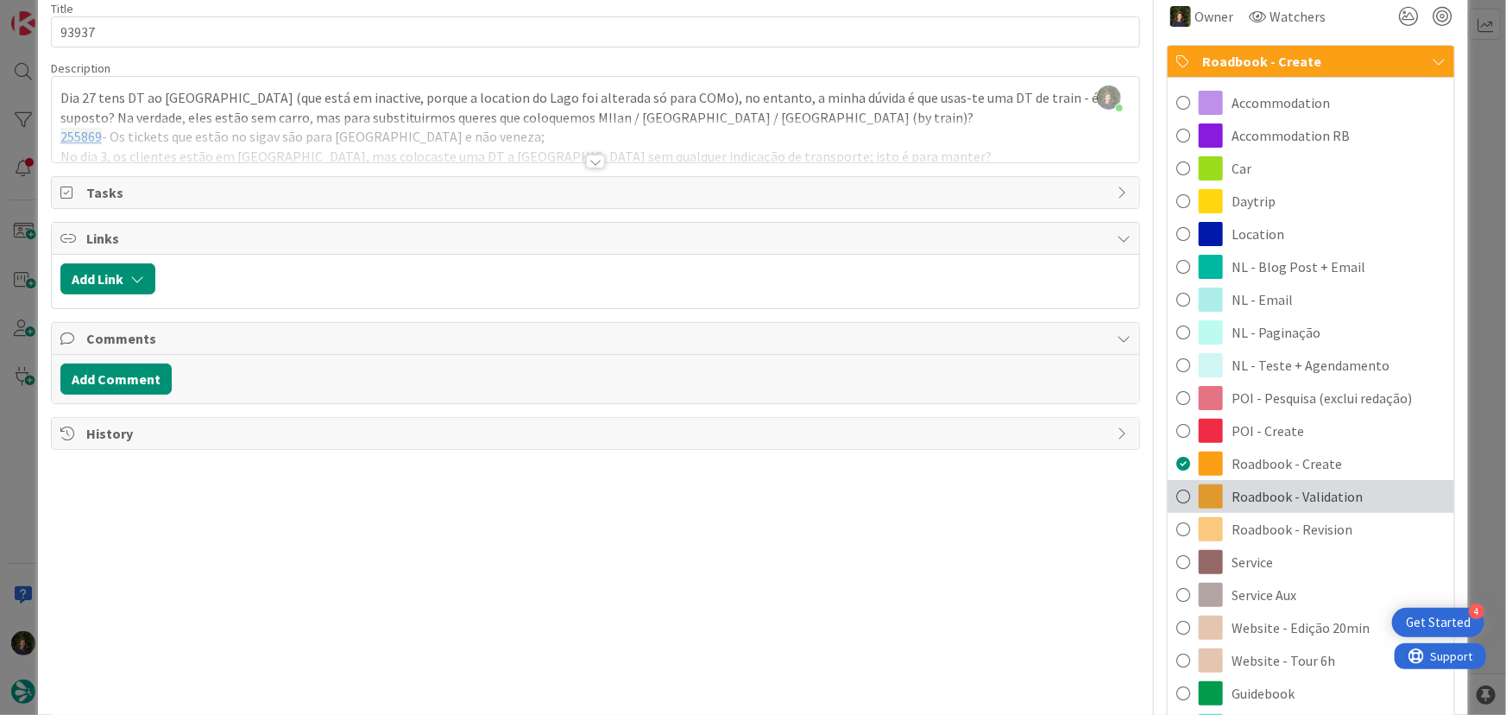
scroll to position [156, 0]
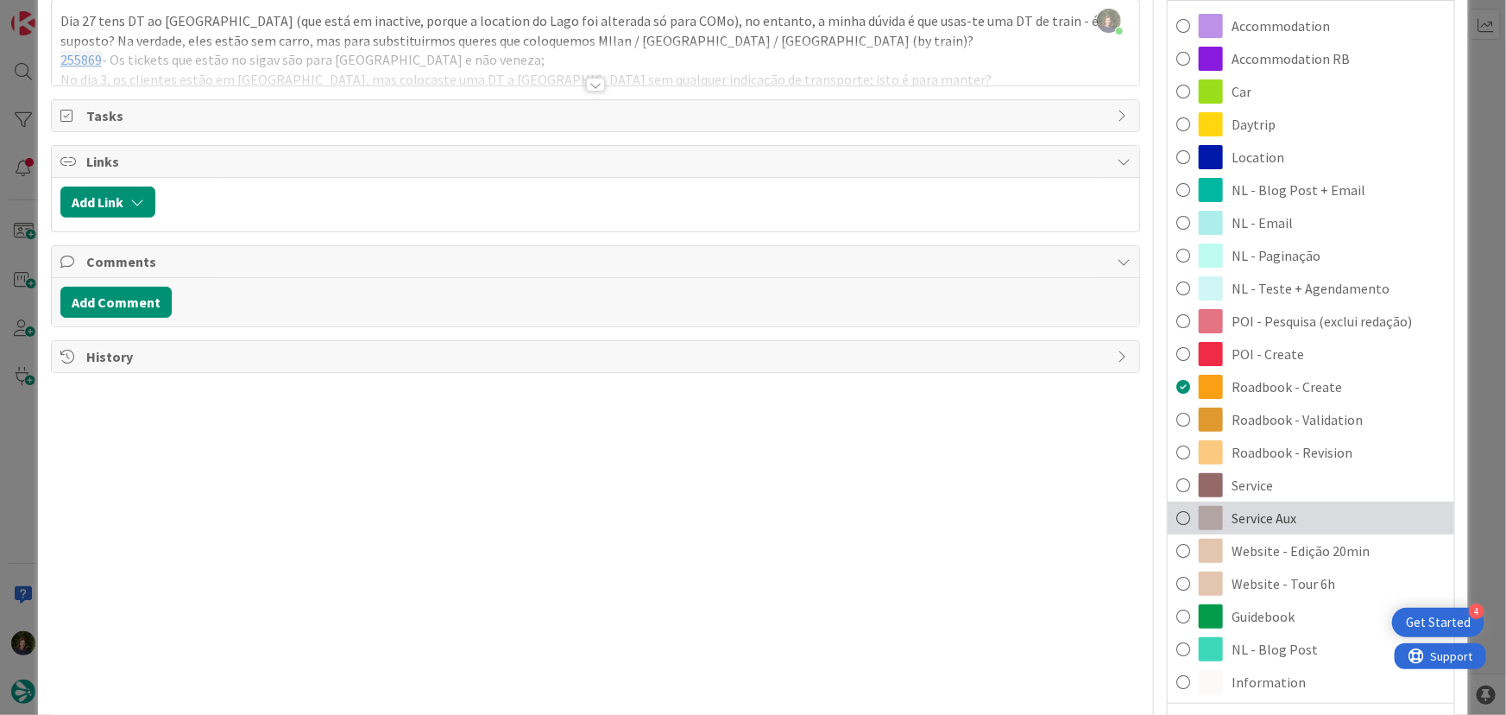
click at [1289, 508] on div "Service Aux" at bounding box center [1311, 517] width 287 height 33
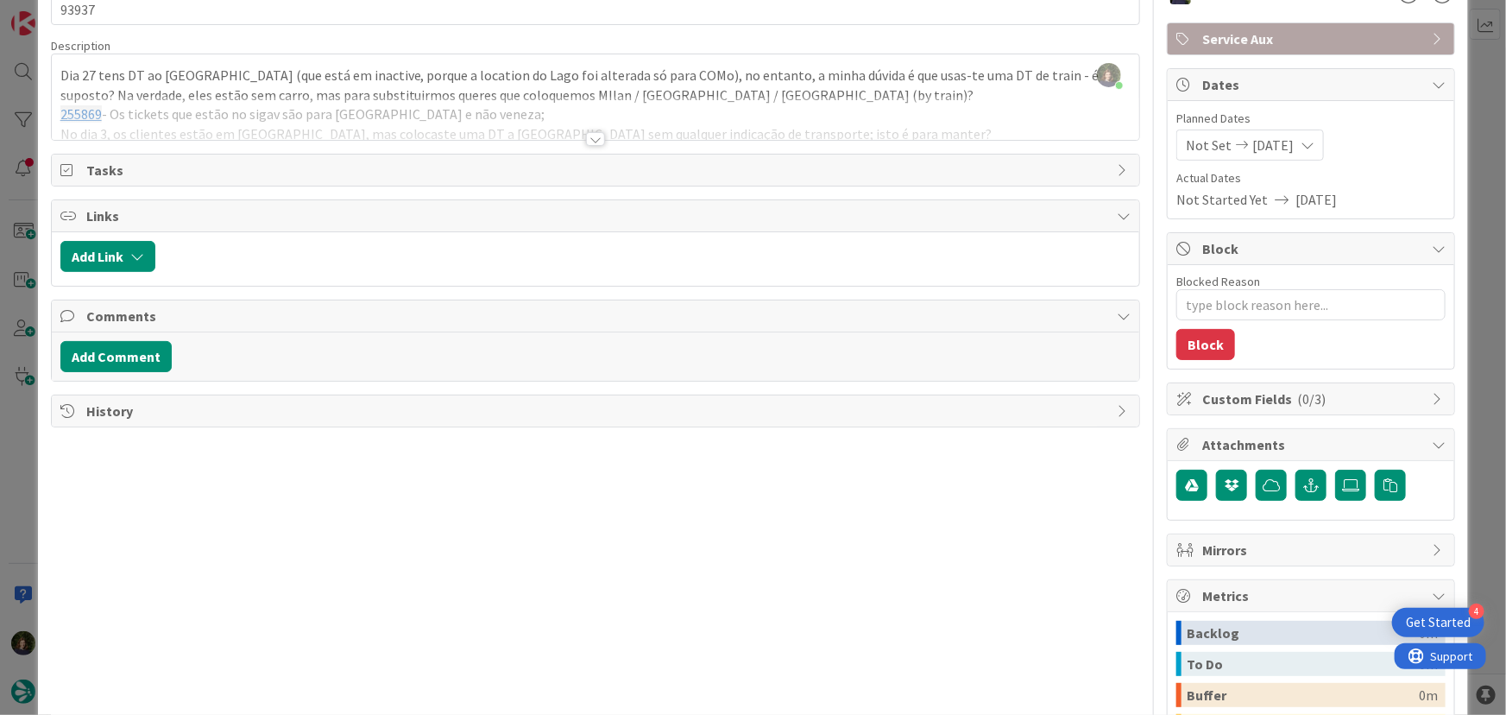
scroll to position [0, 0]
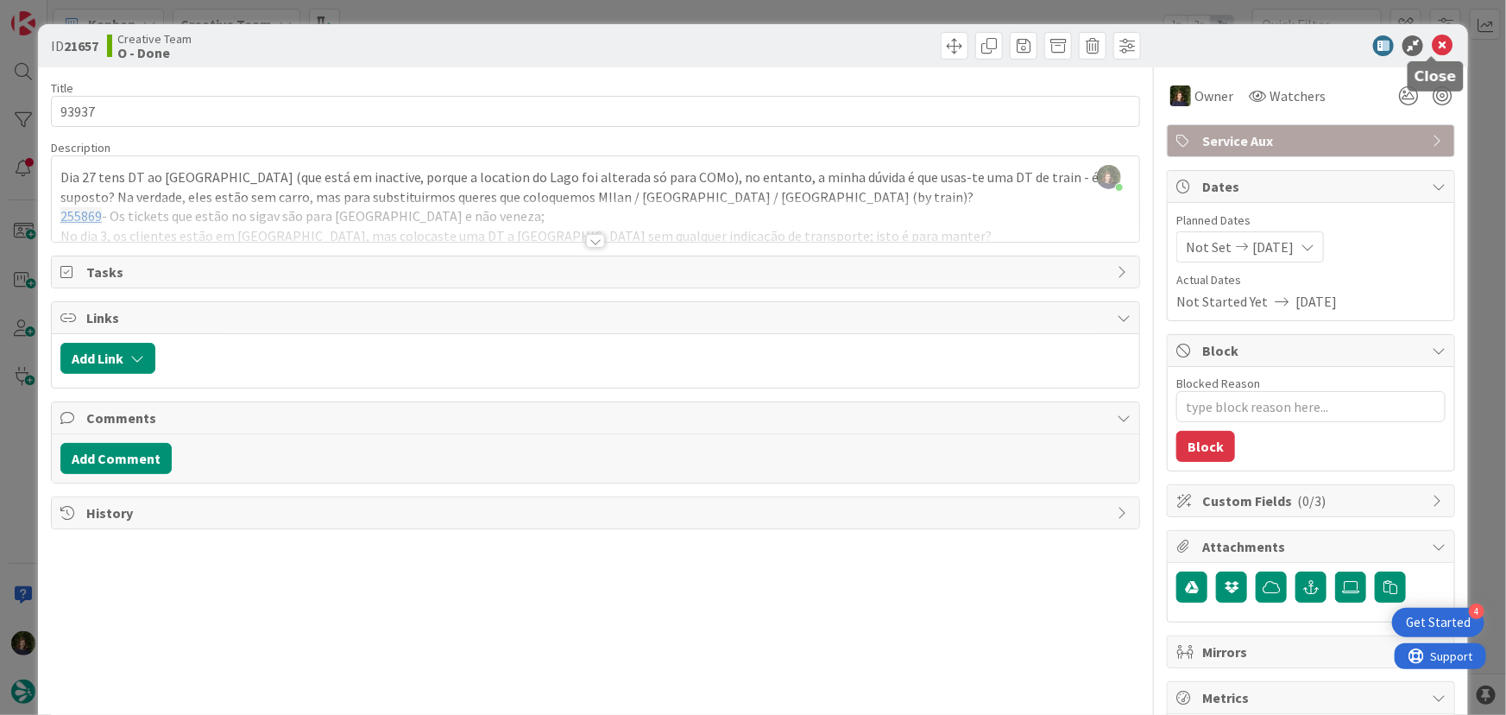
click at [1432, 45] on icon at bounding box center [1442, 45] width 21 height 21
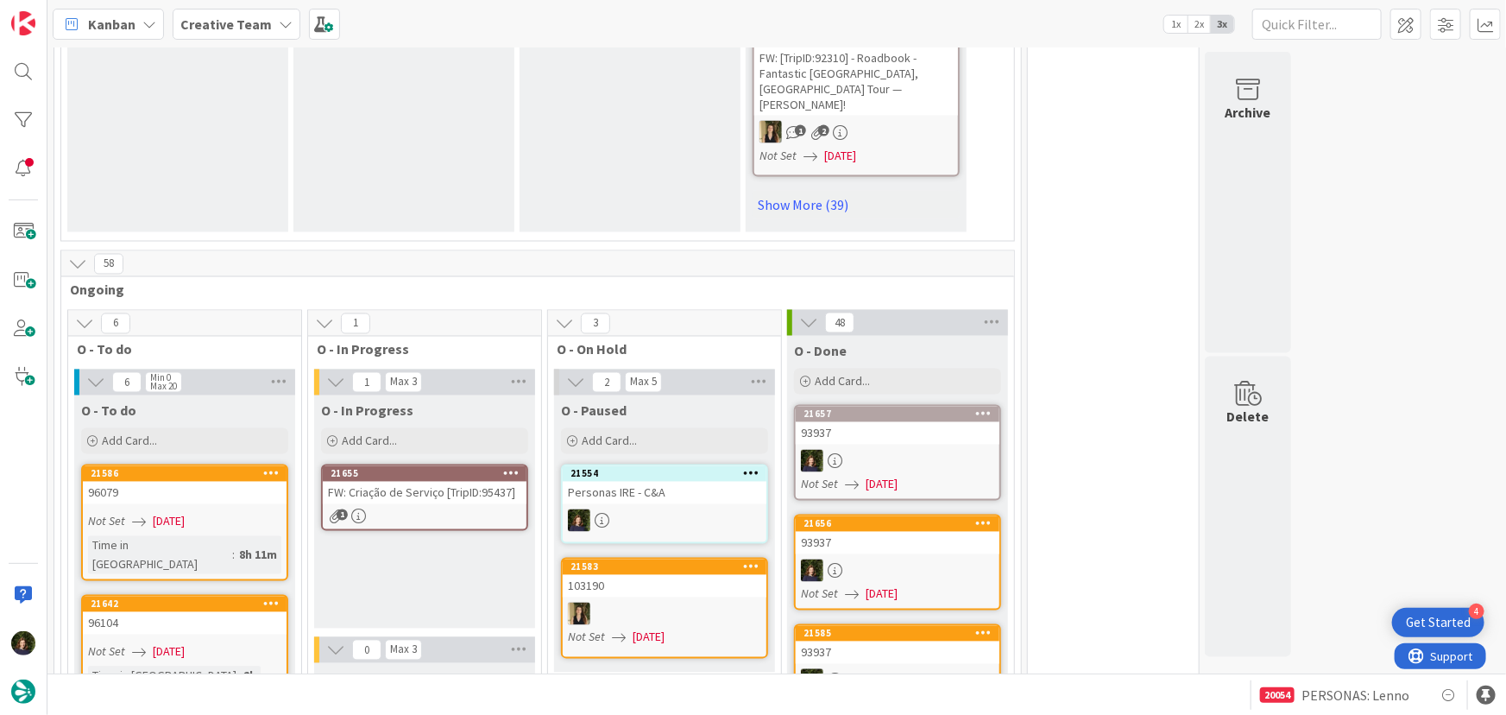
drag, startPoint x: 205, startPoint y: 419, endPoint x: 370, endPoint y: 420, distance: 164.9
click at [370, 482] on div "FW: Criação de Serviço [TripID:95437]" at bounding box center [425, 493] width 204 height 22
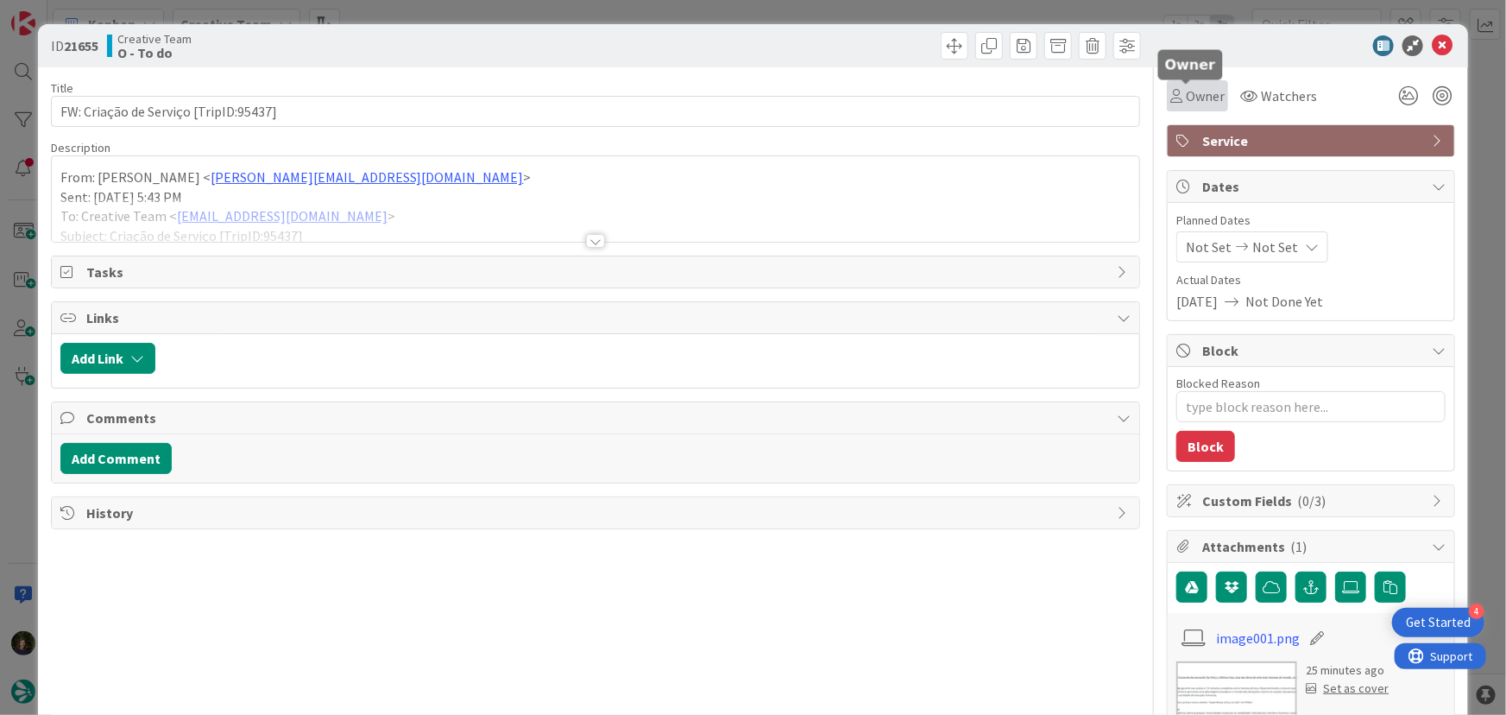
click at [1197, 104] on span "Owner" at bounding box center [1205, 95] width 39 height 21
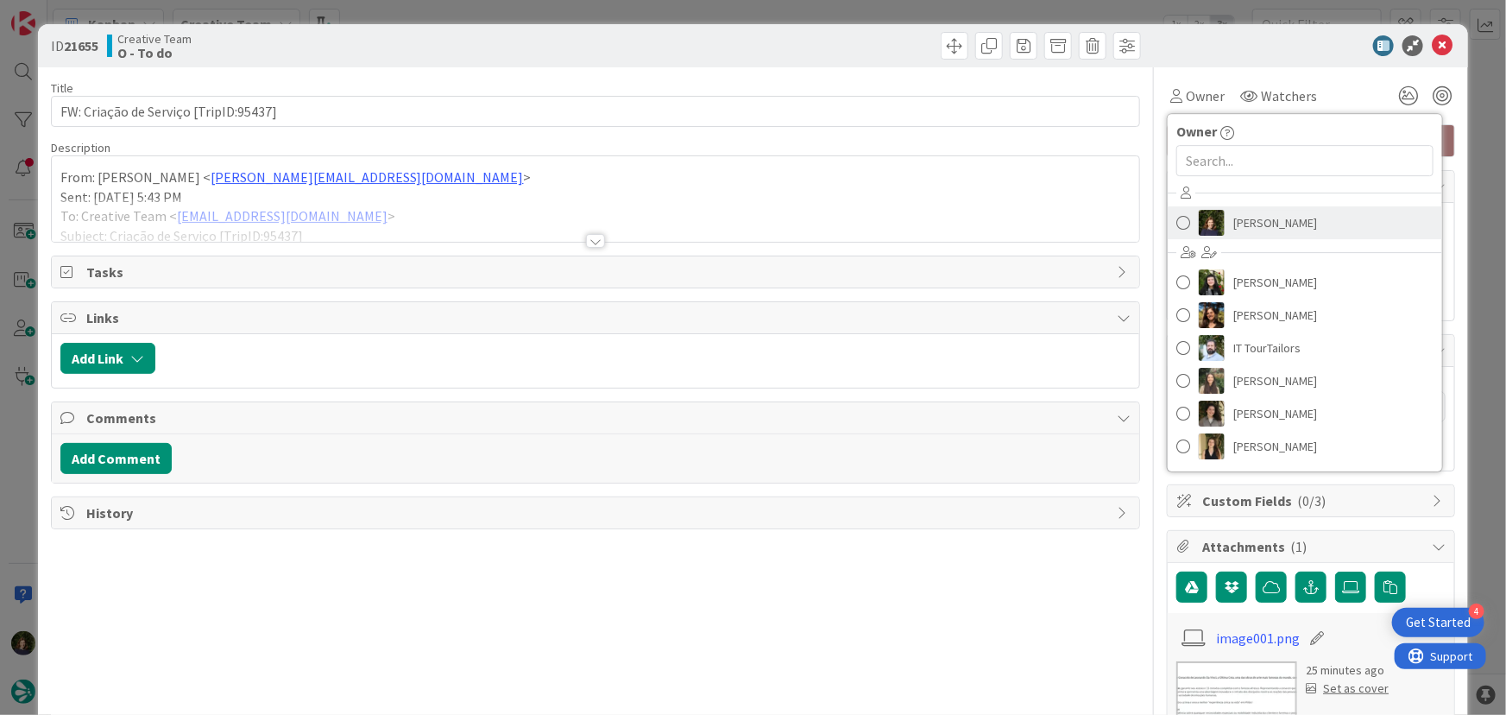
click at [1258, 235] on span "[PERSON_NAME]" at bounding box center [1275, 223] width 84 height 26
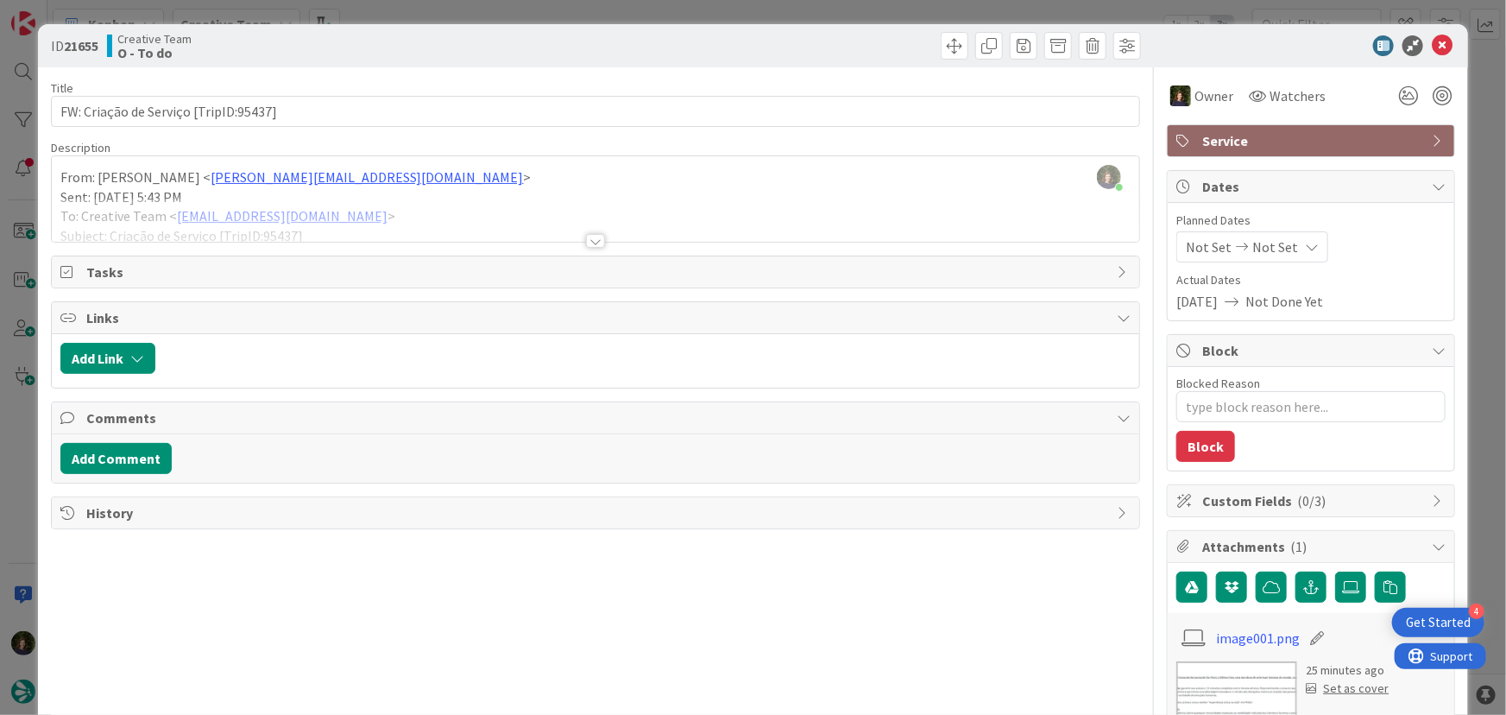
click at [587, 238] on div at bounding box center [595, 241] width 19 height 14
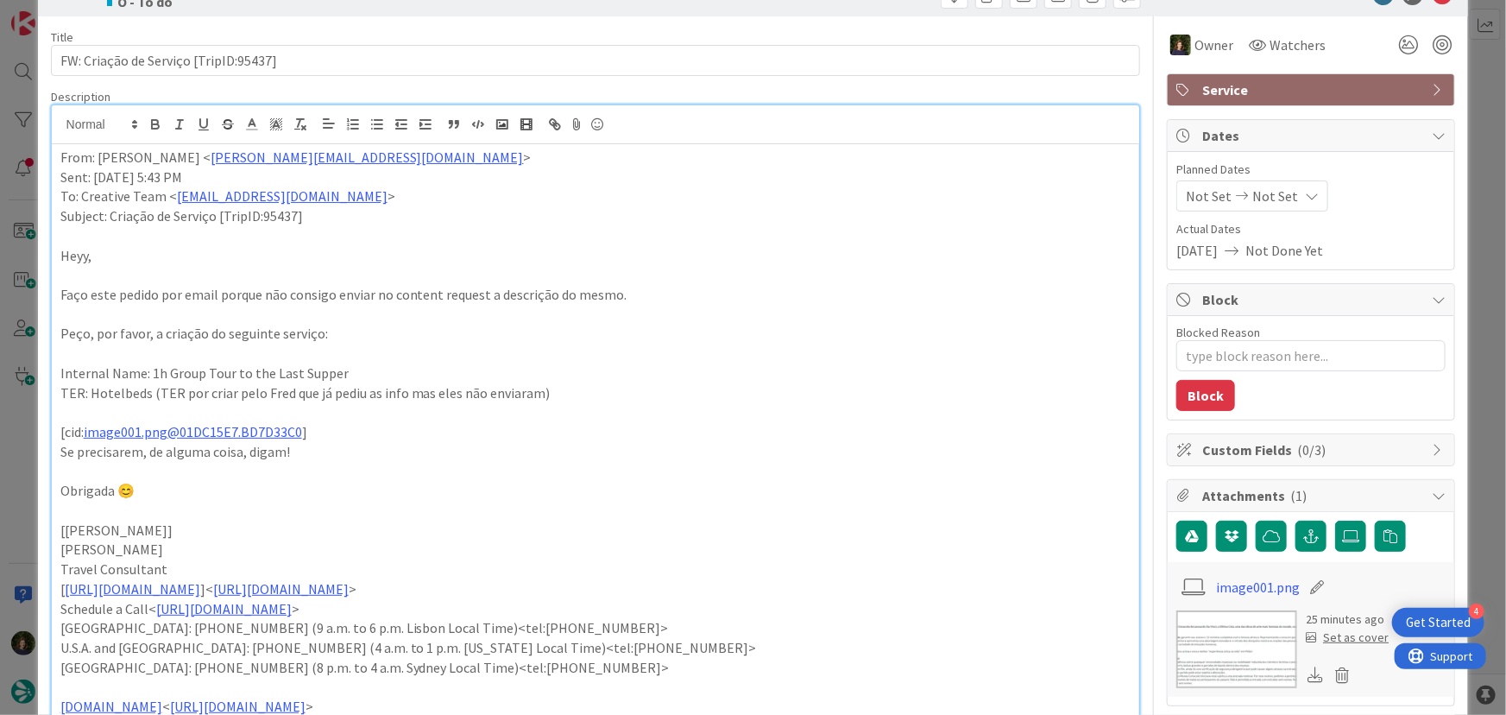
scroll to position [78, 0]
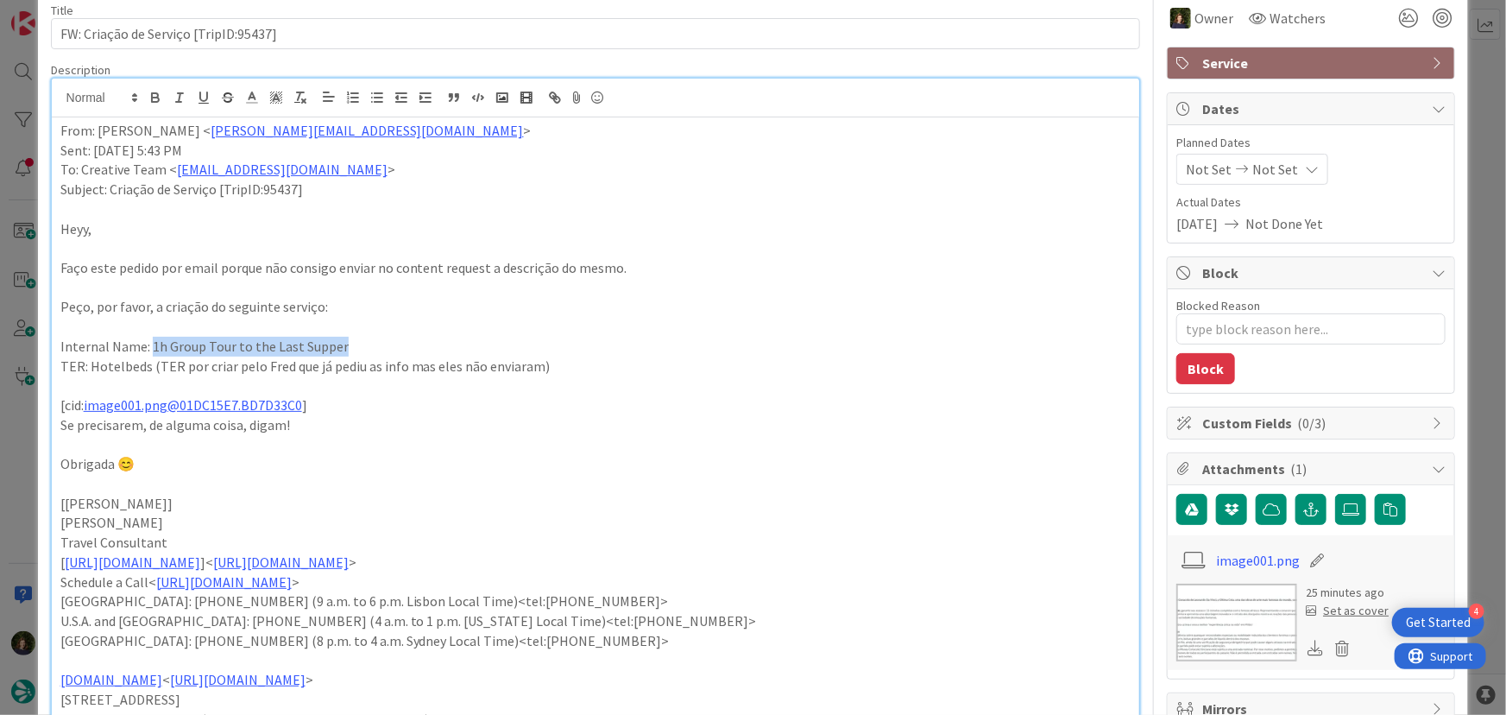
drag, startPoint x: 151, startPoint y: 345, endPoint x: 338, endPoint y: 340, distance: 187.4
click at [338, 340] on p "Internal Name: 1h Group Tour to the Last Supper" at bounding box center [595, 347] width 1071 height 20
copy p "1h Group Tour to the Last Supper"
drag, startPoint x: 86, startPoint y: 369, endPoint x: 152, endPoint y: 365, distance: 65.7
click at [152, 365] on p "TER: Hotelbeds (TER por criar pelo Fred que já pediu as info mas eles não envia…" at bounding box center [595, 366] width 1071 height 20
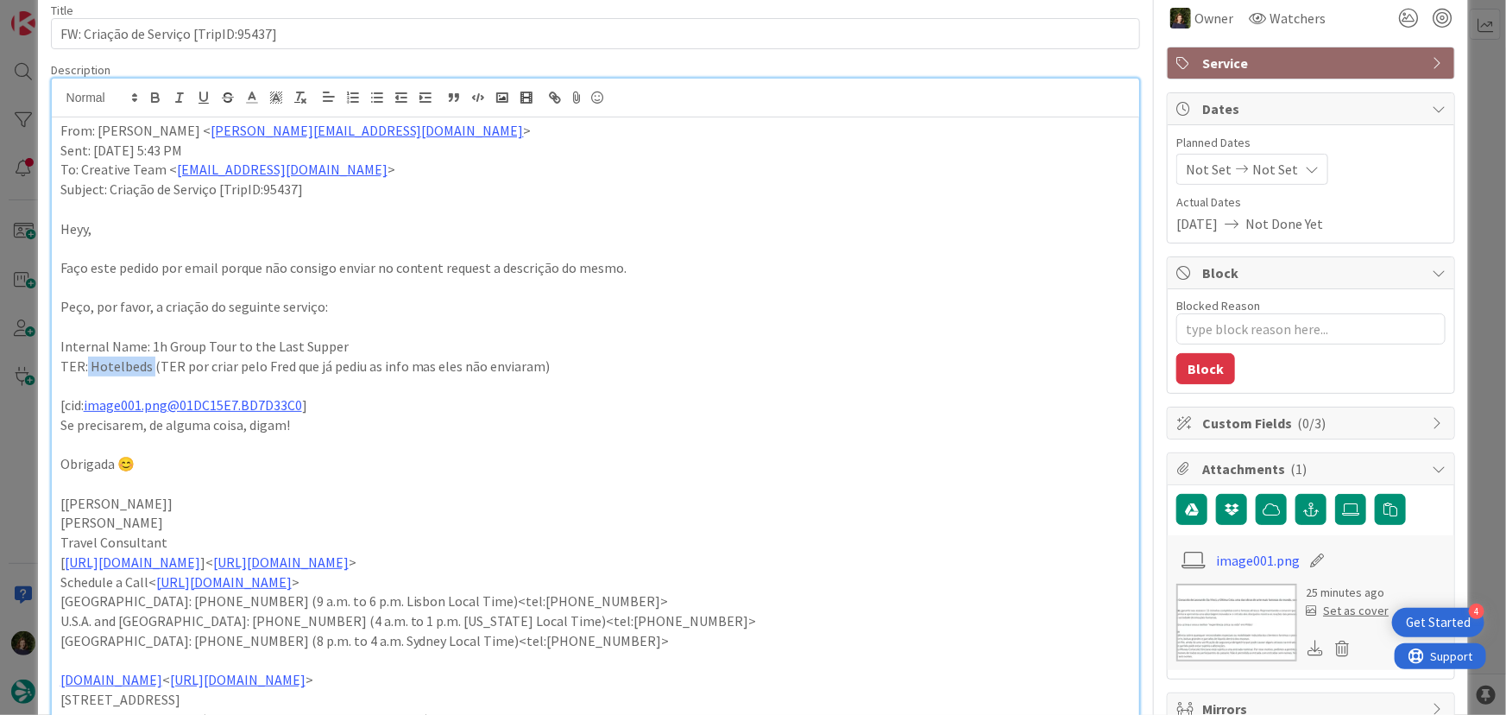
copy p "Hotelbeds"
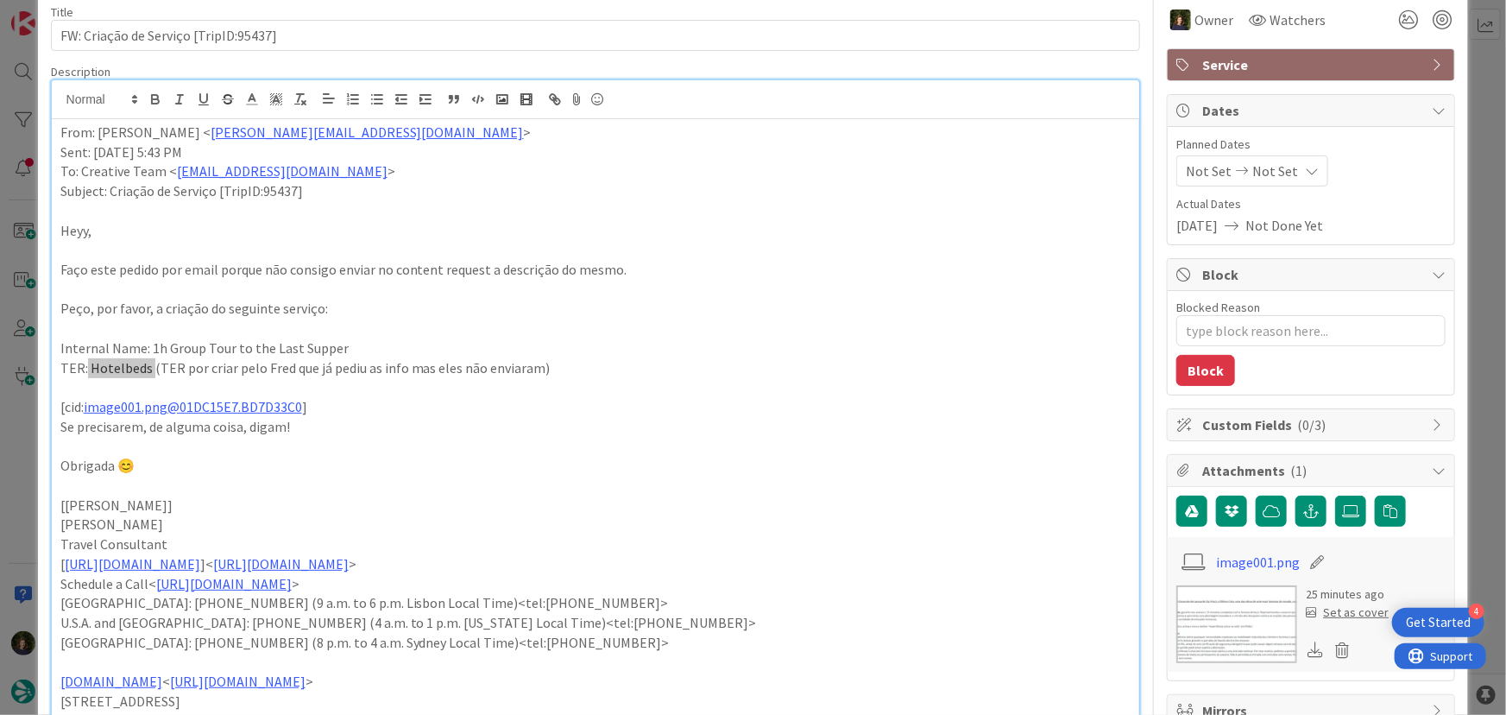
scroll to position [0, 0]
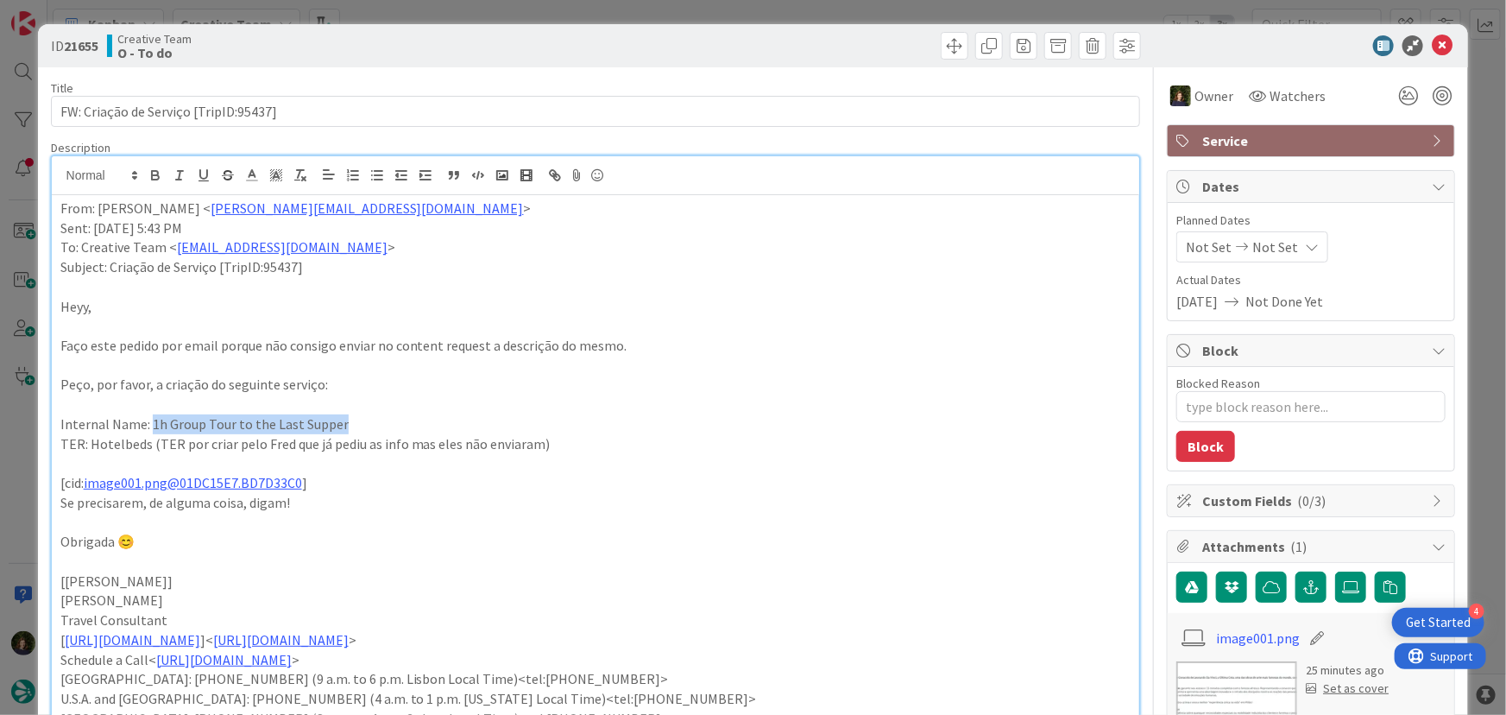
drag, startPoint x: 150, startPoint y: 420, endPoint x: 342, endPoint y: 418, distance: 191.6
click at [342, 418] on p "Internal Name: 1h Group Tour to the Last Supper" at bounding box center [595, 424] width 1071 height 20
copy p "1h Group Tour to the Last Supper"
click at [1433, 49] on icon at bounding box center [1442, 45] width 21 height 21
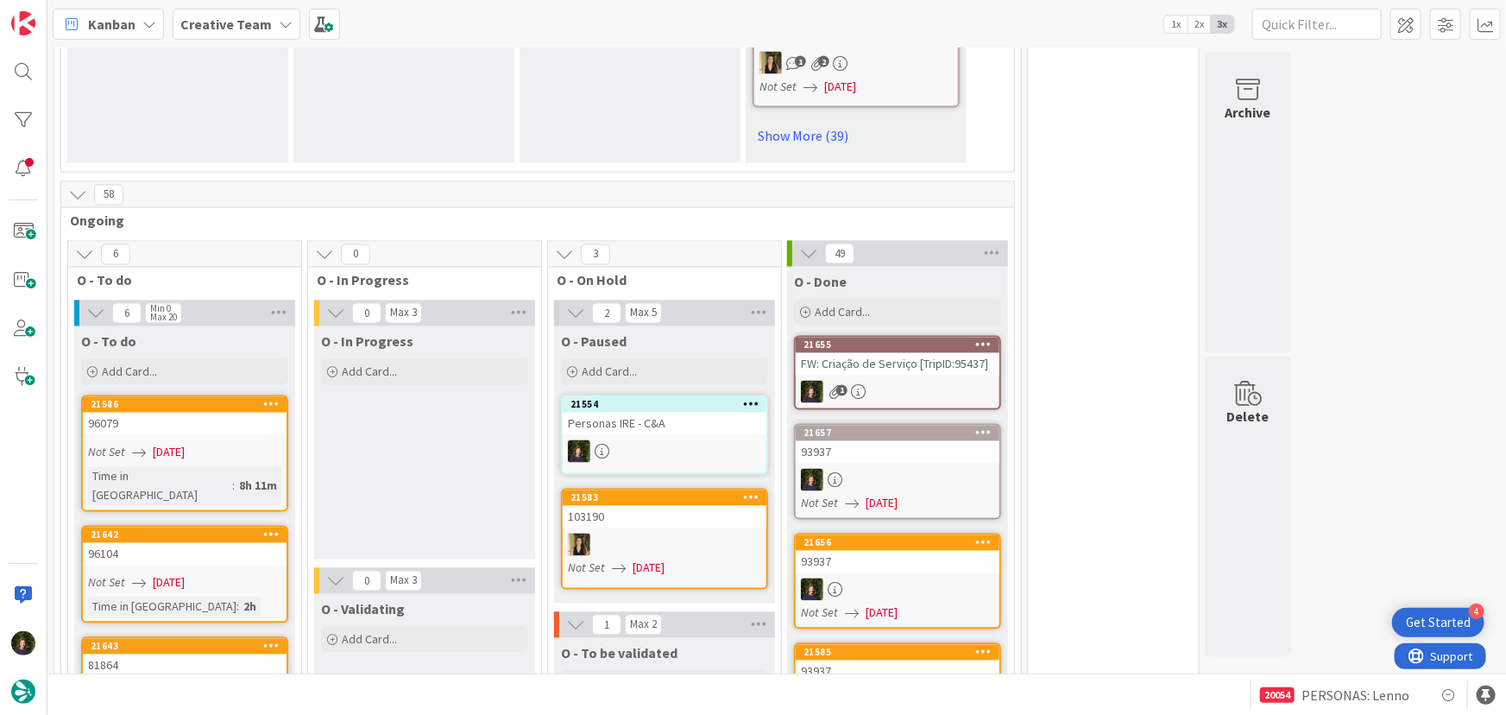
scroll to position [1612, 0]
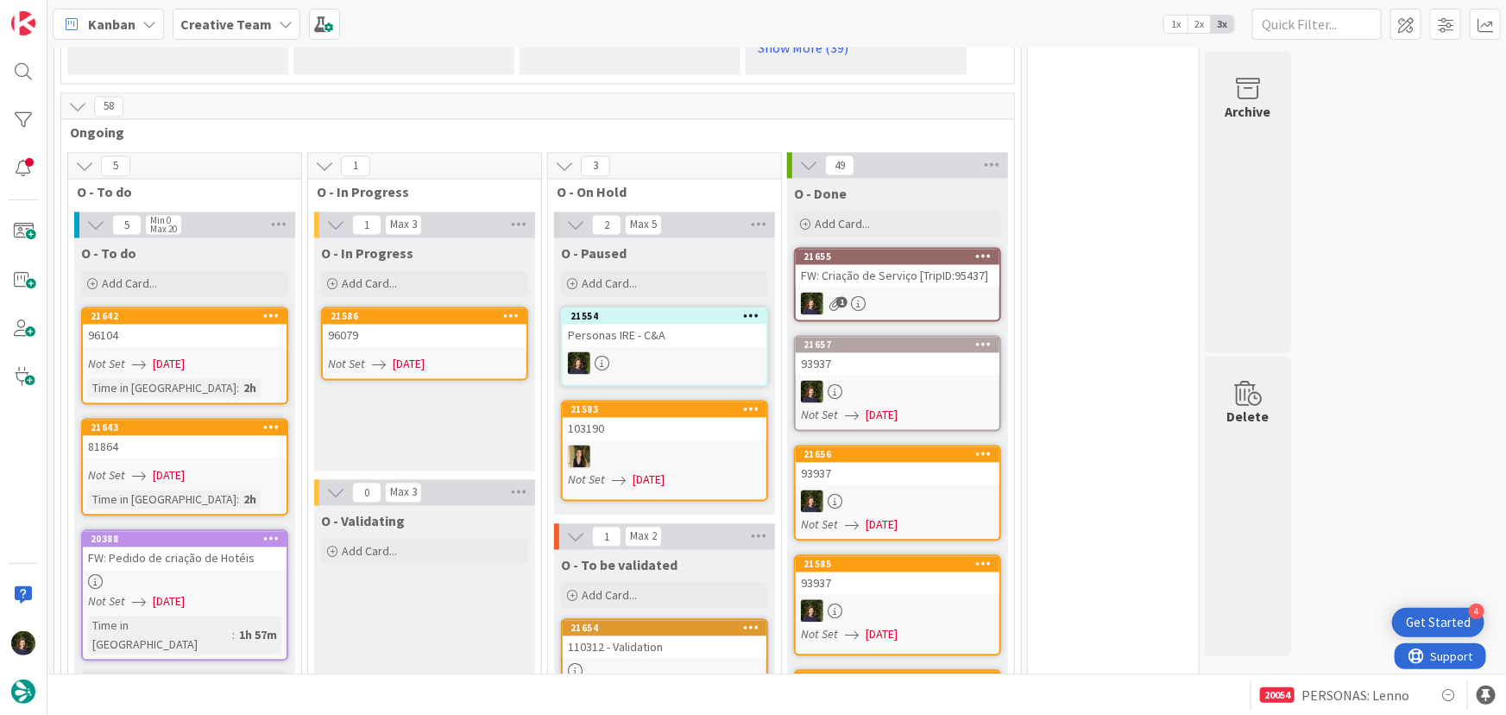
click at [417, 325] on div "96079" at bounding box center [425, 336] width 204 height 22
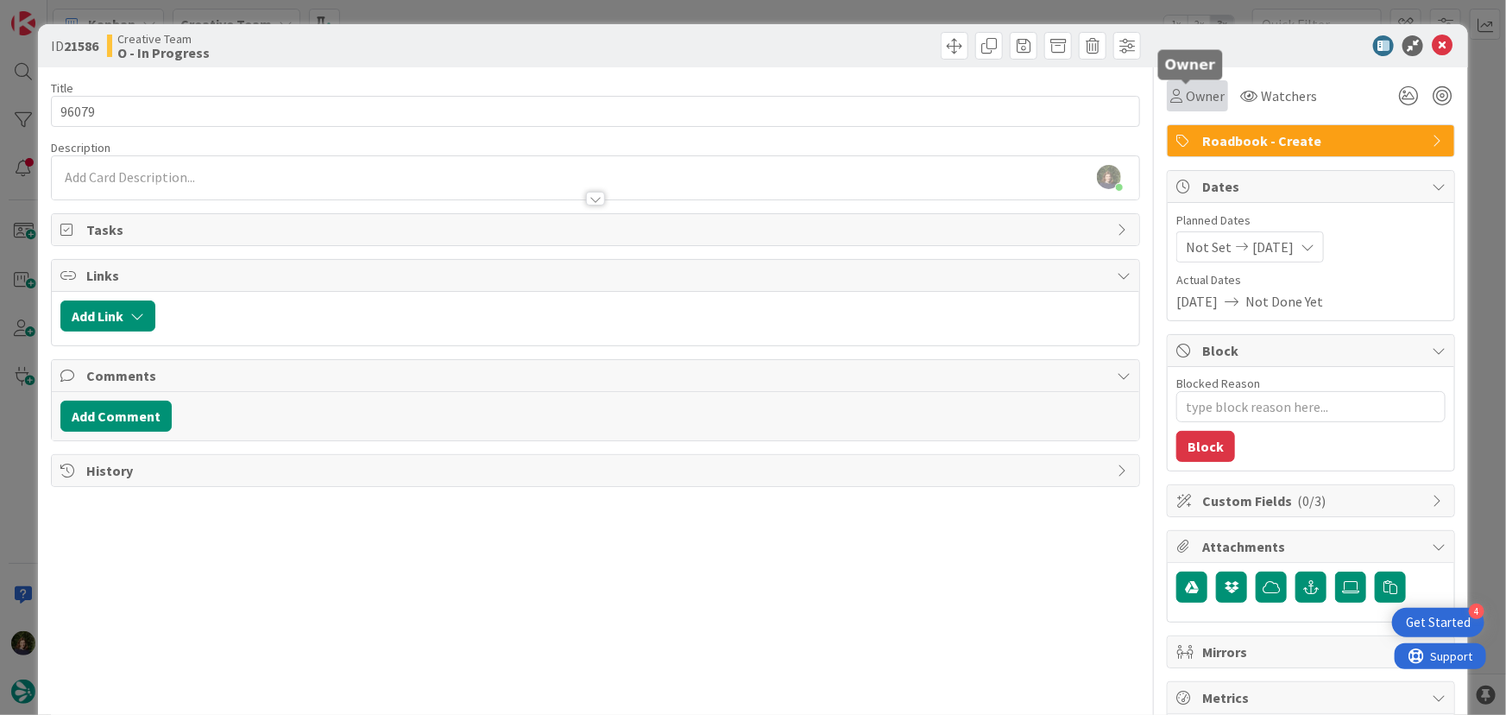
click at [1201, 99] on span "Owner" at bounding box center [1205, 95] width 39 height 21
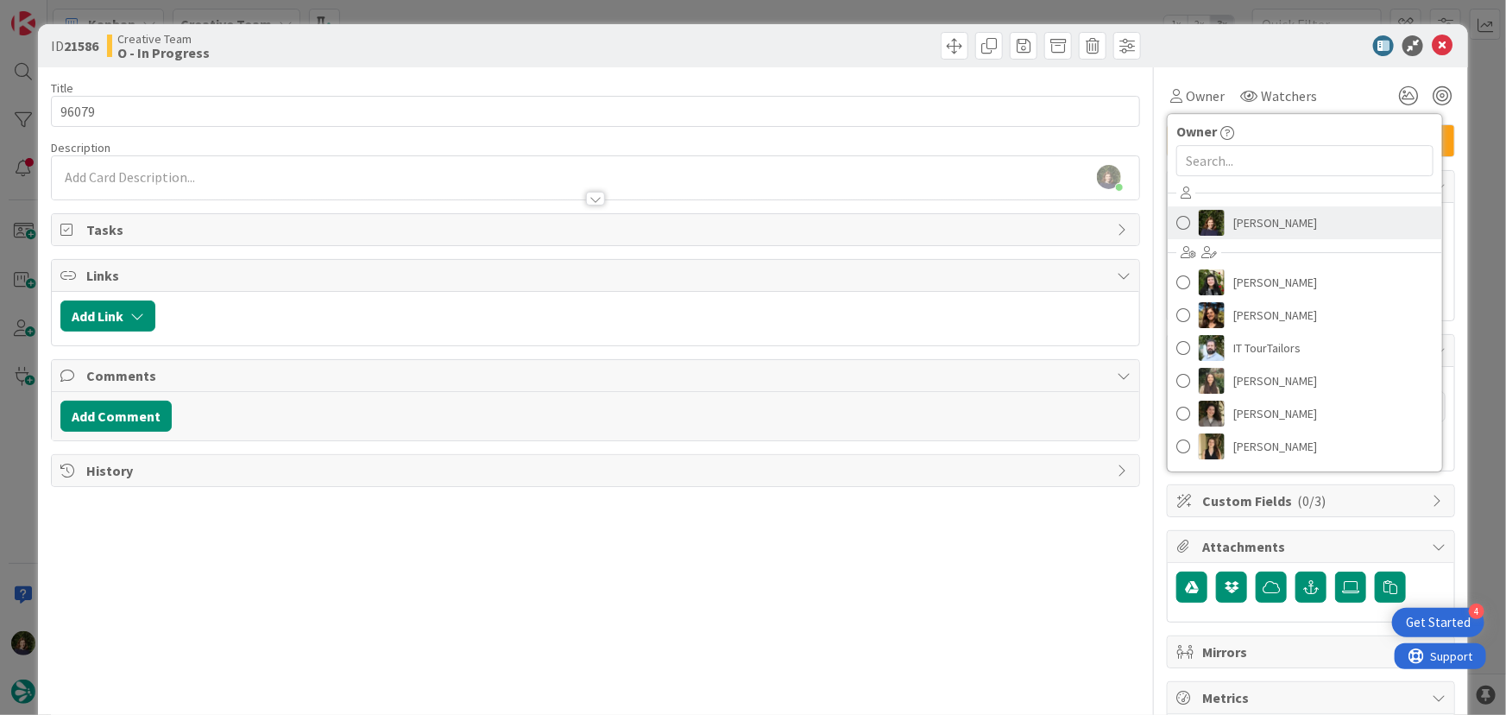
click at [1243, 211] on span "[PERSON_NAME]" at bounding box center [1275, 223] width 84 height 26
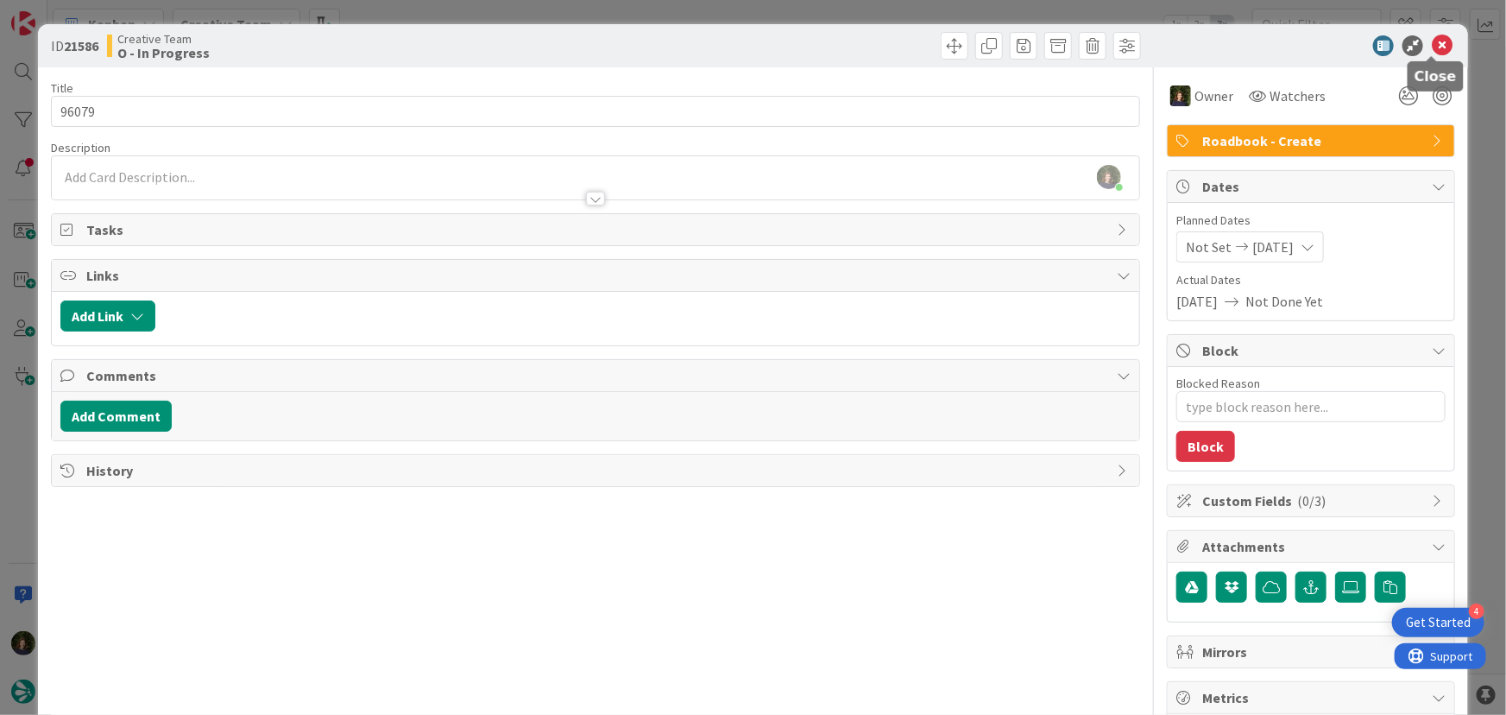
click at [1432, 43] on icon at bounding box center [1442, 45] width 21 height 21
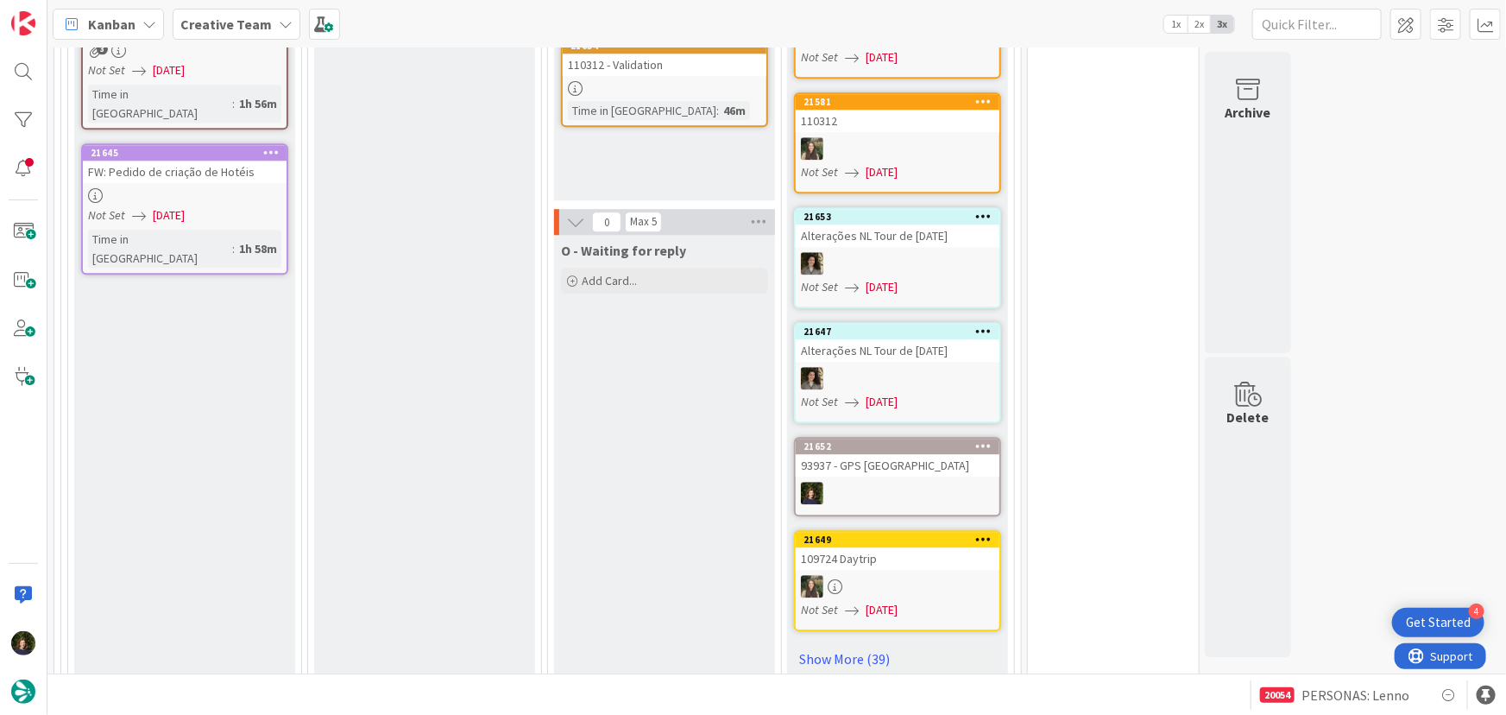
scroll to position [2305, 0]
click at [855, 644] on link "Show More (39)" at bounding box center [897, 658] width 207 height 28
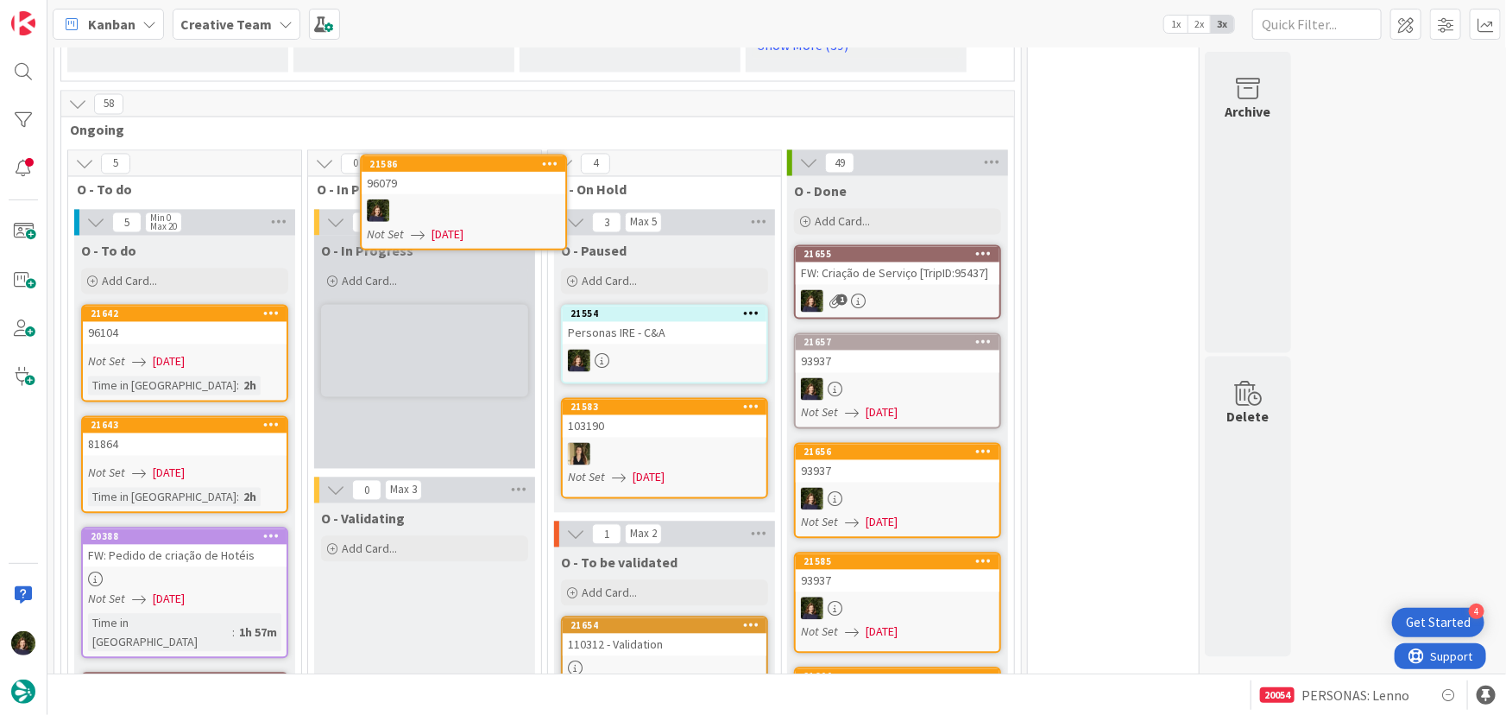
scroll to position [1592, 0]
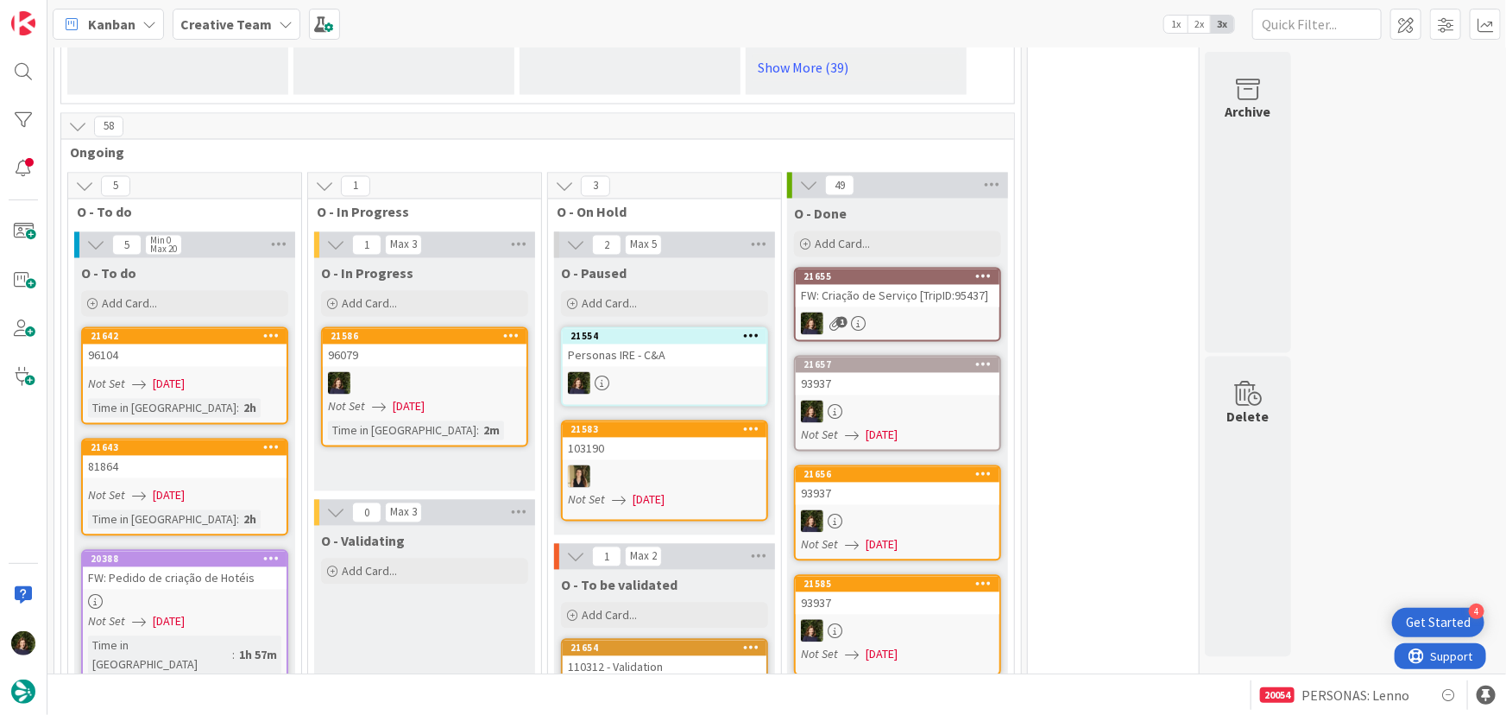
click at [396, 372] on div at bounding box center [425, 383] width 204 height 22
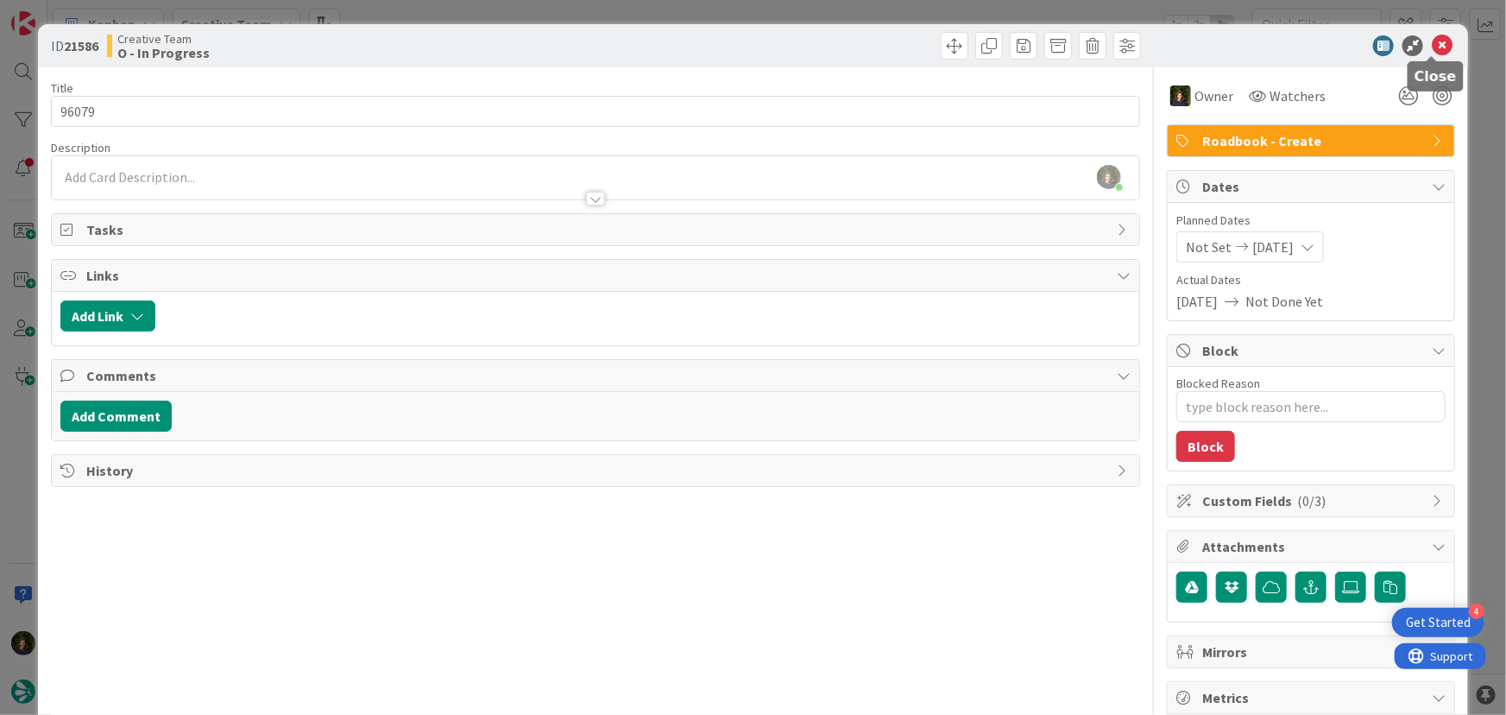
click at [1434, 51] on icon at bounding box center [1442, 45] width 21 height 21
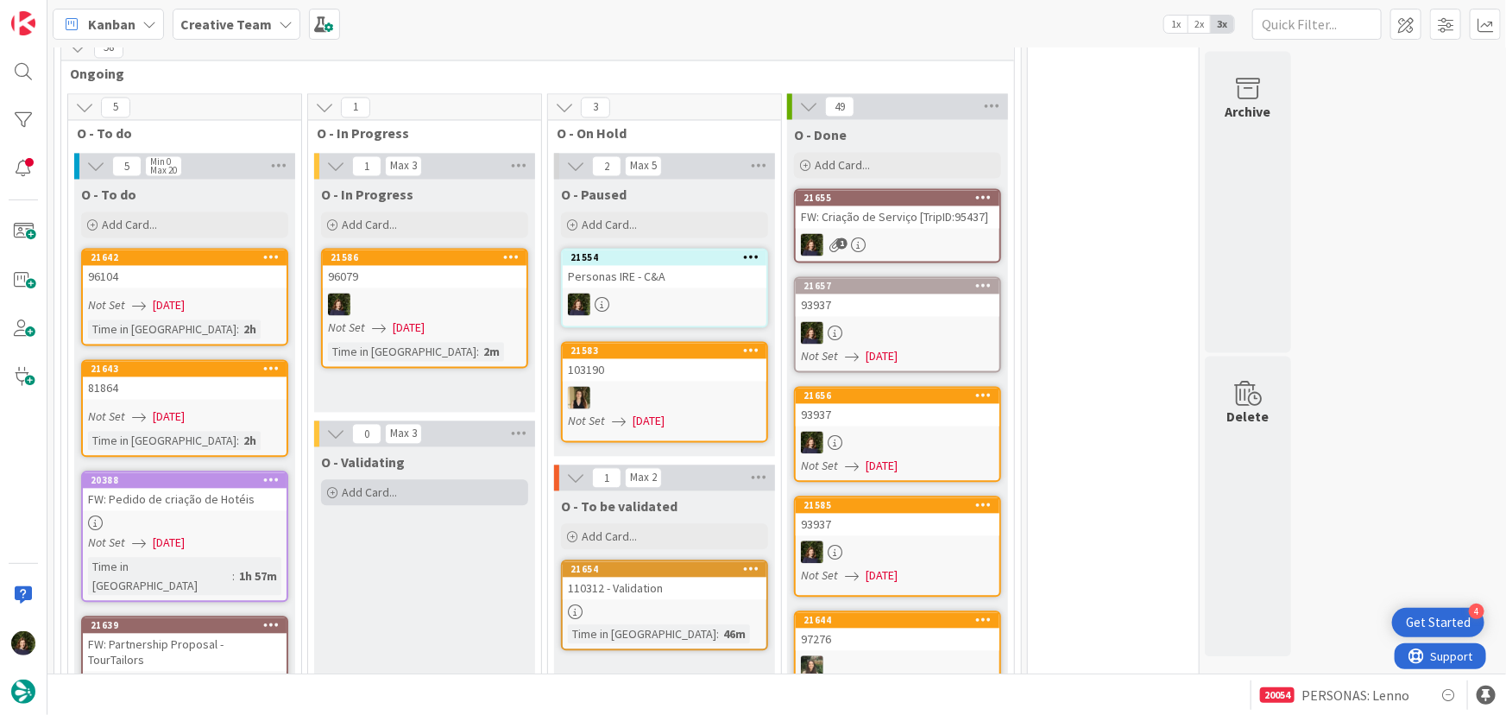
scroll to position [1357, 0]
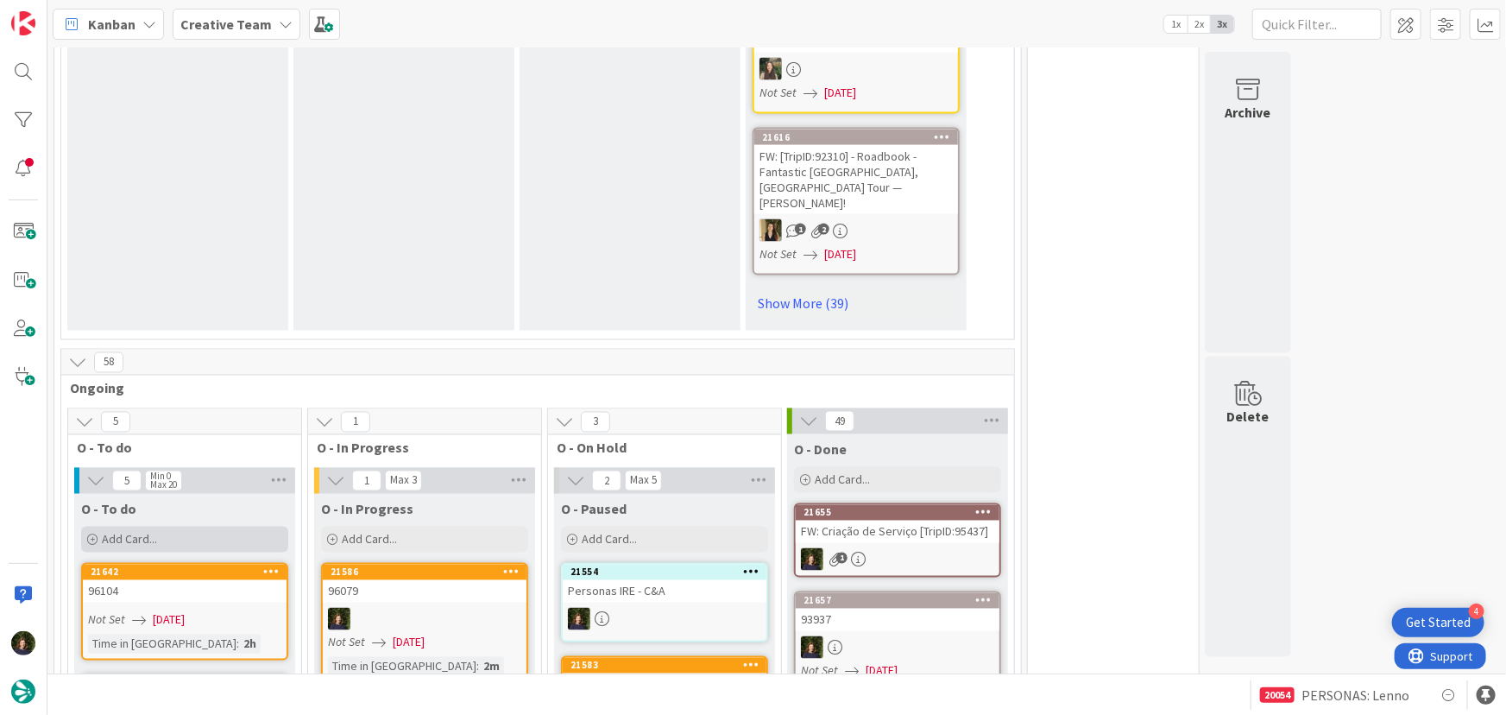
click at [164, 526] on div "Add Card..." at bounding box center [184, 539] width 207 height 26
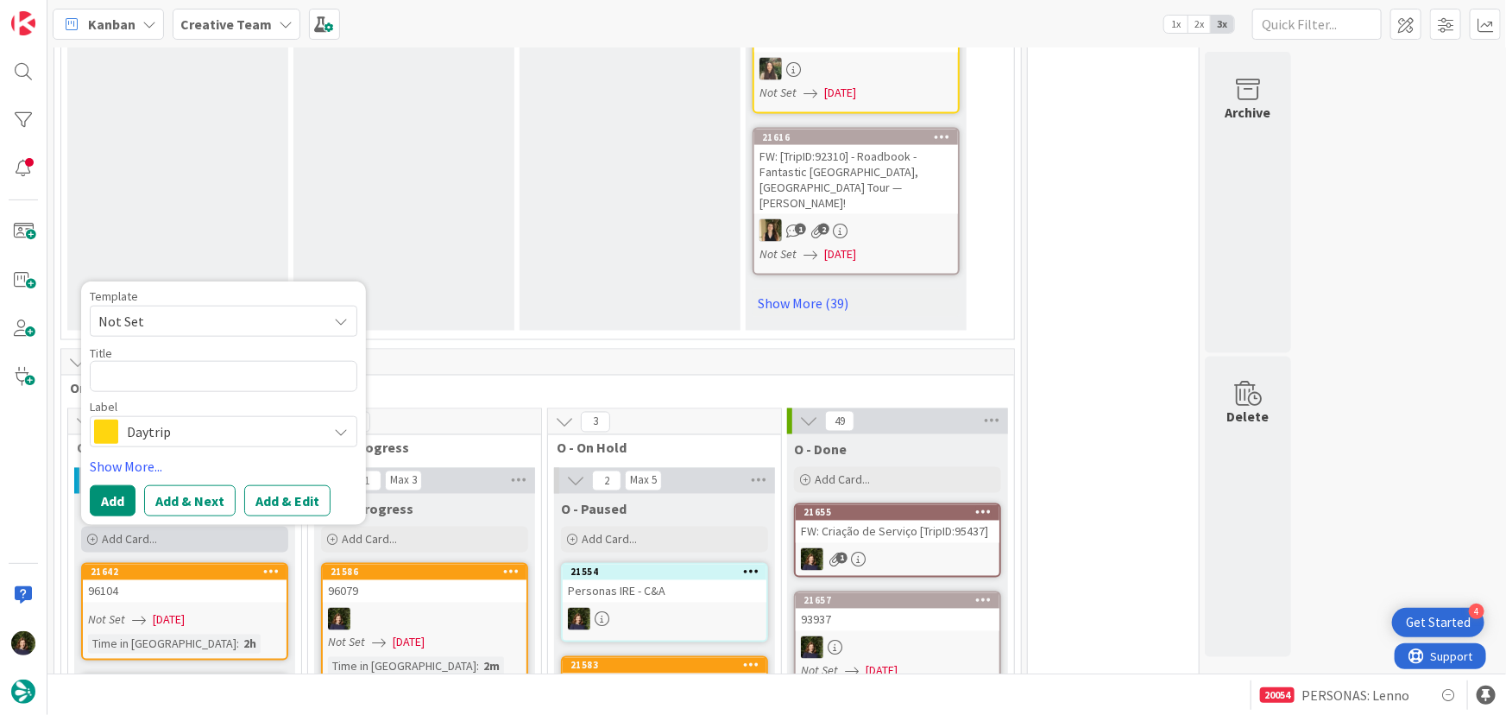
type textarea "x"
type textarea "9"
type textarea "x"
type textarea "96"
type textarea "x"
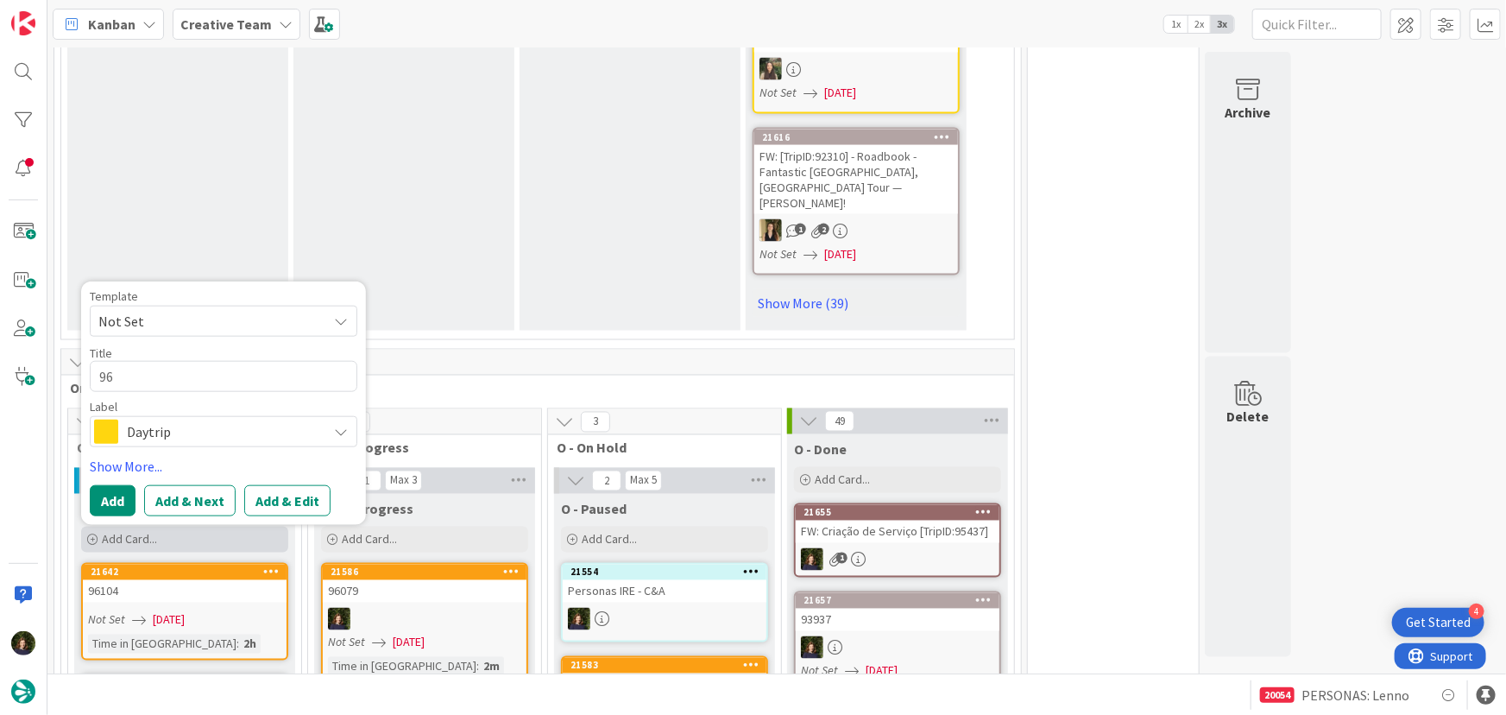
type textarea "960"
type textarea "x"
type textarea "9607"
type textarea "x"
type textarea "96079"
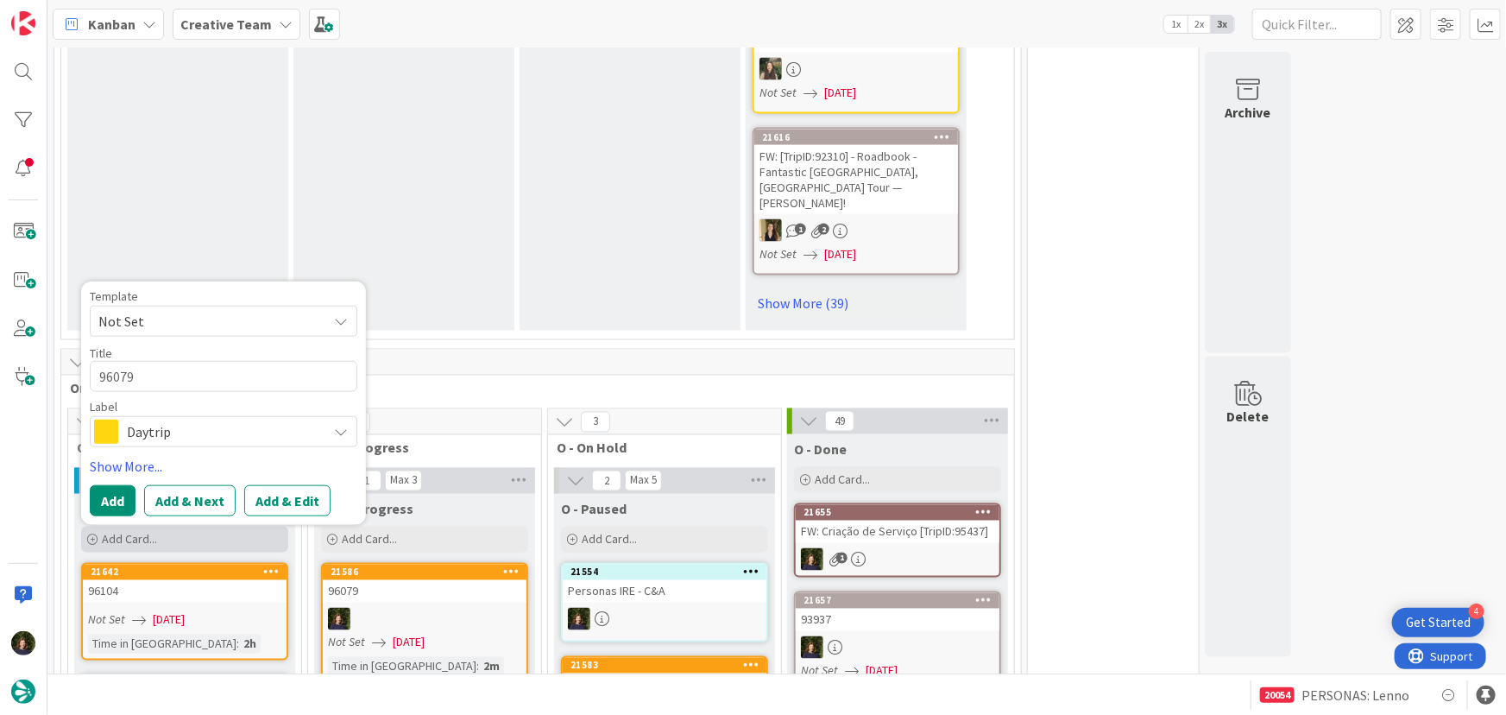
type textarea "x"
type textarea "96079"
type textarea "x"
type textarea "96079 -"
type textarea "x"
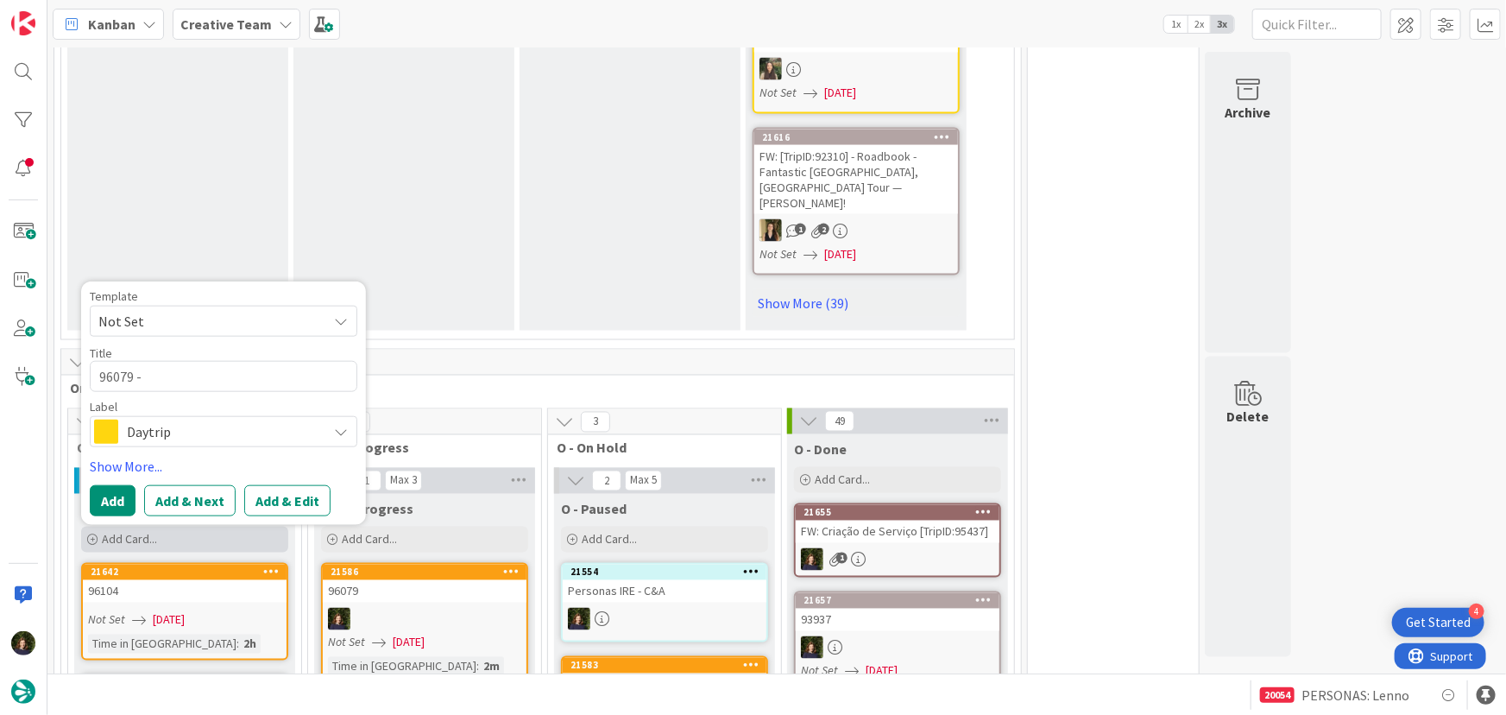
type textarea "96079 -"
type textarea "x"
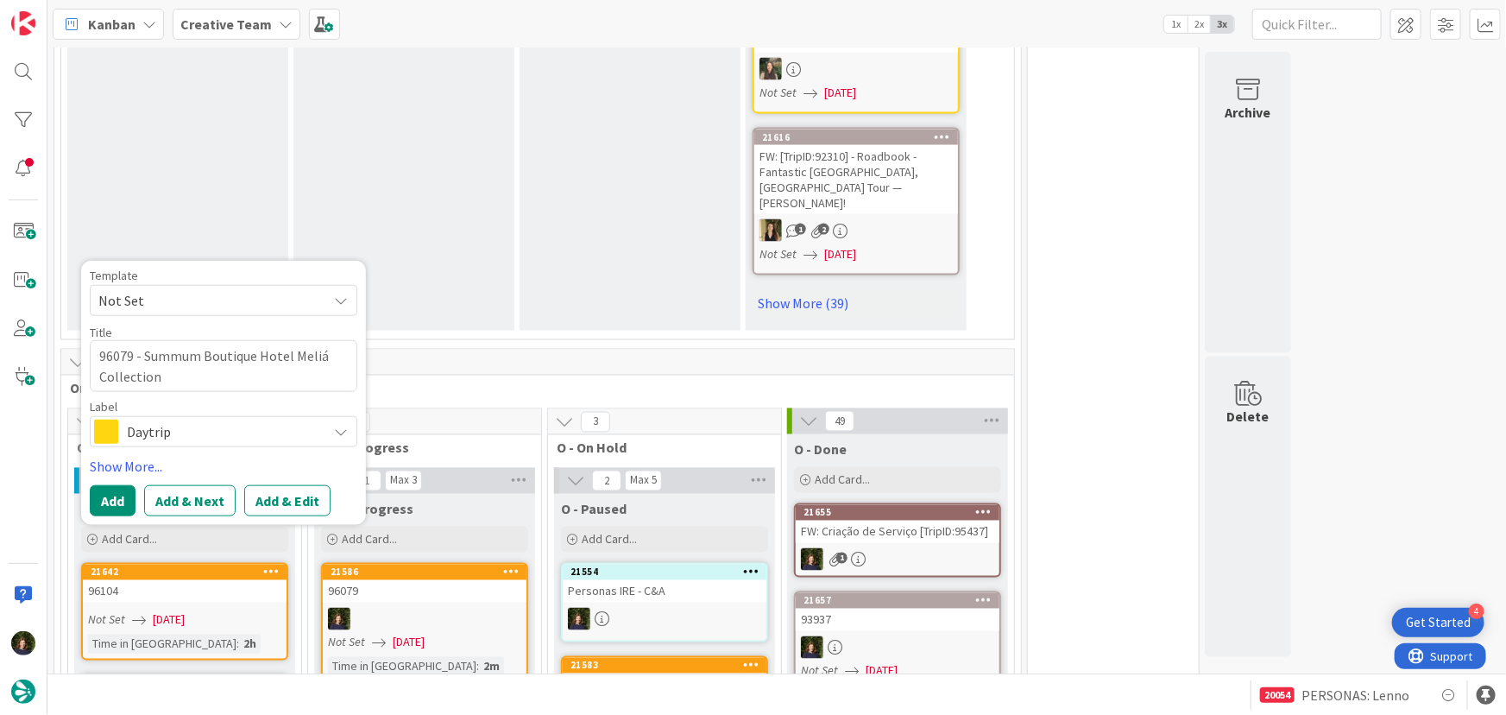
type textarea "96079 - Summum Boutique Hotel Meliá Collection"
click at [140, 419] on span "Daytrip" at bounding box center [223, 431] width 192 height 24
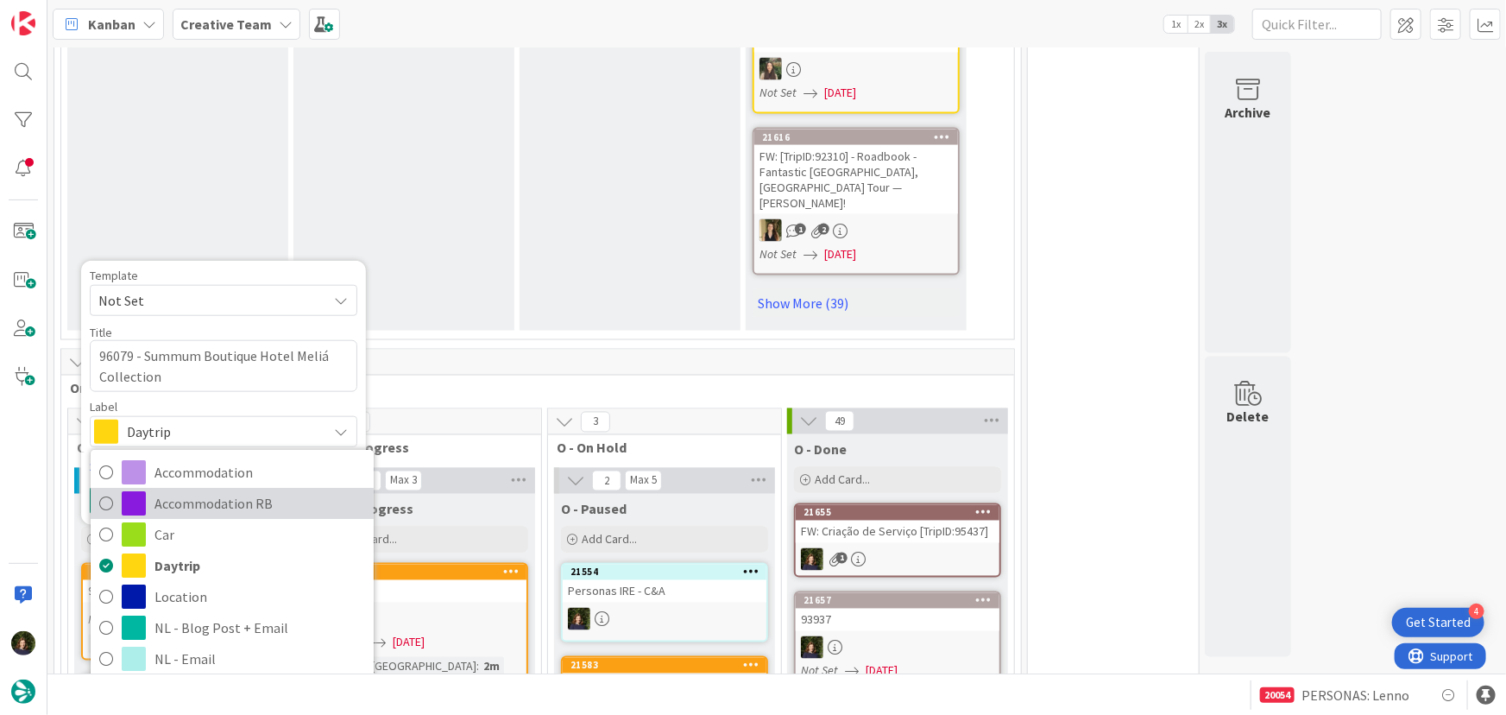
click at [165, 491] on span "Accommodation RB" at bounding box center [259, 504] width 211 height 26
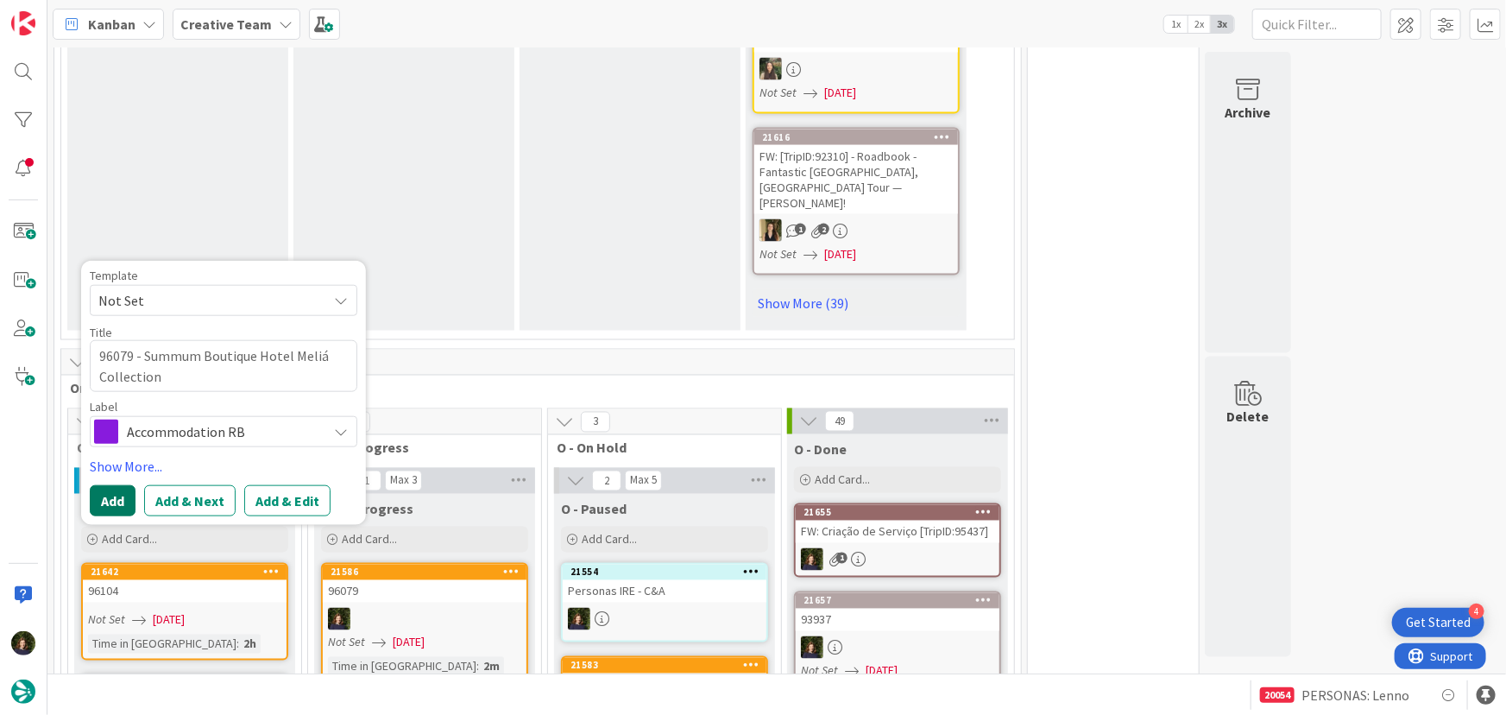
click at [103, 485] on button "Add" at bounding box center [113, 500] width 46 height 31
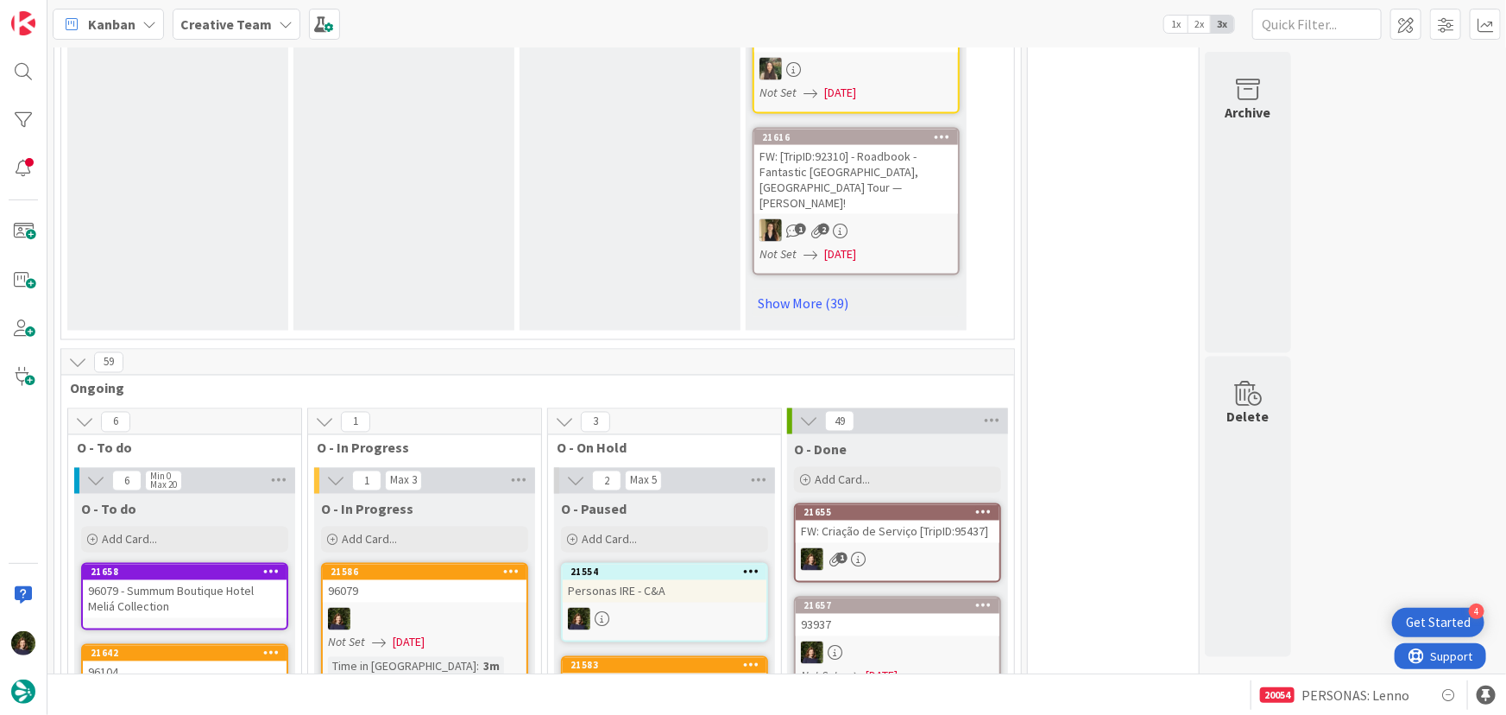
click at [419, 608] on div at bounding box center [425, 619] width 204 height 22
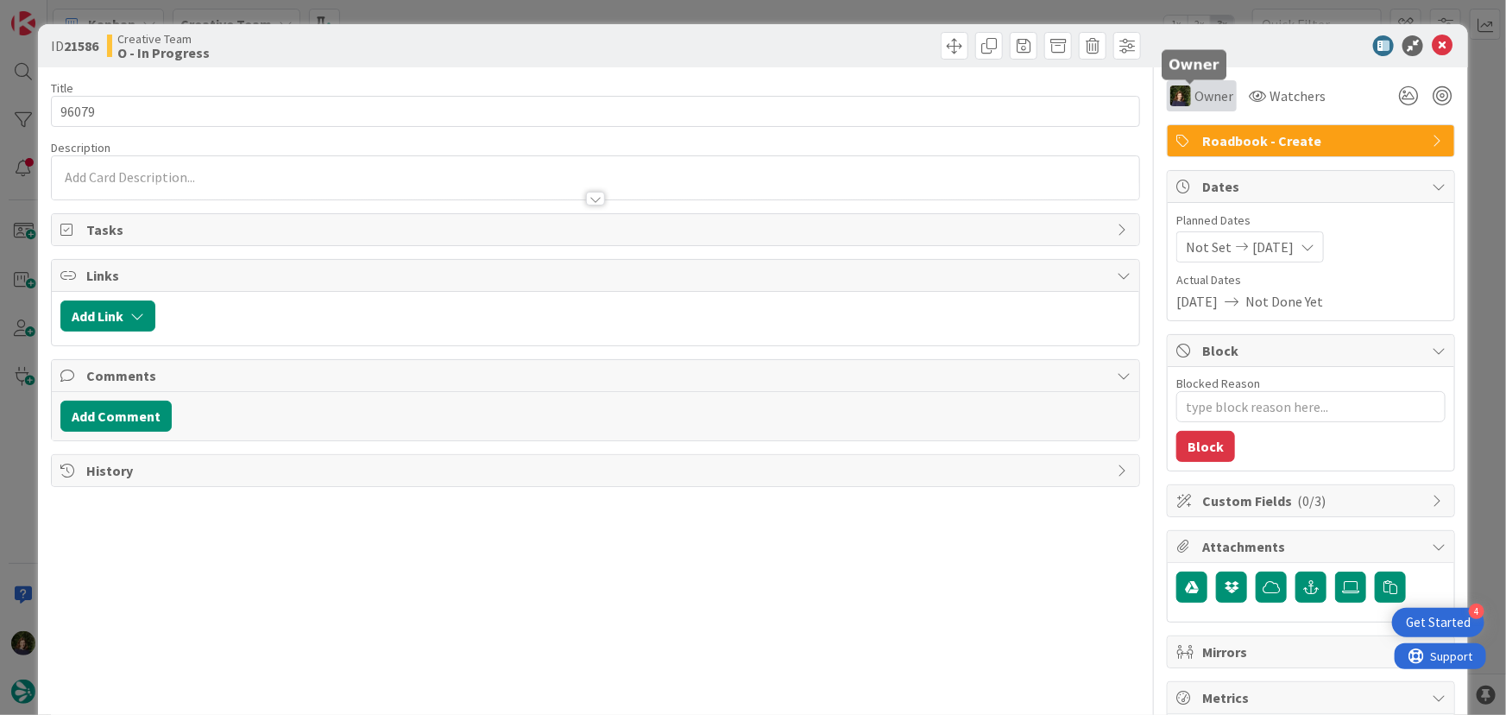
click at [1195, 96] on span "Owner" at bounding box center [1214, 95] width 39 height 21
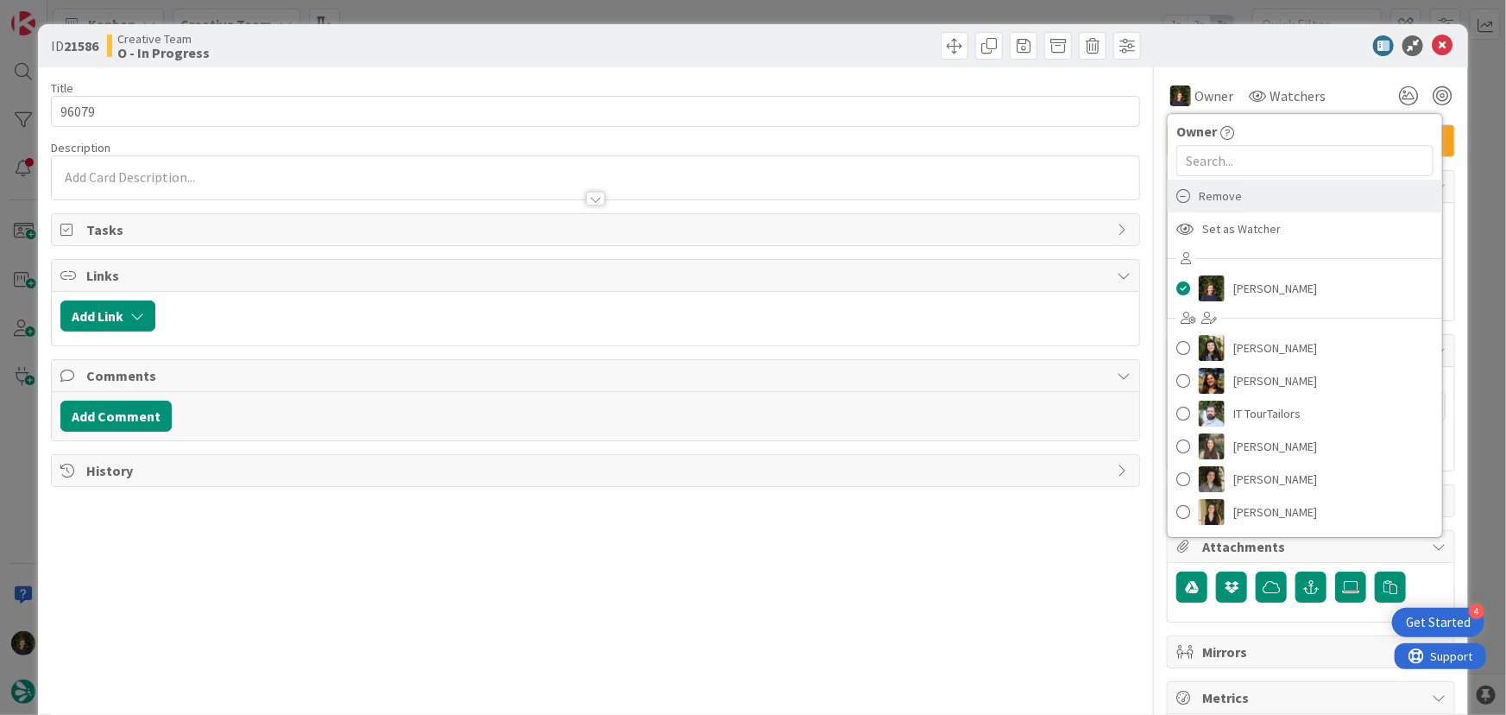
click at [1201, 186] on span "Remove" at bounding box center [1220, 196] width 43 height 26
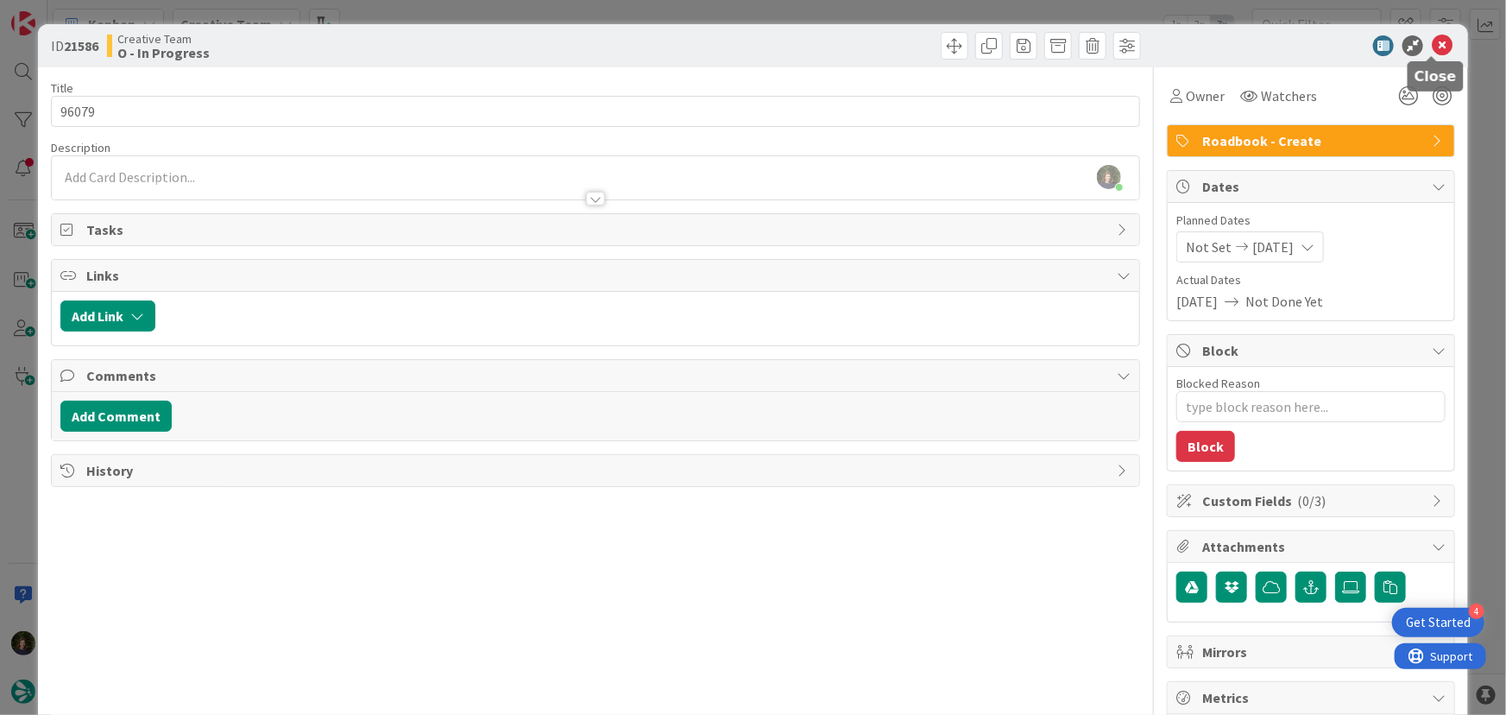
click at [1433, 41] on icon at bounding box center [1442, 45] width 21 height 21
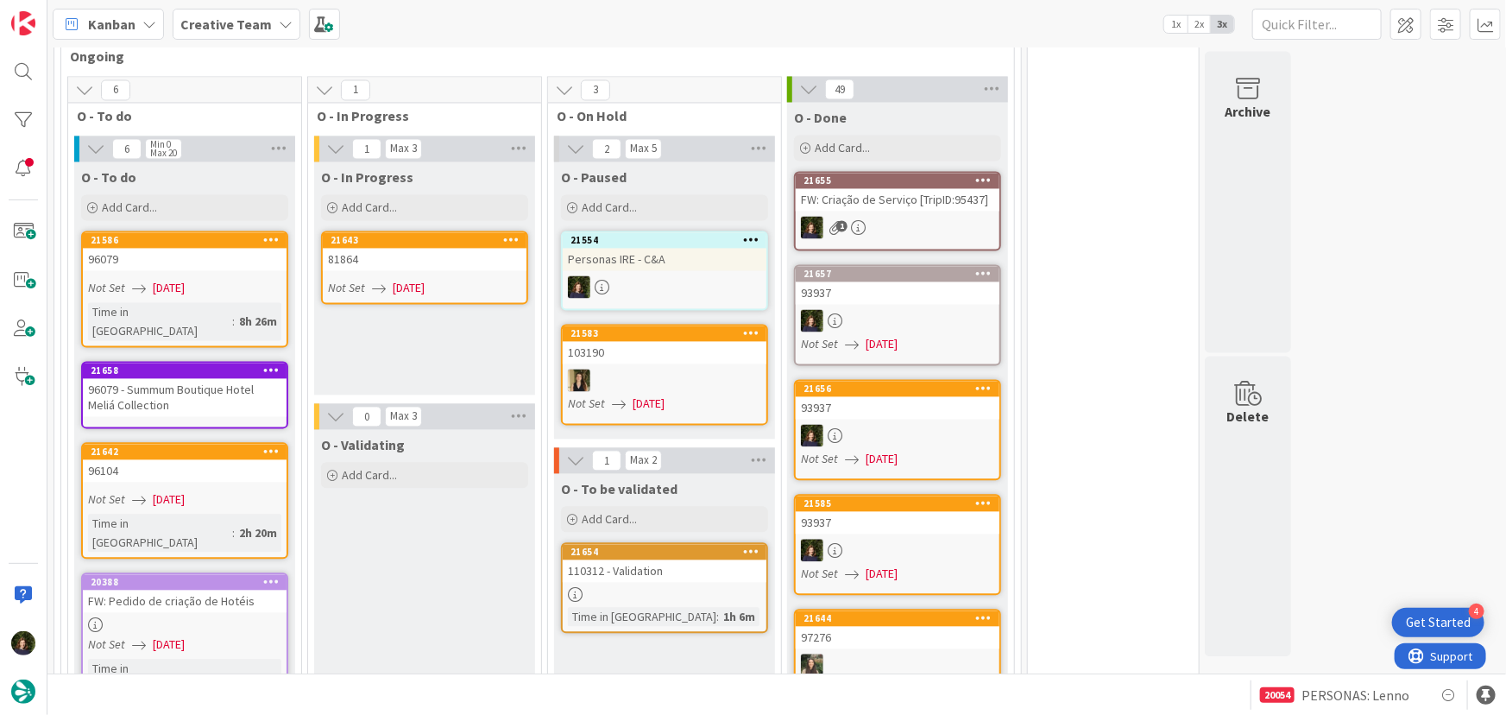
scroll to position [1679, 0]
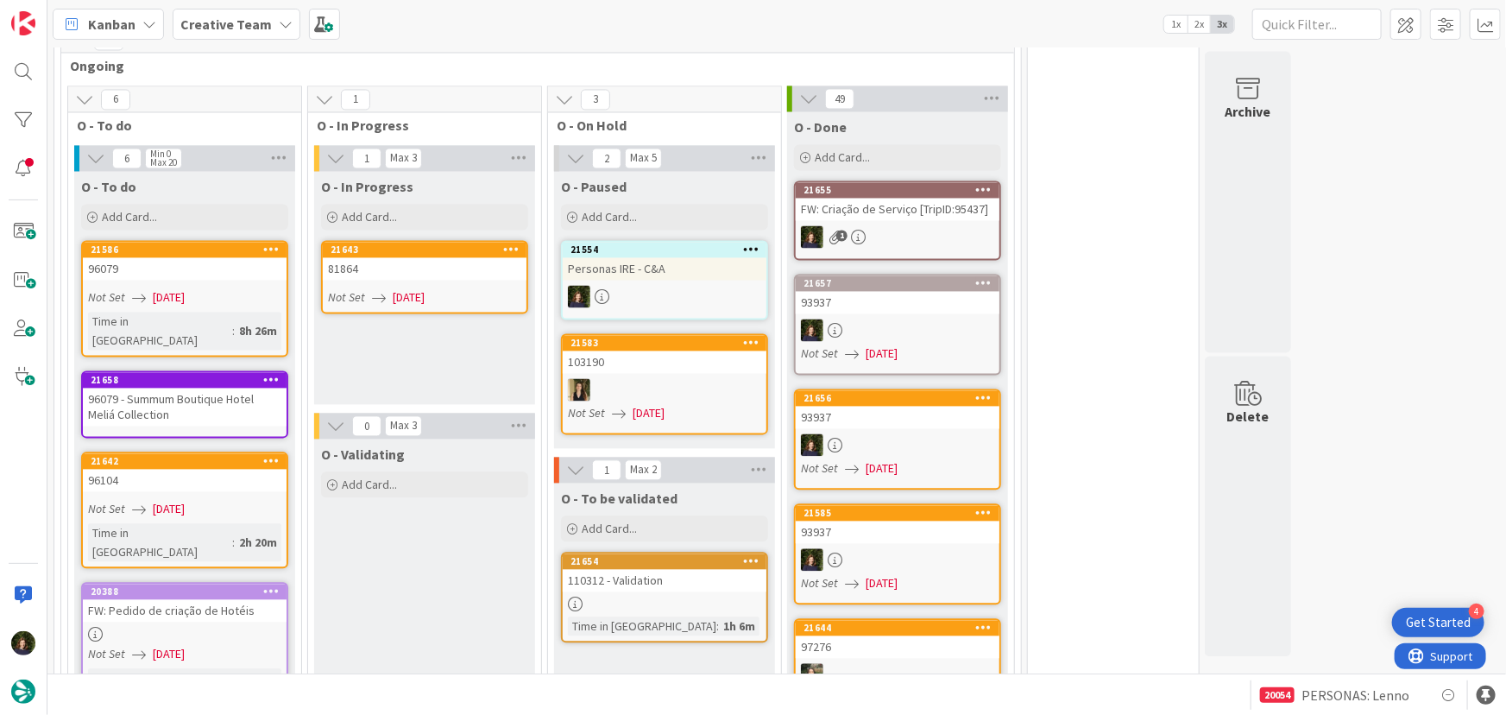
click at [441, 241] on link "21643 81864 Not Set [DATE]" at bounding box center [424, 277] width 207 height 73
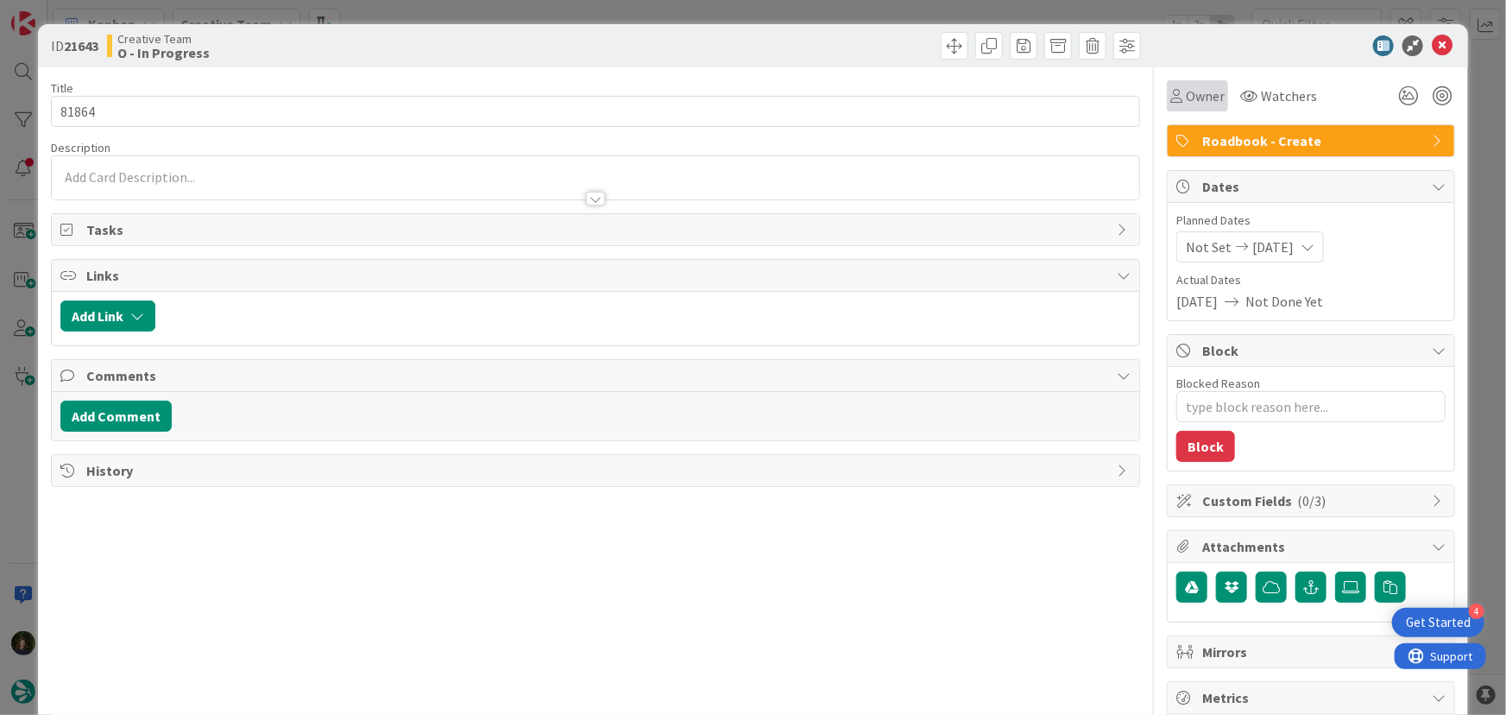
click at [1182, 105] on div "Owner" at bounding box center [1197, 95] width 61 height 31
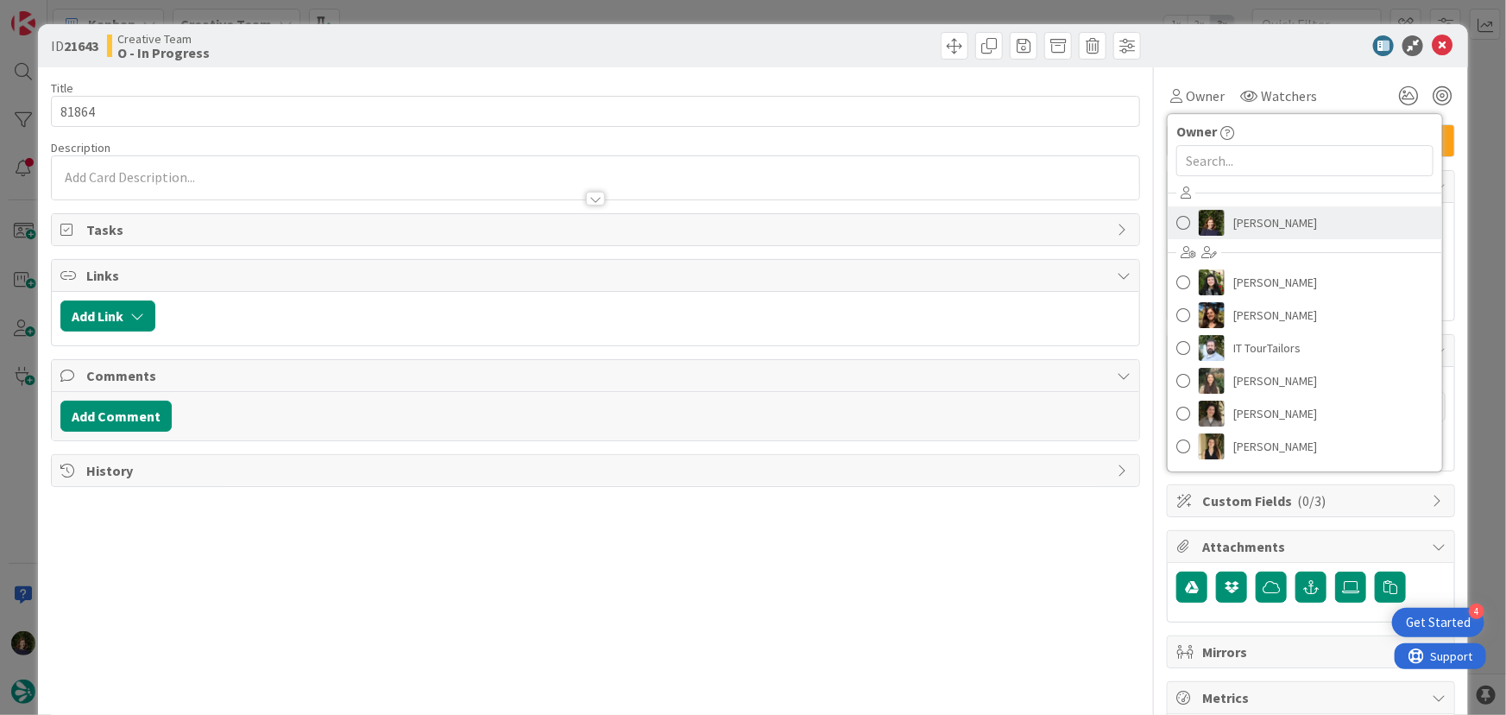
click at [1220, 222] on link "[PERSON_NAME]" at bounding box center [1305, 222] width 274 height 33
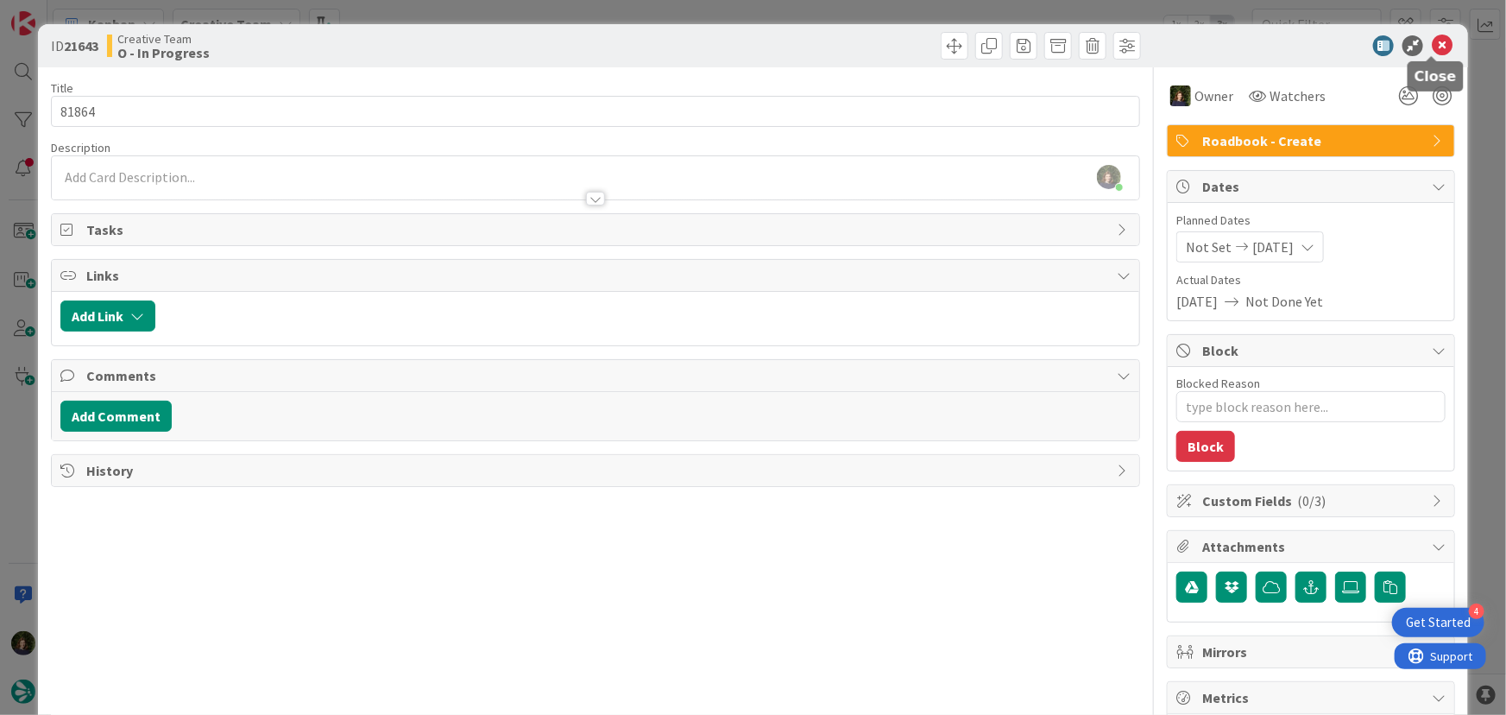
click at [1434, 50] on icon at bounding box center [1442, 45] width 21 height 21
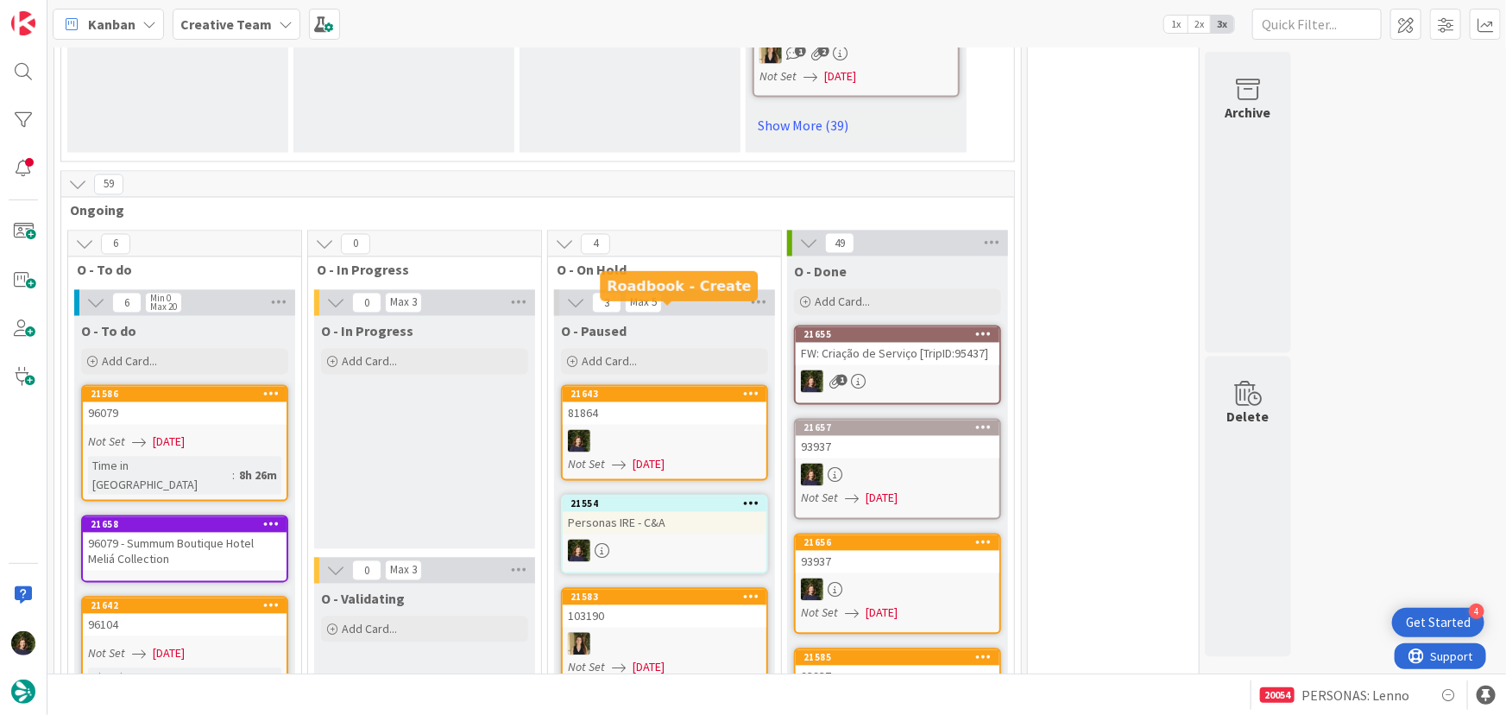
type textarea "x"
